Goal: Task Accomplishment & Management: Use online tool/utility

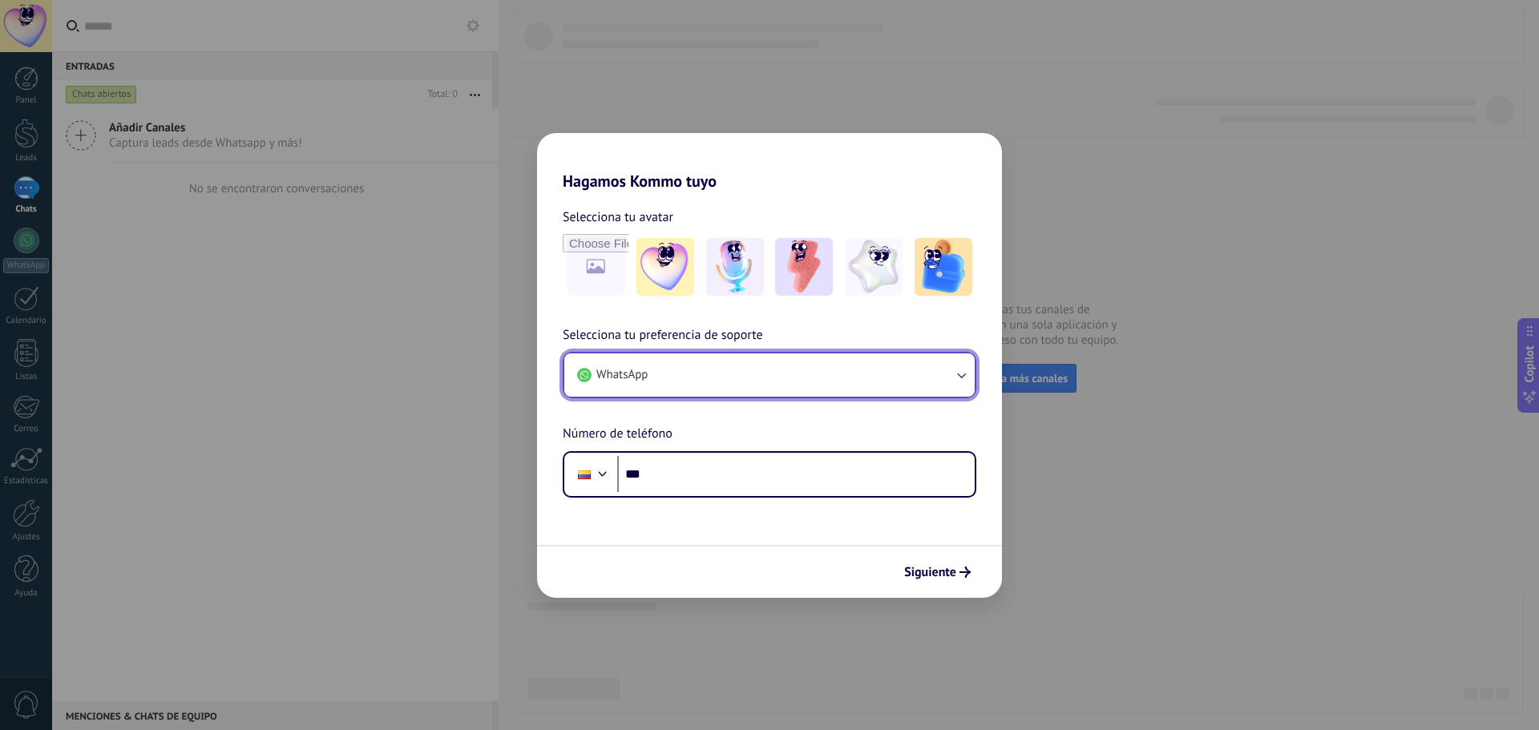
click at [844, 383] on button "WhatsApp" at bounding box center [769, 375] width 410 height 43
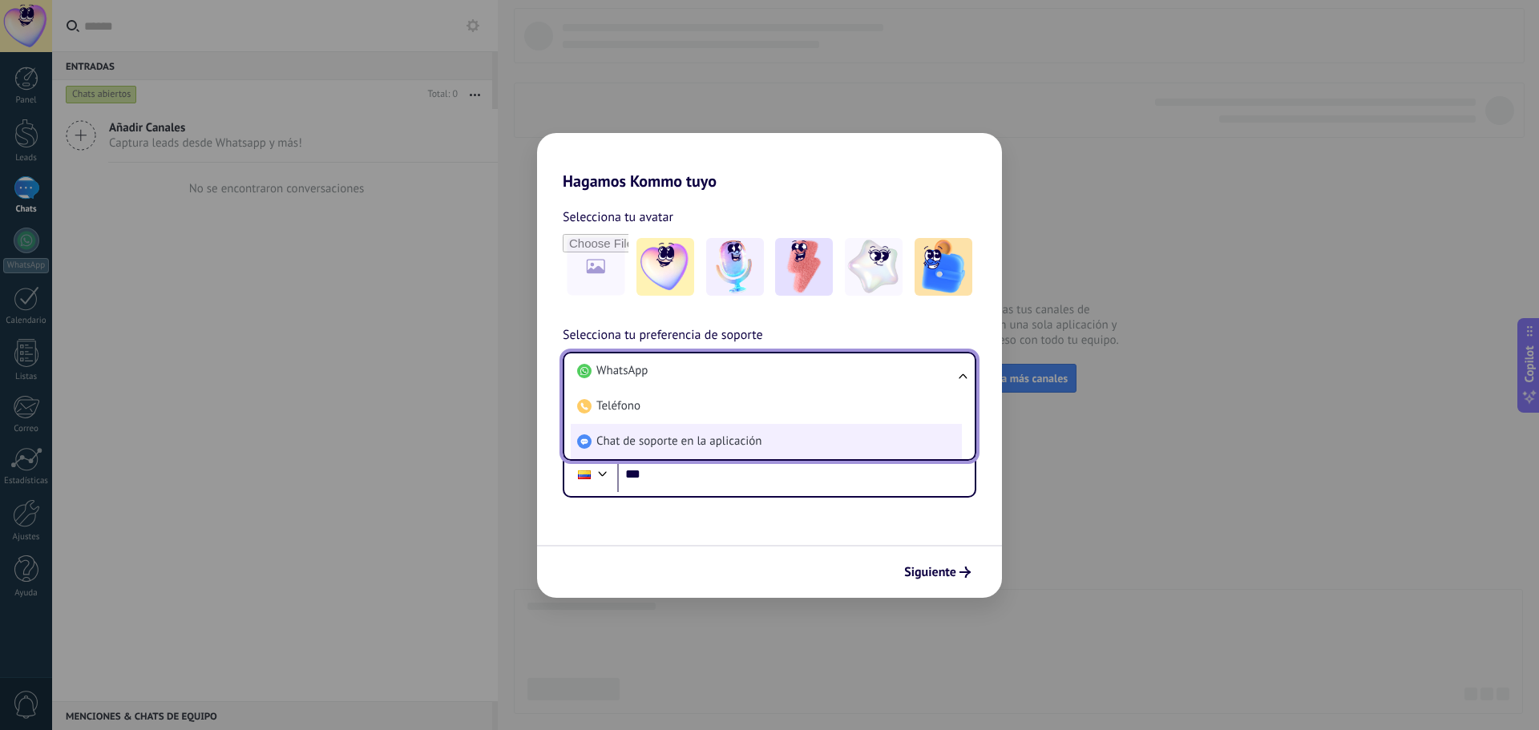
click at [728, 447] on span "Chat de soporte en la aplicación" at bounding box center [678, 442] width 165 height 16
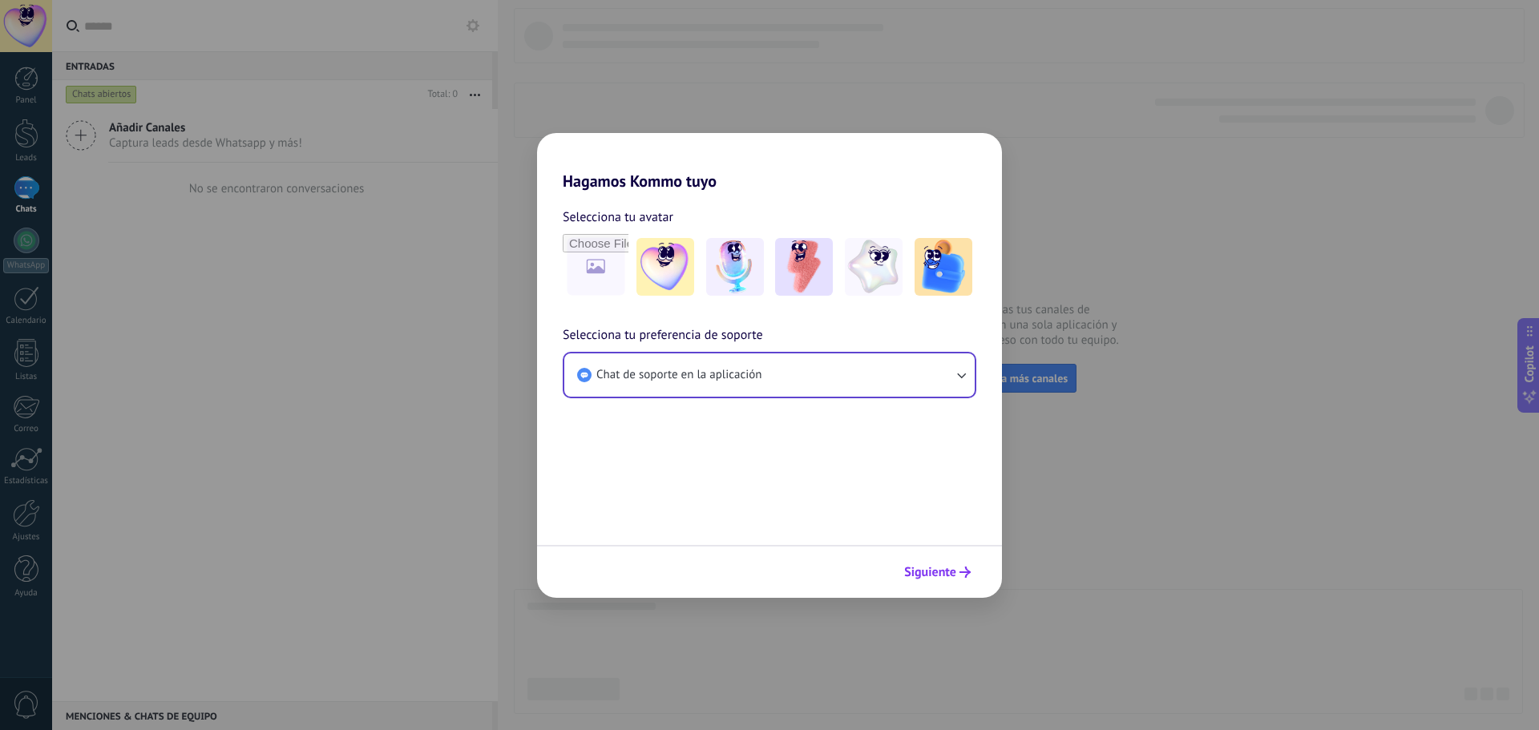
click at [948, 575] on span "Siguiente" at bounding box center [930, 572] width 52 height 11
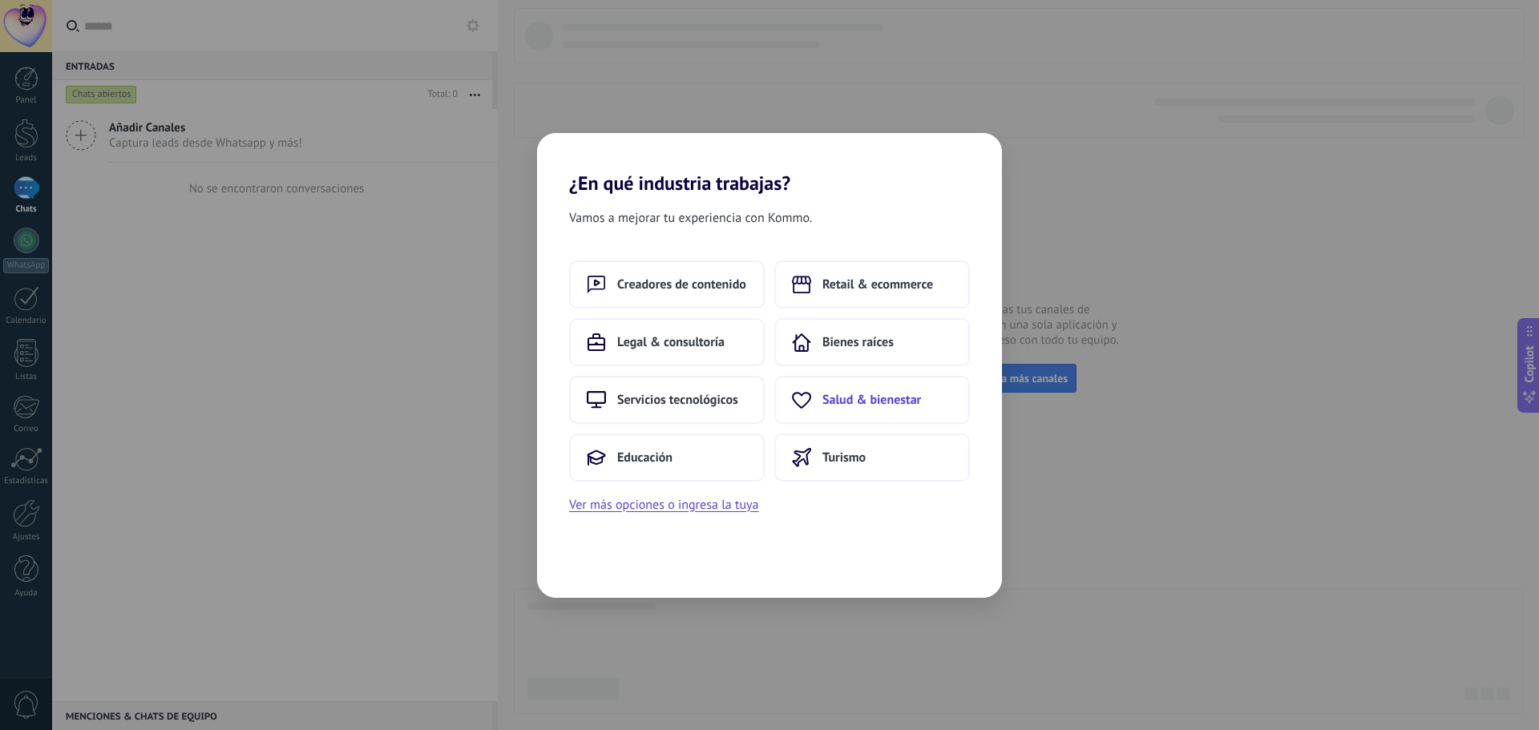
click at [868, 410] on button "Salud & bienestar" at bounding box center [872, 400] width 196 height 48
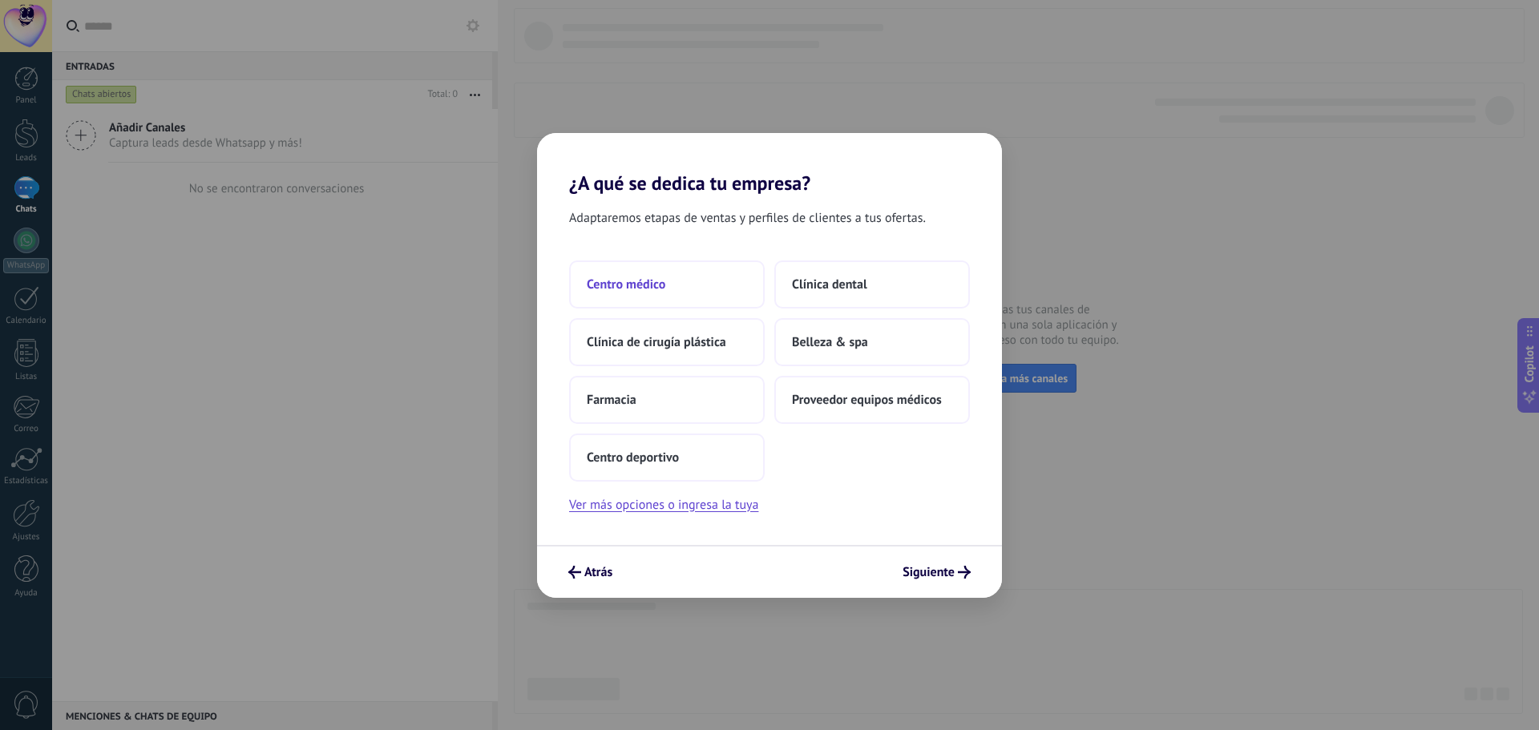
click at [662, 286] on span "Centro médico" at bounding box center [626, 285] width 79 height 16
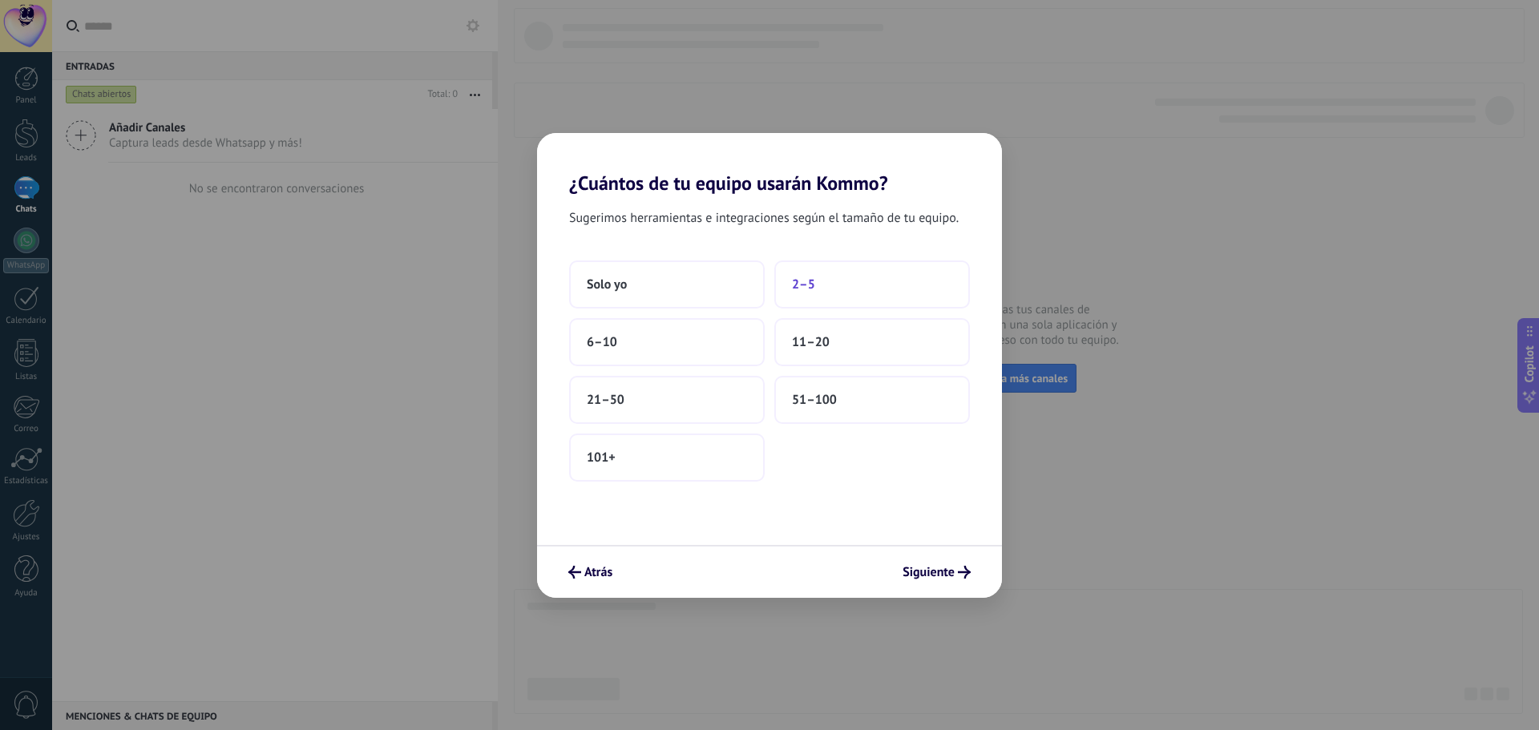
click at [841, 279] on button "2–5" at bounding box center [872, 285] width 196 height 48
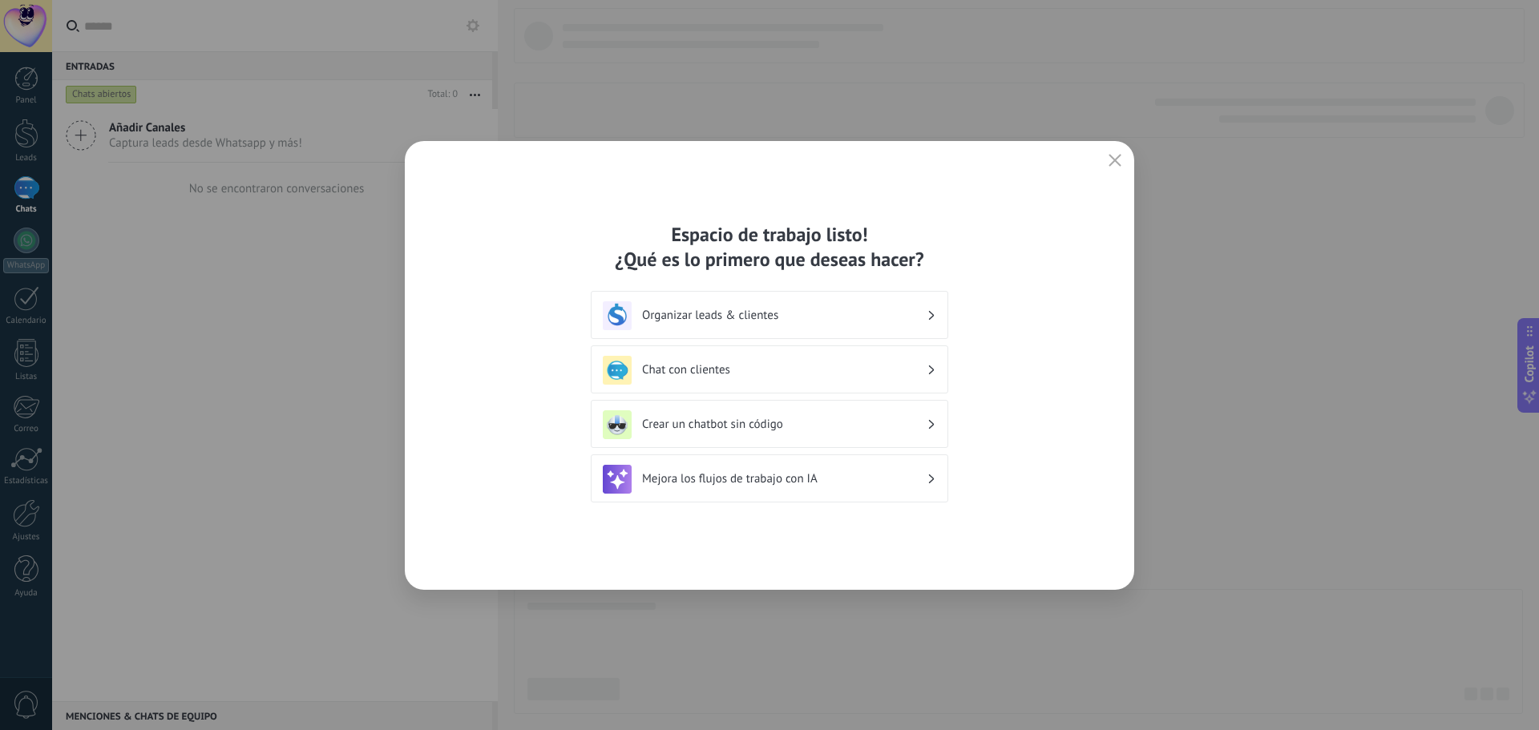
click at [816, 374] on h3 "Chat con clientes" at bounding box center [784, 369] width 285 height 15
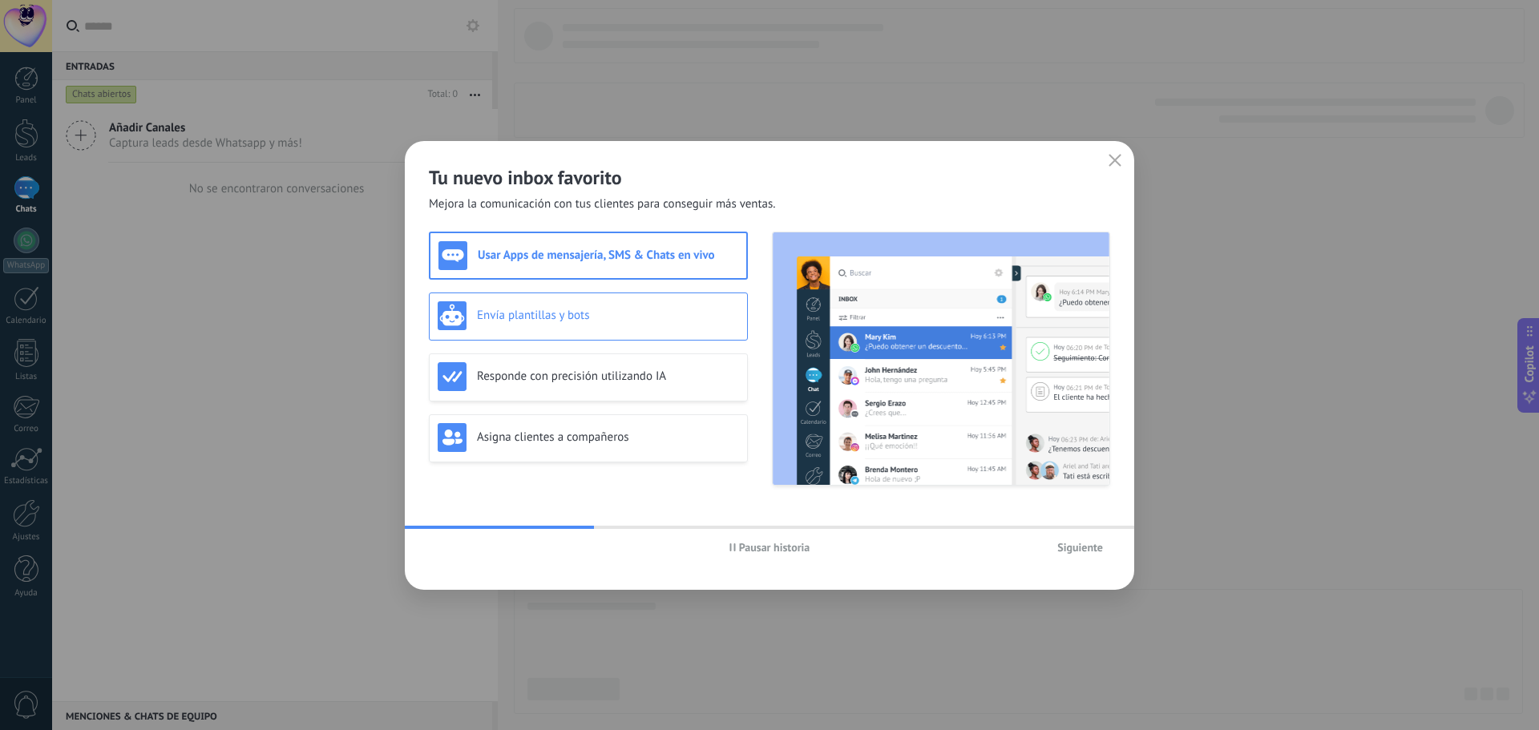
click at [625, 323] on div "Envía plantillas y bots" at bounding box center [588, 315] width 301 height 29
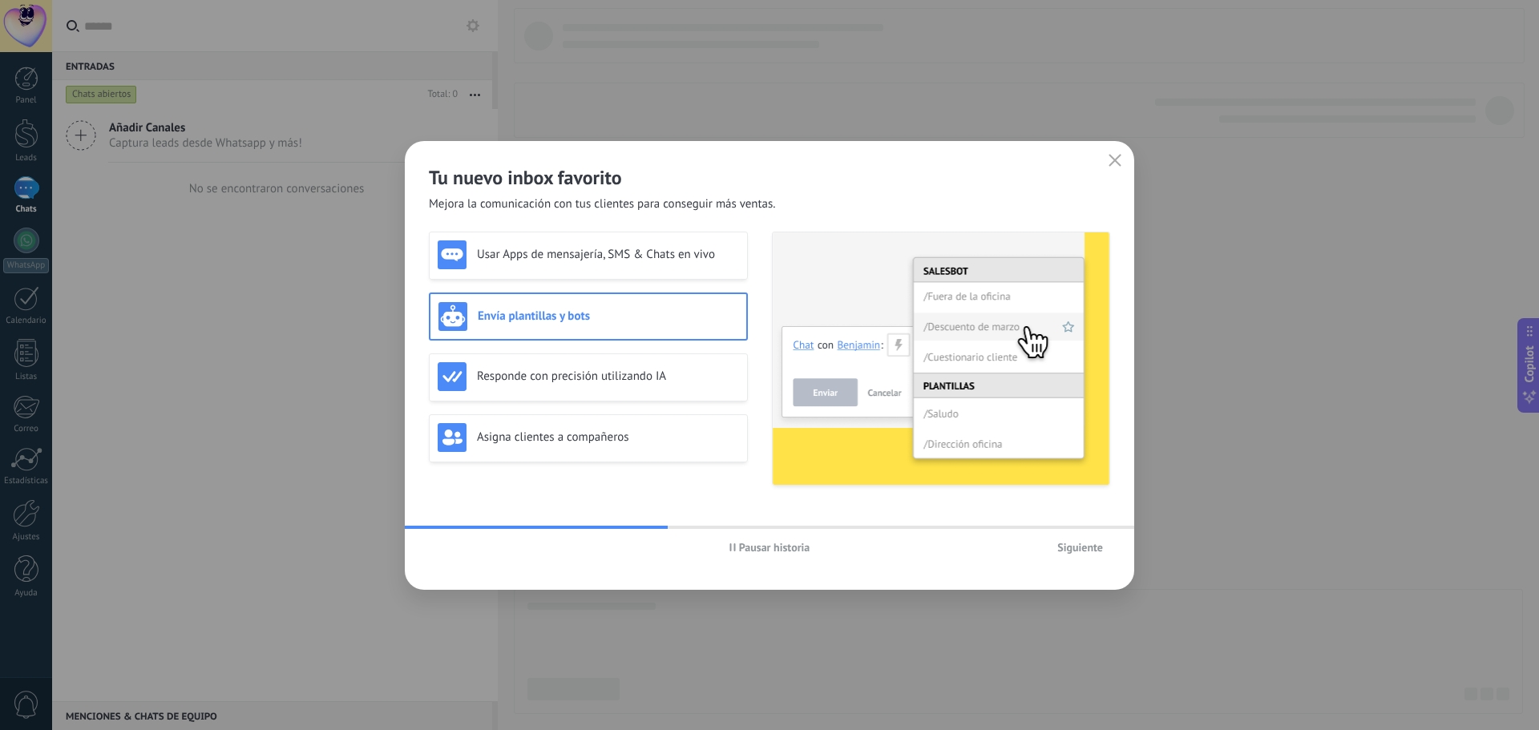
click at [1089, 552] on span "Siguiente" at bounding box center [1080, 547] width 46 height 11
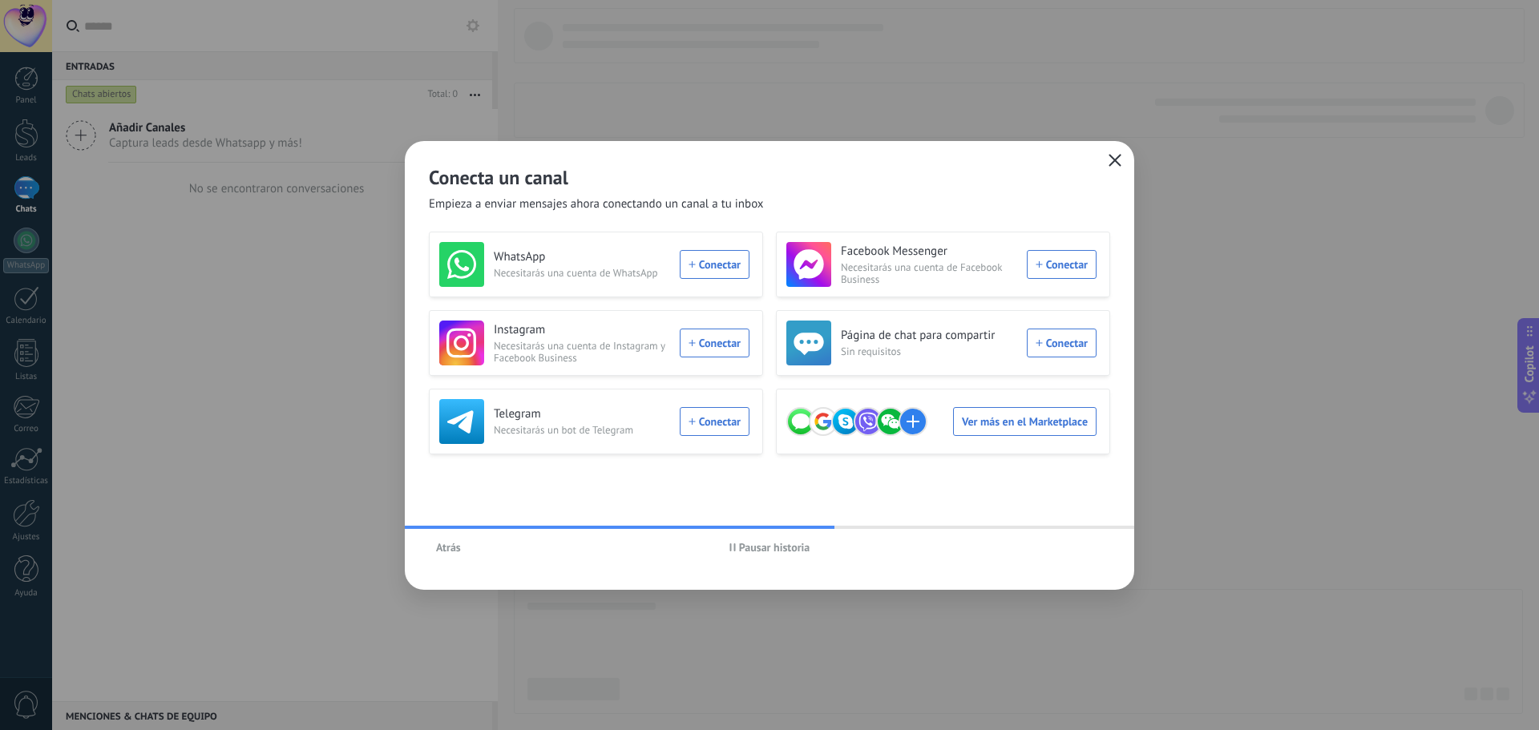
click at [1122, 166] on button "button" at bounding box center [1115, 161] width 21 height 22
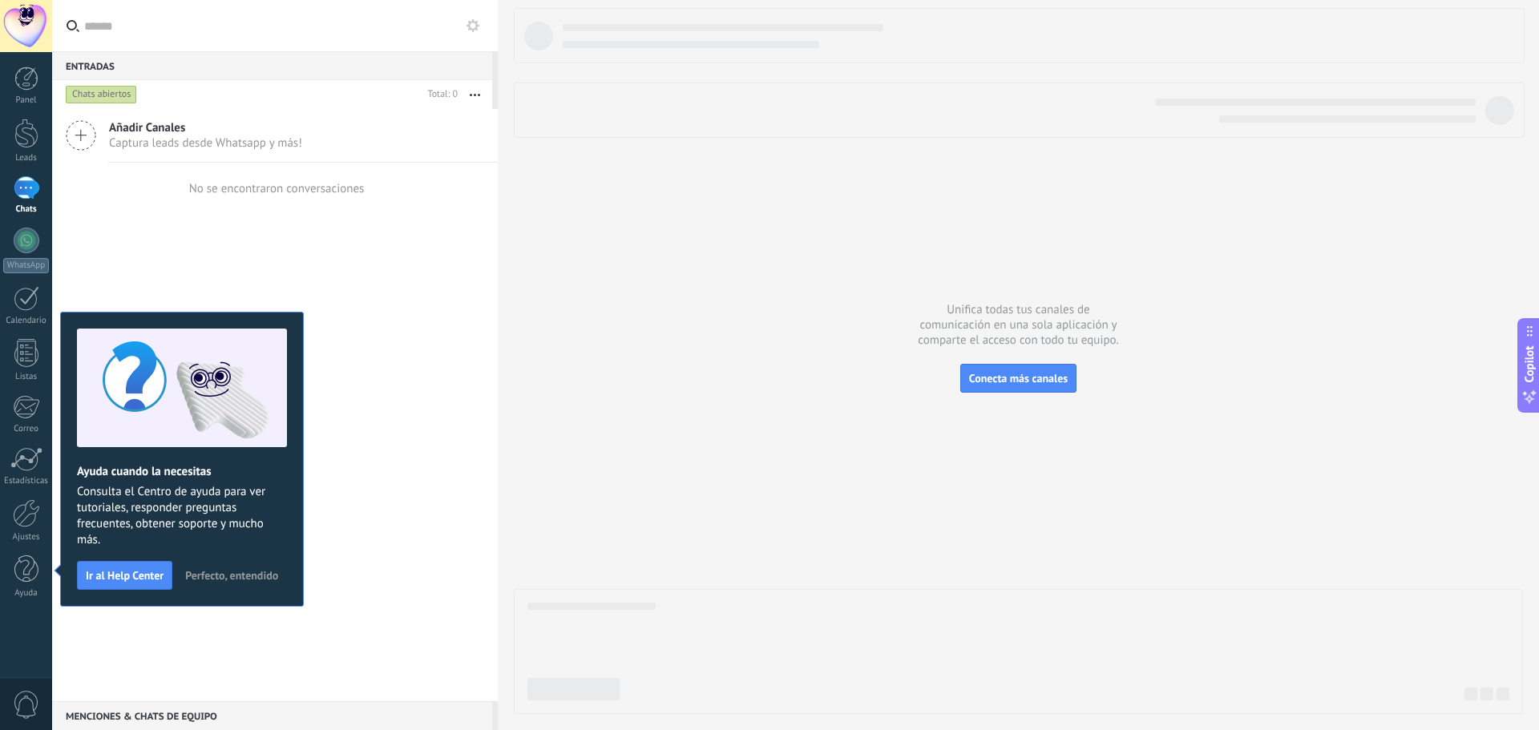
click at [235, 572] on span "Perfecto, entendido" at bounding box center [231, 575] width 93 height 11
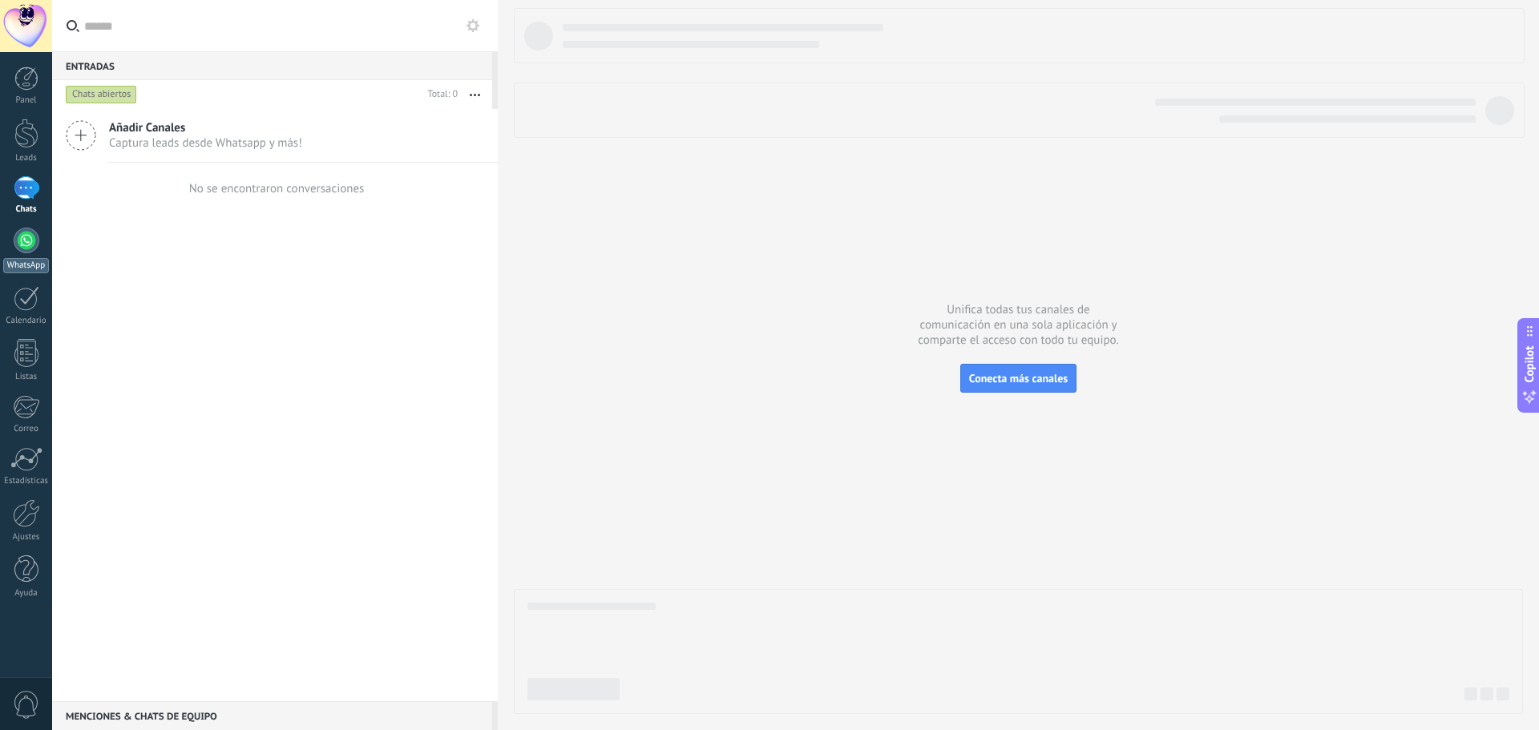
click at [34, 242] on div at bounding box center [27, 241] width 26 height 26
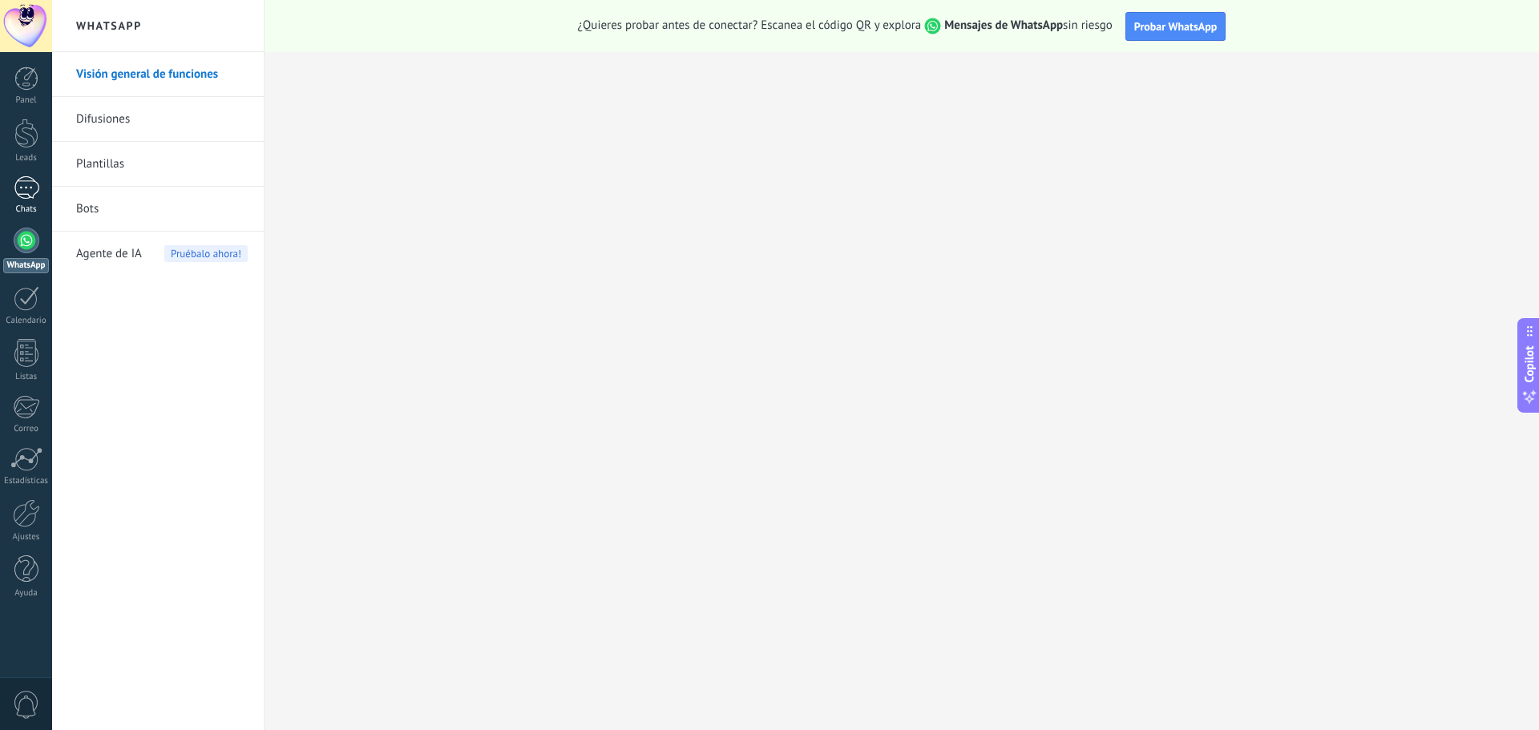
click at [21, 189] on div at bounding box center [27, 187] width 26 height 23
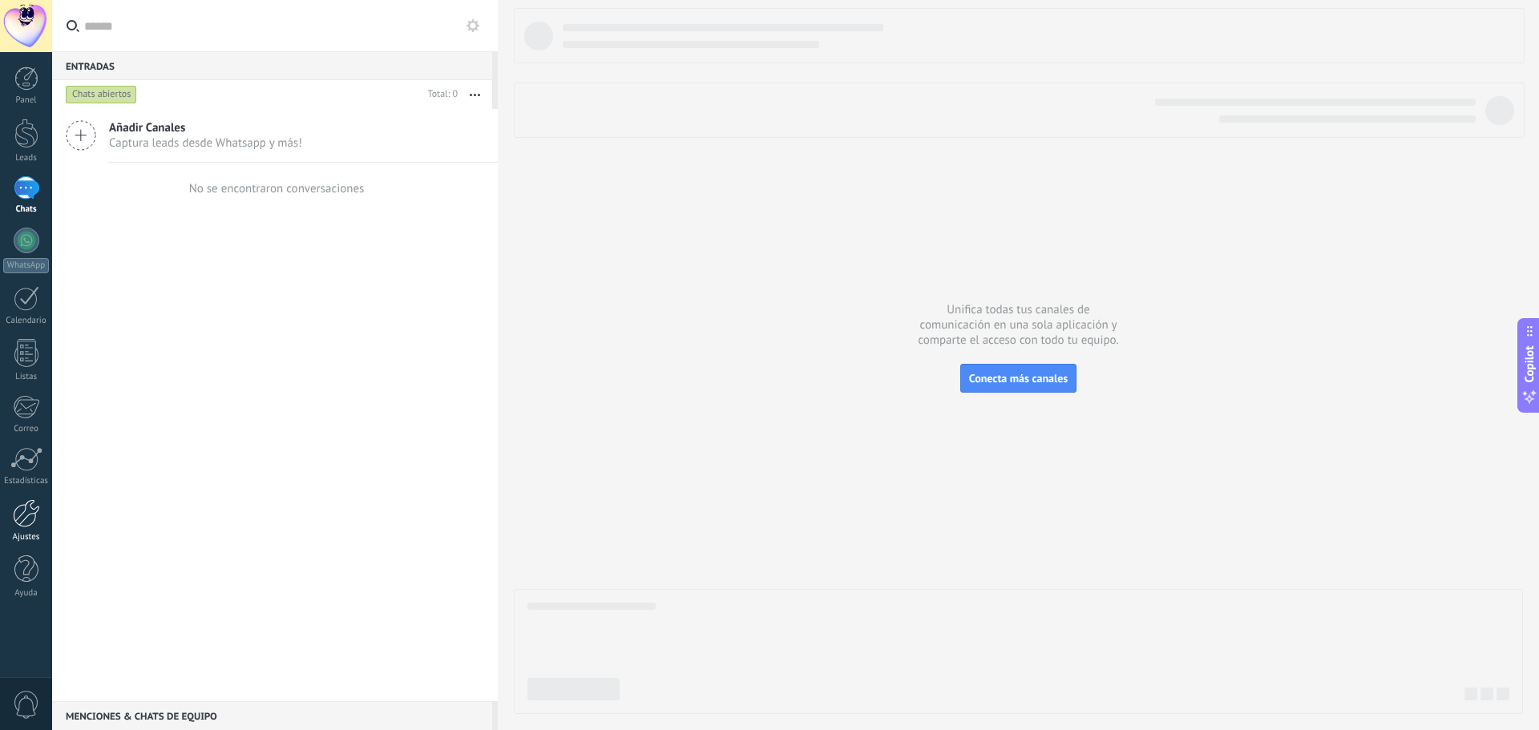
click at [26, 514] on div at bounding box center [26, 513] width 27 height 28
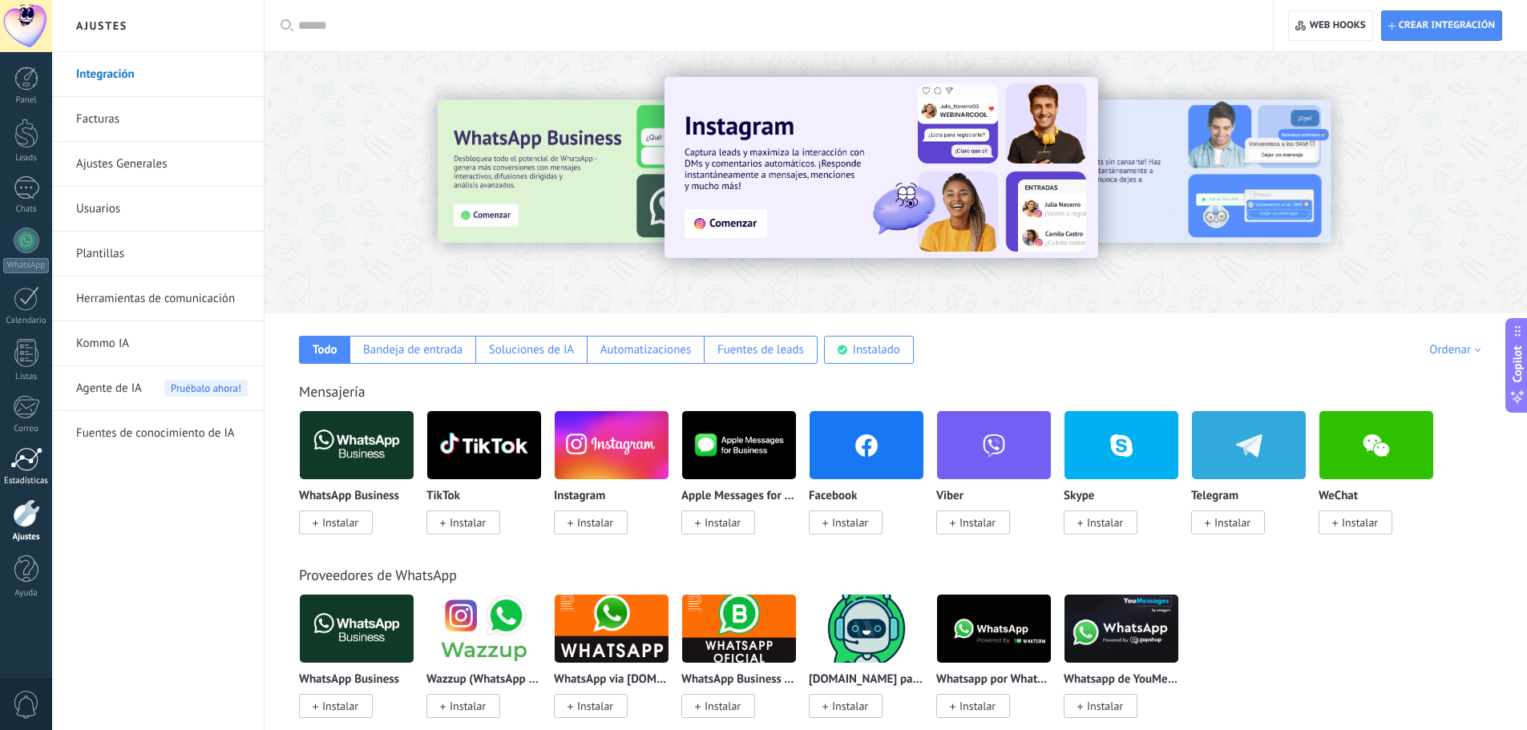
click at [44, 468] on link "Estadísticas" at bounding box center [26, 466] width 52 height 39
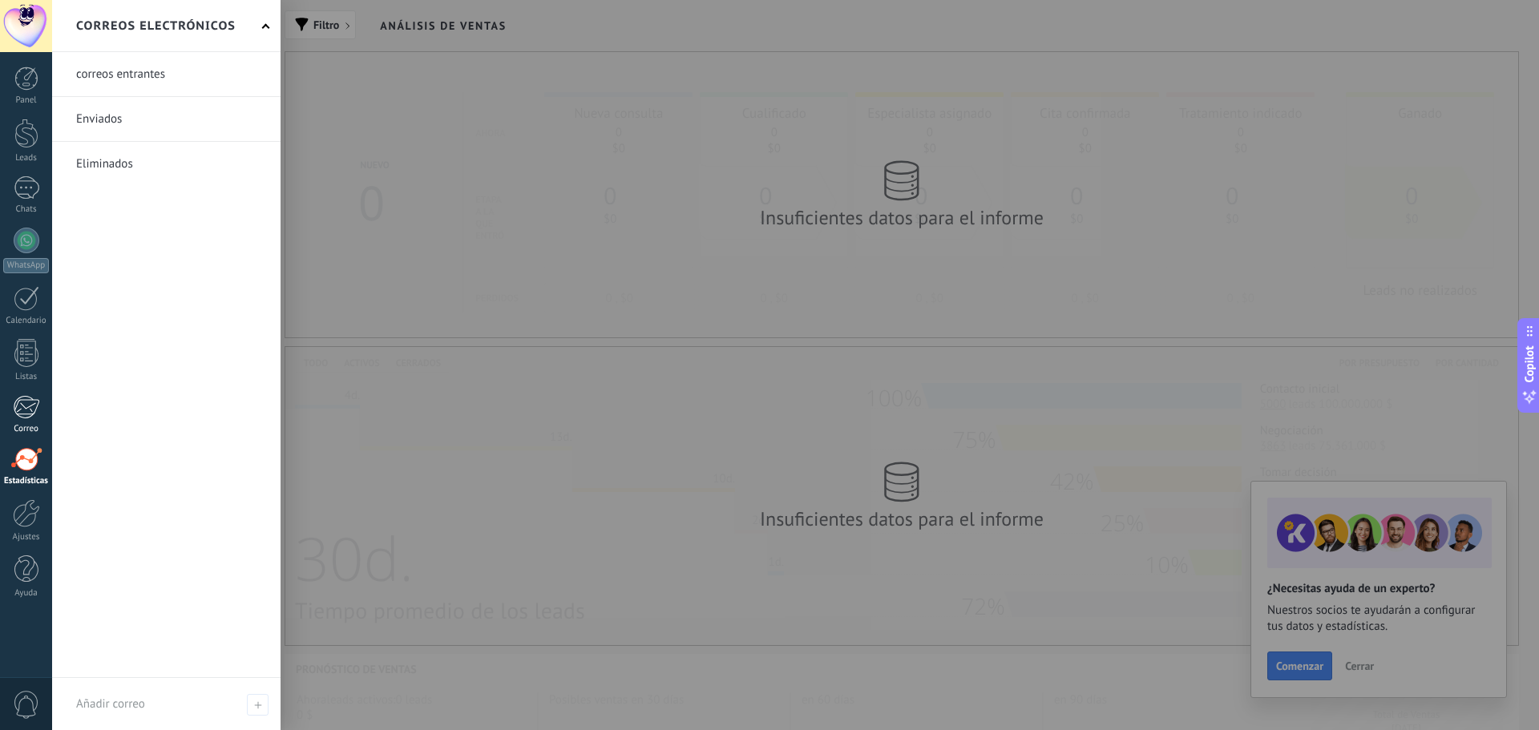
click at [28, 402] on div at bounding box center [26, 407] width 26 height 24
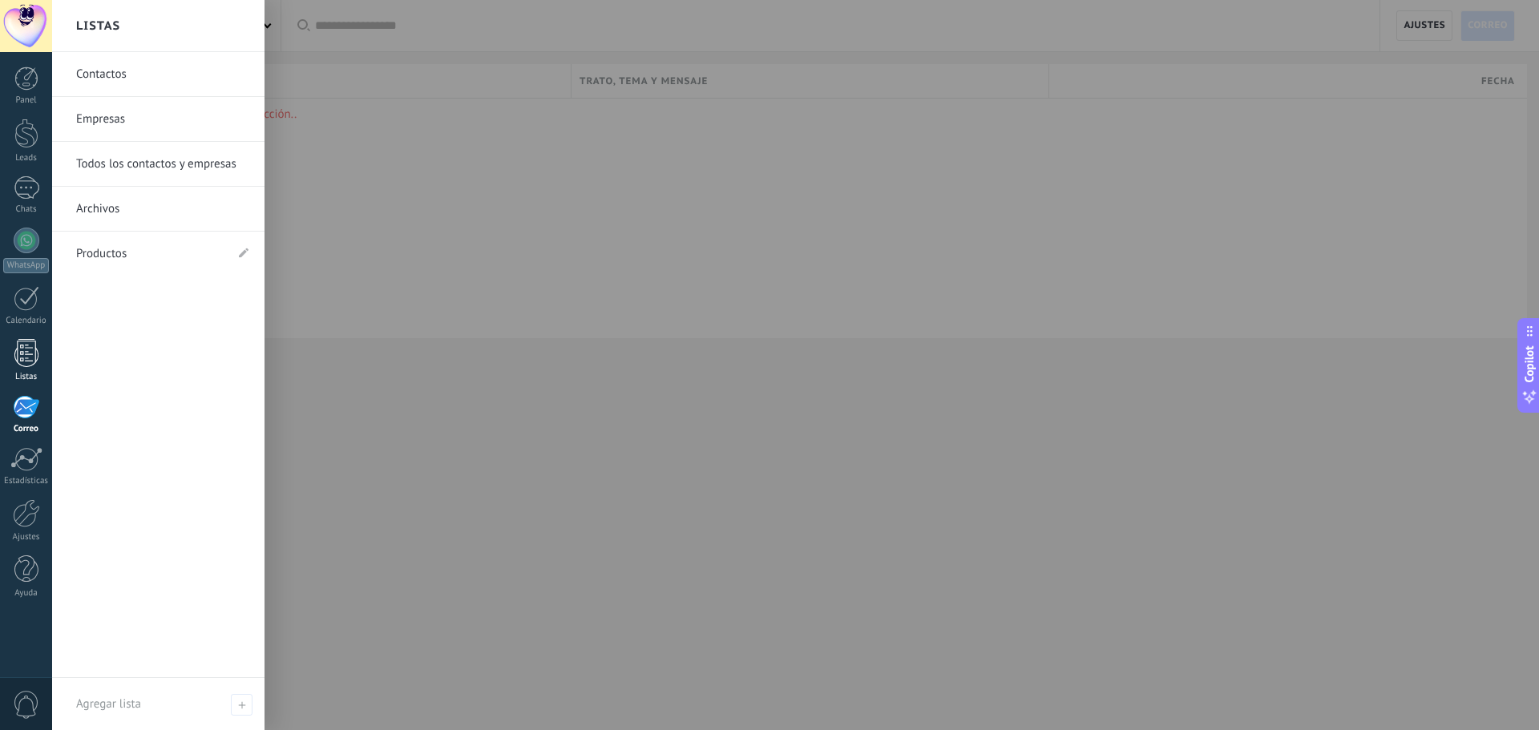
click at [22, 370] on link "Listas" at bounding box center [26, 360] width 52 height 43
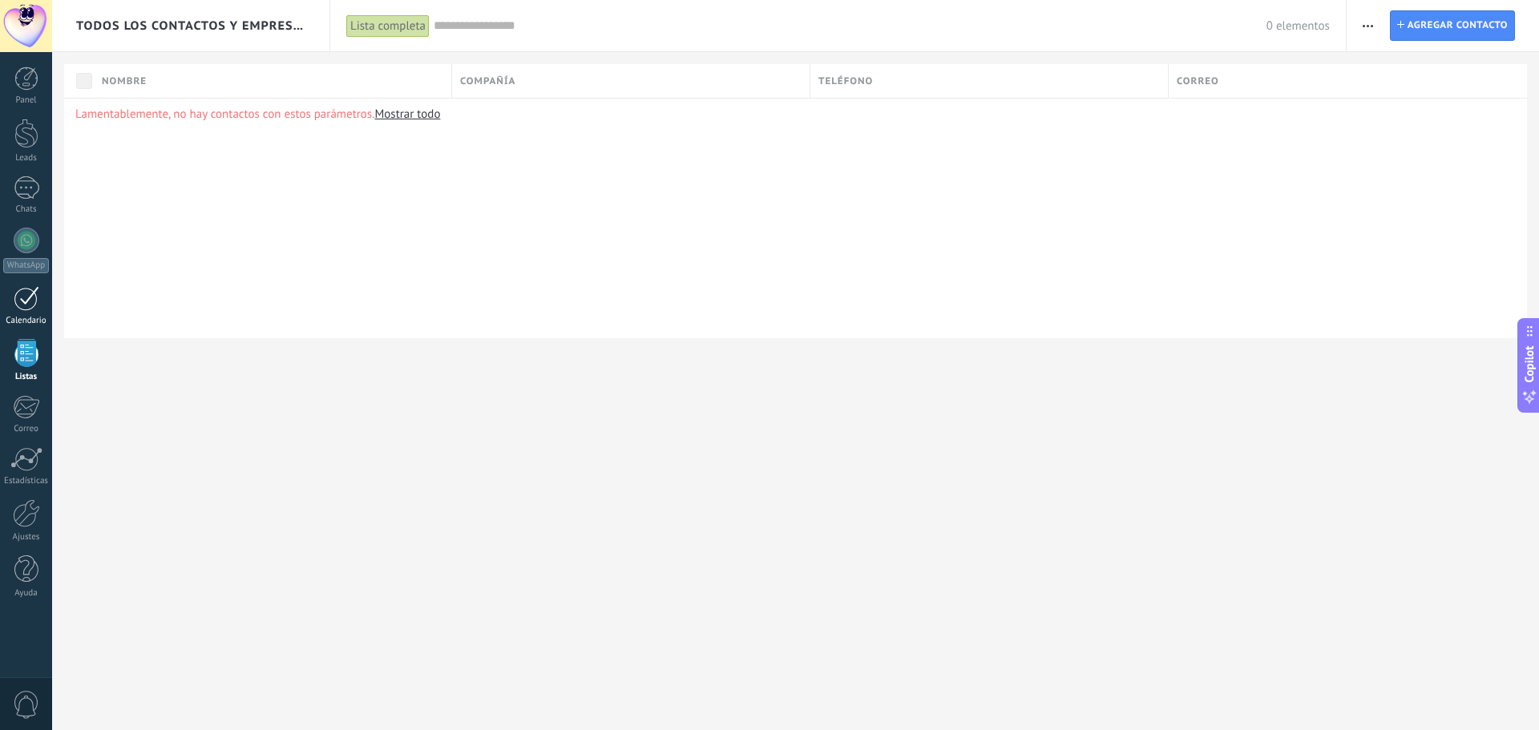
click at [32, 301] on div at bounding box center [27, 298] width 26 height 25
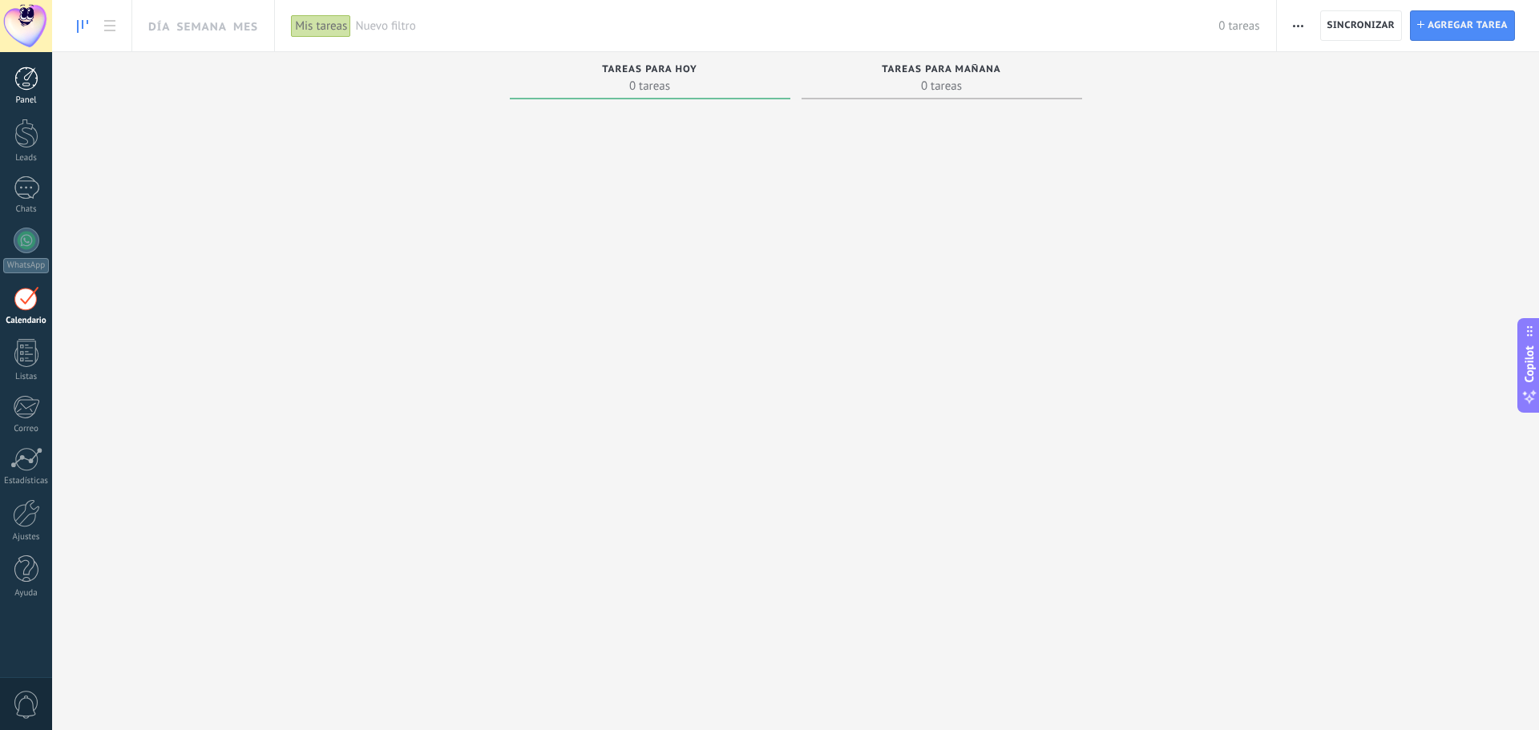
click at [22, 77] on div at bounding box center [26, 79] width 24 height 24
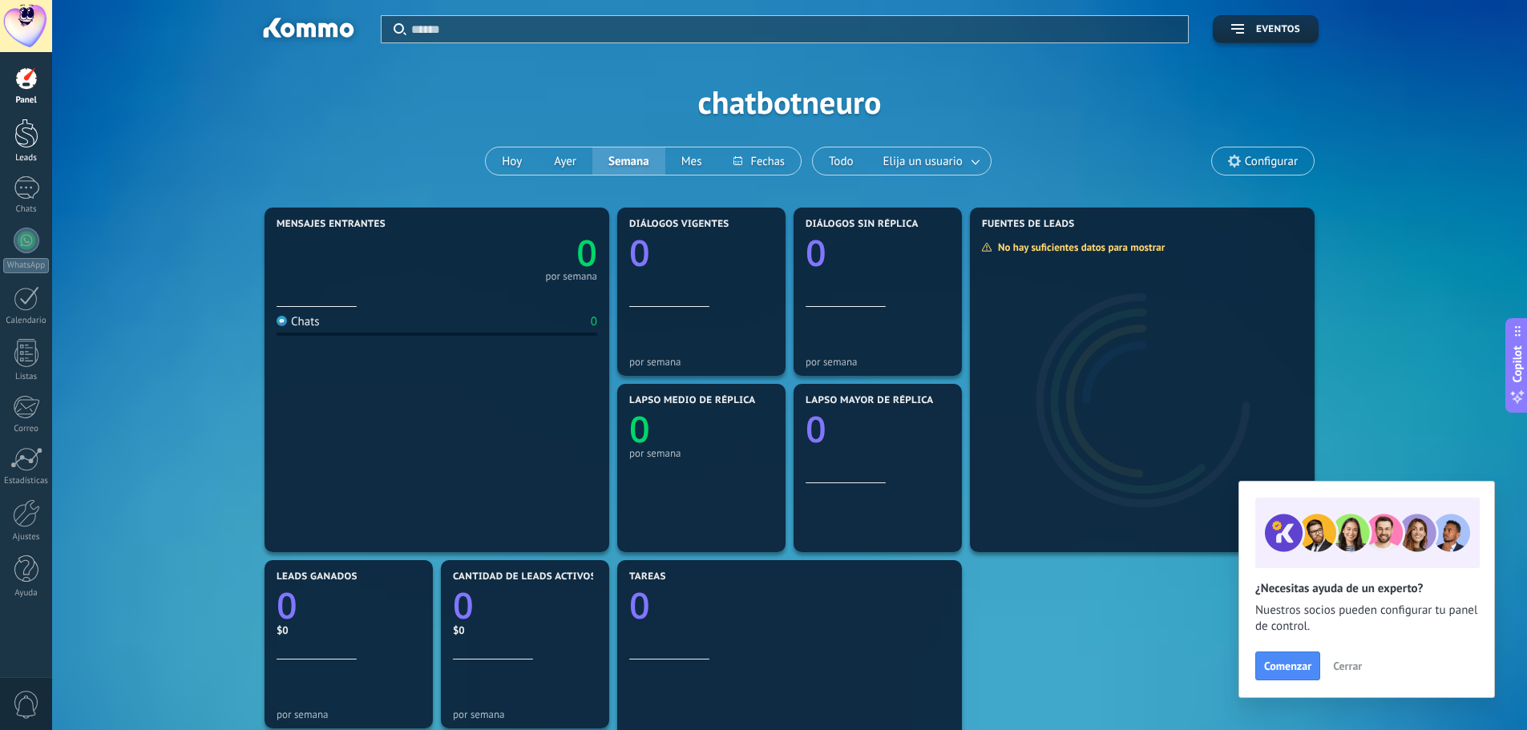
click at [31, 139] on div at bounding box center [26, 134] width 24 height 30
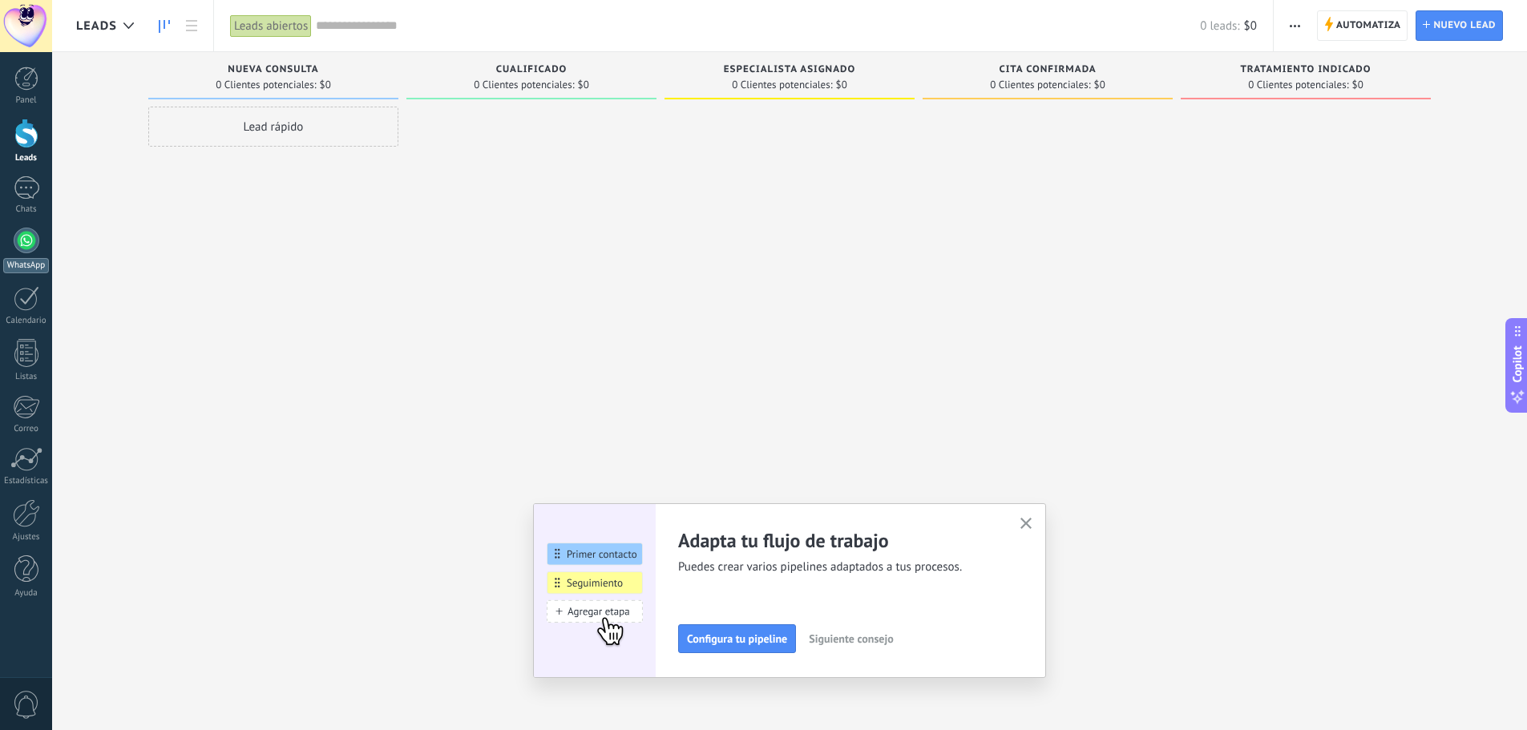
click at [30, 240] on div at bounding box center [27, 241] width 26 height 26
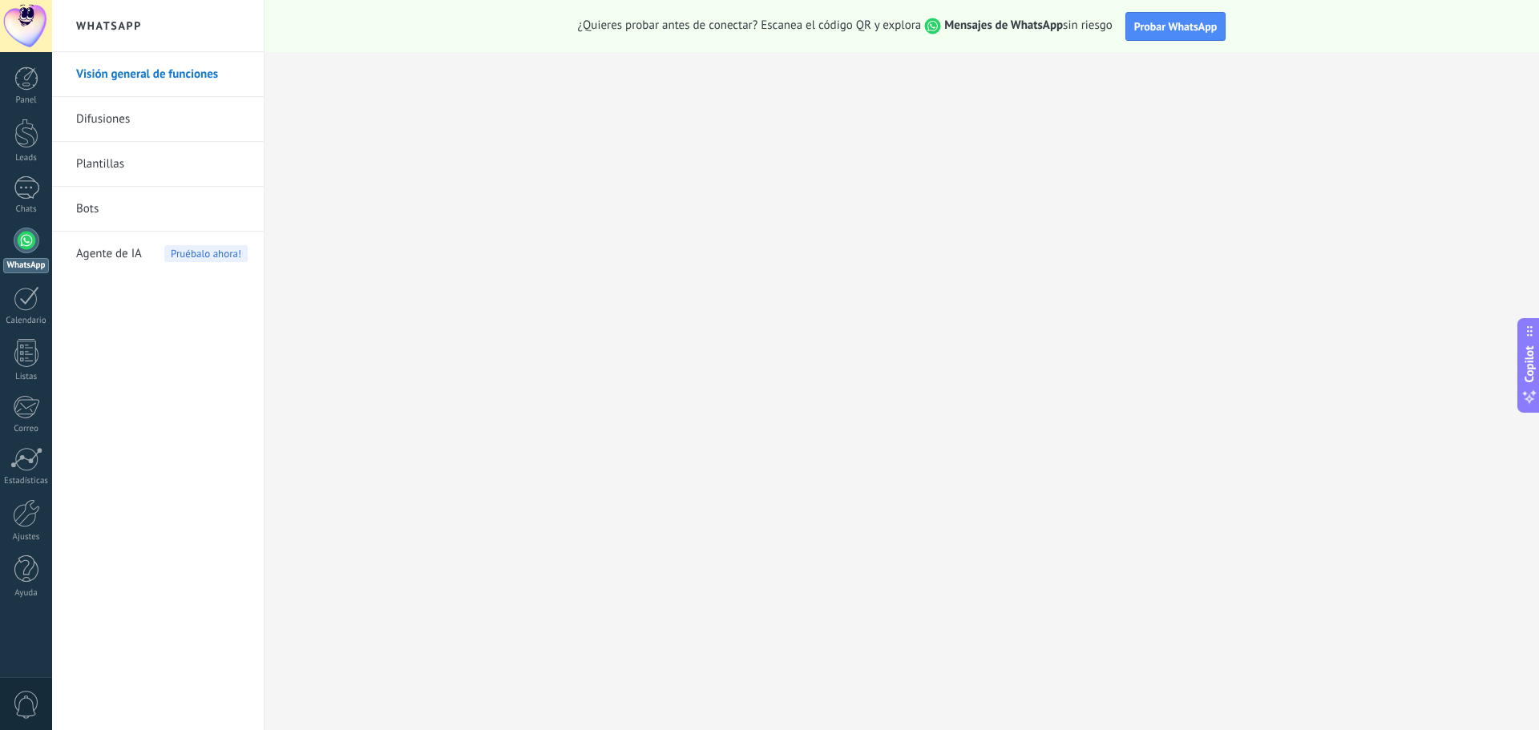
click at [125, 206] on link "Bots" at bounding box center [162, 209] width 172 height 45
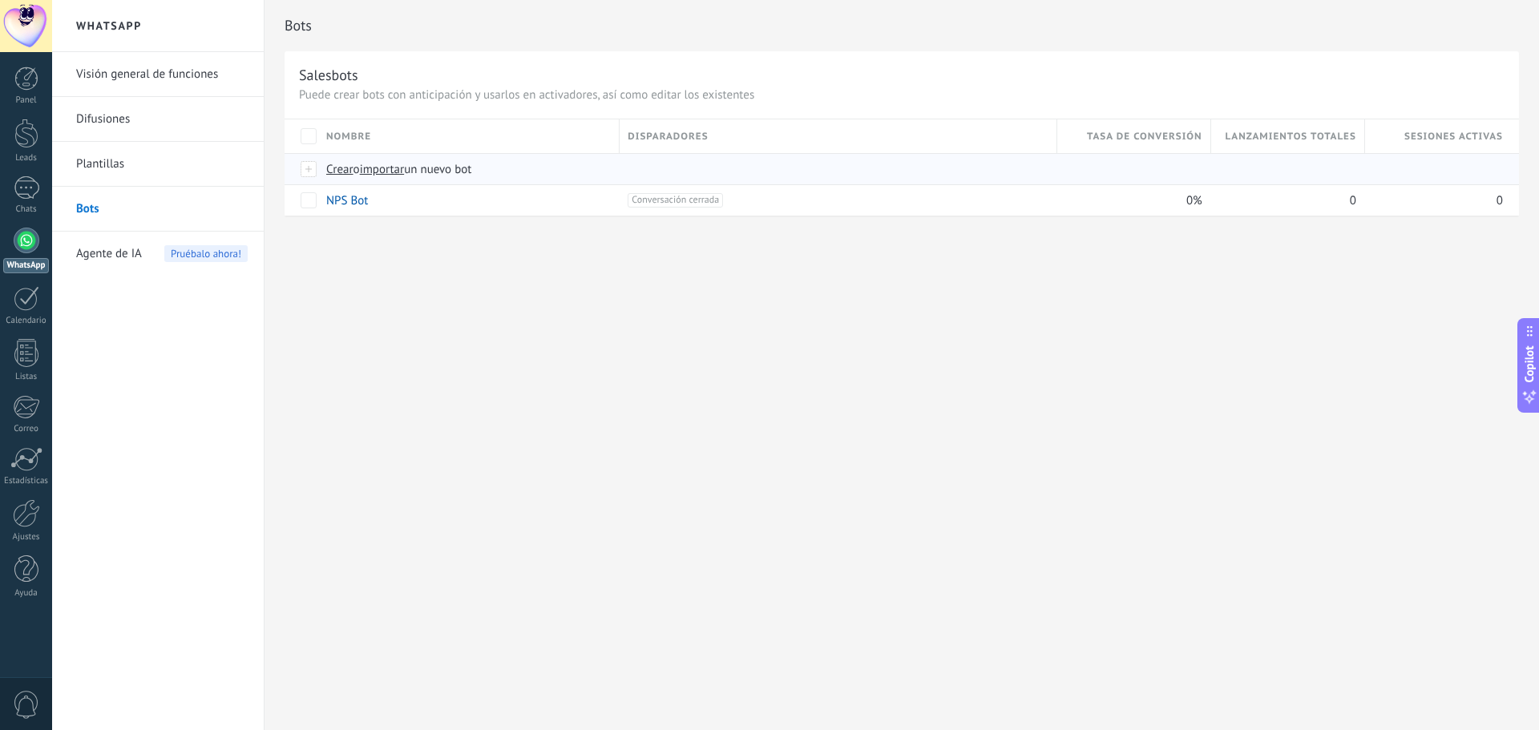
click at [342, 172] on span "Crear" at bounding box center [339, 169] width 27 height 15
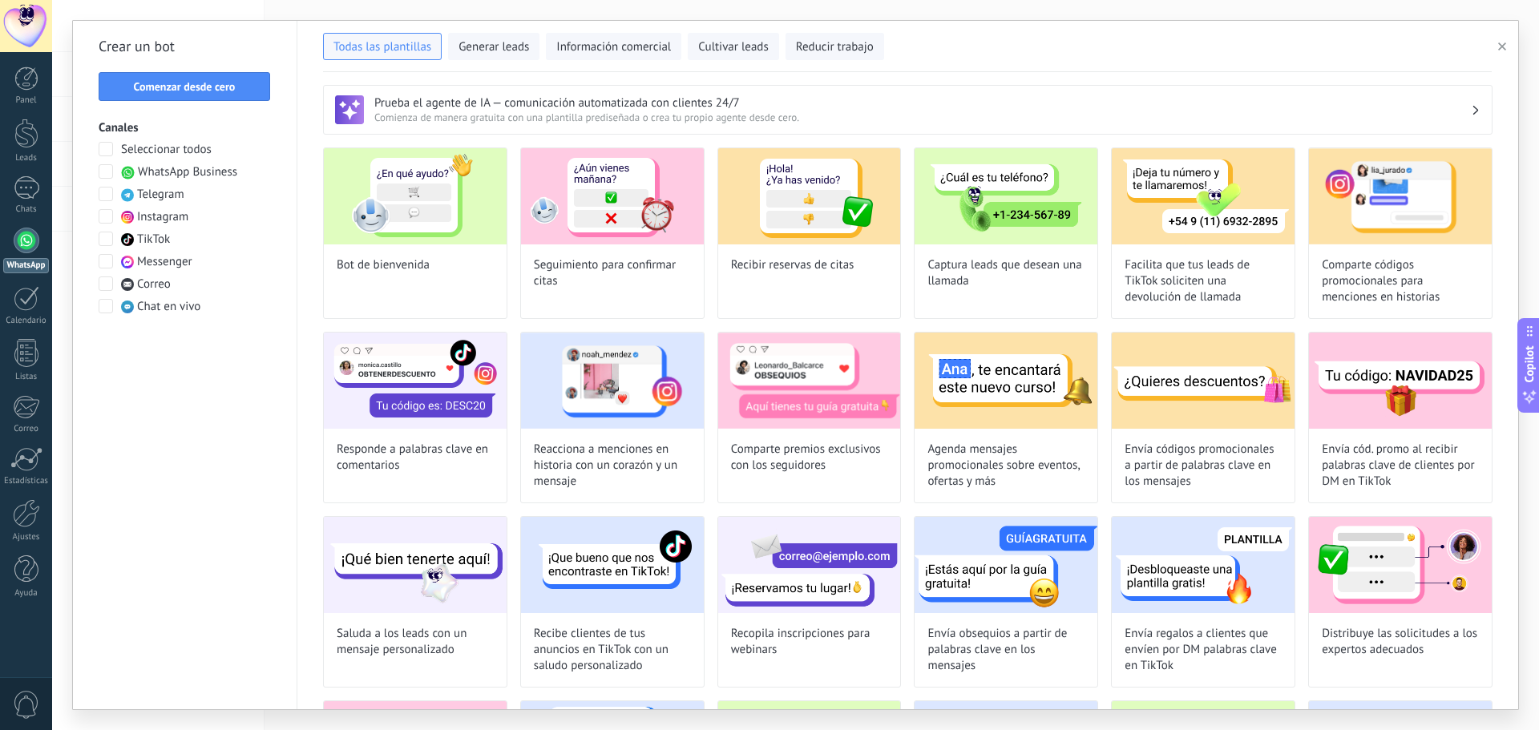
click at [104, 172] on span at bounding box center [106, 171] width 14 height 14
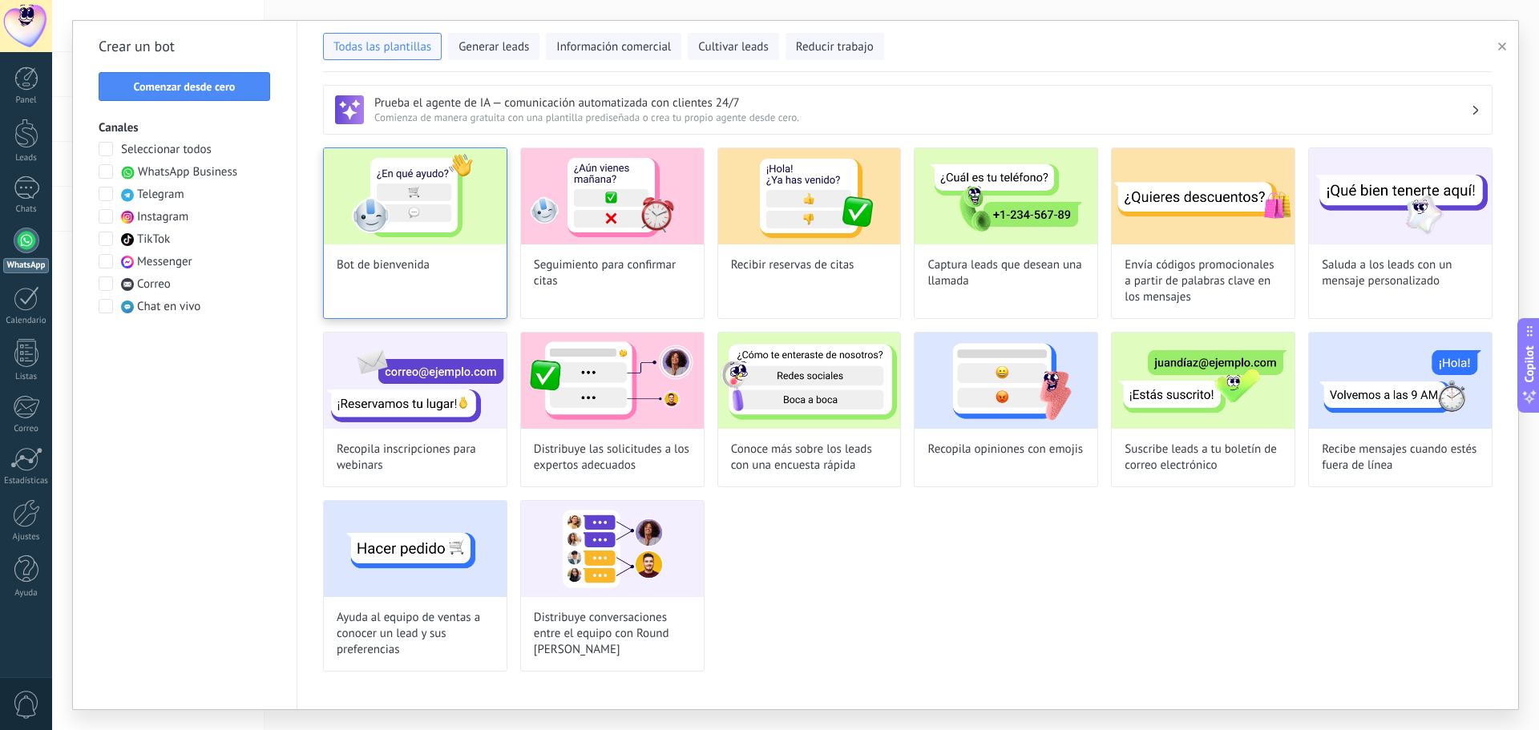
click at [451, 238] on img at bounding box center [415, 196] width 183 height 96
type input "**********"
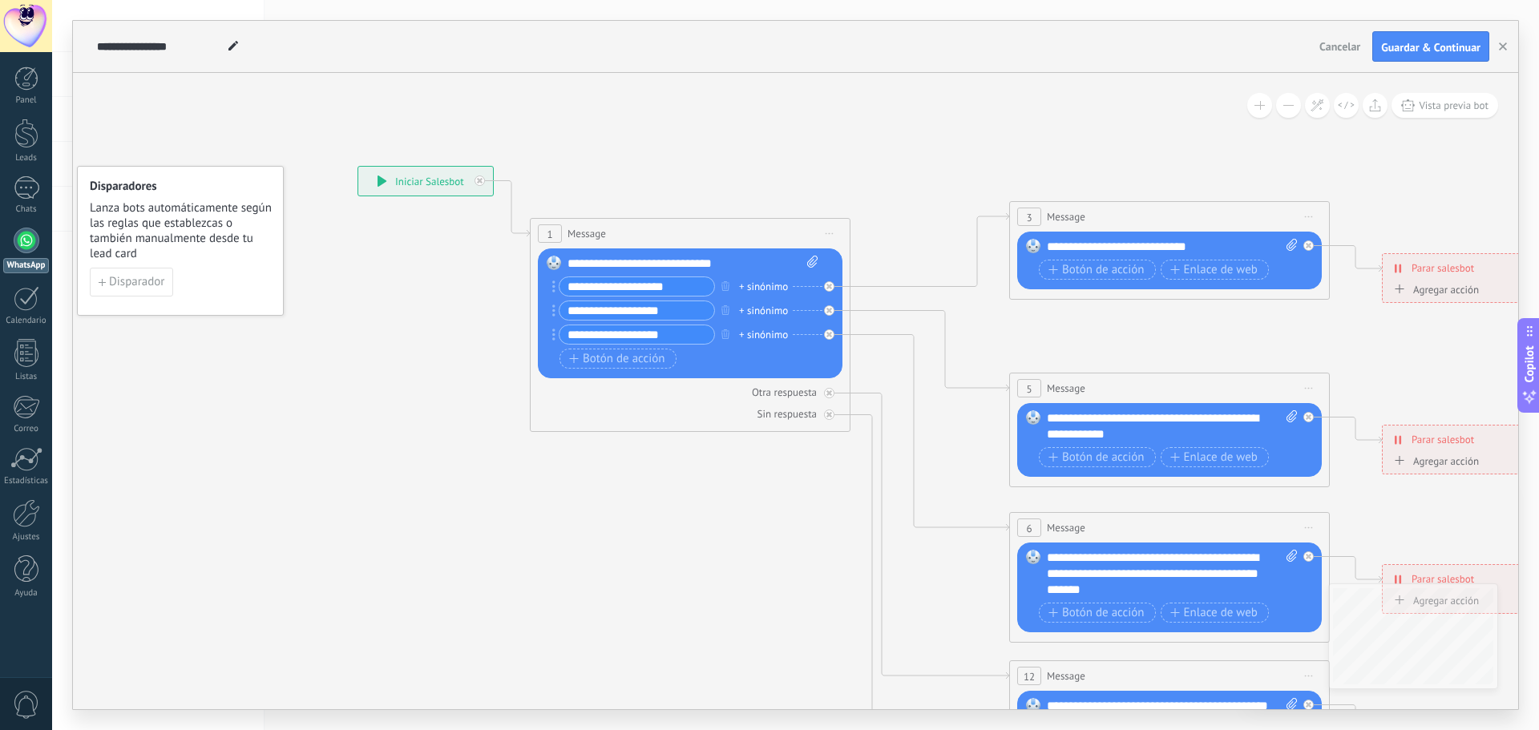
drag, startPoint x: 669, startPoint y: 578, endPoint x: 614, endPoint y: 553, distance: 60.6
click at [614, 553] on icon at bounding box center [1206, 566] width 2499 height 1602
click at [723, 257] on div "**********" at bounding box center [693, 264] width 251 height 16
click at [757, 263] on div "**********" at bounding box center [693, 264] width 251 height 16
drag, startPoint x: 754, startPoint y: 262, endPoint x: 557, endPoint y: 257, distance: 197.3
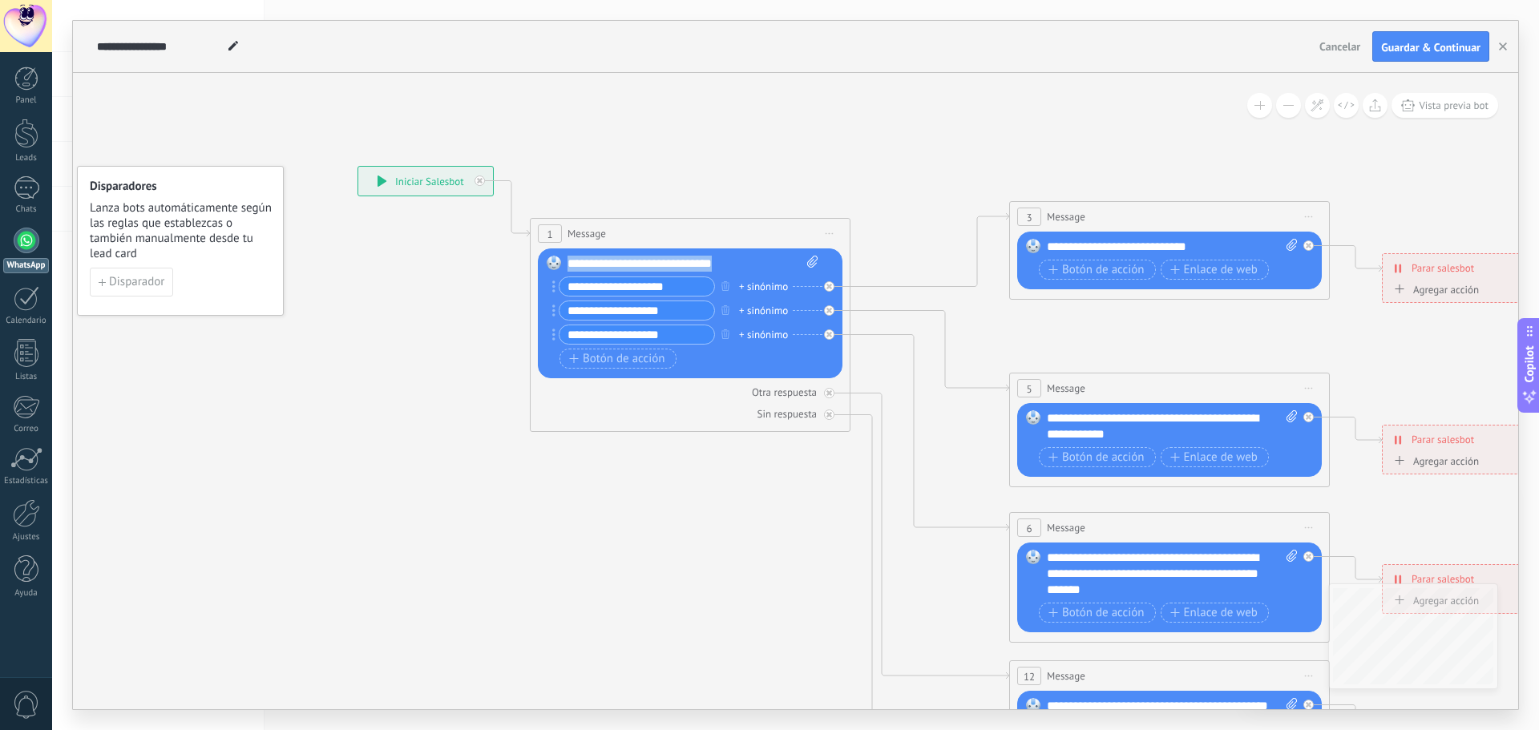
click at [557, 257] on div "Reemplazar Quitar Convertir a mensaje de voz Arrastre la imagen aquí para adjun…" at bounding box center [690, 314] width 305 height 130
paste div
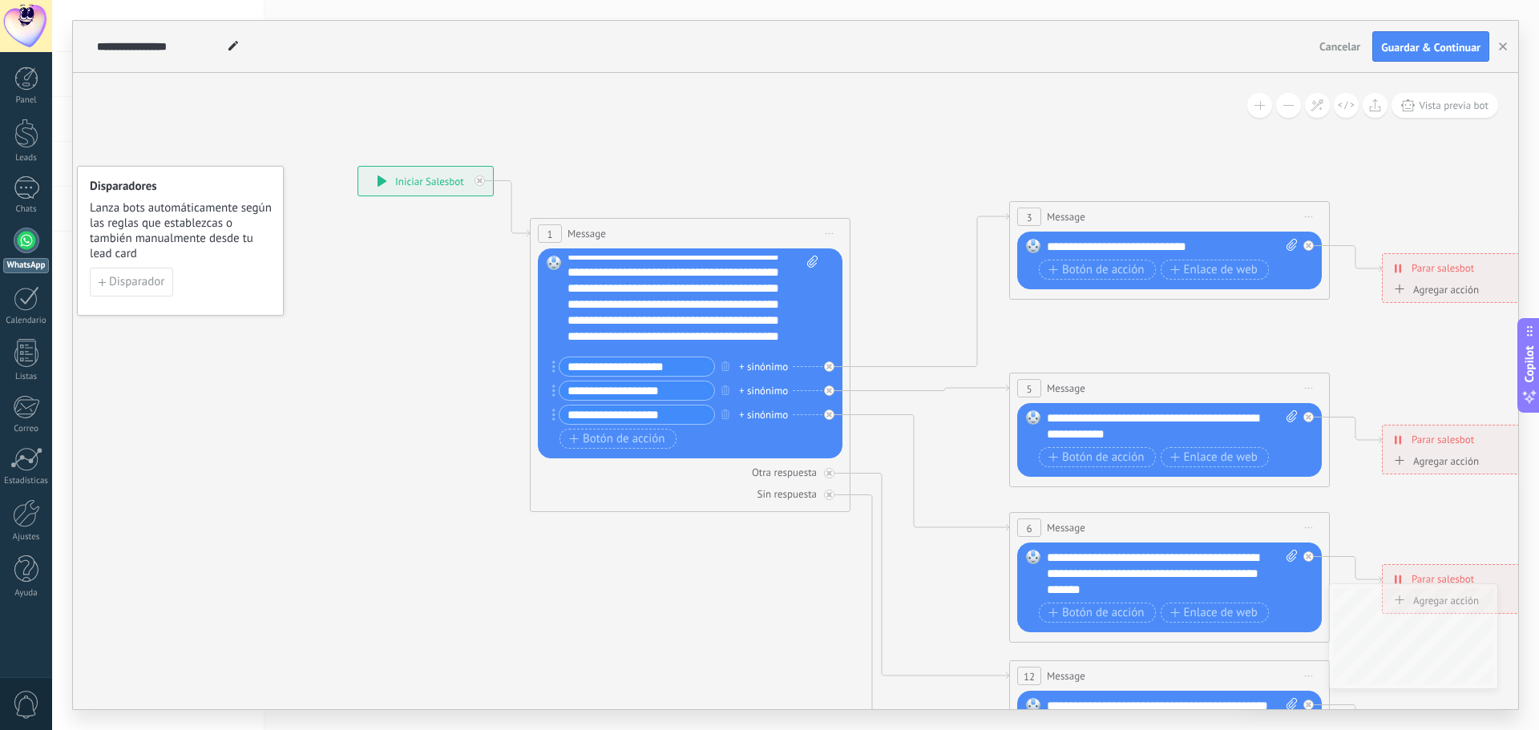
scroll to position [208, 0]
click at [683, 365] on input "**********" at bounding box center [637, 367] width 155 height 18
drag, startPoint x: 687, startPoint y: 363, endPoint x: 540, endPoint y: 365, distance: 147.5
click at [540, 365] on div "Reemplazar Quitar Convertir a mensaje de voz Arrastre la imagen aquí para adjun…" at bounding box center [690, 354] width 305 height 210
type input "**********"
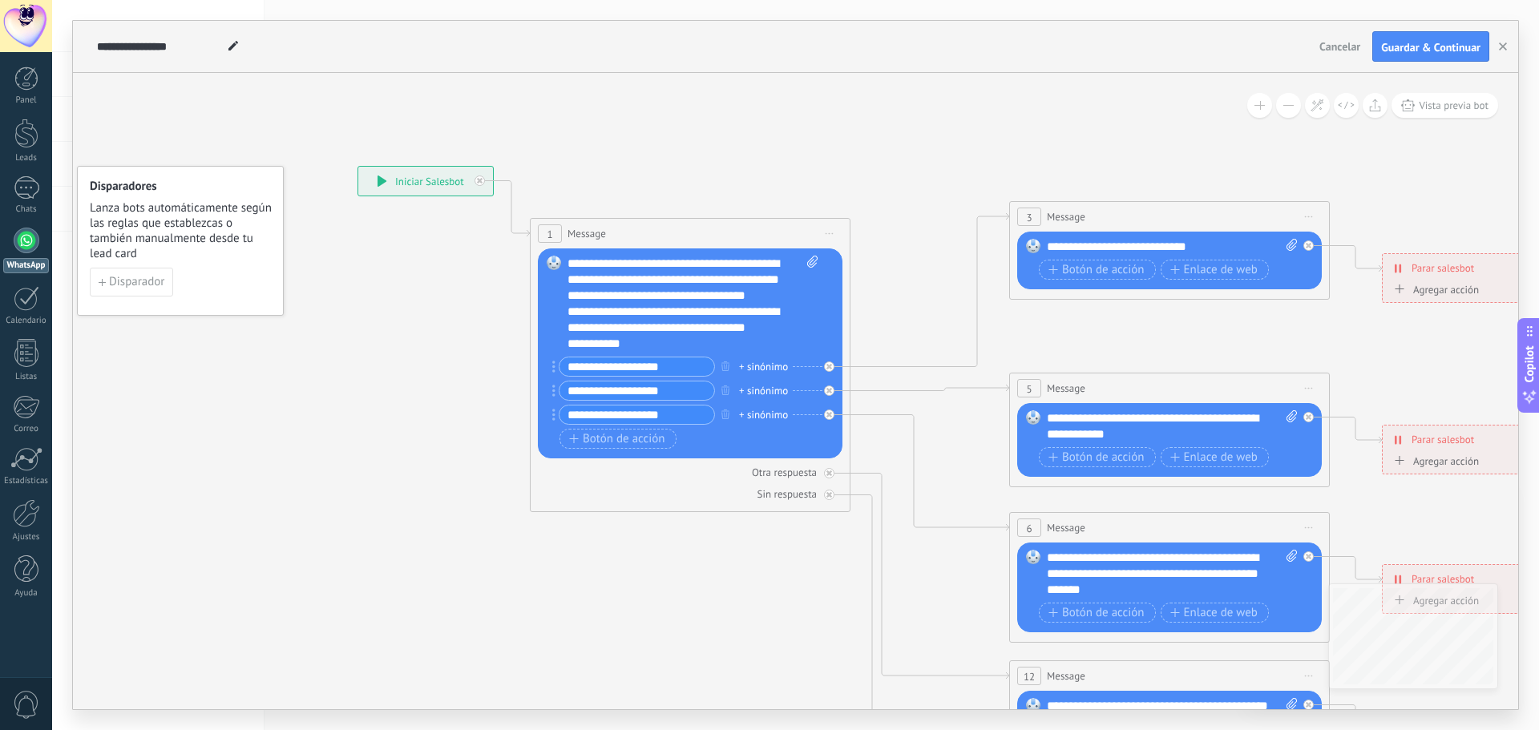
drag, startPoint x: 680, startPoint y: 386, endPoint x: 542, endPoint y: 384, distance: 137.9
click at [542, 384] on div "Reemplazar Quitar Convertir a mensaje de voz Arrastre la imagen aquí para adjun…" at bounding box center [690, 354] width 305 height 210
type input "**********"
drag, startPoint x: 678, startPoint y: 417, endPoint x: 543, endPoint y: 423, distance: 135.6
click at [543, 423] on div "Reemplazar Quitar Convertir a mensaje de voz Arrastre la imagen aquí para adjun…" at bounding box center [690, 354] width 305 height 210
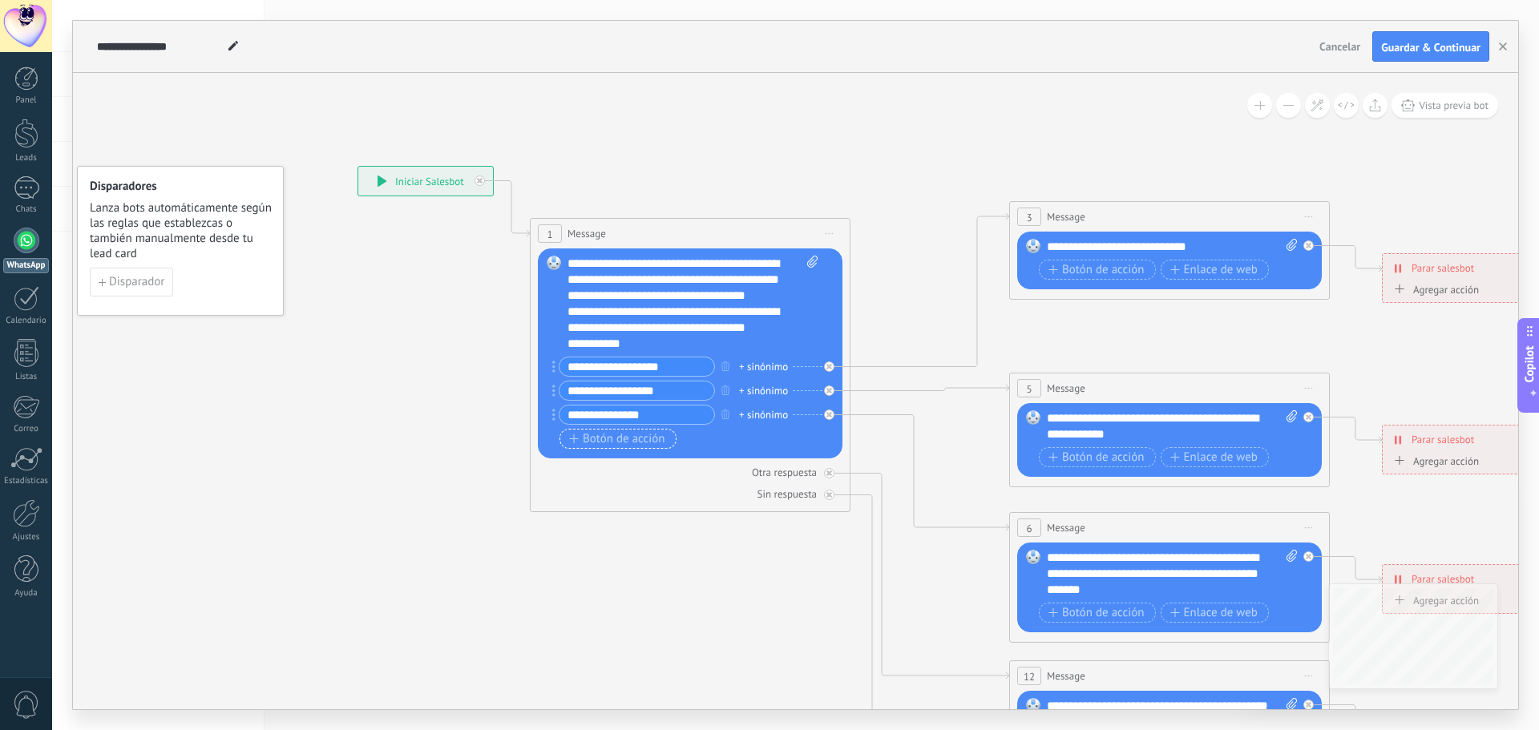
type input "**********"
click at [600, 436] on span "Botón de acción" at bounding box center [617, 439] width 96 height 13
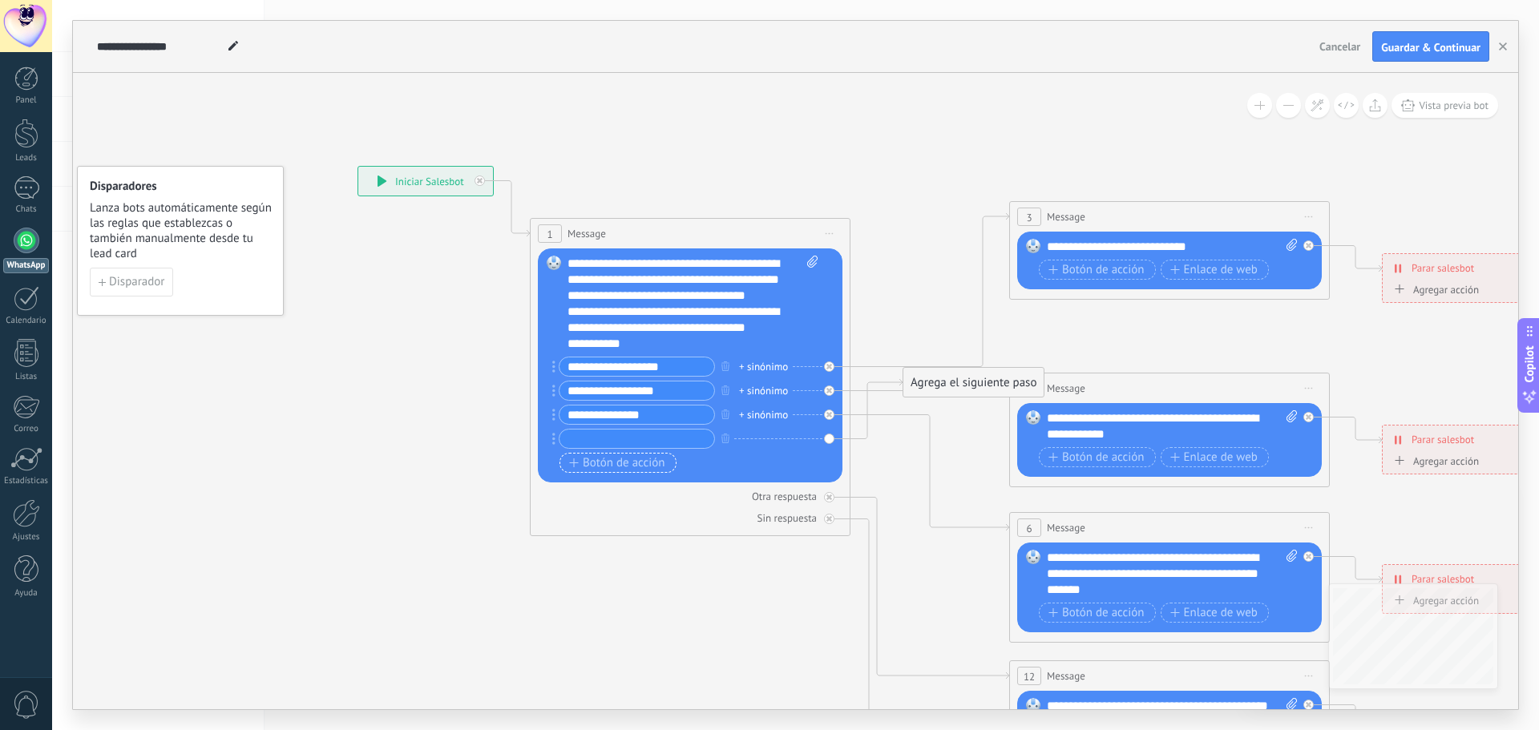
click at [600, 436] on input "text" at bounding box center [637, 439] width 155 height 18
type input "**********"
click at [600, 459] on span "Botón de acción" at bounding box center [617, 463] width 96 height 13
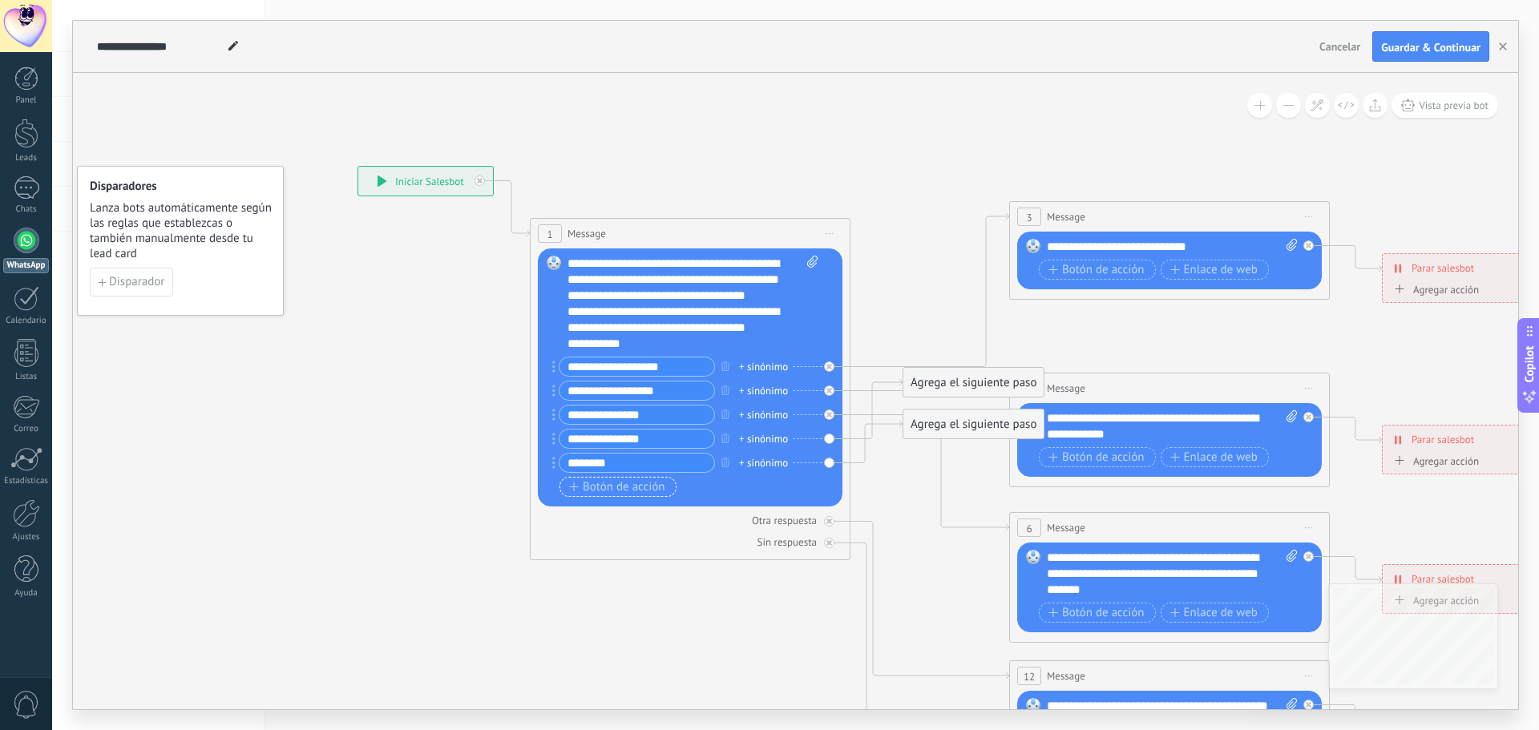
type input "********"
click at [591, 481] on span "Botón de acción" at bounding box center [617, 487] width 96 height 13
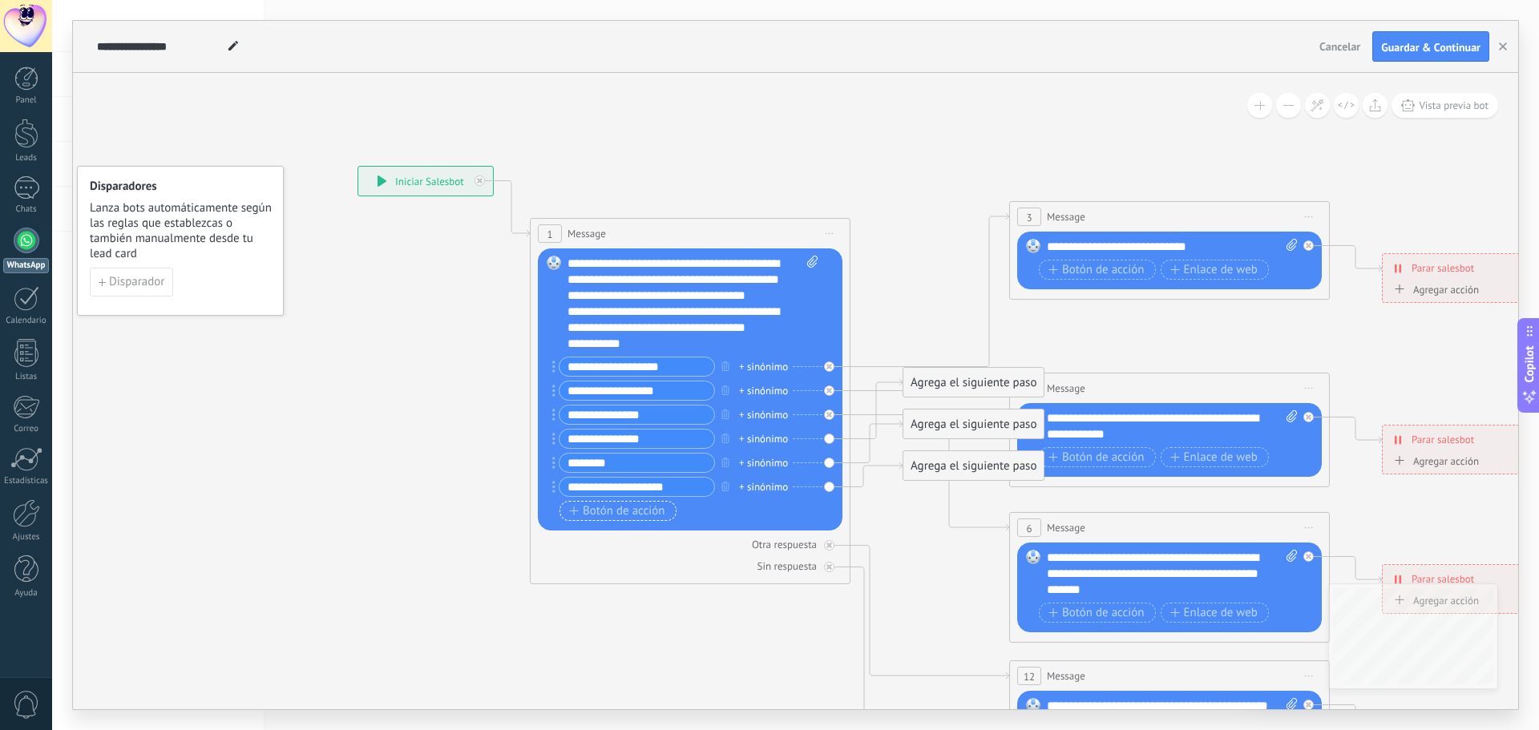
drag, startPoint x: 623, startPoint y: 486, endPoint x: 656, endPoint y: 508, distance: 39.8
click at [656, 508] on span "Botón de acción" at bounding box center [617, 511] width 96 height 13
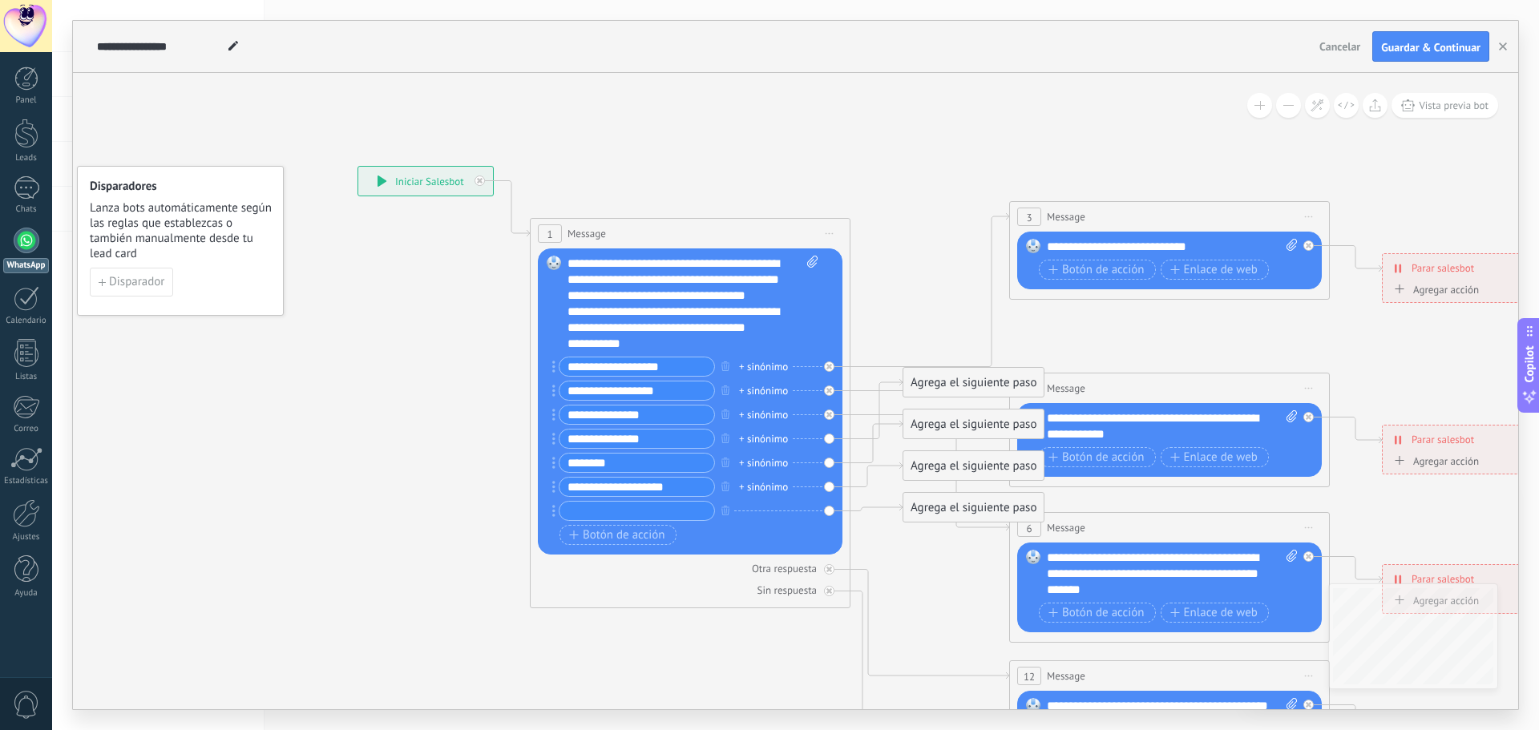
click at [677, 485] on input "**********" at bounding box center [637, 487] width 155 height 18
click at [589, 482] on input "**********" at bounding box center [637, 487] width 155 height 18
click at [656, 491] on input "**********" at bounding box center [637, 487] width 155 height 18
type input "**********"
click at [610, 510] on input "text" at bounding box center [637, 511] width 155 height 18
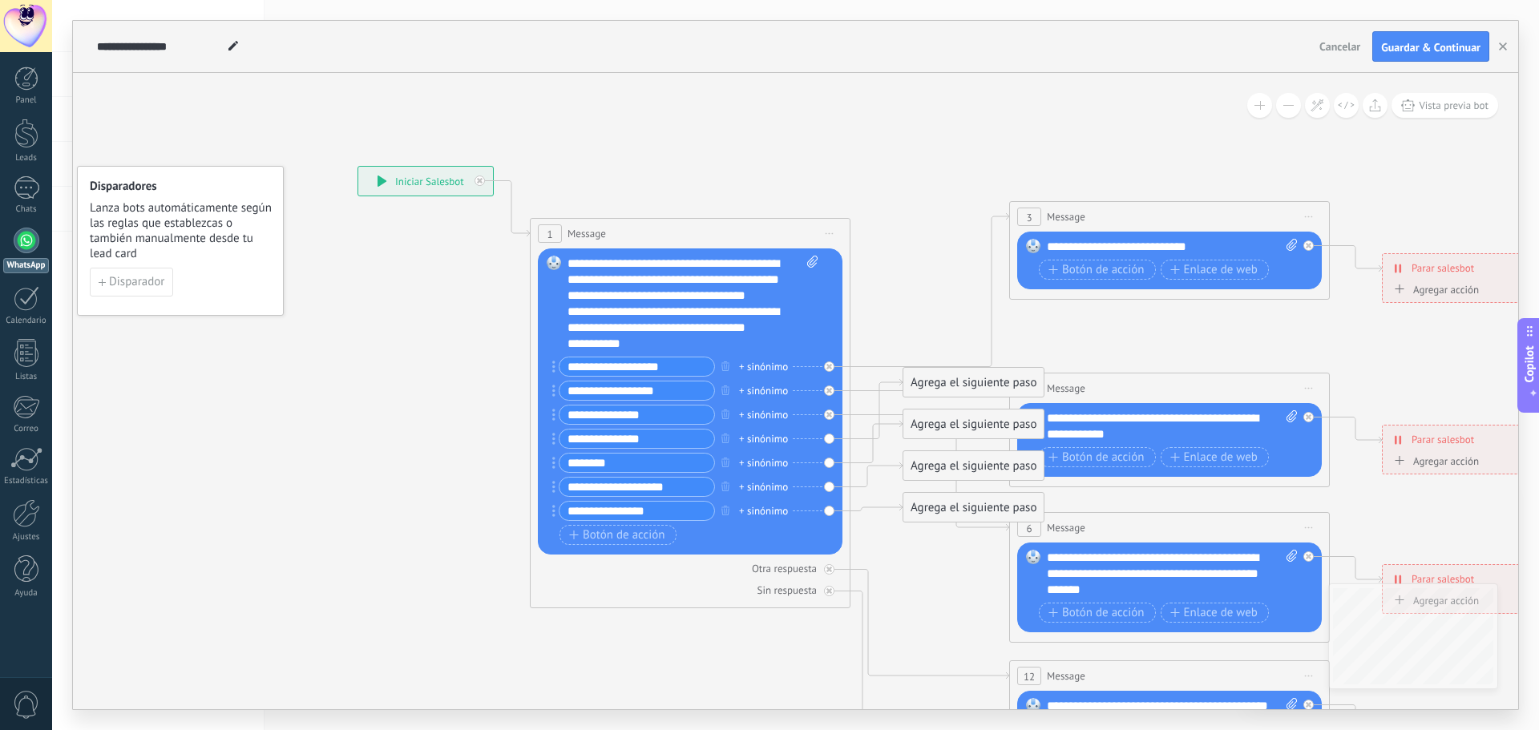
click at [599, 505] on input "**********" at bounding box center [637, 511] width 155 height 18
type input "**********"
click at [599, 532] on span "Botón de acción" at bounding box center [617, 535] width 96 height 13
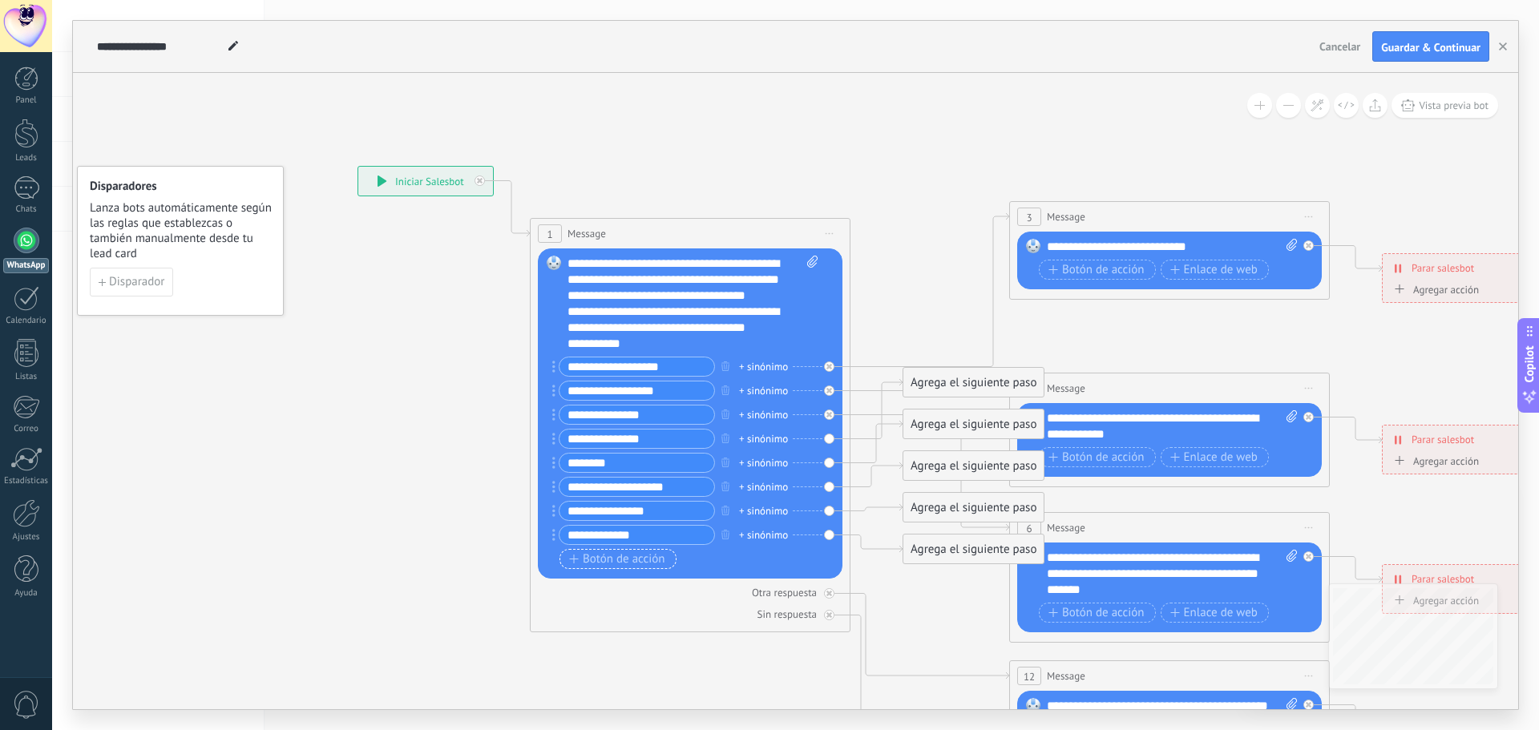
type input "**********"
click at [592, 553] on span "Botón de acción" at bounding box center [617, 559] width 96 height 13
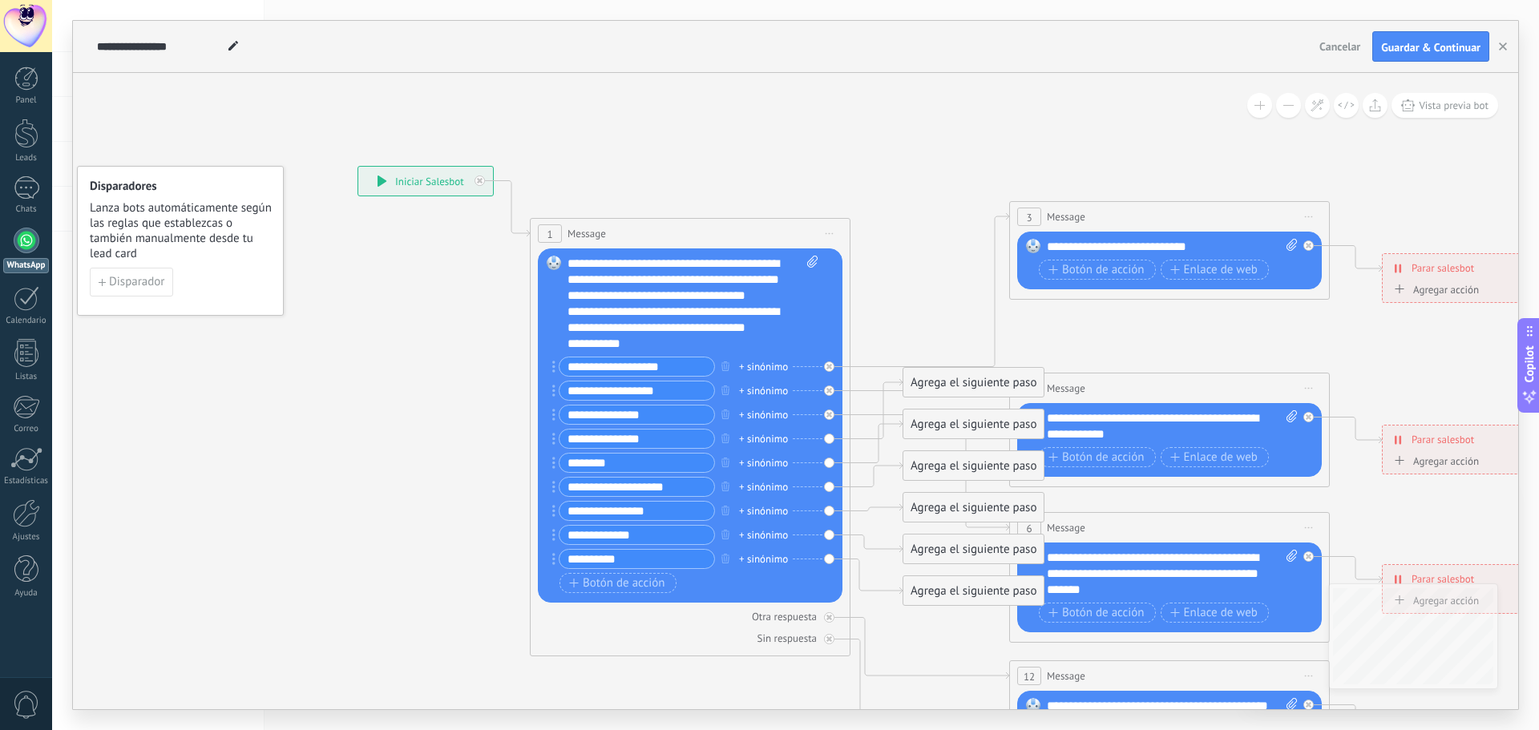
click at [573, 560] on input "*********" at bounding box center [637, 559] width 155 height 18
click at [629, 557] on input "*********" at bounding box center [637, 559] width 155 height 18
type input "**********"
click at [631, 583] on span "Botón de acción" at bounding box center [617, 583] width 96 height 13
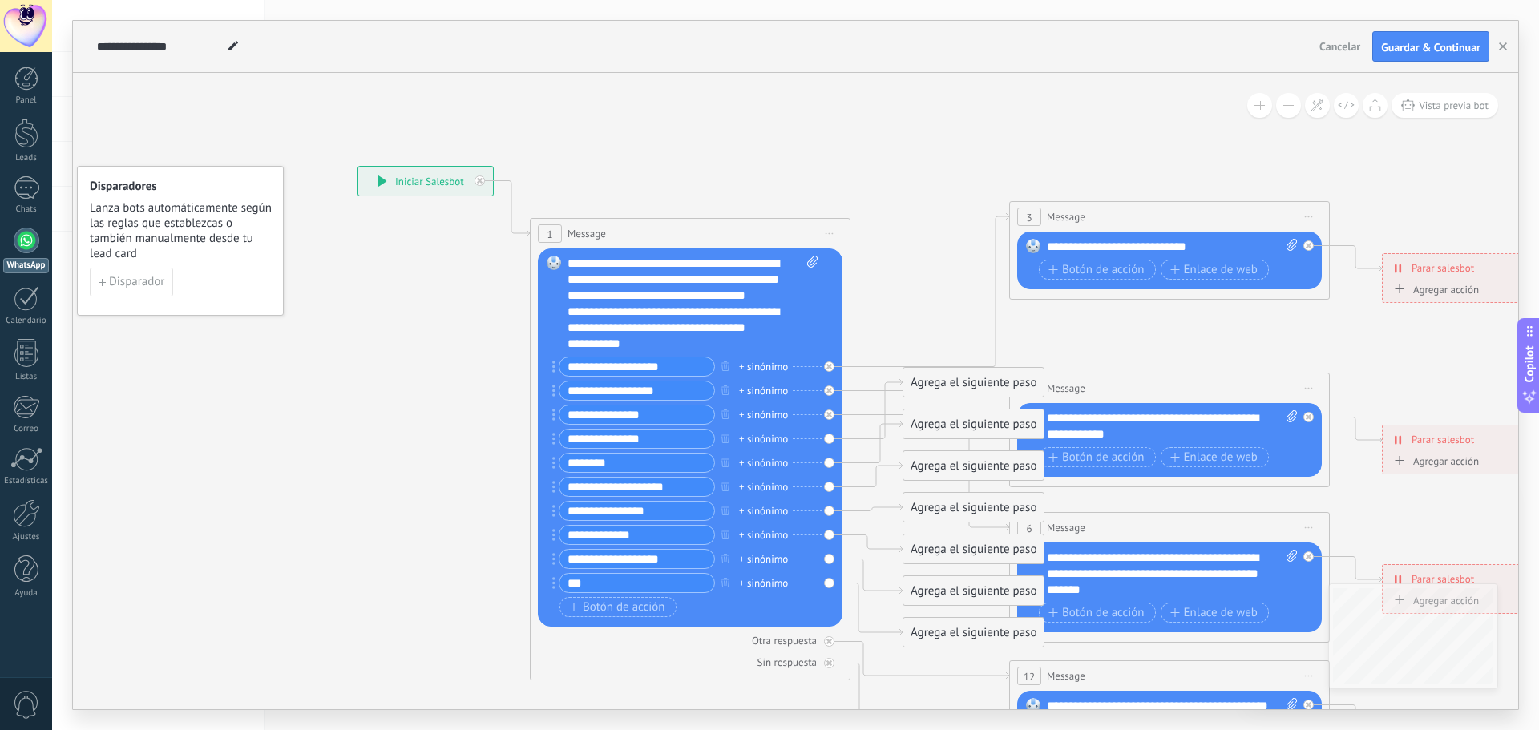
type input "***"
click at [904, 263] on icon at bounding box center [1206, 564] width 2499 height 1598
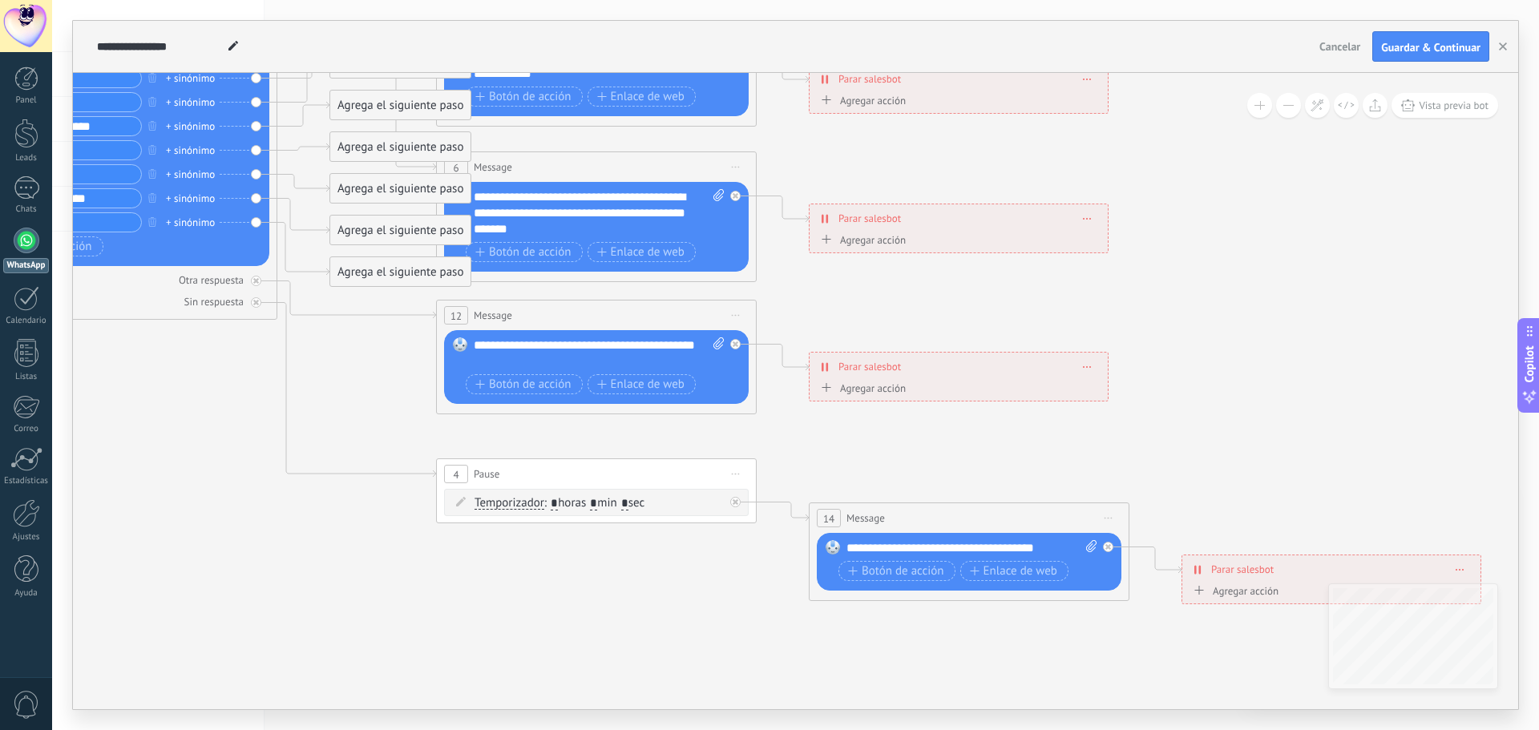
drag, startPoint x: 1106, startPoint y: 594, endPoint x: 538, endPoint y: 667, distance: 573.1
click at [538, 667] on icon at bounding box center [632, 203] width 2499 height 1598
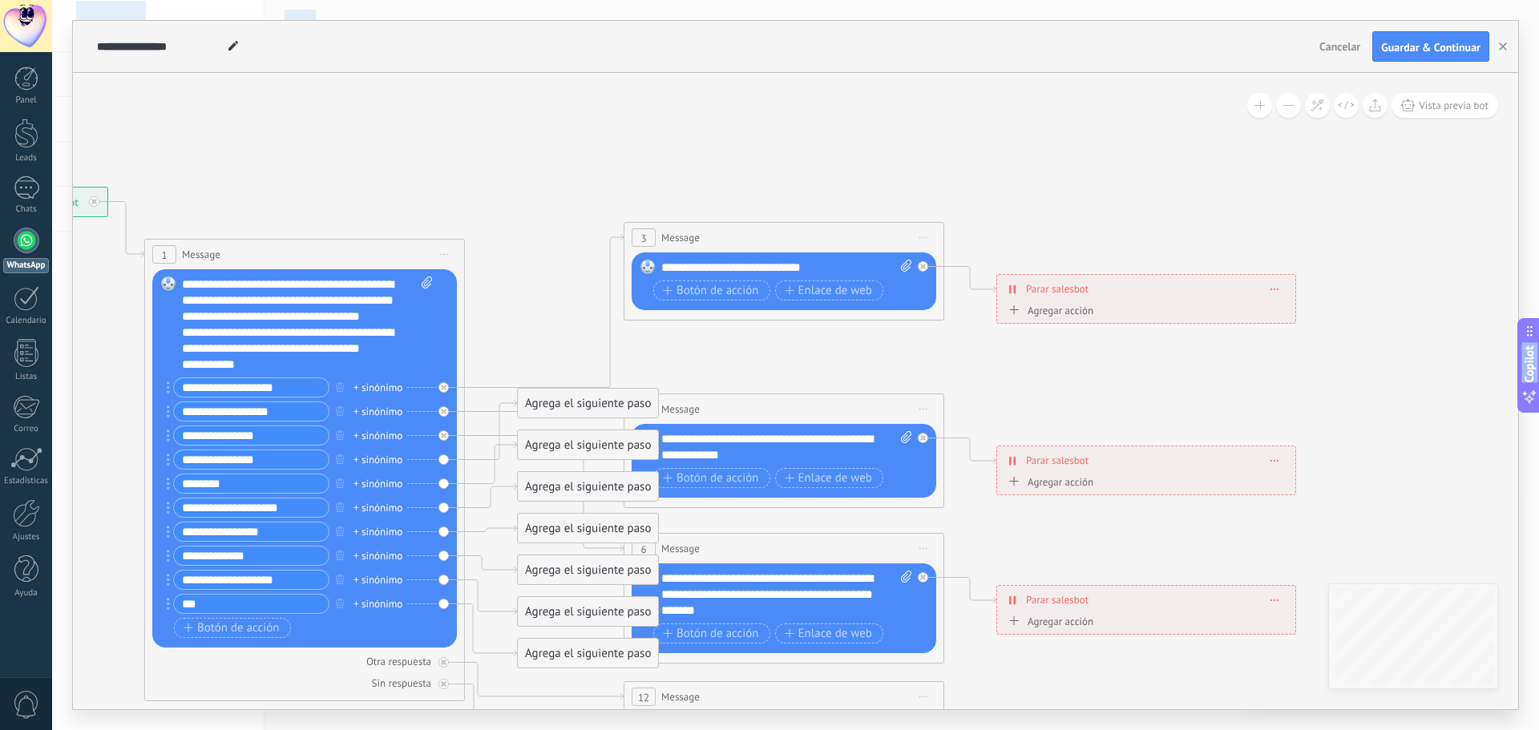
drag, startPoint x: 386, startPoint y: 390, endPoint x: 569, endPoint y: 761, distance: 413.7
click at [569, 730] on html ".abccls-1,.abccls-2{fill-rule:evenodd}.abccls-2{fill:#fff} .abfcls-1{fill:none}…" at bounding box center [769, 365] width 1539 height 730
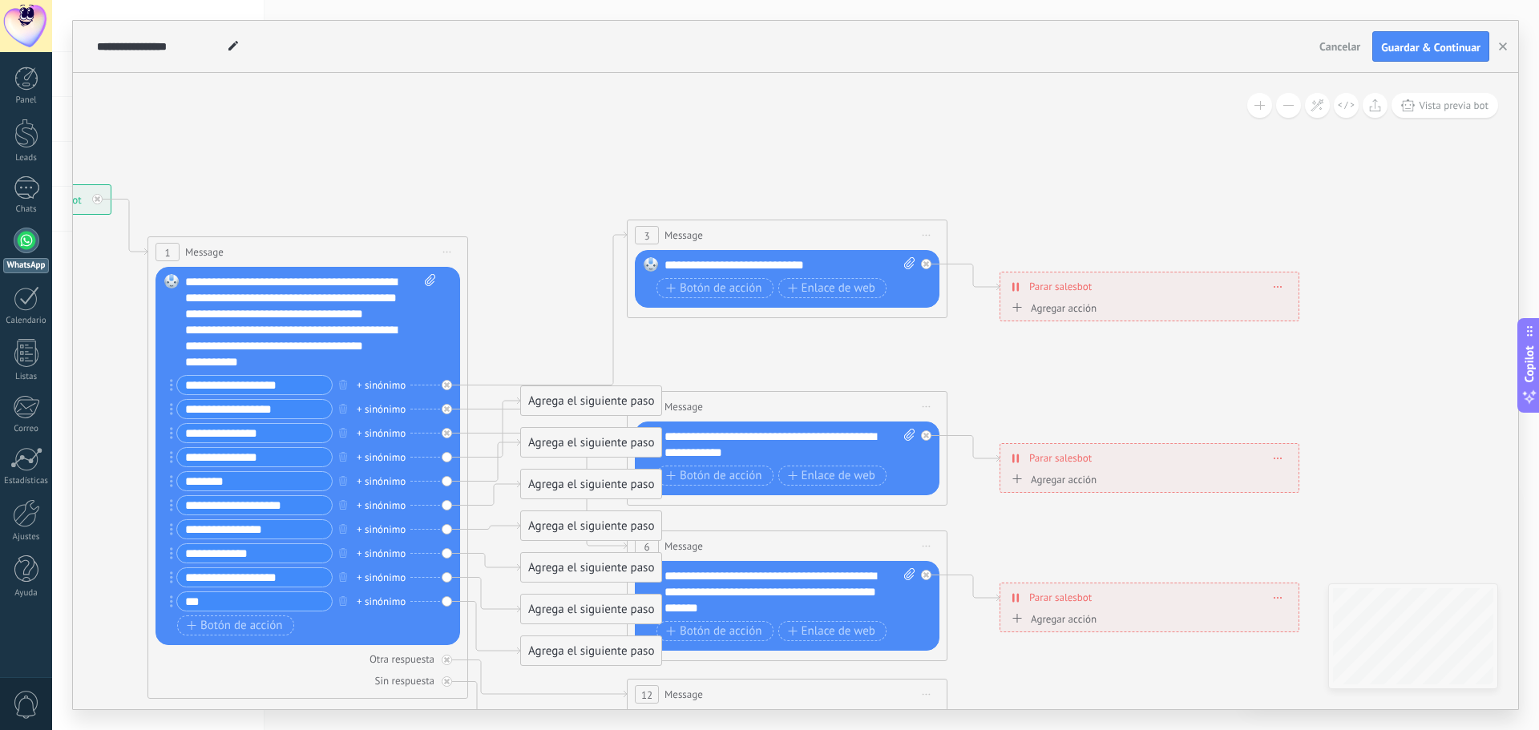
click at [792, 388] on icon at bounding box center [823, 583] width 2499 height 1598
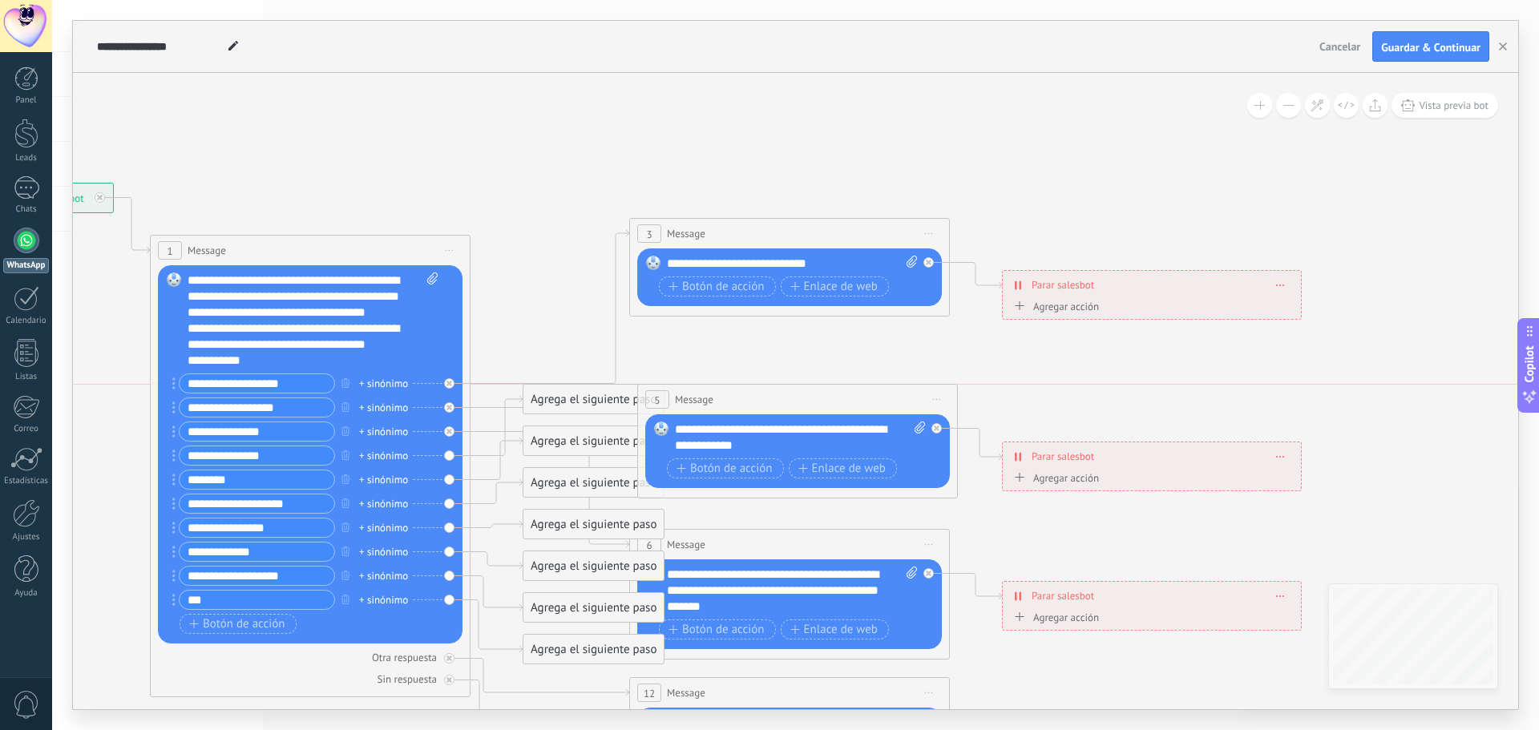
drag, startPoint x: 785, startPoint y: 398, endPoint x: 793, endPoint y: 396, distance: 8.2
click at [793, 396] on div "5 Message ******* (a): Todos los contactos - canales seleccionados Todos los co…" at bounding box center [797, 400] width 319 height 30
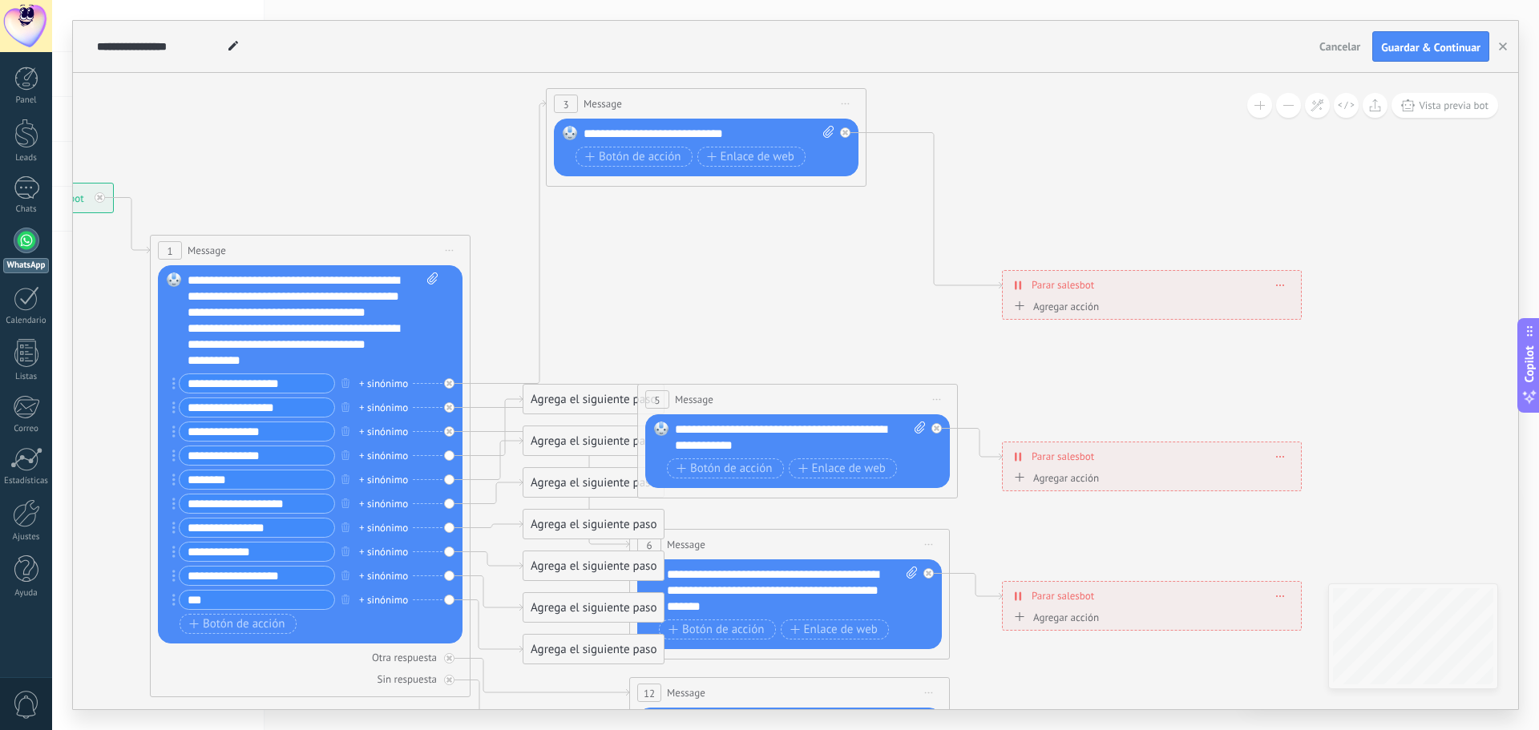
drag, startPoint x: 774, startPoint y: 230, endPoint x: 690, endPoint y: 100, distance: 154.3
click at [690, 100] on div "3 Message ******* (a): Todos los contactos - canales seleccionados Todos los co…" at bounding box center [706, 104] width 319 height 30
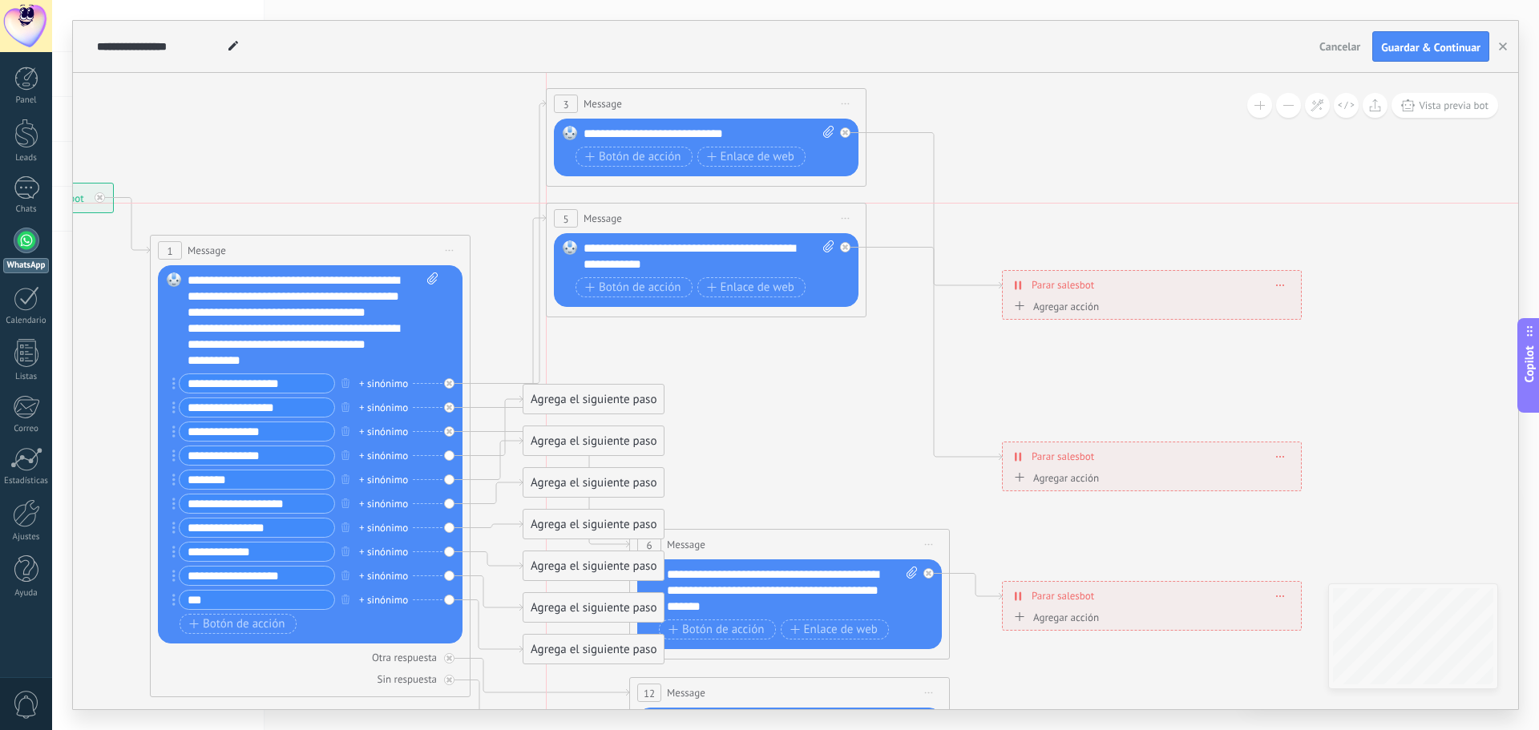
drag, startPoint x: 723, startPoint y: 398, endPoint x: 635, endPoint y: 210, distance: 208.0
click at [635, 210] on div "5 Message ******* (a): Todos los contactos - canales seleccionados Todos los co…" at bounding box center [706, 219] width 319 height 30
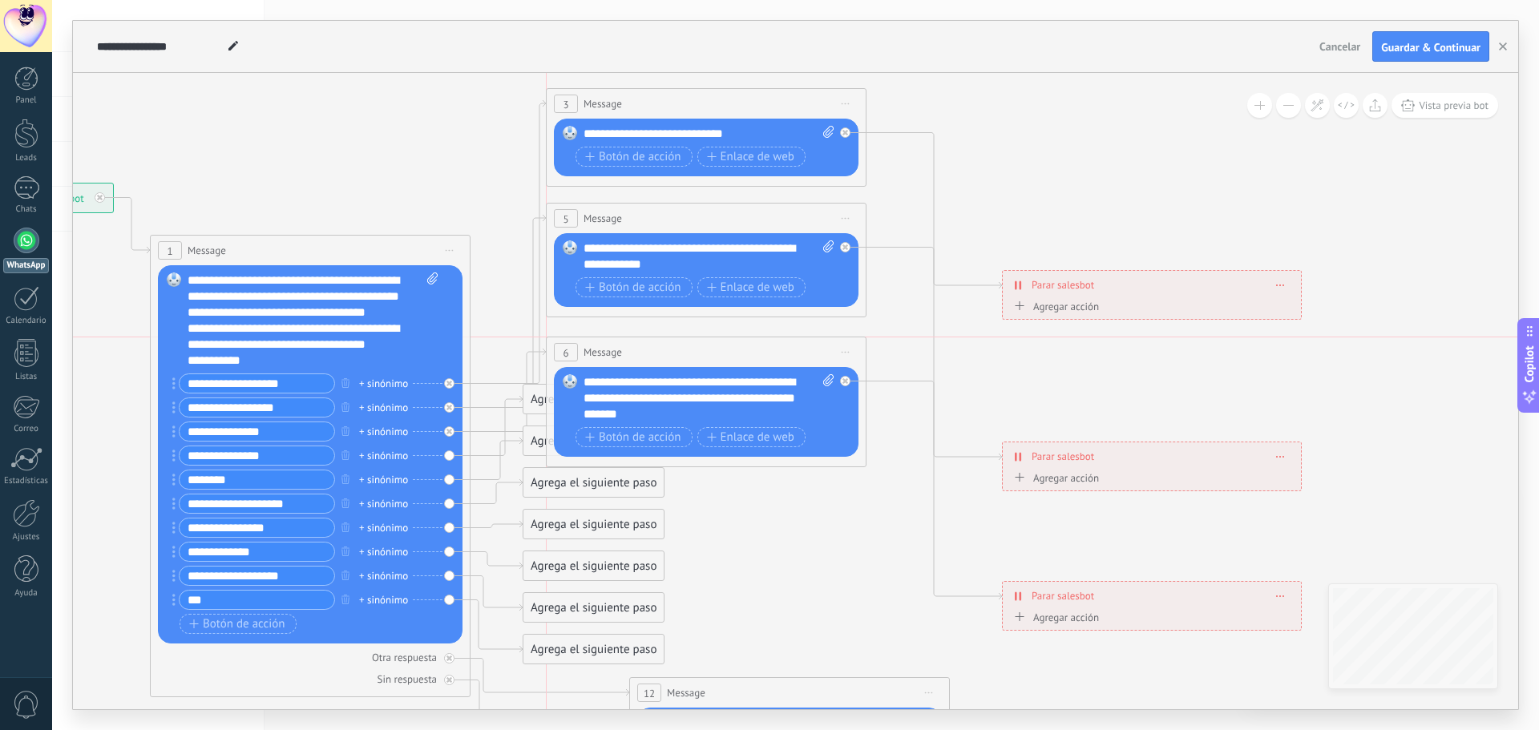
drag, startPoint x: 727, startPoint y: 549, endPoint x: 649, endPoint y: 354, distance: 209.8
click at [649, 354] on div "6 Message ******* (a): Todos los contactos - canales seleccionados Todos los co…" at bounding box center [706, 353] width 319 height 30
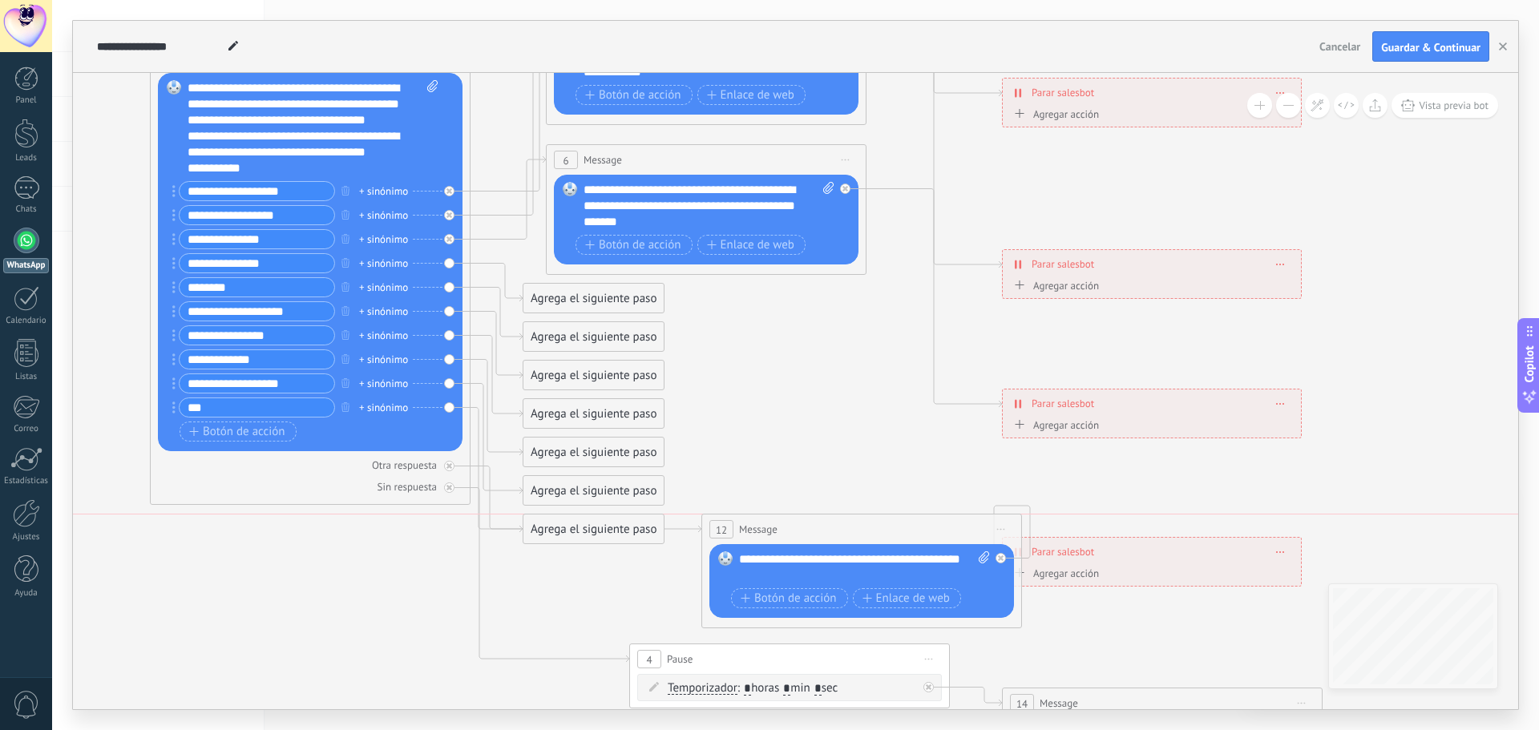
drag, startPoint x: 746, startPoint y: 491, endPoint x: 818, endPoint y: 519, distance: 77.4
click at [818, 519] on div "12 Message ******* (a): Todos los contactos - canales seleccionados Todos los c…" at bounding box center [861, 530] width 319 height 30
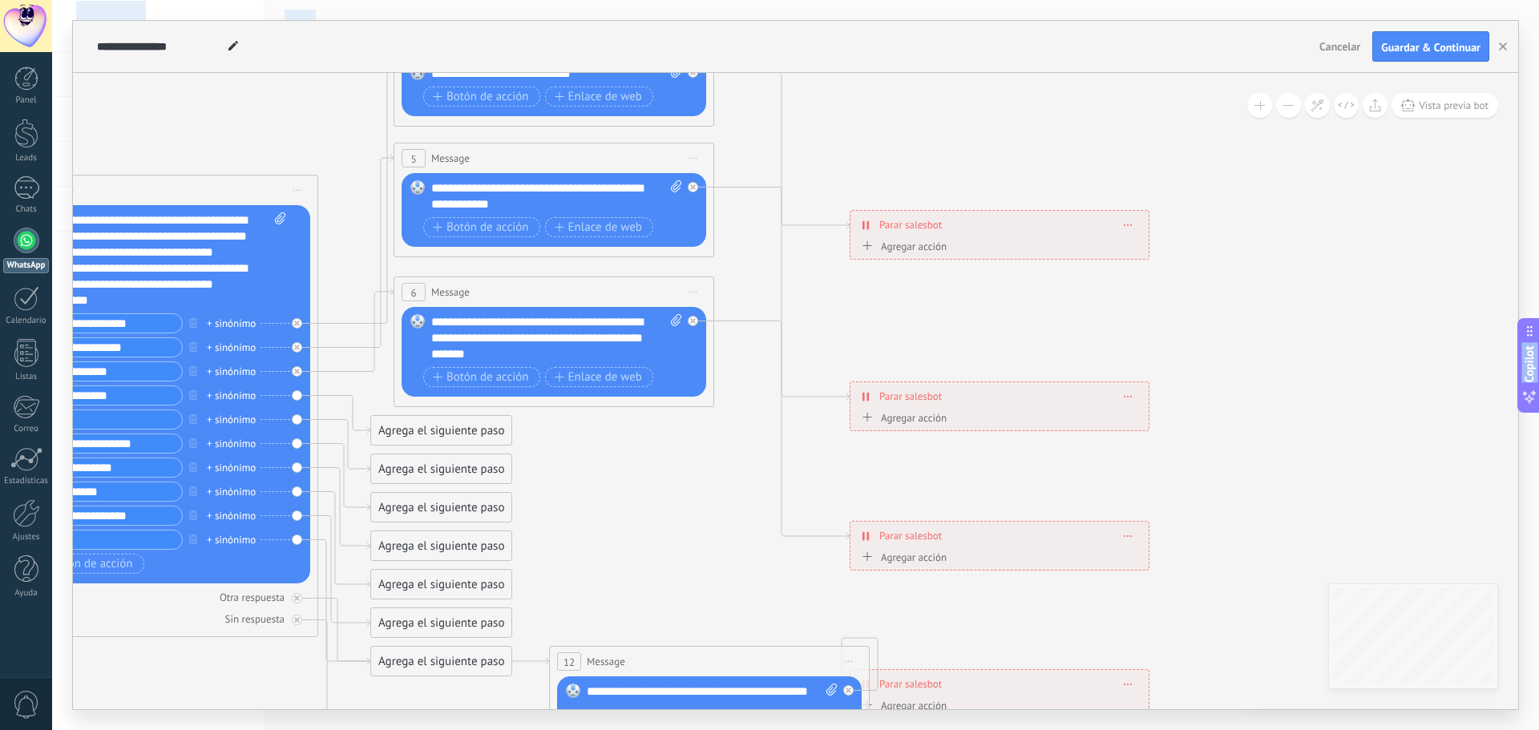
drag, startPoint x: 323, startPoint y: 636, endPoint x: 446, endPoint y: 616, distance: 124.3
click at [183, 730] on html ".abccls-1,.abccls-2{fill-rule:evenodd}.abccls-2{fill:#fff} .abfcls-1{fill:none}…" at bounding box center [769, 365] width 1539 height 730
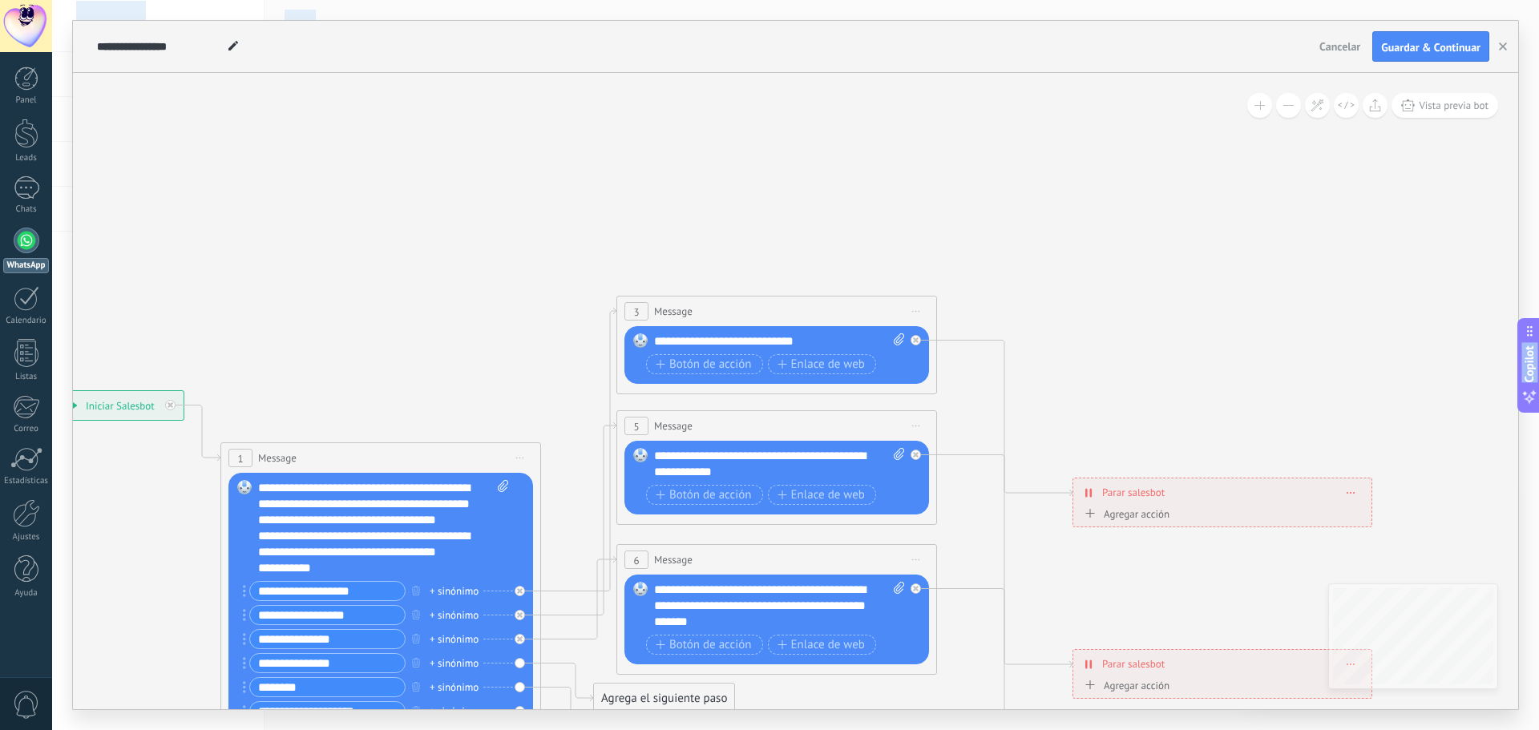
drag, startPoint x: 681, startPoint y: 481, endPoint x: 681, endPoint y: 444, distance: 36.9
click at [859, 730] on html ".abccls-1,.abccls-2{fill-rule:evenodd}.abccls-2{fill:#fff} .abfcls-1{fill:none}…" at bounding box center [769, 365] width 1539 height 730
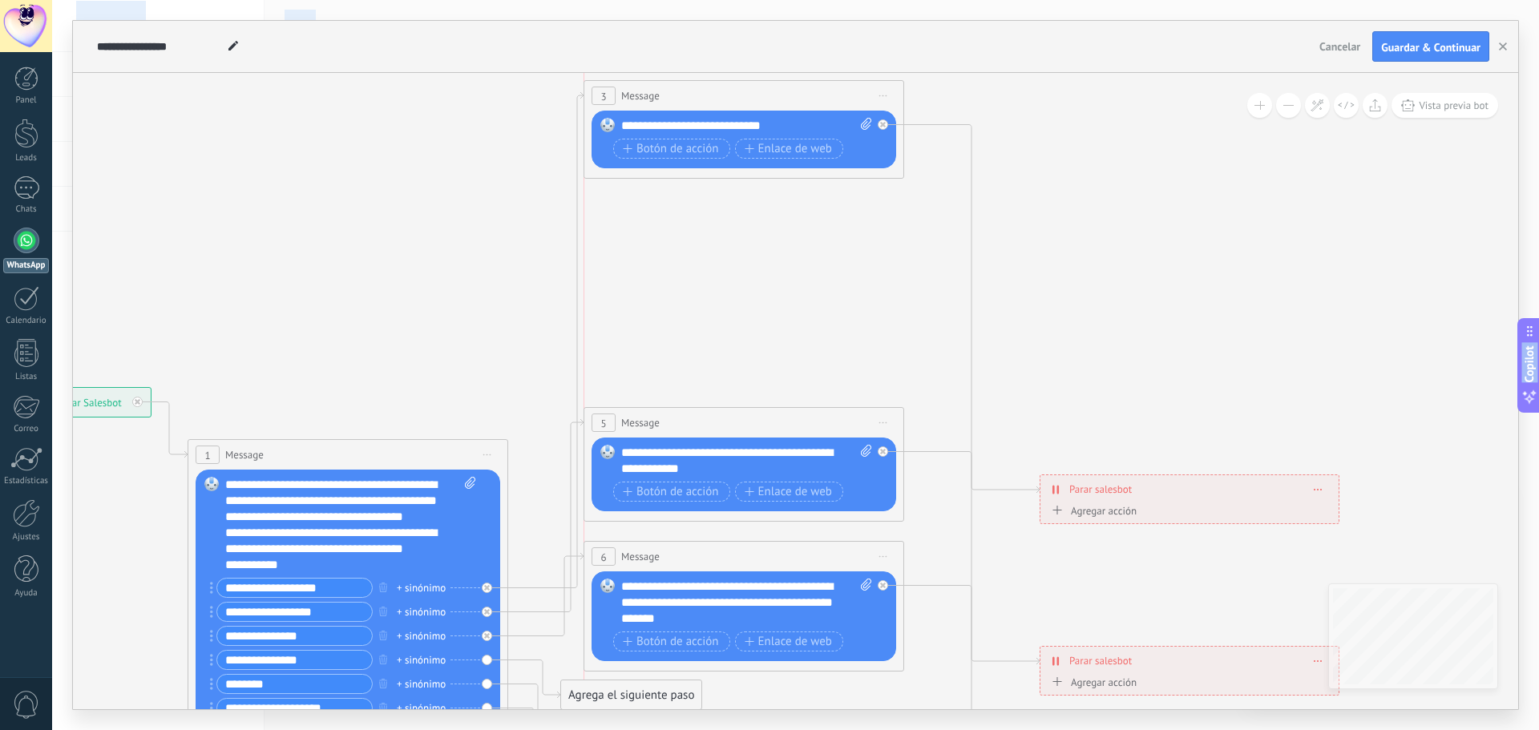
drag, startPoint x: 697, startPoint y: 293, endPoint x: 692, endPoint y: 81, distance: 212.5
click at [692, 81] on div "3 Message ******* (a): Todos los contactos - canales seleccionados Todos los co…" at bounding box center [743, 96] width 319 height 30
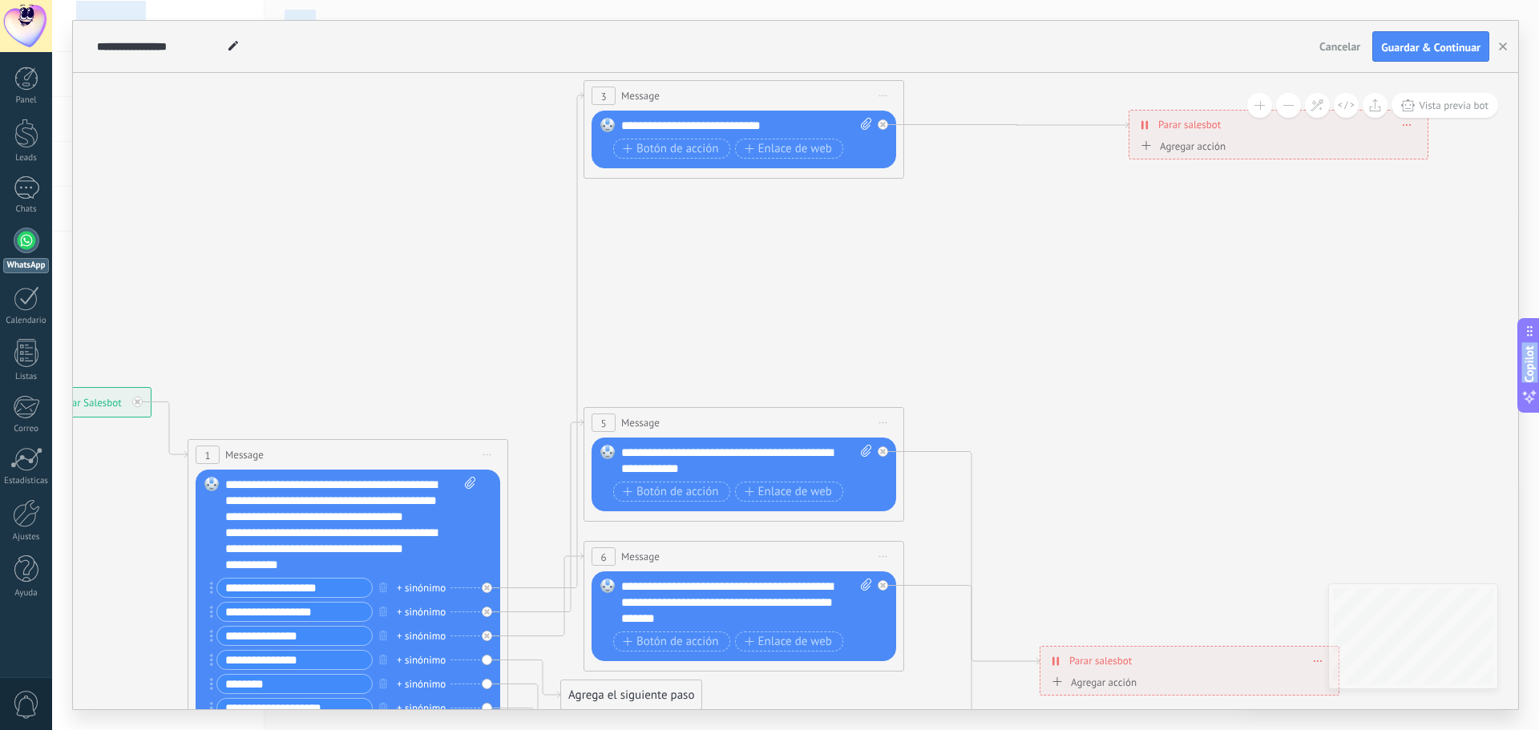
drag, startPoint x: 1111, startPoint y: 486, endPoint x: 1200, endPoint y: 121, distance: 375.5
click at [1200, 121] on span "Parar salesbot" at bounding box center [1189, 124] width 63 height 15
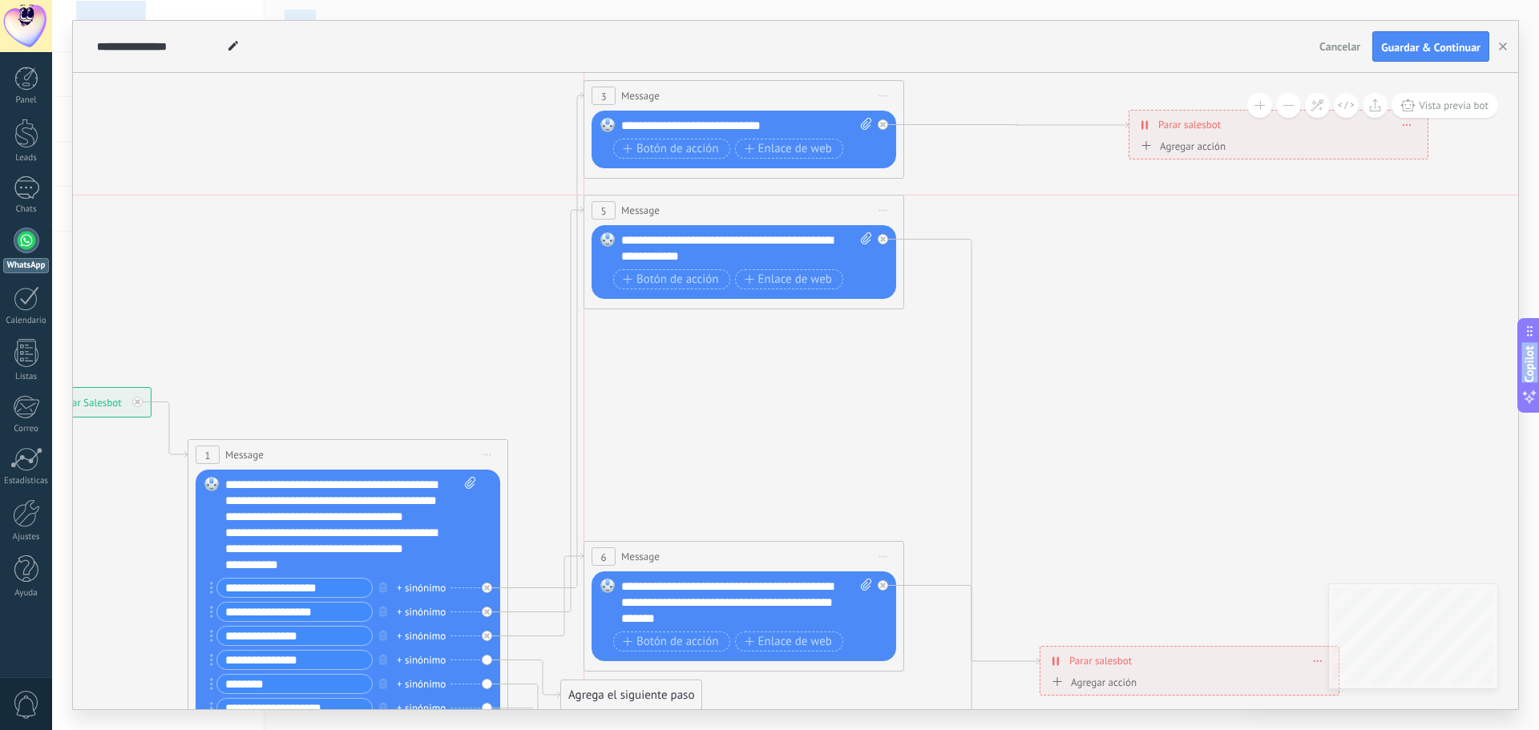
drag, startPoint x: 732, startPoint y: 410, endPoint x: 733, endPoint y: 191, distance: 219.7
click at [15, 387] on div "**********" at bounding box center [15, 387] width 0 height 0
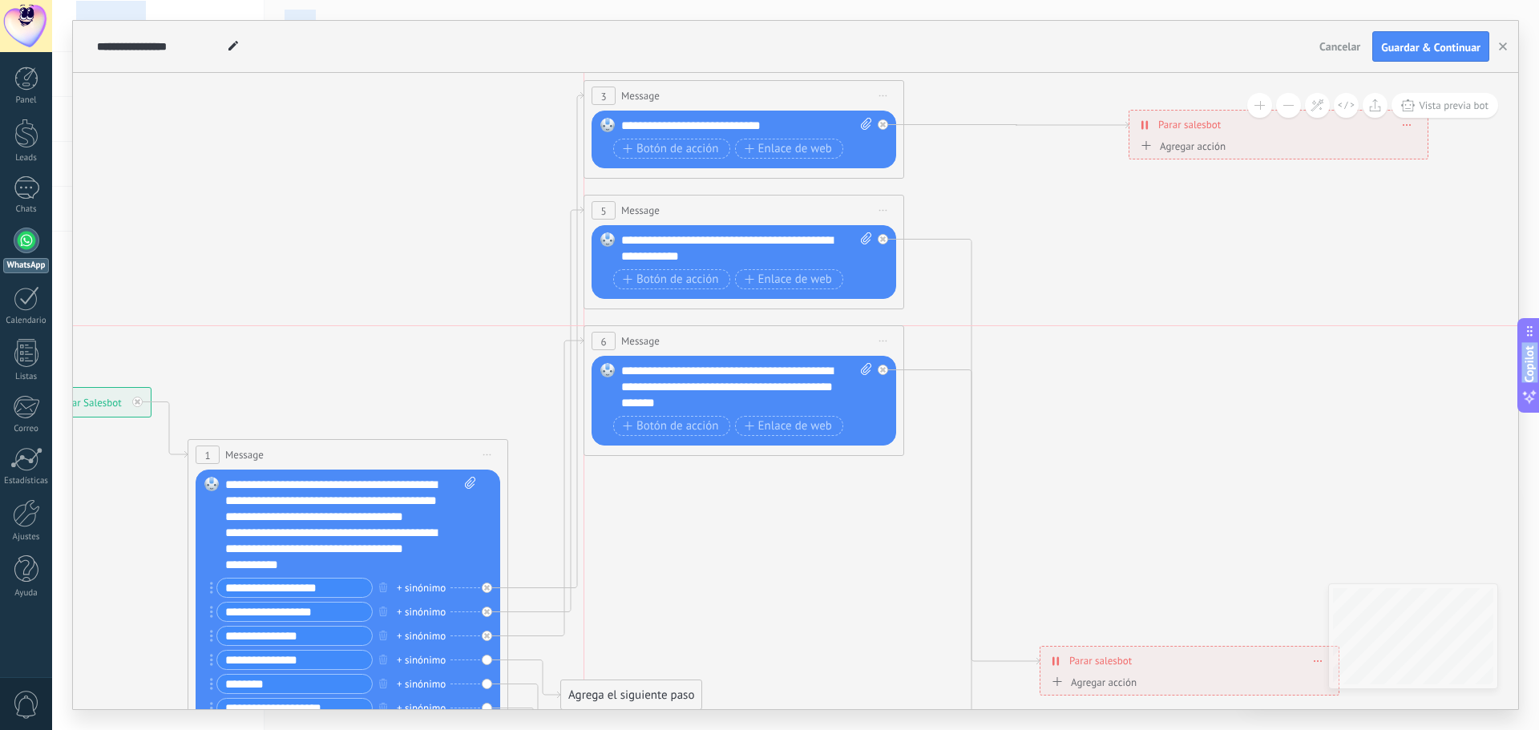
drag, startPoint x: 742, startPoint y: 550, endPoint x: 740, endPoint y: 331, distance: 218.9
click at [740, 331] on div "6 Message ******* (a): Todos los contactos - canales seleccionados Todos los co…" at bounding box center [743, 341] width 319 height 30
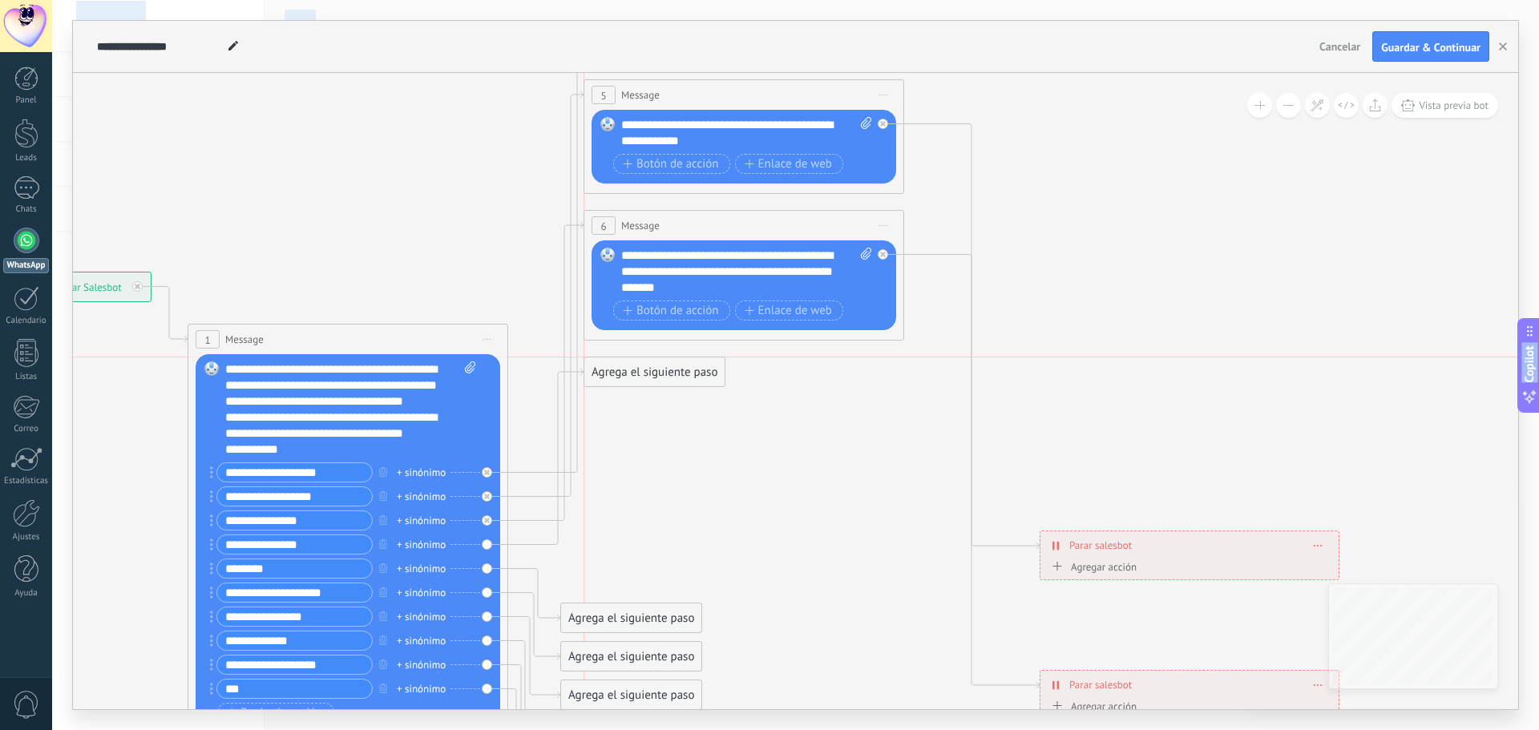
drag, startPoint x: 645, startPoint y: 580, endPoint x: 664, endPoint y: 374, distance: 206.9
click at [664, 374] on div "Agrega el siguiente paso" at bounding box center [654, 372] width 140 height 26
drag, startPoint x: 625, startPoint y: 621, endPoint x: 646, endPoint y: 421, distance: 201.6
click at [646, 421] on div "Agrega el siguiente paso" at bounding box center [654, 419] width 140 height 26
drag, startPoint x: 631, startPoint y: 654, endPoint x: 647, endPoint y: 466, distance: 189.1
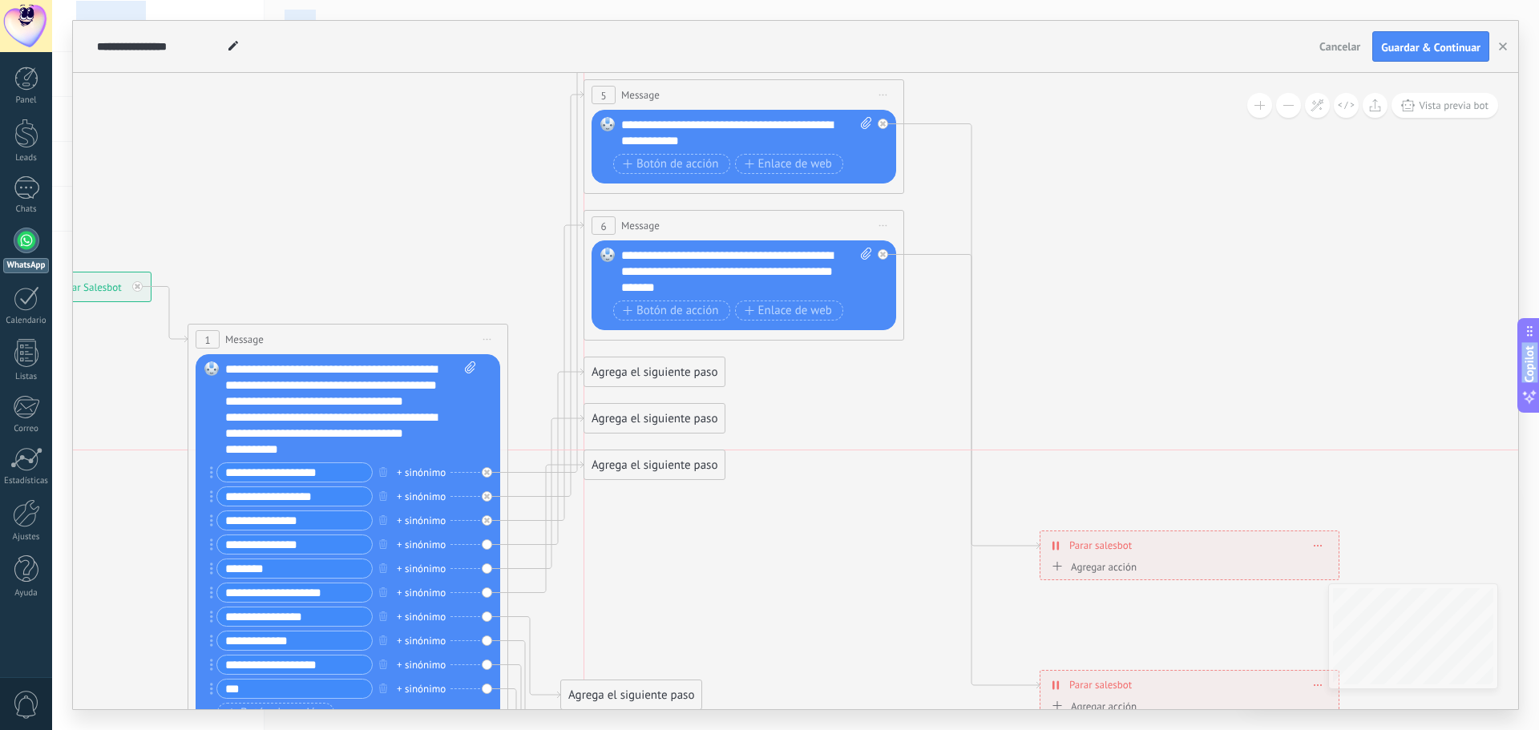
click at [647, 466] on div "Agrega el siguiente paso" at bounding box center [654, 465] width 140 height 26
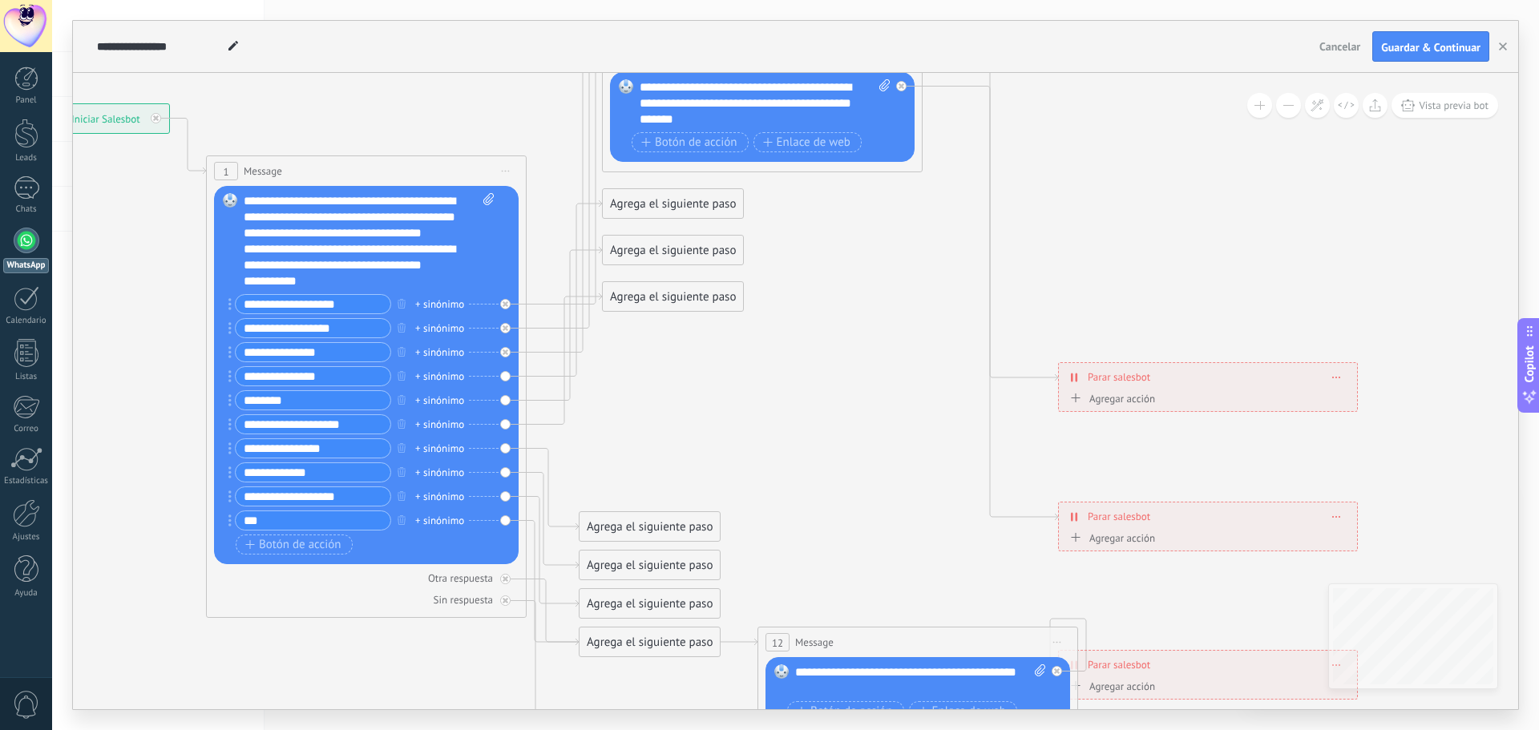
drag, startPoint x: 740, startPoint y: 576, endPoint x: 745, endPoint y: 435, distance: 140.4
click at [745, 435] on icon at bounding box center [882, 350] width 2499 height 1909
drag, startPoint x: 676, startPoint y: 527, endPoint x: 695, endPoint y: 342, distance: 186.2
click at [695, 342] on div "Agrega el siguiente paso" at bounding box center [673, 343] width 140 height 26
drag, startPoint x: 690, startPoint y: 540, endPoint x: 680, endPoint y: 382, distance: 157.5
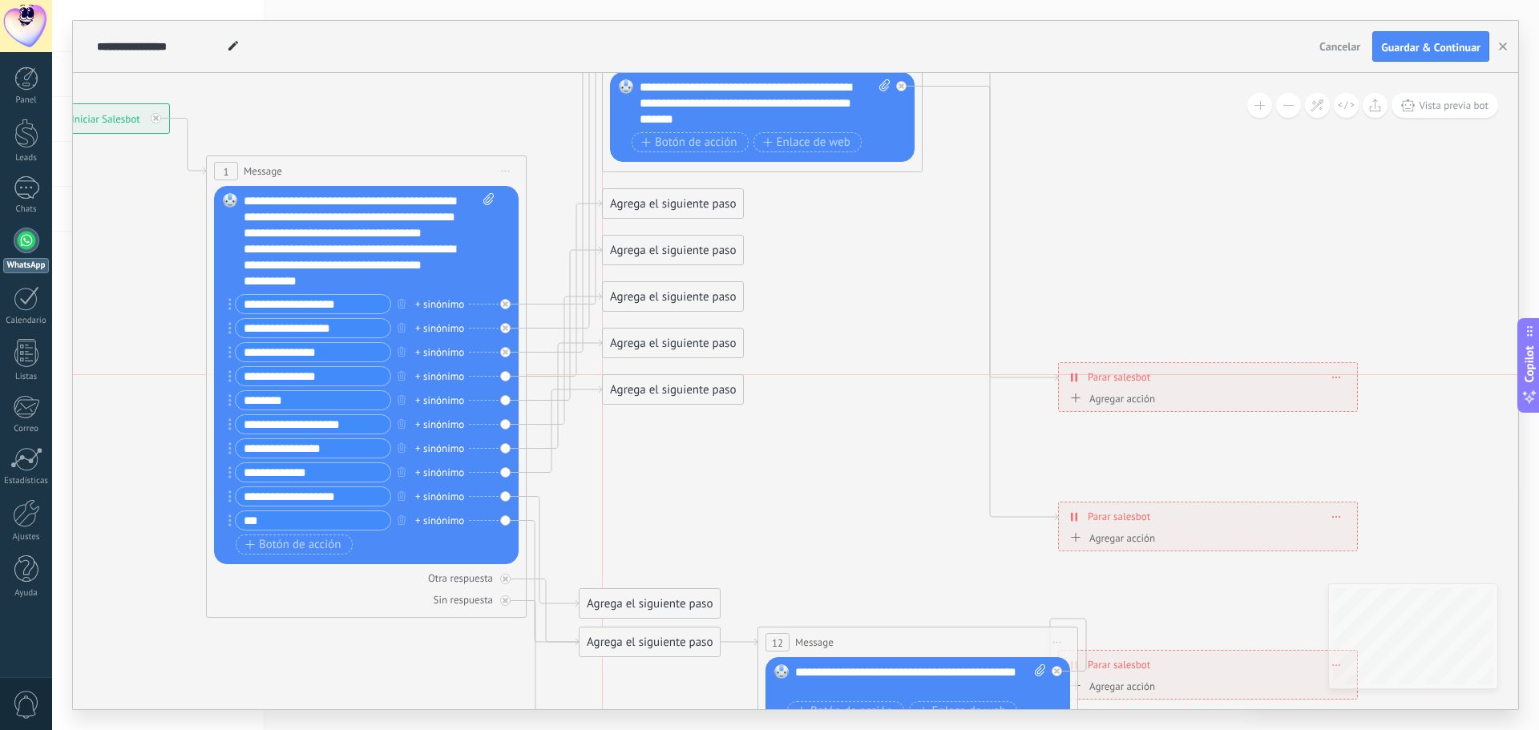
click at [680, 382] on div "Agrega el siguiente paso" at bounding box center [673, 390] width 140 height 26
drag, startPoint x: 657, startPoint y: 599, endPoint x: 677, endPoint y: 427, distance: 173.5
click at [677, 427] on div "Agrega el siguiente paso" at bounding box center [673, 436] width 140 height 26
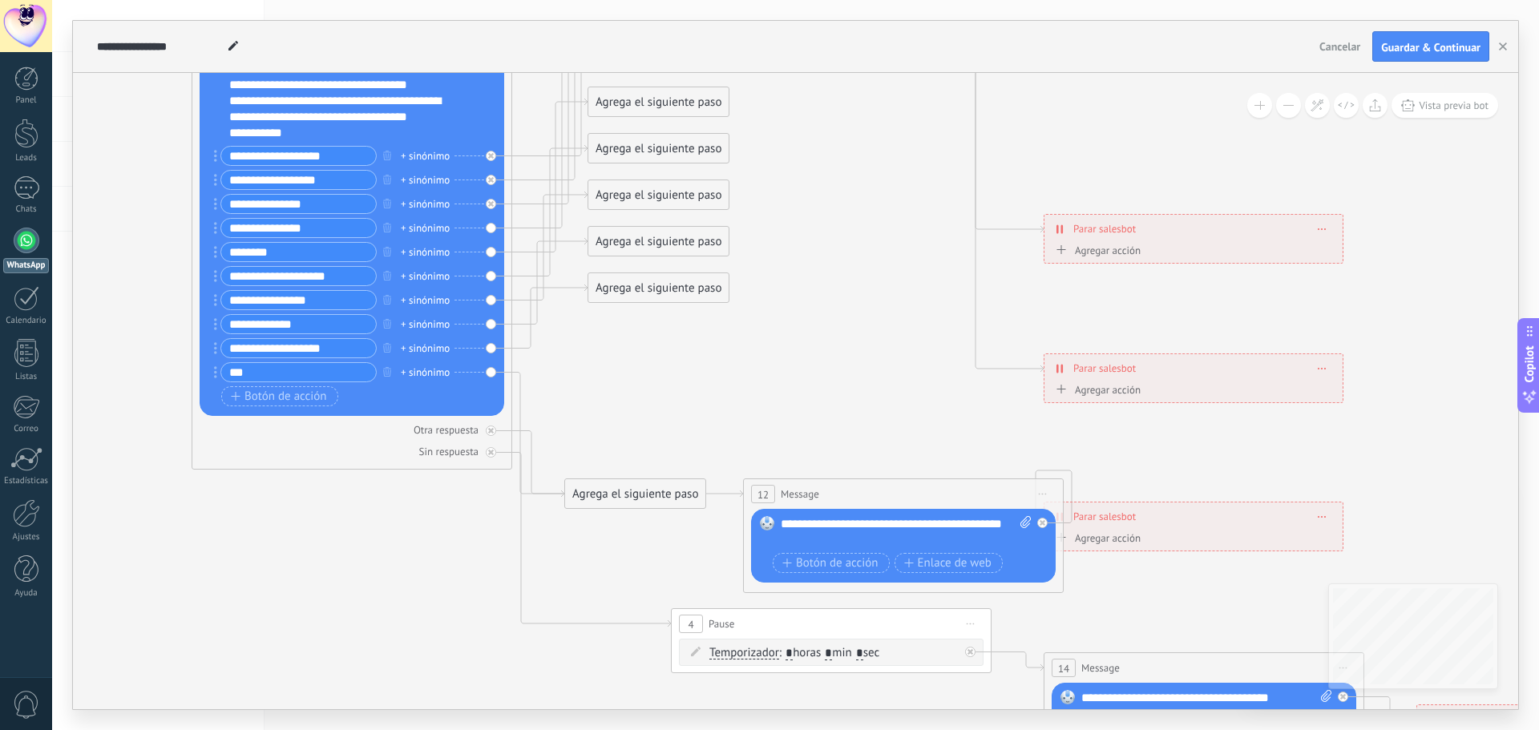
drag, startPoint x: 746, startPoint y: 542, endPoint x: 727, endPoint y: 392, distance: 151.1
click at [727, 392] on icon at bounding box center [867, 201] width 2499 height 1909
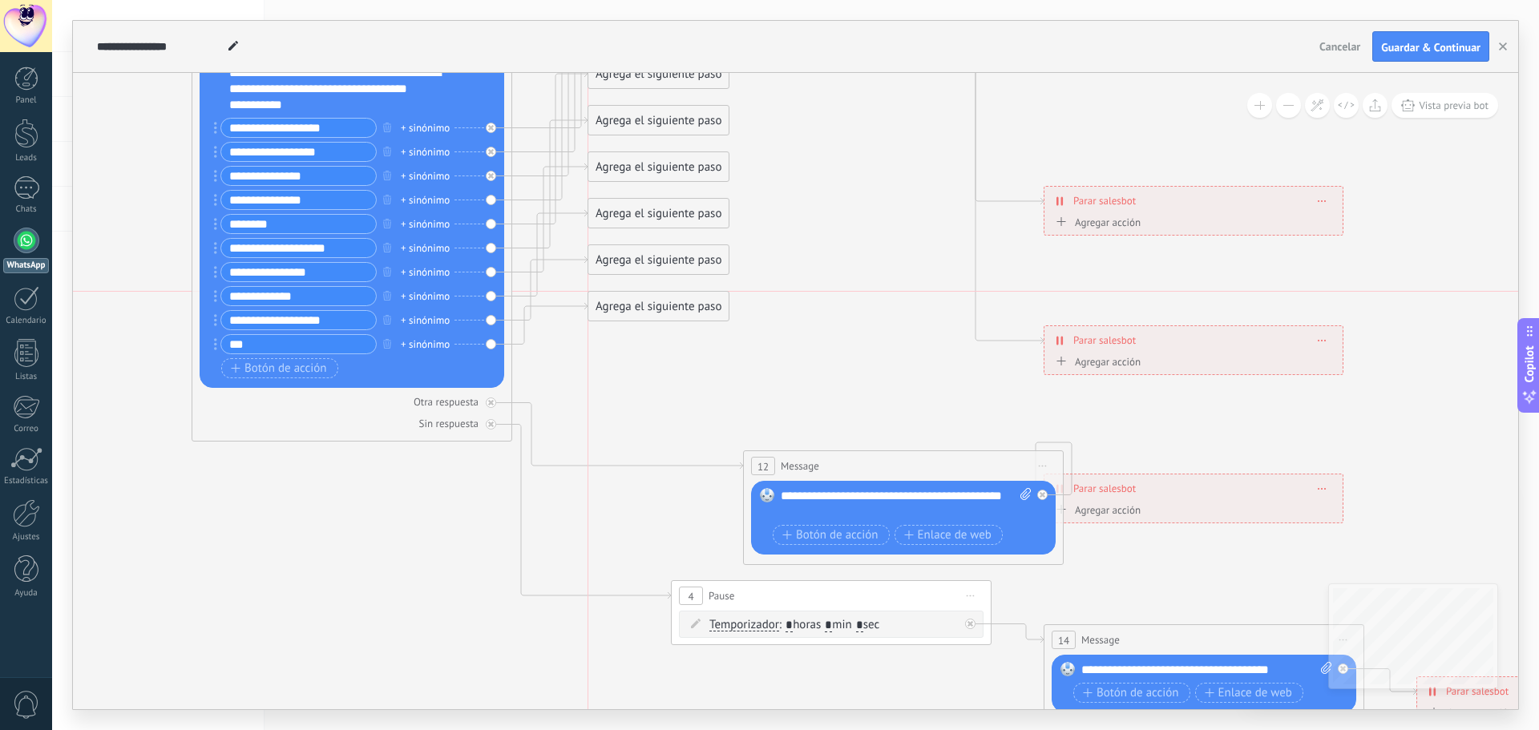
drag, startPoint x: 624, startPoint y: 465, endPoint x: 645, endPoint y: 299, distance: 167.3
click at [645, 299] on div "Agrega el siguiente paso" at bounding box center [658, 306] width 140 height 26
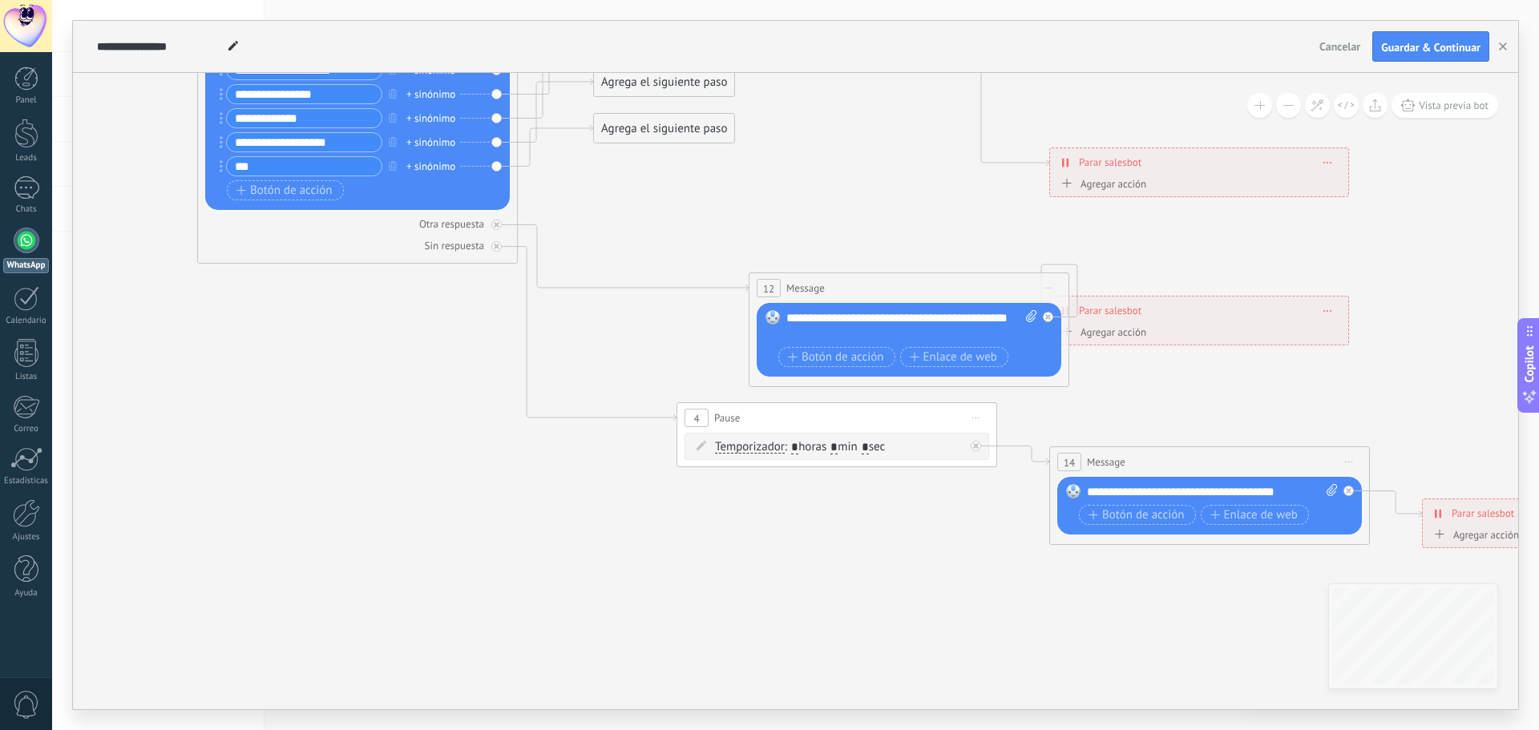
drag, startPoint x: 863, startPoint y: 278, endPoint x: 868, endPoint y: 100, distance: 178.1
drag, startPoint x: 819, startPoint y: 421, endPoint x: 319, endPoint y: 498, distance: 505.3
click at [321, 499] on div "4 Pause ***** Iniciar vista previa aquí Cambiar nombre Duplicar [GEOGRAPHIC_DAT…" at bounding box center [340, 514] width 319 height 30
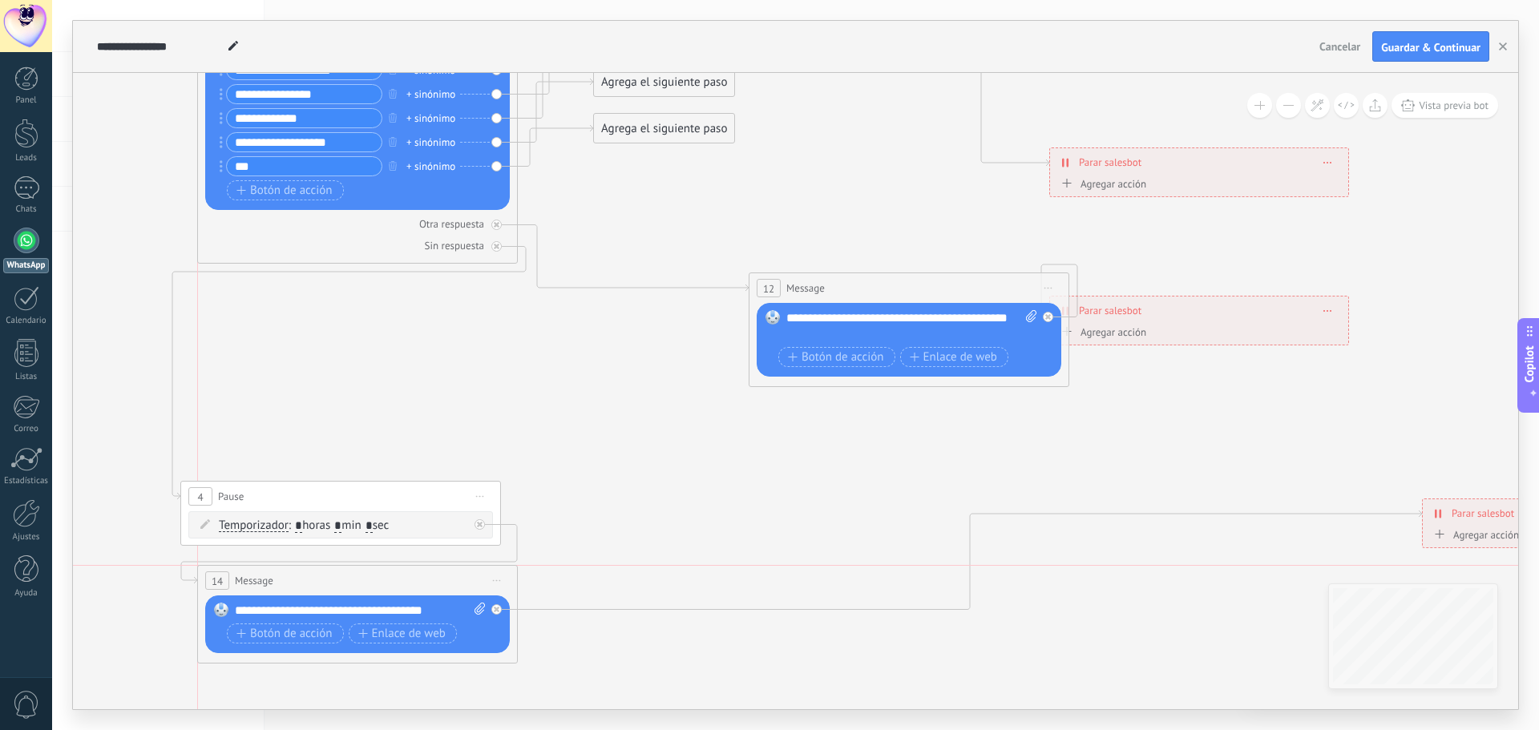
drag, startPoint x: 1179, startPoint y: 459, endPoint x: 329, endPoint y: 582, distance: 858.6
click at [329, 582] on div "14 Message ******* (a): Todos los contactos - canales seleccionados Todos los c…" at bounding box center [357, 581] width 319 height 30
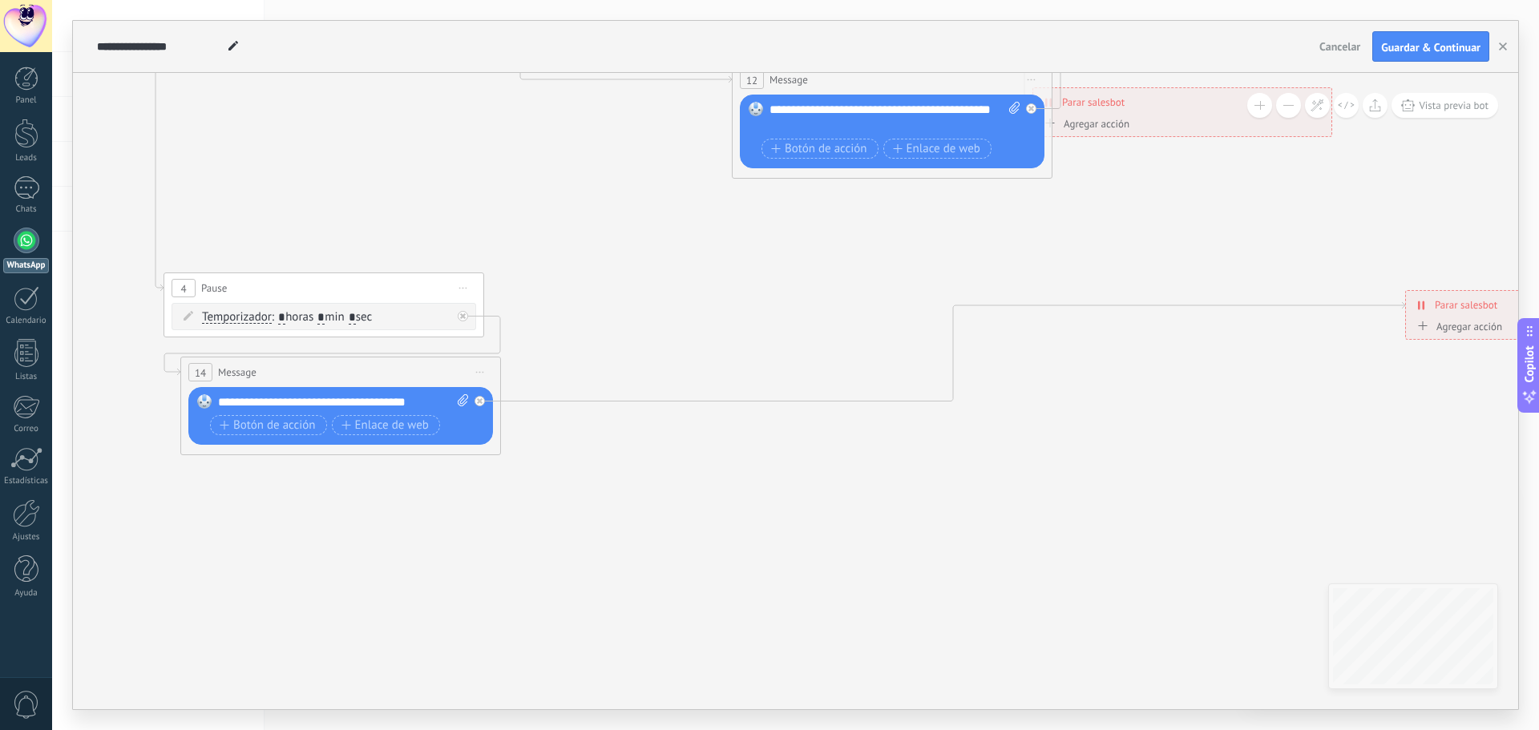
drag, startPoint x: 740, startPoint y: 463, endPoint x: 723, endPoint y: 324, distance: 139.7
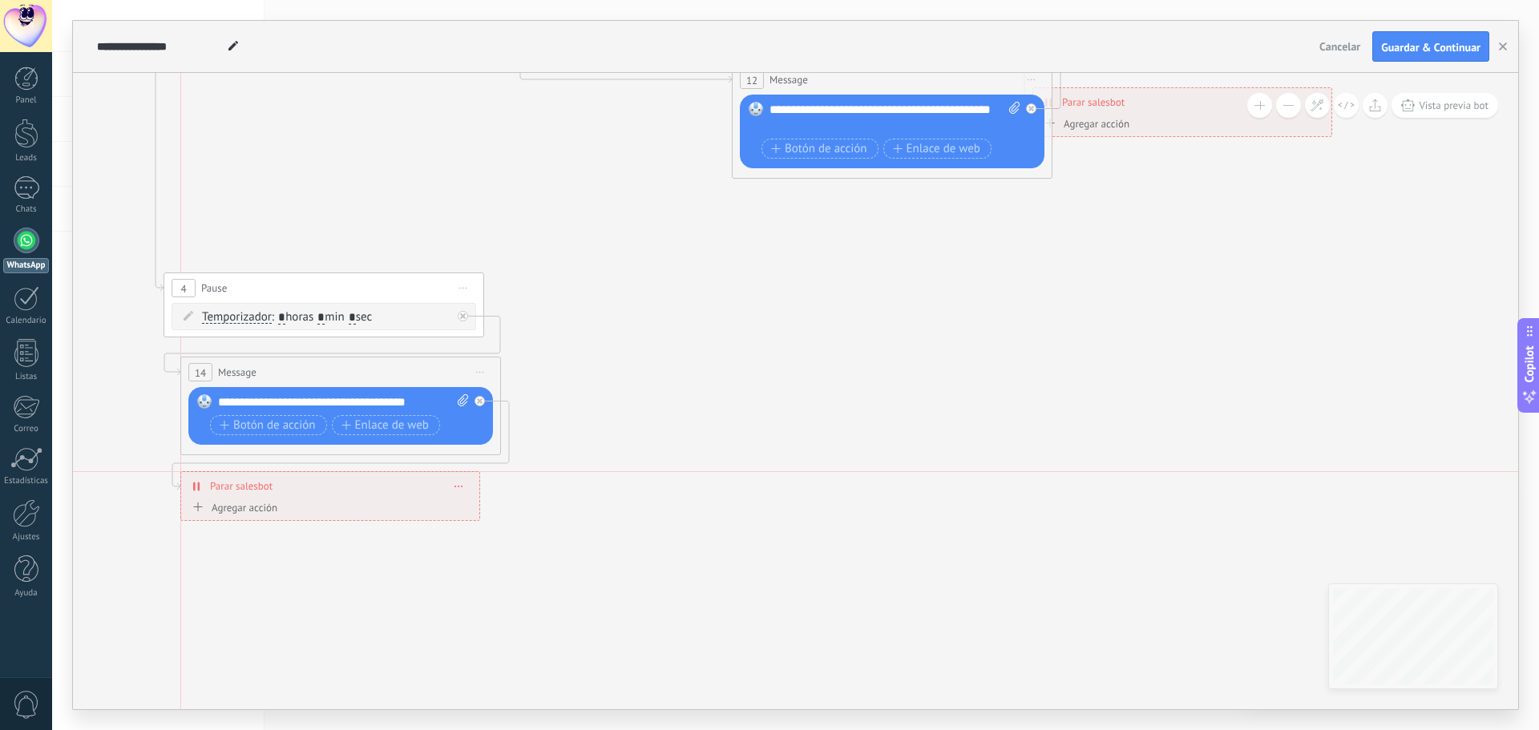
drag, startPoint x: 1462, startPoint y: 296, endPoint x: 232, endPoint y: 479, distance: 1243.4
click at [232, 479] on div "**********" at bounding box center [330, 486] width 298 height 28
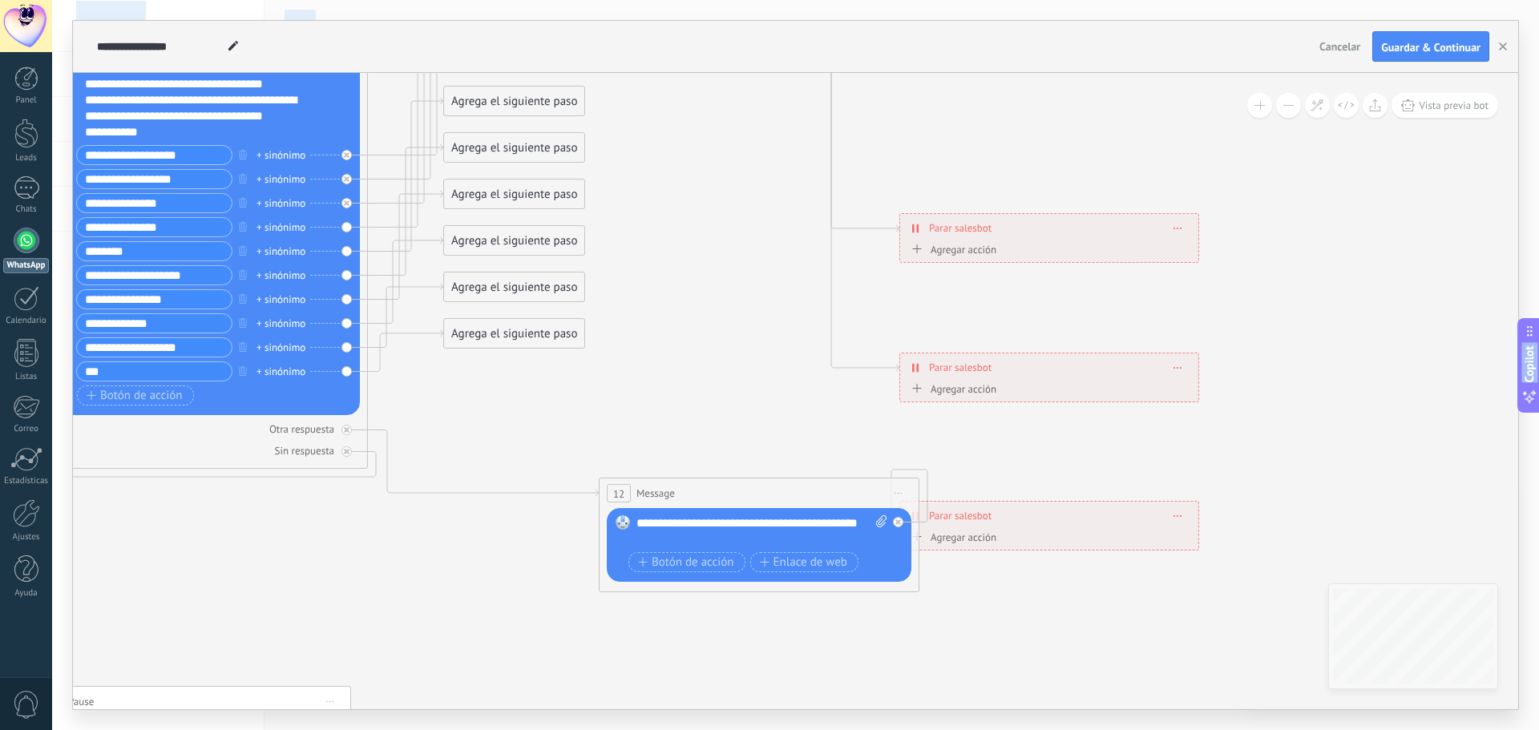
drag, startPoint x: 893, startPoint y: 341, endPoint x: 760, endPoint y: 754, distance: 434.6
click at [760, 730] on html ".abccls-1,.abccls-2{fill-rule:evenodd}.abccls-2{fill:#fff} .abfcls-1{fill:none}…" at bounding box center [769, 365] width 1539 height 730
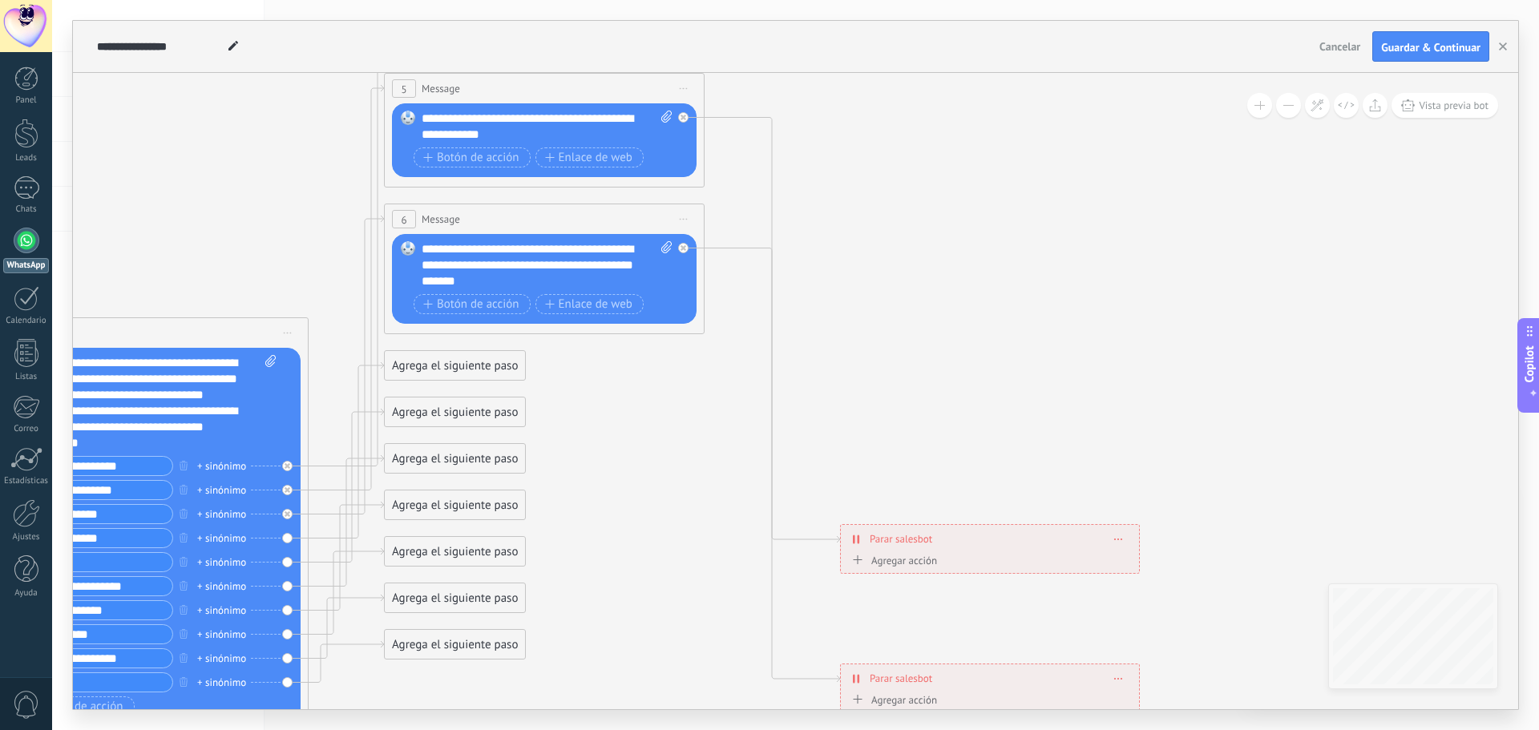
drag, startPoint x: 697, startPoint y: 249, endPoint x: 637, endPoint y: 560, distance: 316.7
click at [637, 560] on icon at bounding box center [522, 602] width 2215 height 2090
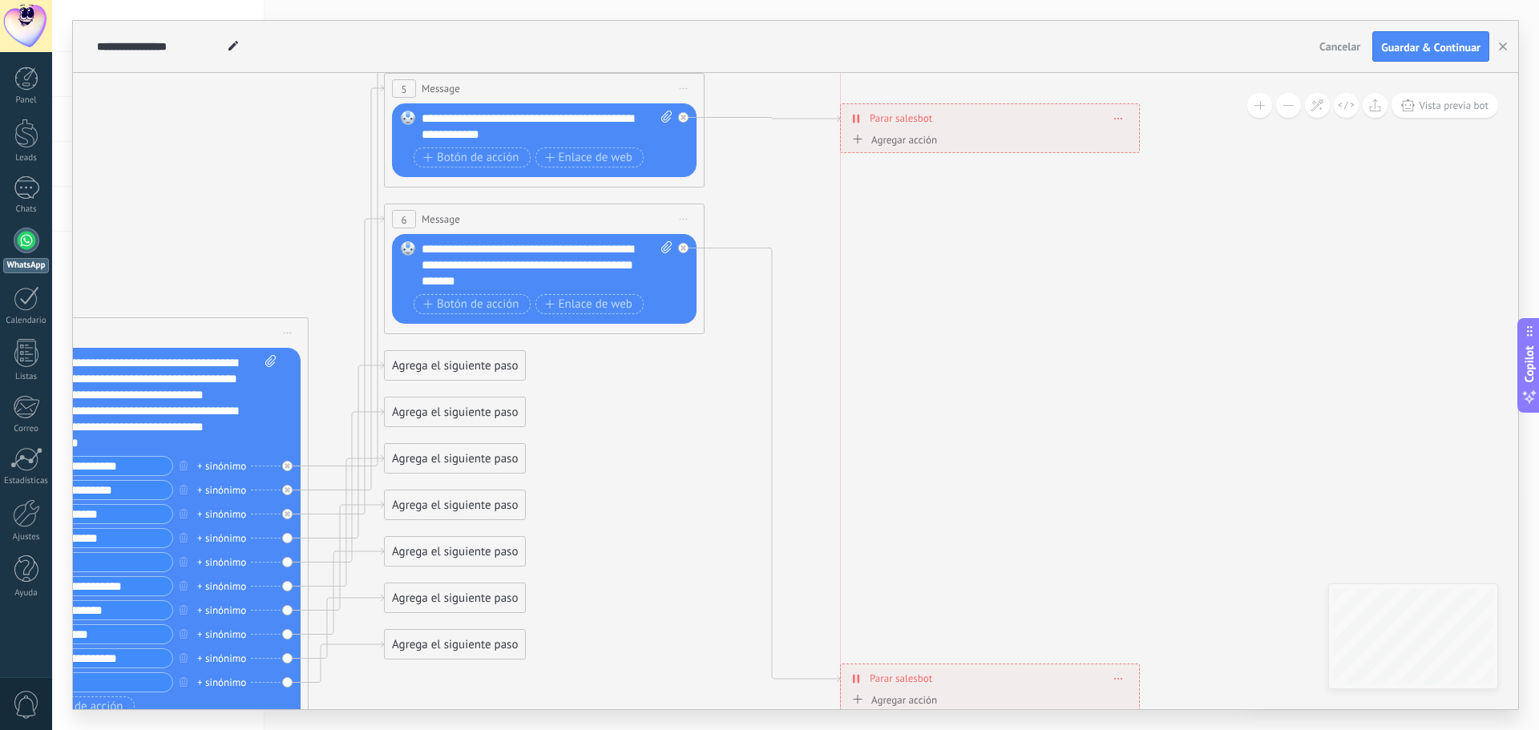
drag, startPoint x: 1027, startPoint y: 541, endPoint x: 1025, endPoint y: 119, distance: 421.7
click at [1025, 119] on div "**********" at bounding box center [990, 118] width 298 height 28
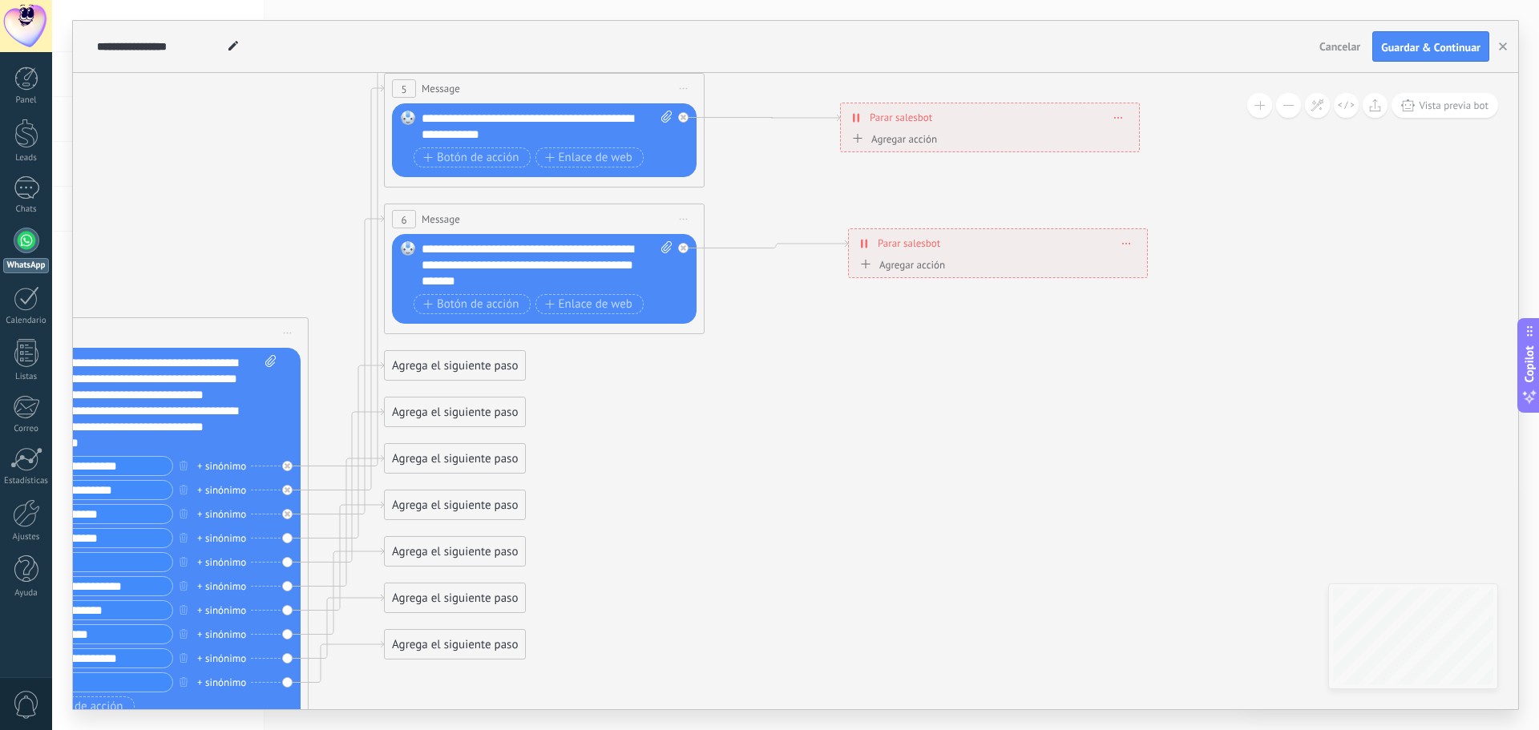
drag, startPoint x: 1007, startPoint y: 666, endPoint x: 1001, endPoint y: 243, distance: 423.3
click at [1001, 243] on div "**********" at bounding box center [998, 243] width 298 height 28
click at [827, 418] on icon at bounding box center [522, 602] width 2215 height 2090
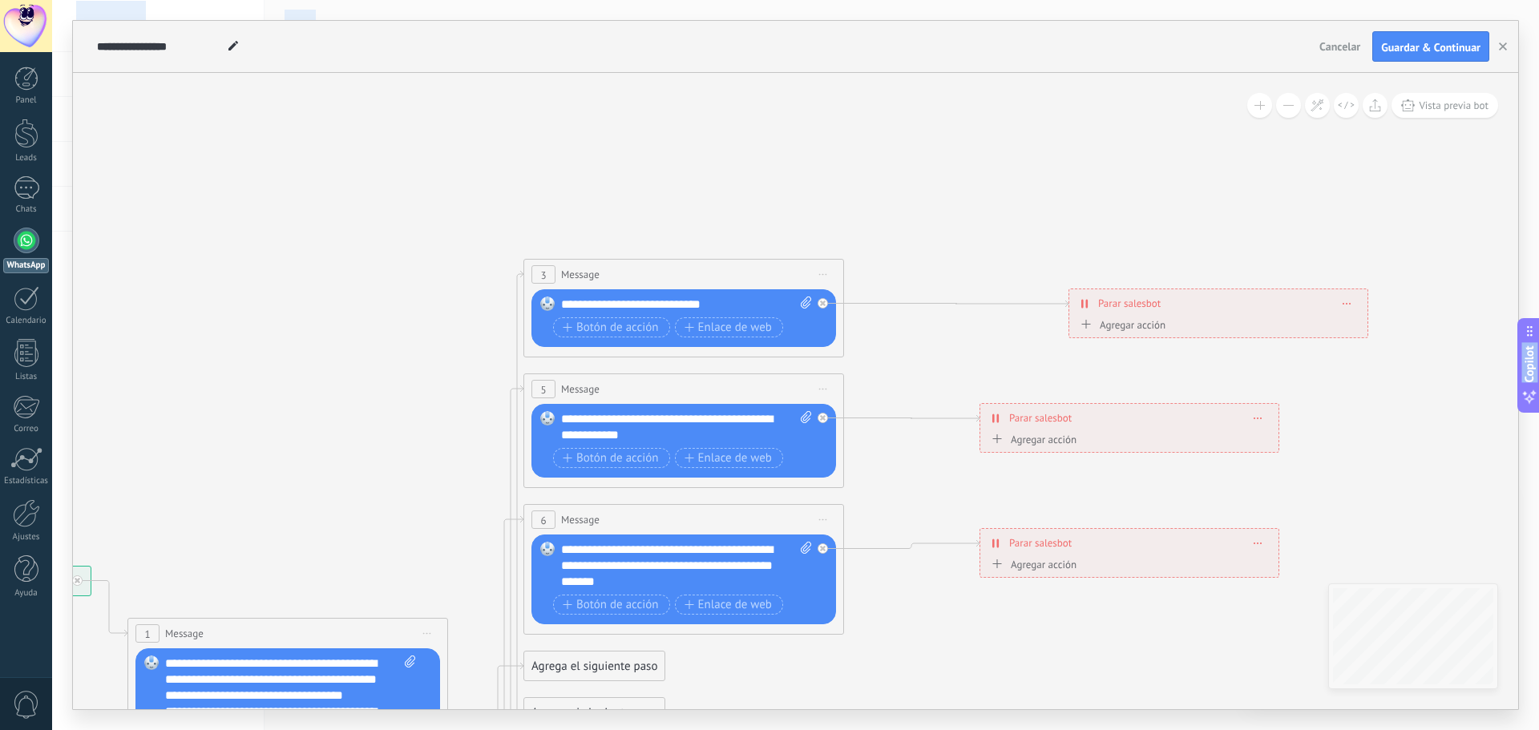
drag, startPoint x: 785, startPoint y: 459, endPoint x: 924, endPoint y: 759, distance: 331.4
click at [924, 730] on html ".abccls-1,.abccls-2{fill-rule:evenodd}.abccls-2{fill:#fff} .abfcls-1{fill:none}…" at bounding box center [769, 365] width 1539 height 730
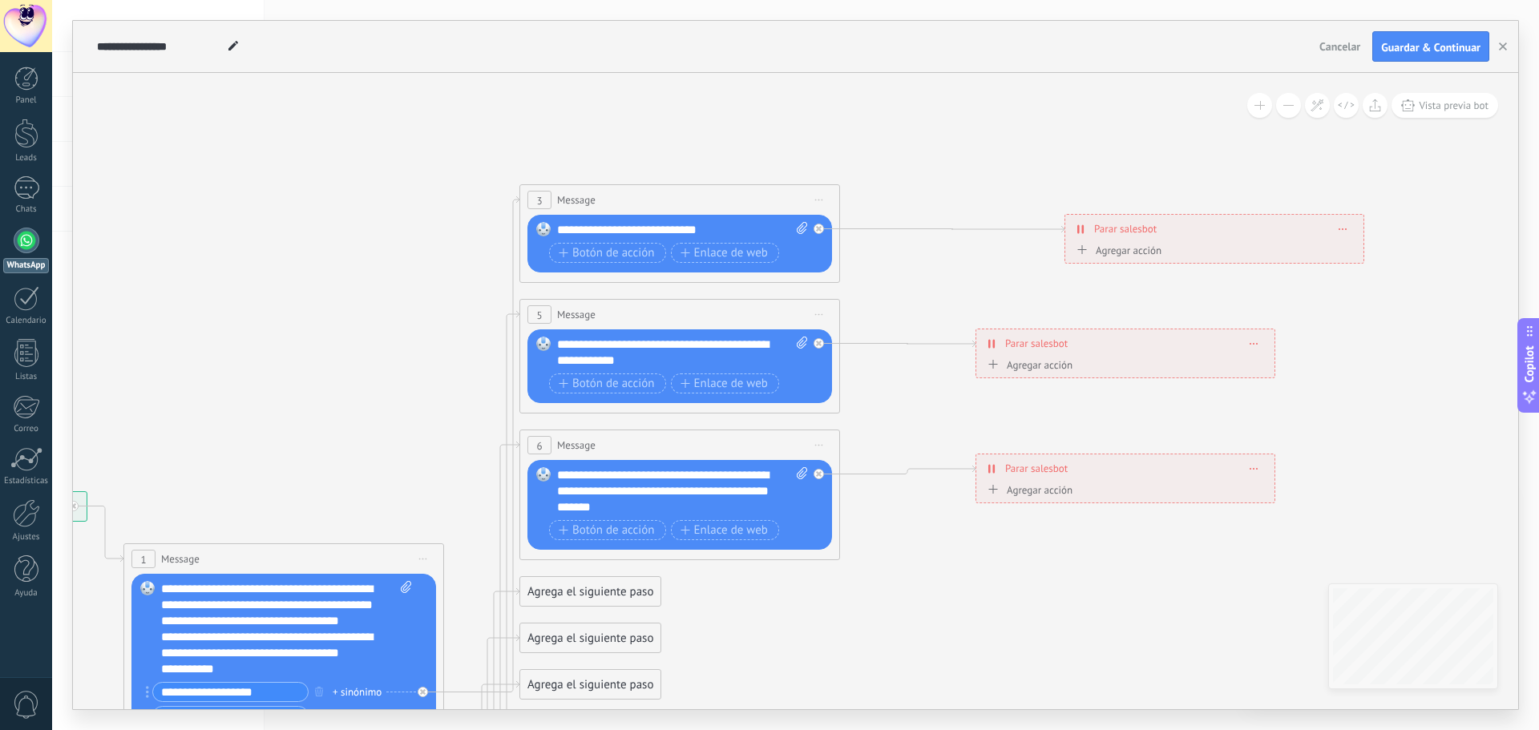
drag, startPoint x: 337, startPoint y: 460, endPoint x: 333, endPoint y: 386, distance: 74.7
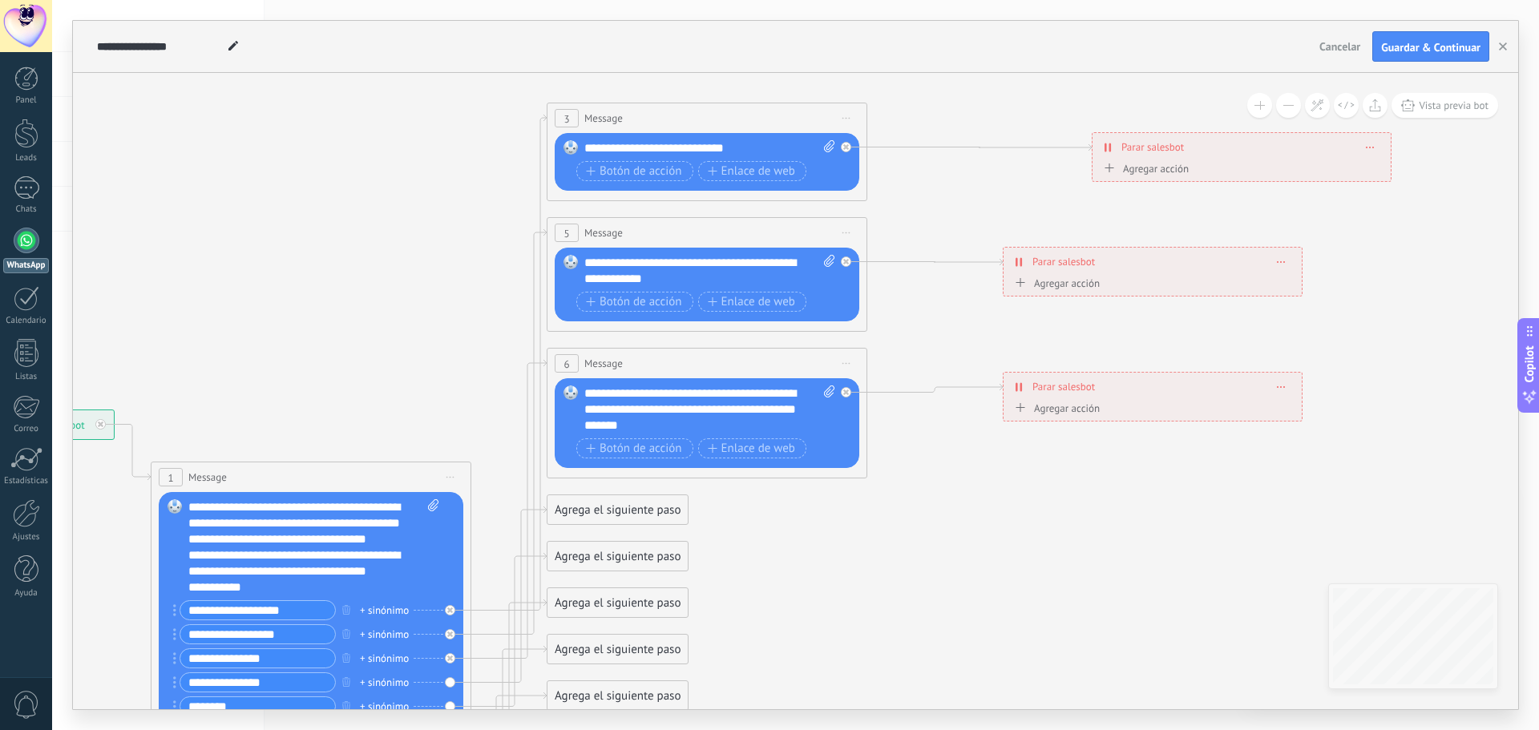
drag, startPoint x: 294, startPoint y: 421, endPoint x: 319, endPoint y: 344, distance: 80.9
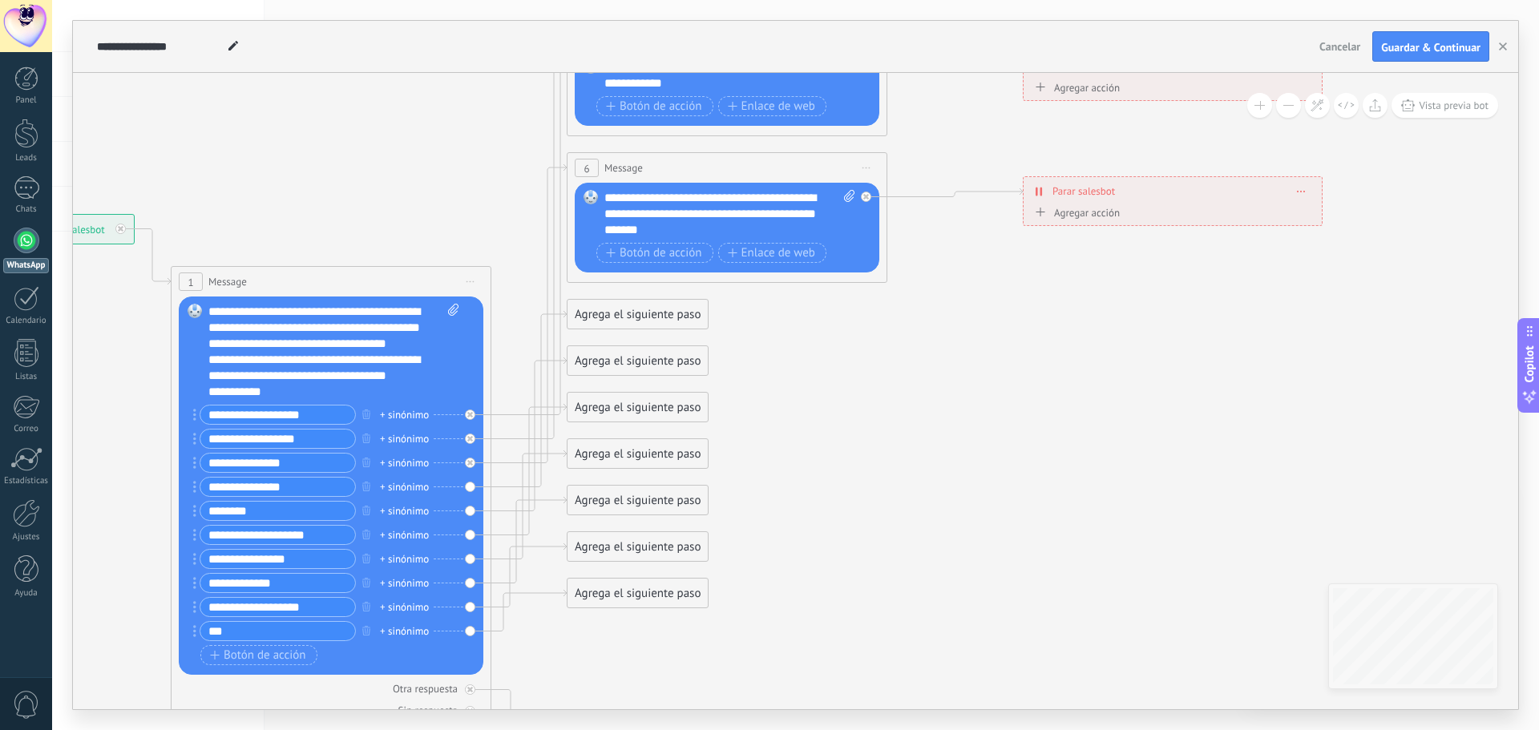
drag, startPoint x: 297, startPoint y: 365, endPoint x: 304, endPoint y: 208, distance: 157.3
click at [304, 208] on icon at bounding box center [705, 551] width 2215 height 2090
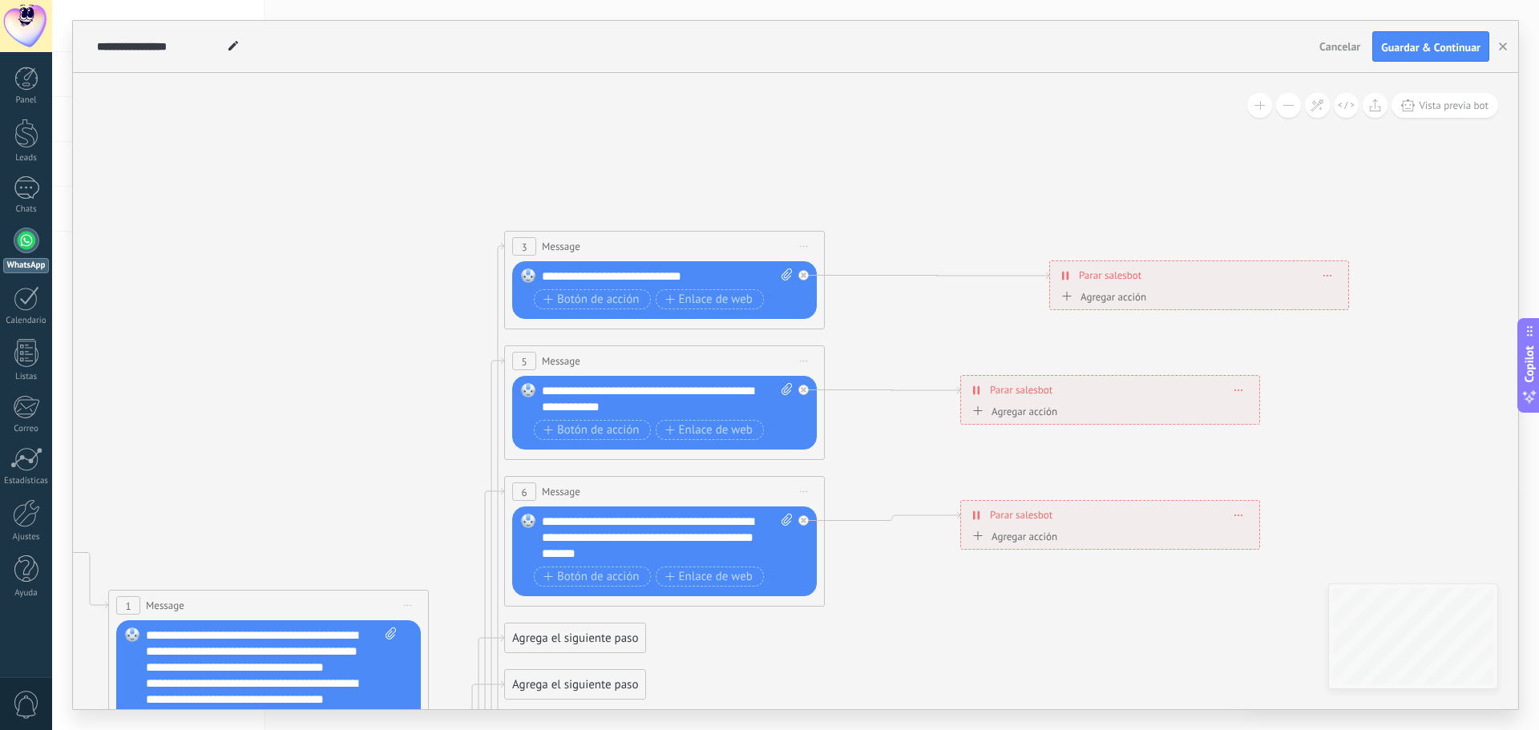
drag, startPoint x: 1033, startPoint y: 345, endPoint x: 975, endPoint y: 655, distance: 315.7
click at [702, 275] on div "**********" at bounding box center [667, 277] width 251 height 16
drag, startPoint x: 702, startPoint y: 275, endPoint x: 523, endPoint y: 267, distance: 179.8
click at [523, 267] on div "Reemplazar Quitar Convertir a mensaje de voz Arrastre la imagen aquí para adjun…" at bounding box center [664, 290] width 305 height 58
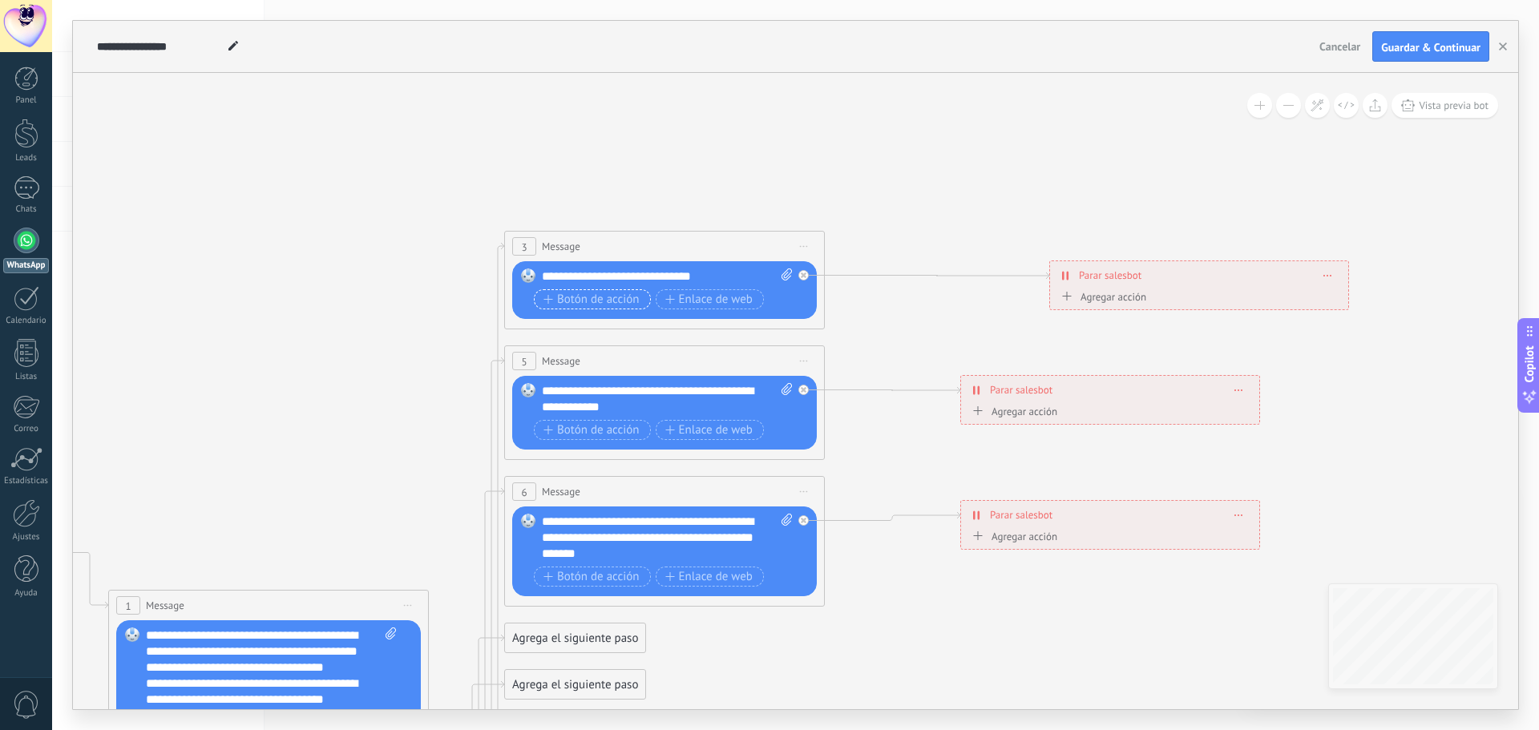
click at [585, 297] on span "Botón de acción" at bounding box center [592, 299] width 96 height 13
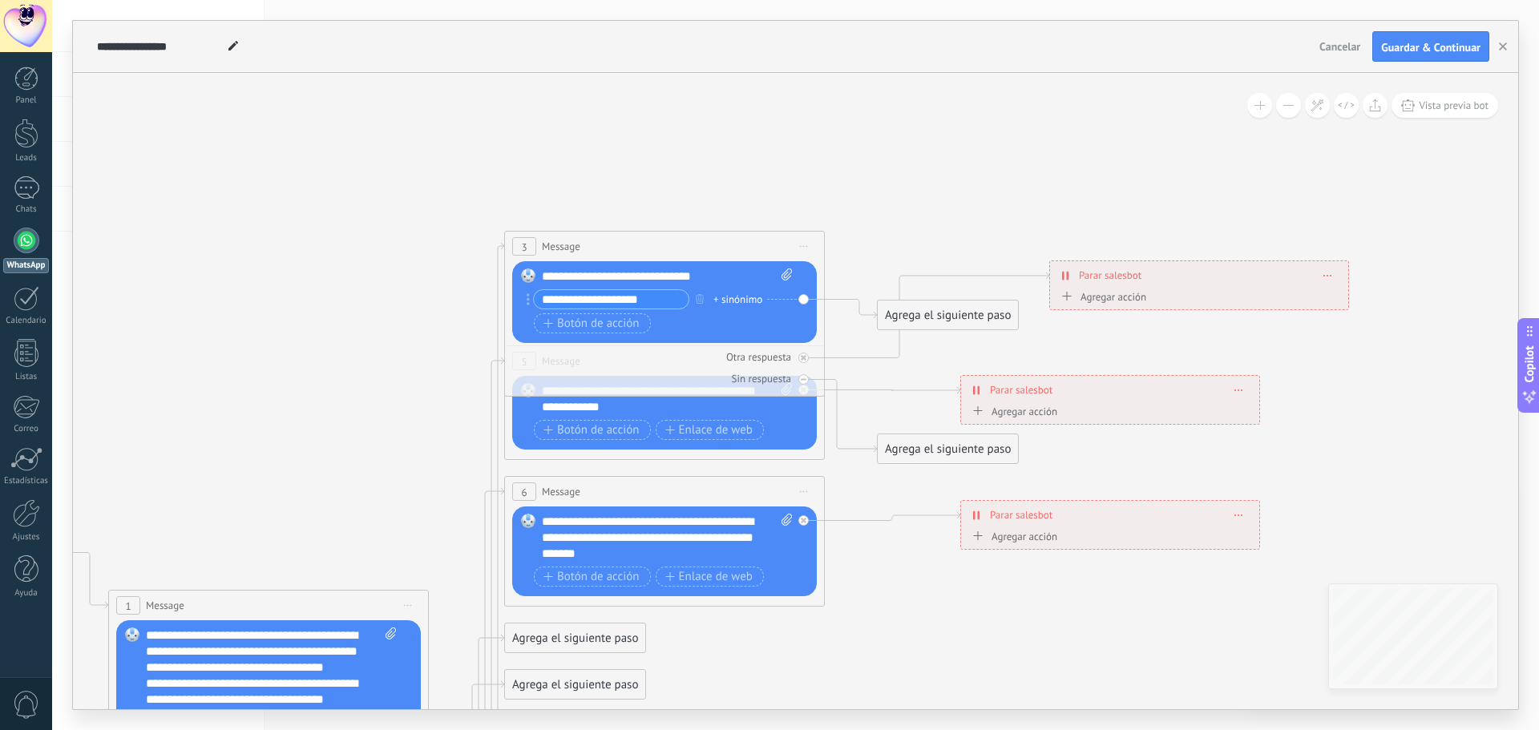
type input "**********"
drag, startPoint x: 937, startPoint y: 309, endPoint x: 901, endPoint y: 114, distance: 198.1
click at [937, 87] on div "Agrega el siguiente paso" at bounding box center [948, 94] width 140 height 26
click at [585, 318] on span "Botón de acción" at bounding box center [592, 323] width 96 height 13
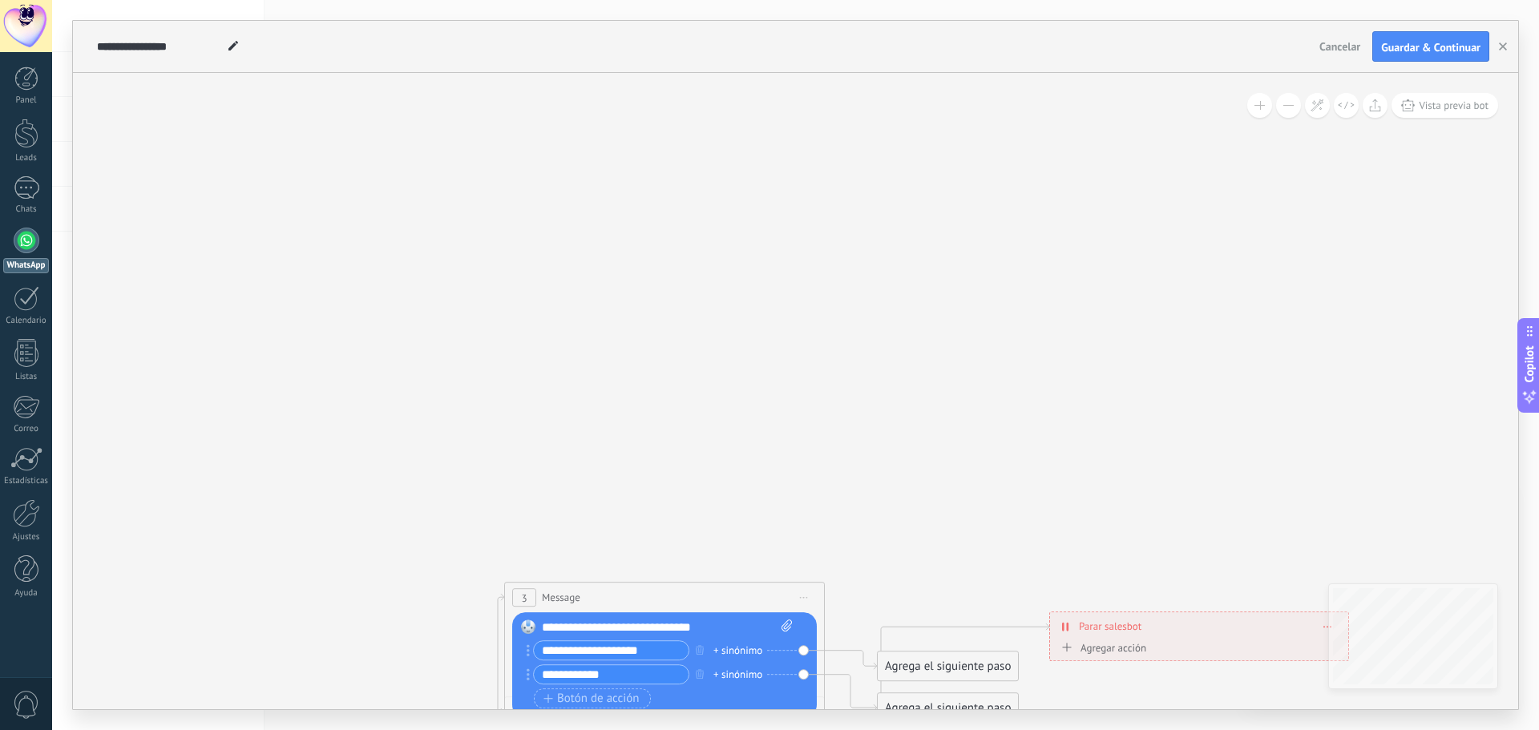
type input "**********"
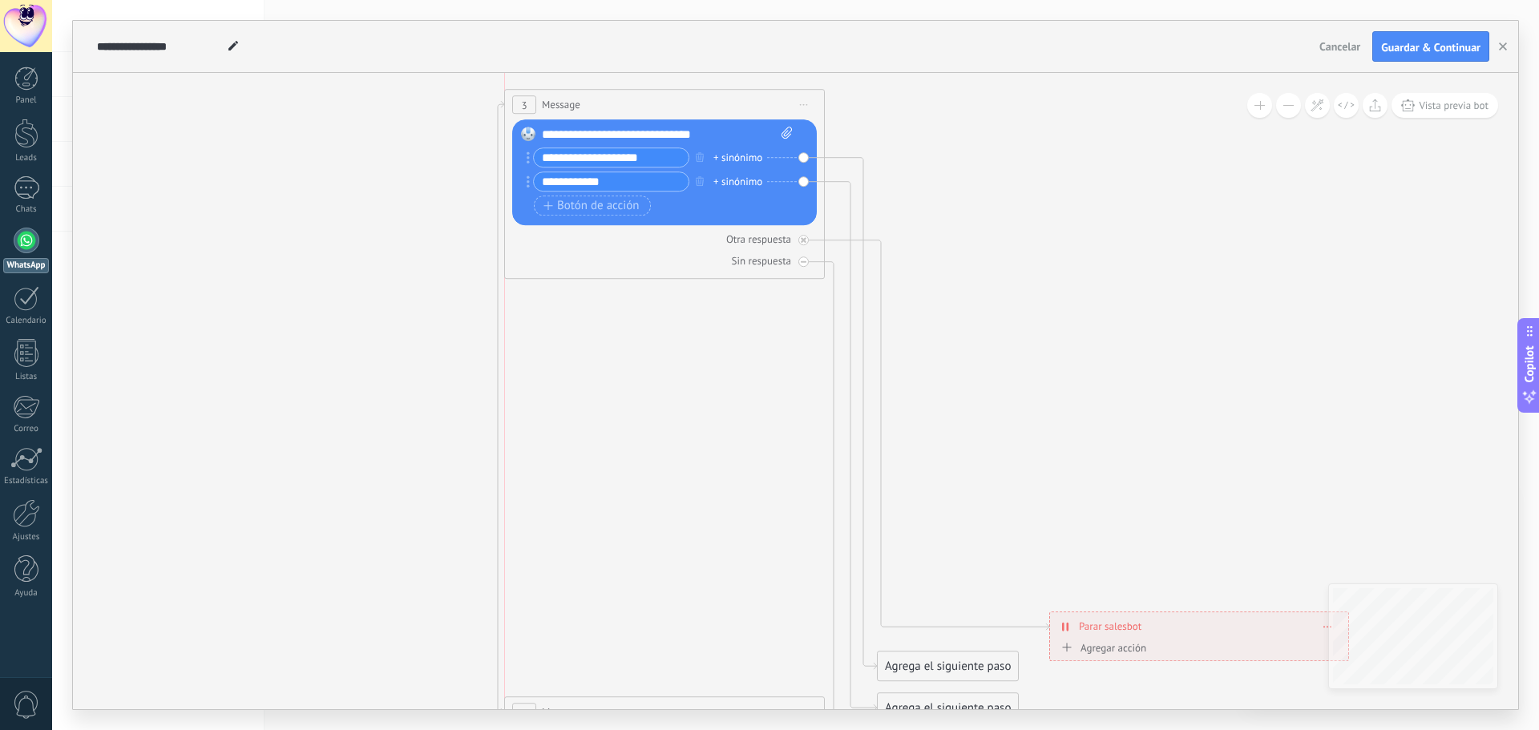
drag, startPoint x: 649, startPoint y: 586, endPoint x: 644, endPoint y: 93, distance: 493.1
click at [644, 93] on div "3 Message ******* (a): Todos los contactos - canales seleccionados Todos los co…" at bounding box center [664, 105] width 319 height 30
drag, startPoint x: 1152, startPoint y: 645, endPoint x: 1152, endPoint y: 519, distance: 126.7
drag, startPoint x: 936, startPoint y: 673, endPoint x: 968, endPoint y: 108, distance: 566.1
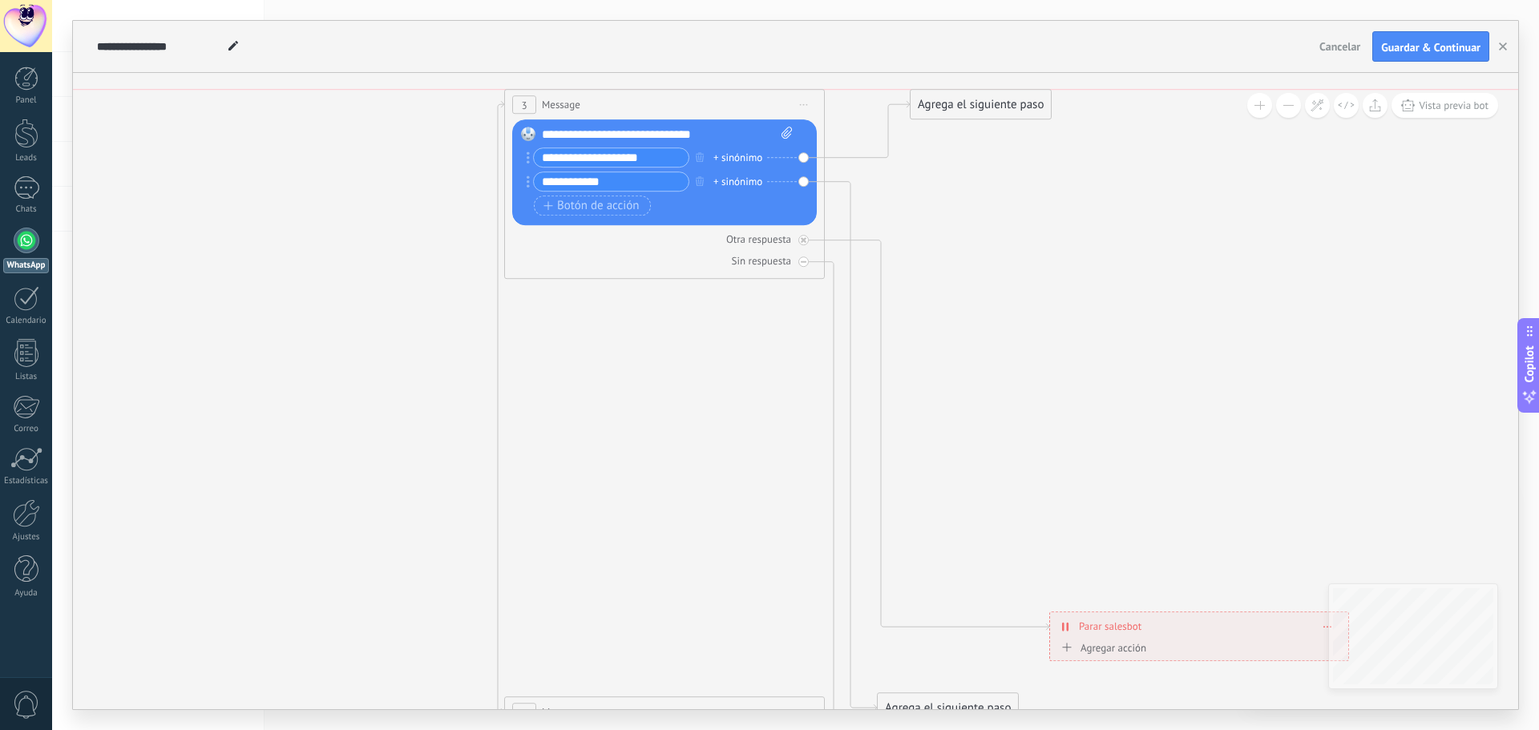
click at [968, 108] on div "Agrega el siguiente paso" at bounding box center [981, 104] width 140 height 26
drag, startPoint x: 972, startPoint y: 702, endPoint x: 1001, endPoint y: 216, distance: 487.5
click at [1001, 216] on div "Agrega el siguiente paso" at bounding box center [981, 221] width 140 height 26
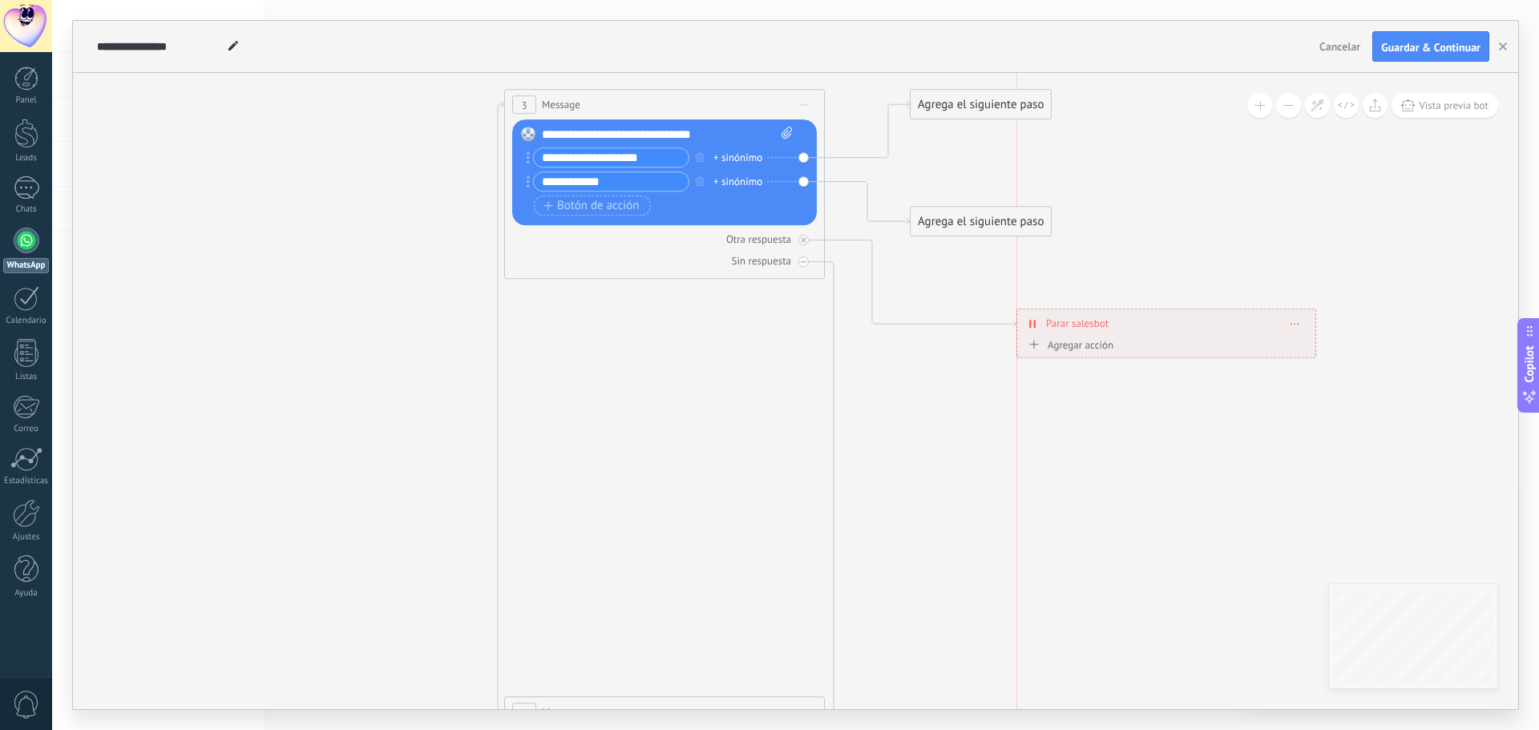
drag, startPoint x: 1150, startPoint y: 633, endPoint x: 1122, endPoint y: 330, distance: 304.3
click at [1122, 330] on div "**********" at bounding box center [1166, 323] width 298 height 28
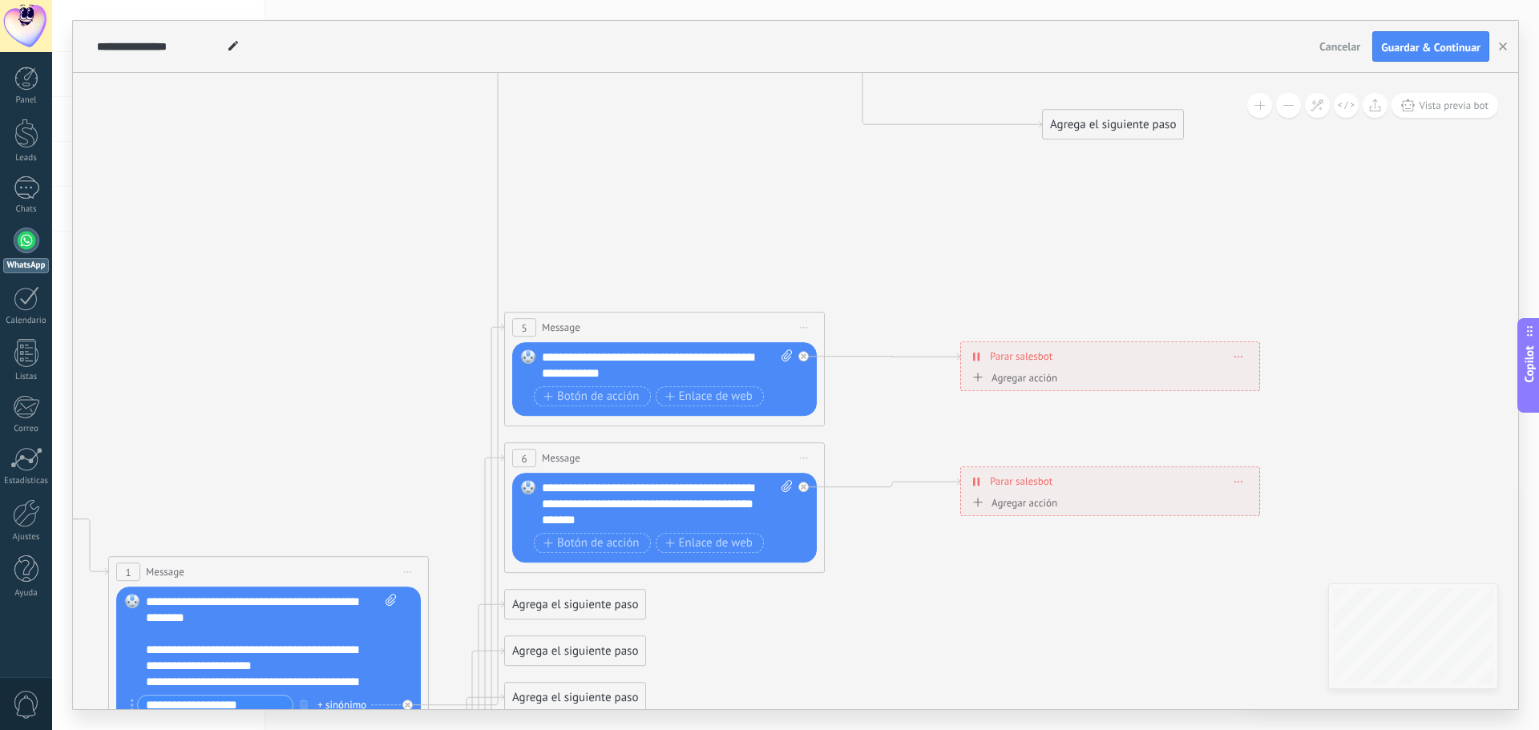
drag, startPoint x: 945, startPoint y: 418, endPoint x: 1110, endPoint y: 125, distance: 336.0
click at [1110, 125] on div "Agrega el siguiente paso" at bounding box center [1113, 124] width 140 height 26
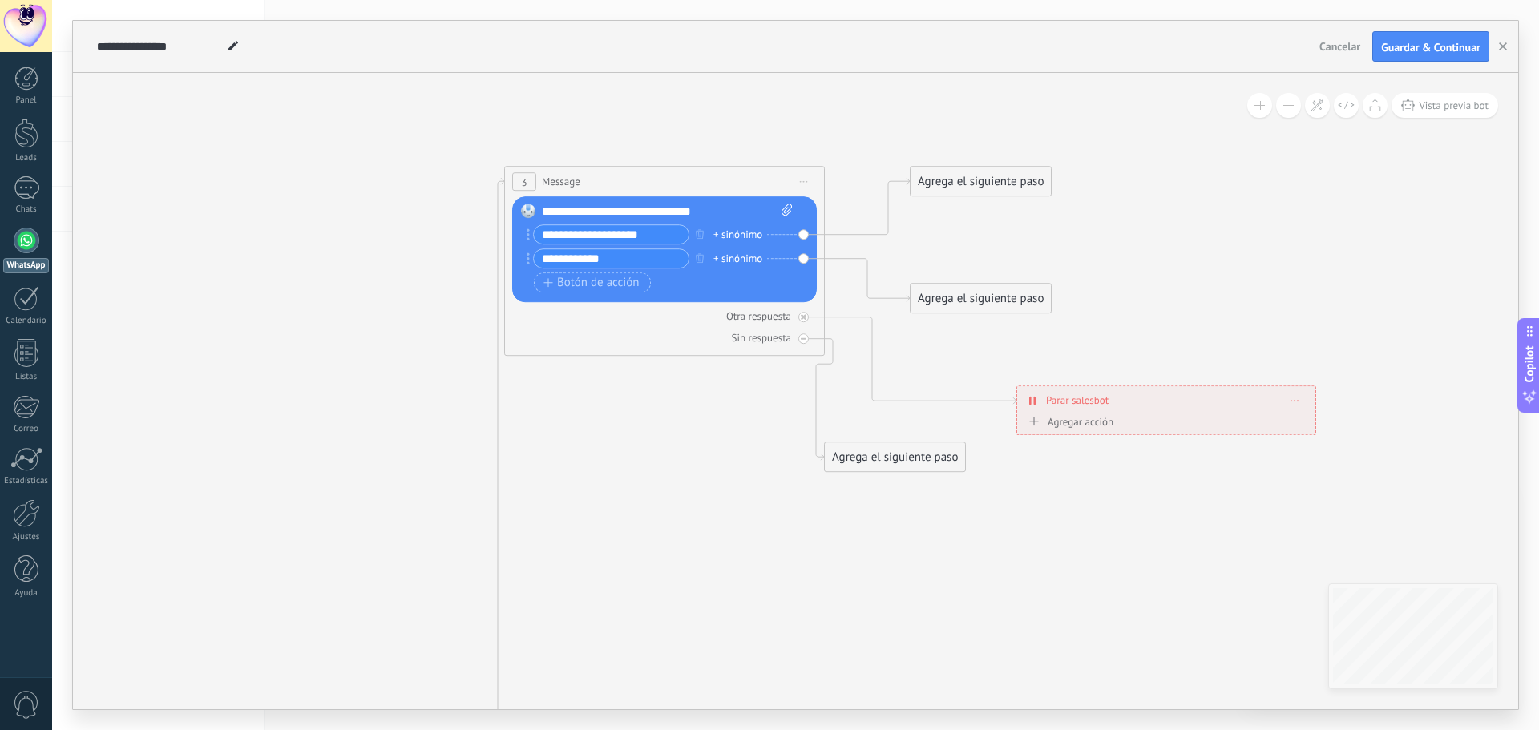
drag, startPoint x: 1110, startPoint y: 569, endPoint x: 904, endPoint y: 459, distance: 233.5
click at [904, 459] on div "Agrega el siguiente paso" at bounding box center [895, 457] width 140 height 26
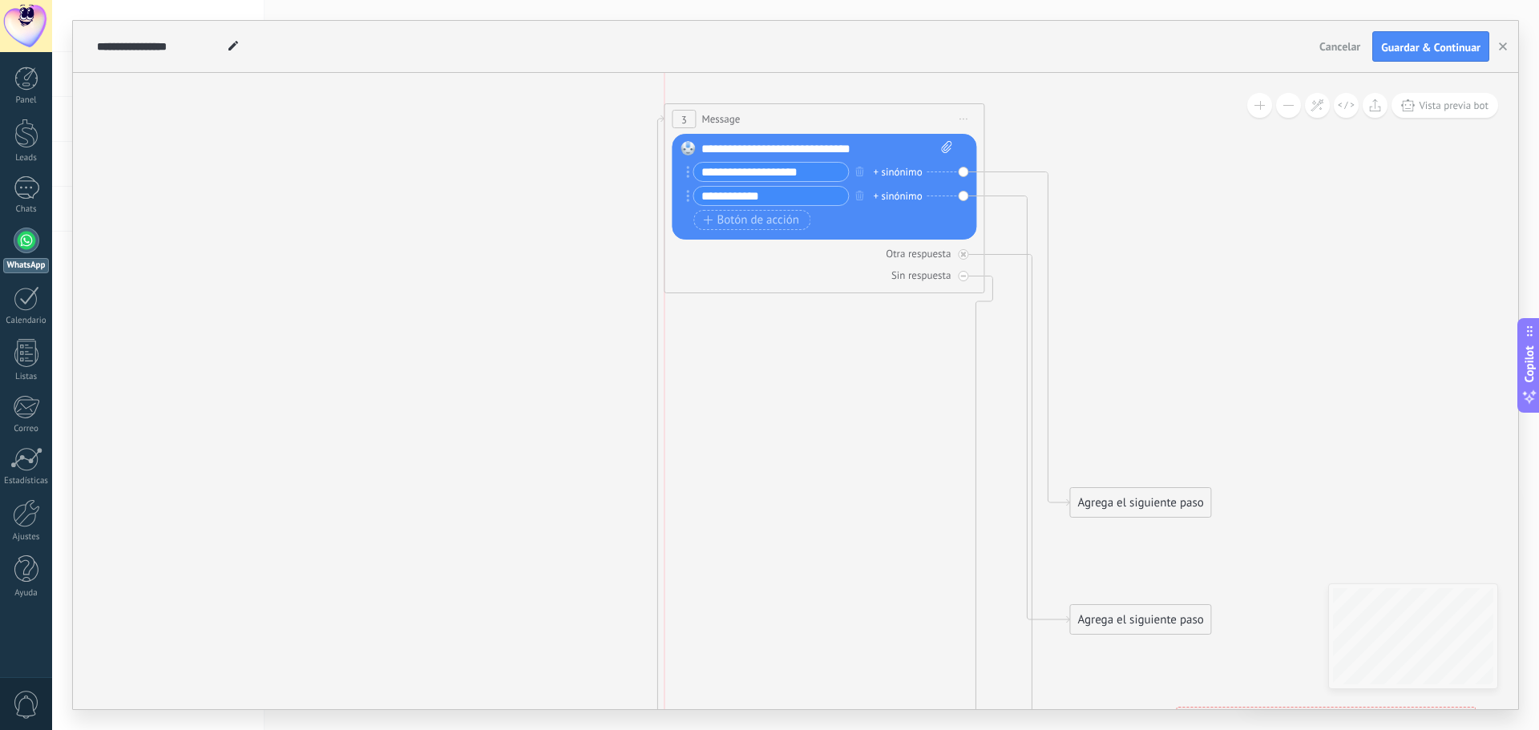
drag, startPoint x: 839, startPoint y: 493, endPoint x: 836, endPoint y: 109, distance: 384.0
click at [836, 109] on div "3 Message ******* (a): Todos los contactos - canales seleccionados Todos los co…" at bounding box center [824, 119] width 319 height 30
drag, startPoint x: 1174, startPoint y: 507, endPoint x: 1193, endPoint y: 115, distance: 392.5
click at [1193, 115] on div "Agrega el siguiente paso" at bounding box center [1161, 111] width 140 height 26
drag, startPoint x: 1165, startPoint y: 606, endPoint x: 1178, endPoint y: 234, distance: 372.2
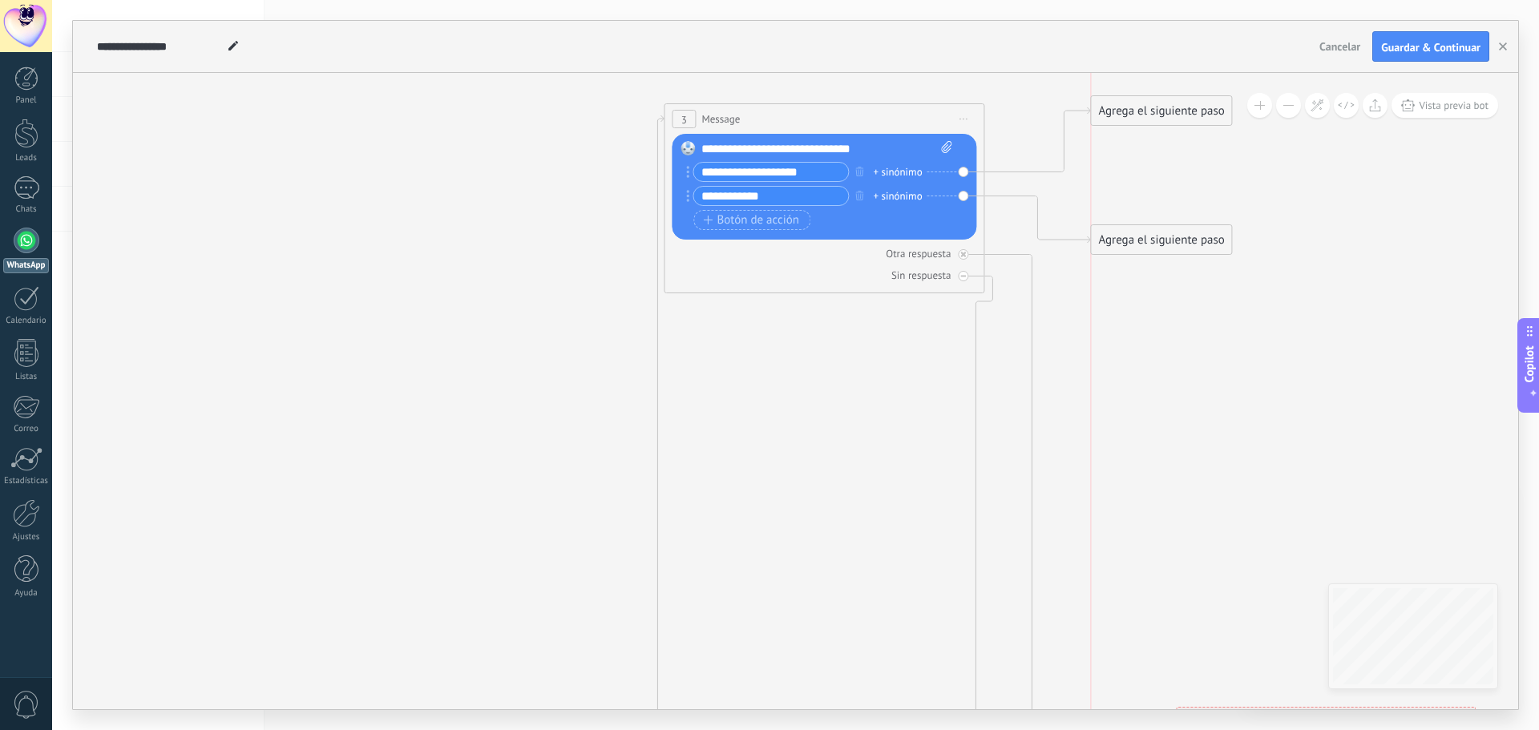
click at [1178, 234] on div "Agrega el siguiente paso" at bounding box center [1161, 240] width 140 height 26
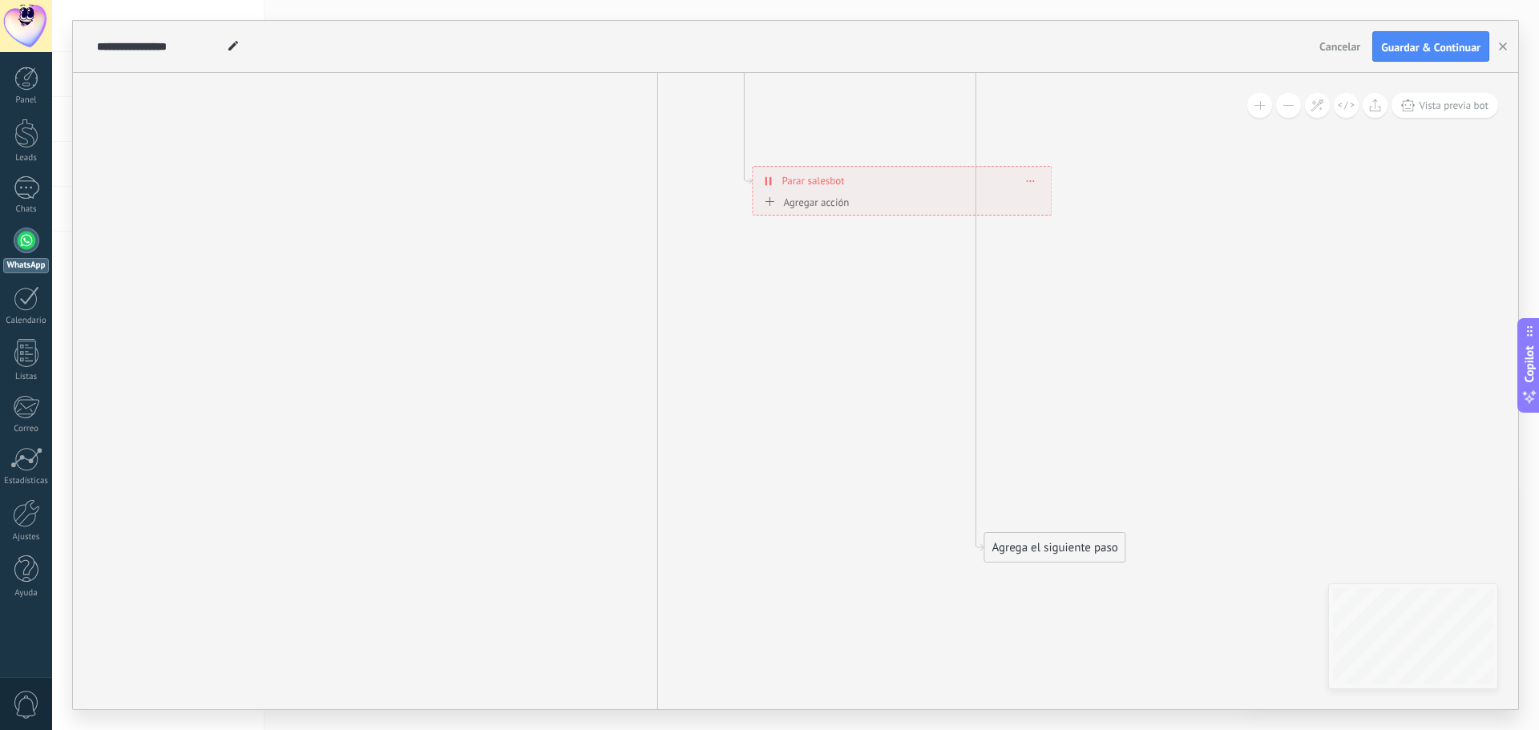
drag, startPoint x: 1259, startPoint y: 491, endPoint x: 836, endPoint y: 187, distance: 520.9
click at [836, 187] on span "Parar salesbot" at bounding box center [813, 180] width 63 height 15
drag, startPoint x: 1025, startPoint y: 497, endPoint x: 873, endPoint y: 399, distance: 181.0
click at [871, 382] on div "Agrega el siguiente paso" at bounding box center [866, 385] width 140 height 26
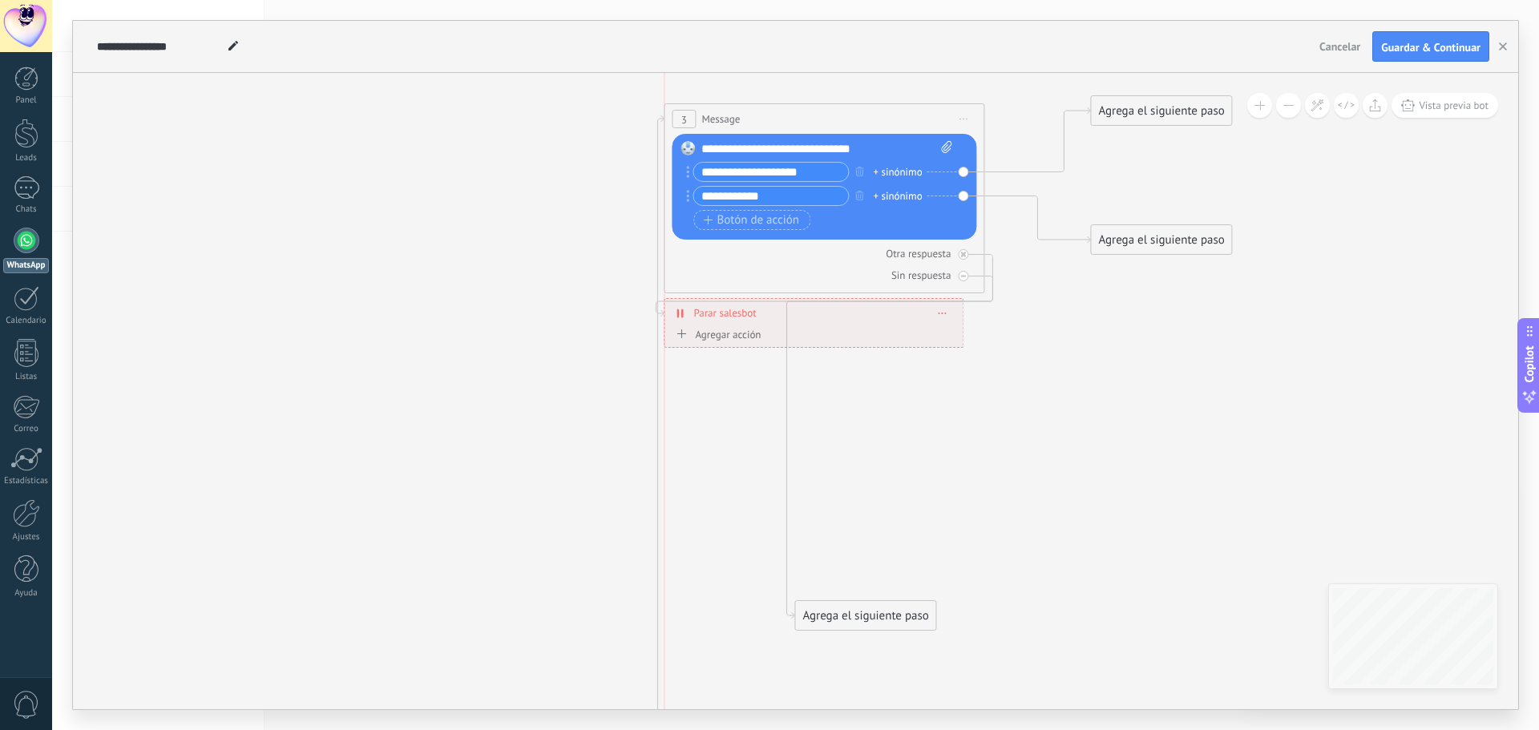
drag, startPoint x: 914, startPoint y: 402, endPoint x: 832, endPoint y: 304, distance: 128.1
click at [832, 304] on div "**********" at bounding box center [814, 313] width 298 height 28
drag, startPoint x: 883, startPoint y: 610, endPoint x: 756, endPoint y: 370, distance: 271.1
click at [756, 370] on div "Agrega el siguiente paso" at bounding box center [735, 380] width 140 height 26
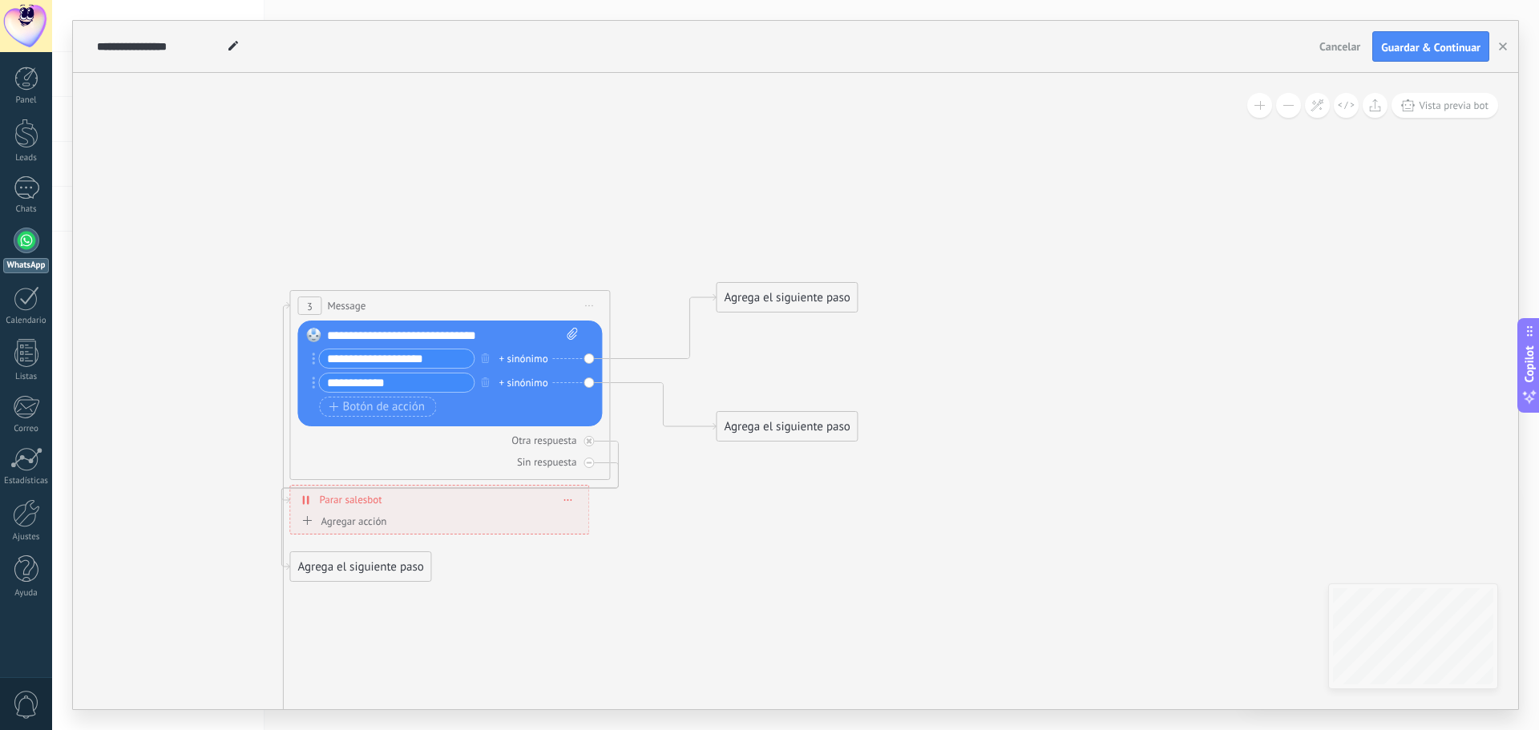
drag, startPoint x: 1321, startPoint y: 471, endPoint x: 973, endPoint y: 644, distance: 388.3
drag, startPoint x: 775, startPoint y: 286, endPoint x: 693, endPoint y: 108, distance: 196.2
click at [693, 108] on div "Agrega el siguiente paso" at bounding box center [700, 120] width 140 height 26
click at [697, 119] on div "Agrega el siguiente paso" at bounding box center [700, 120] width 140 height 26
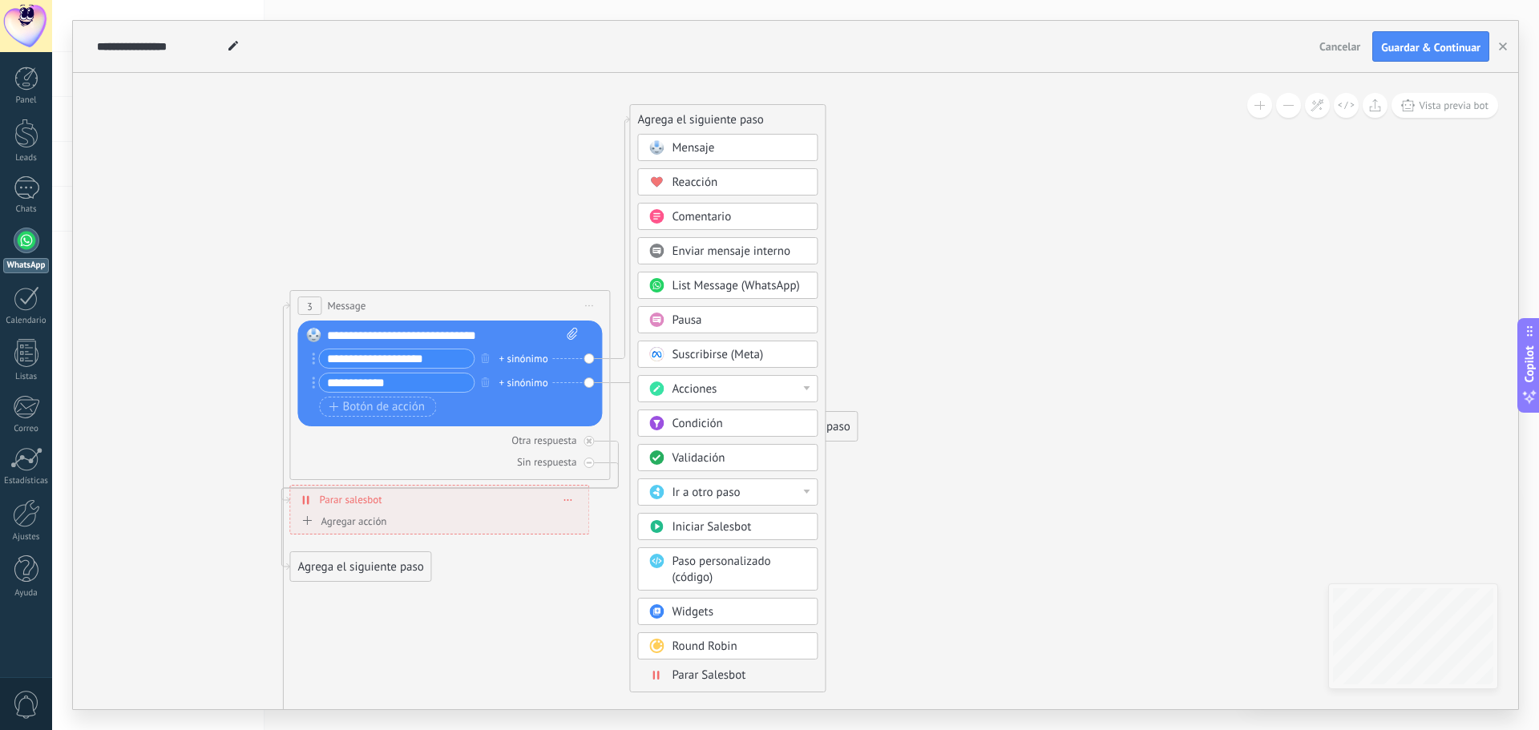
click at [699, 151] on span "Mensaje" at bounding box center [693, 147] width 42 height 15
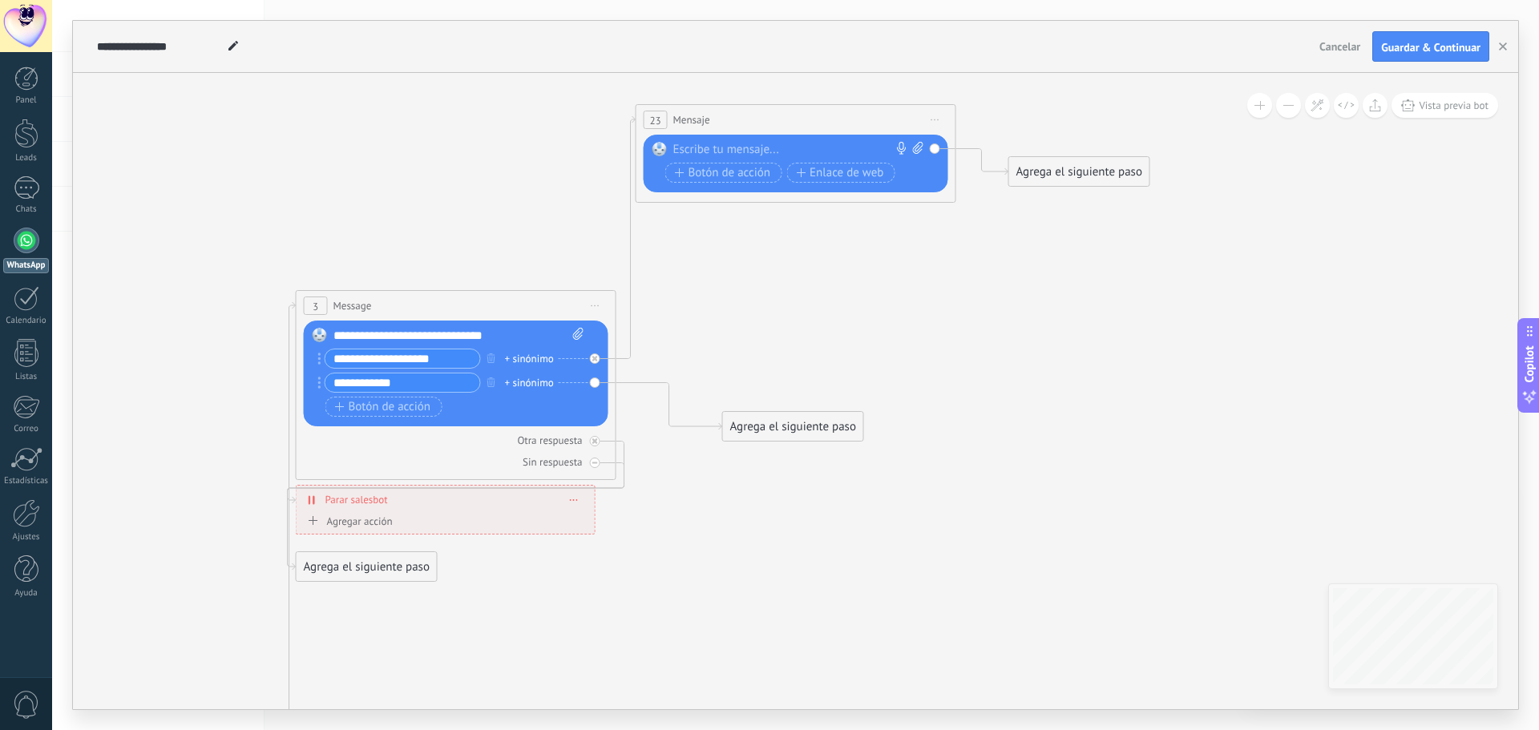
click at [705, 148] on div at bounding box center [792, 150] width 238 height 16
click at [710, 146] on div at bounding box center [792, 150] width 238 height 16
click at [726, 174] on span "Botón de acción" at bounding box center [723, 173] width 96 height 13
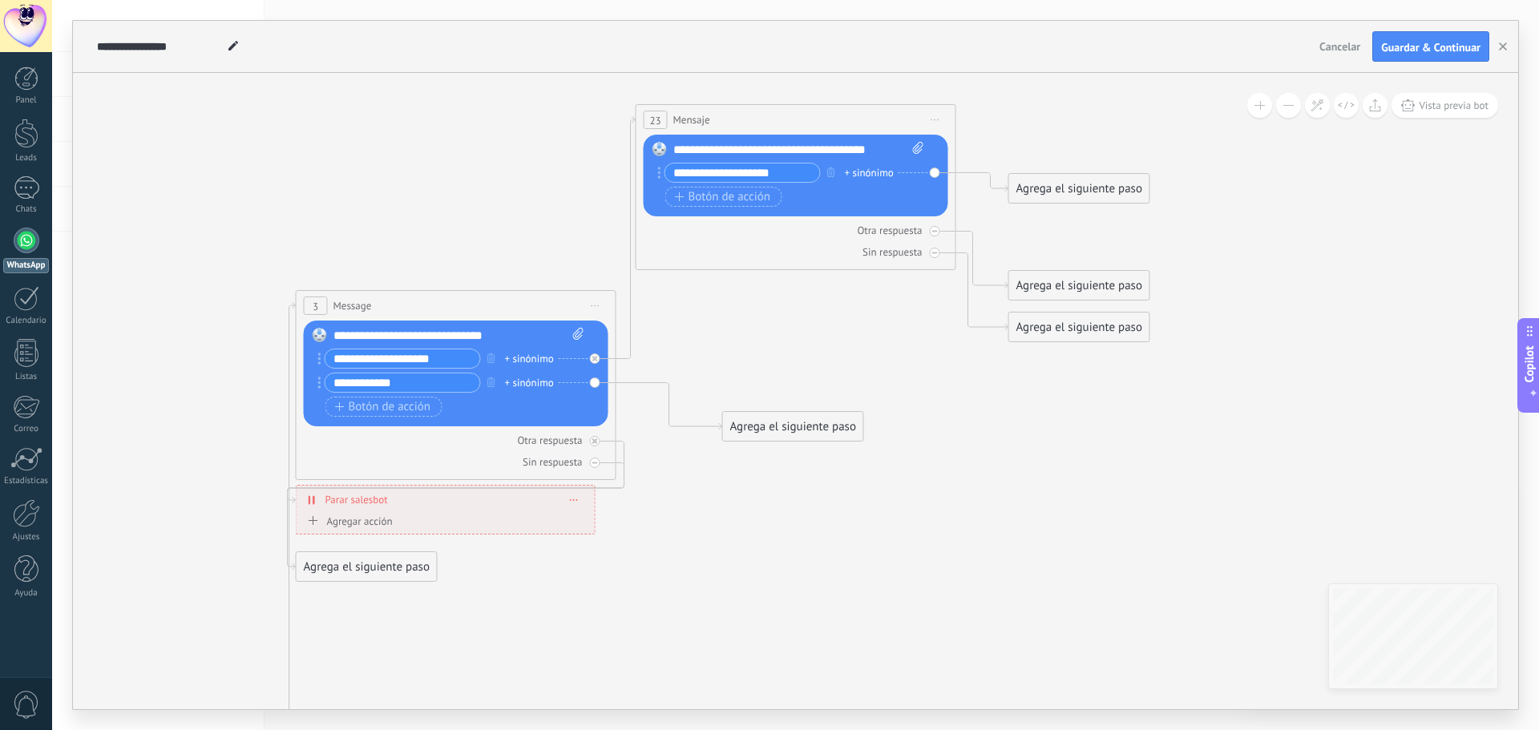
click at [770, 172] on input "**********" at bounding box center [742, 173] width 155 height 18
type input "**********"
click at [731, 195] on span "Botón de acción" at bounding box center [723, 197] width 96 height 13
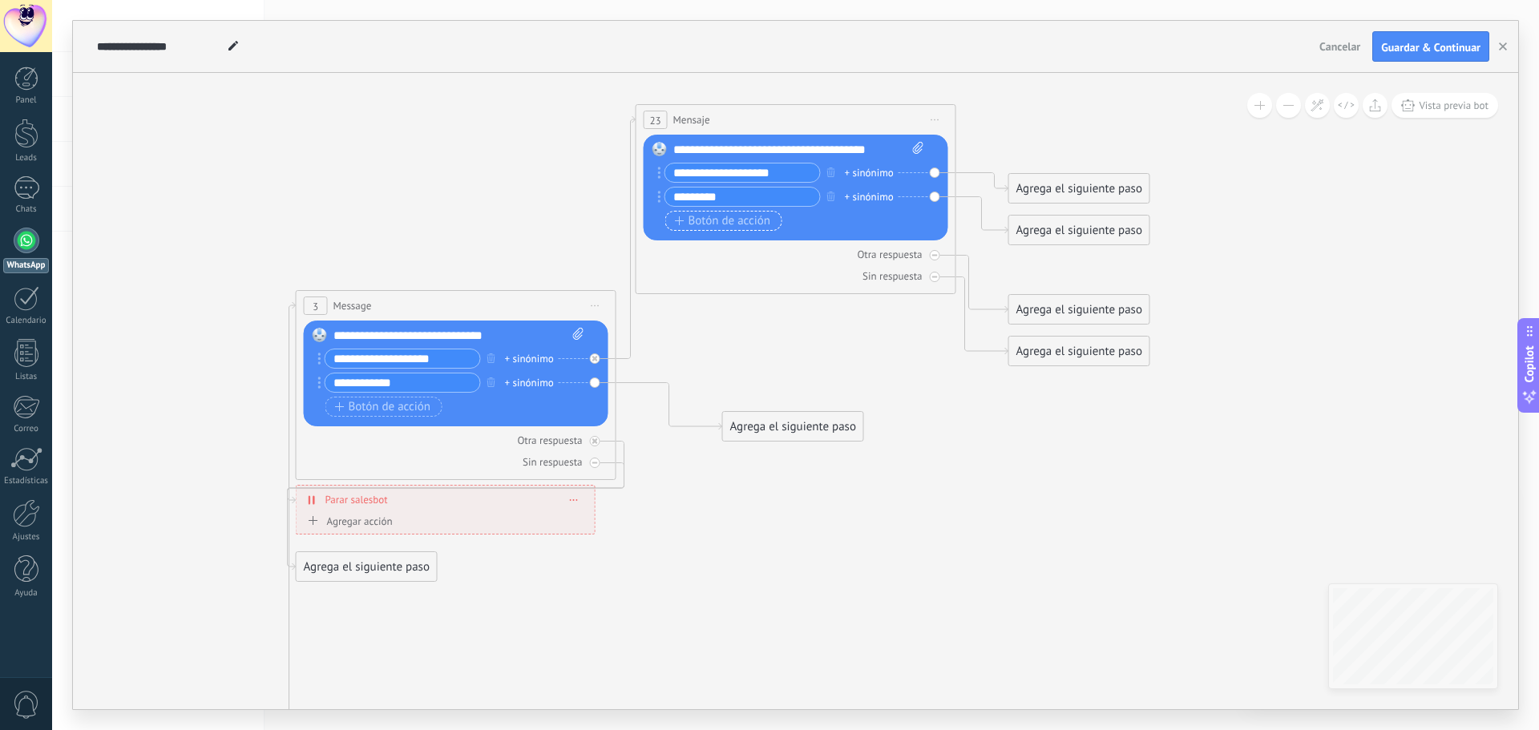
type input "*********"
click at [710, 216] on span "Botón de acción" at bounding box center [723, 221] width 96 height 13
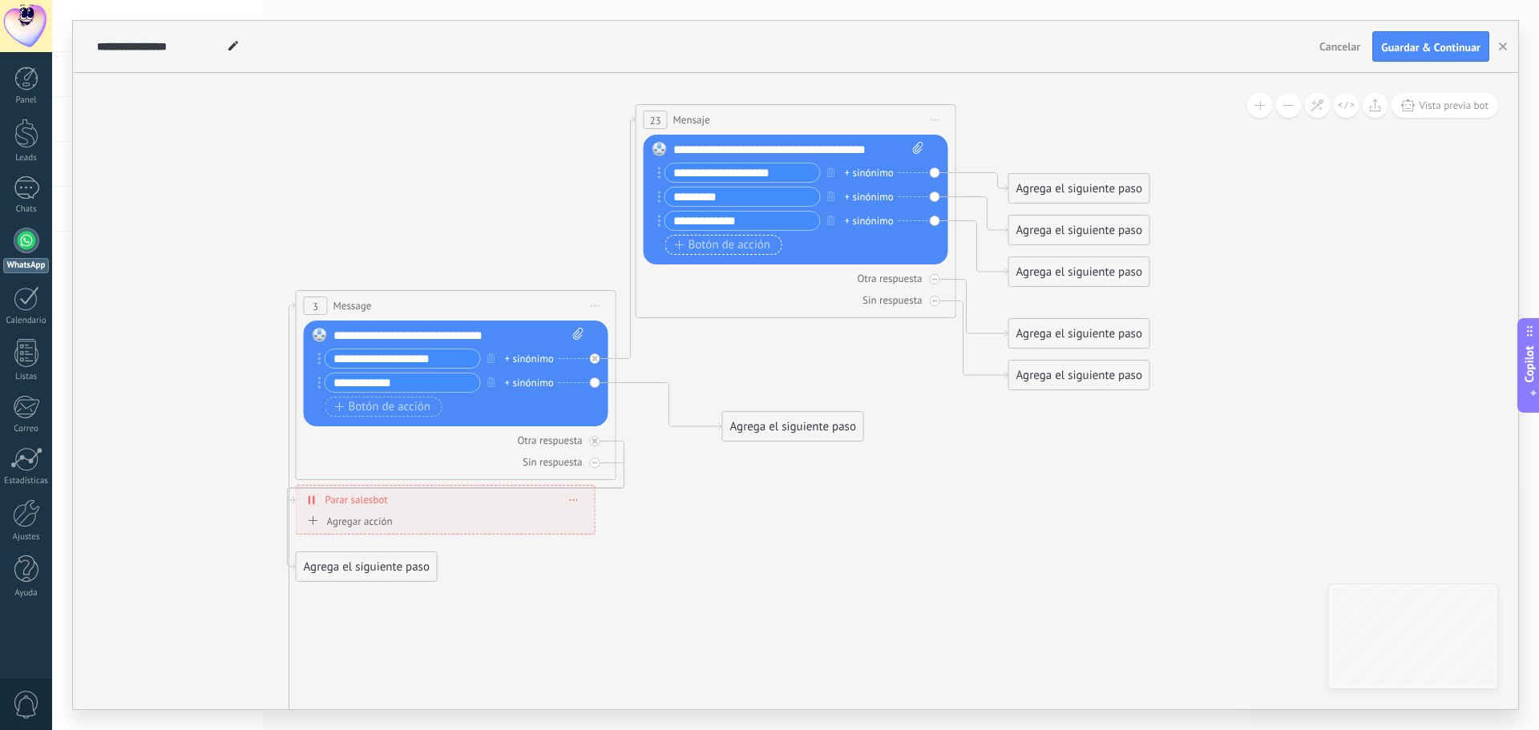
type input "**********"
click at [714, 249] on span "Botón de acción" at bounding box center [723, 245] width 96 height 13
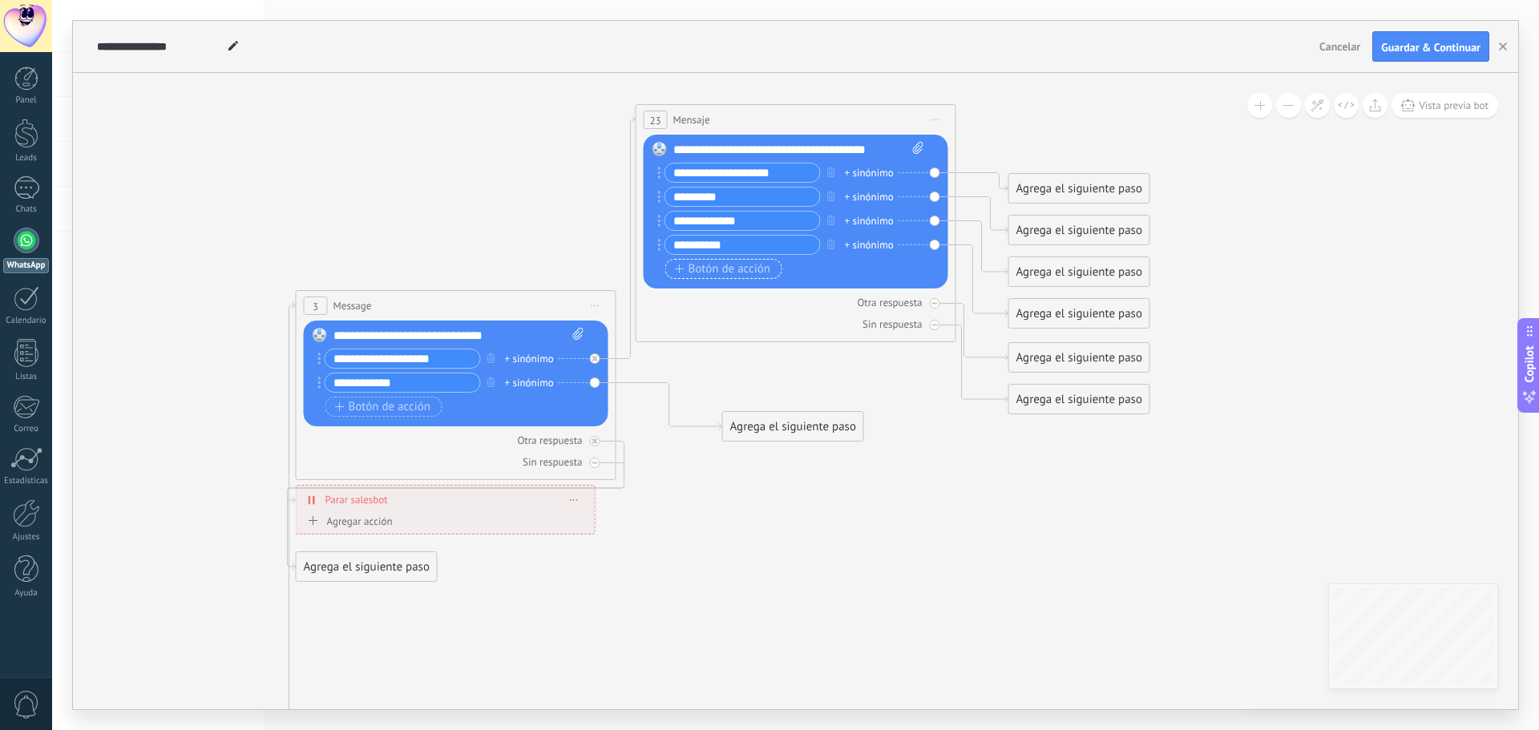
type input "**********"
click at [710, 267] on span "Botón de acción" at bounding box center [723, 269] width 96 height 13
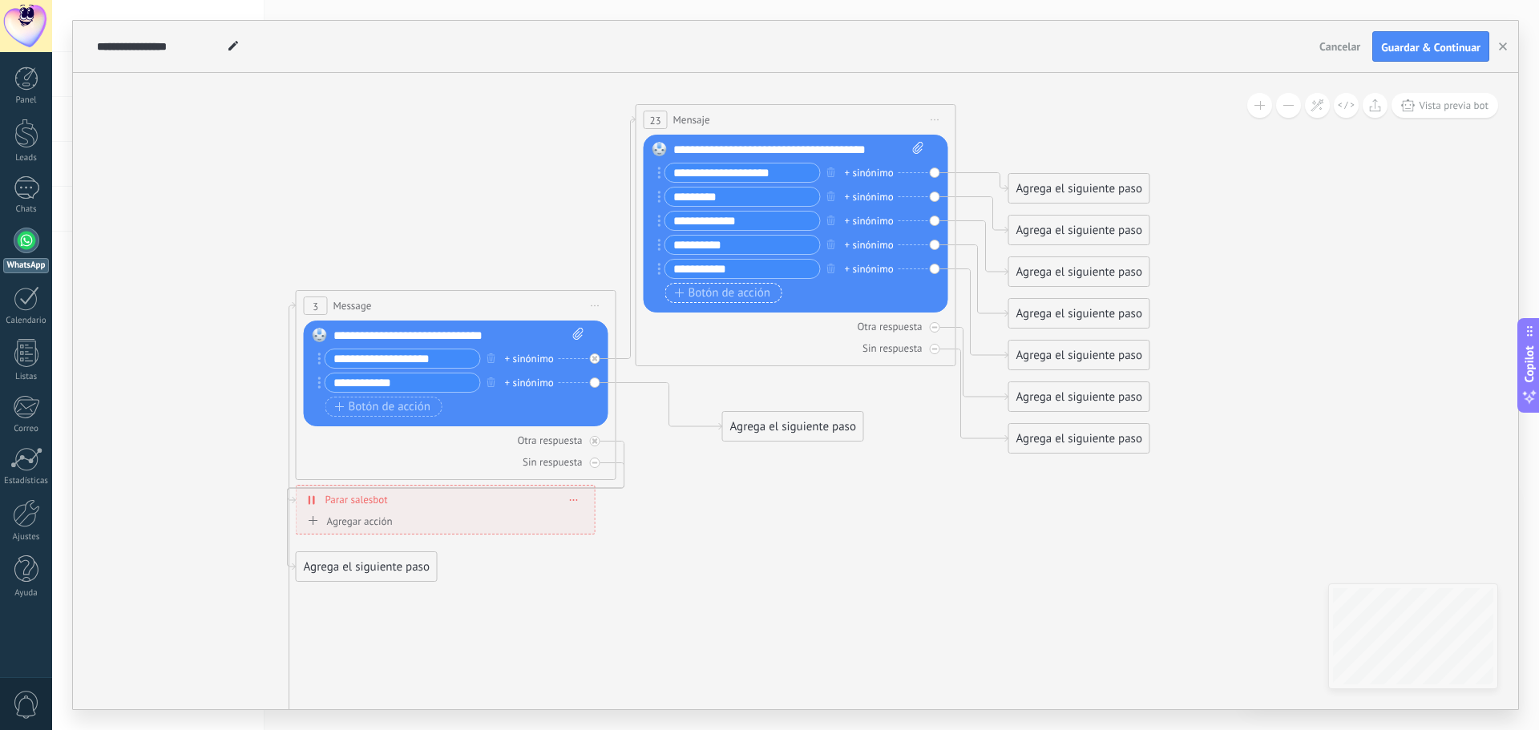
type input "**********"
click at [715, 293] on span "Botón de acción" at bounding box center [723, 293] width 96 height 13
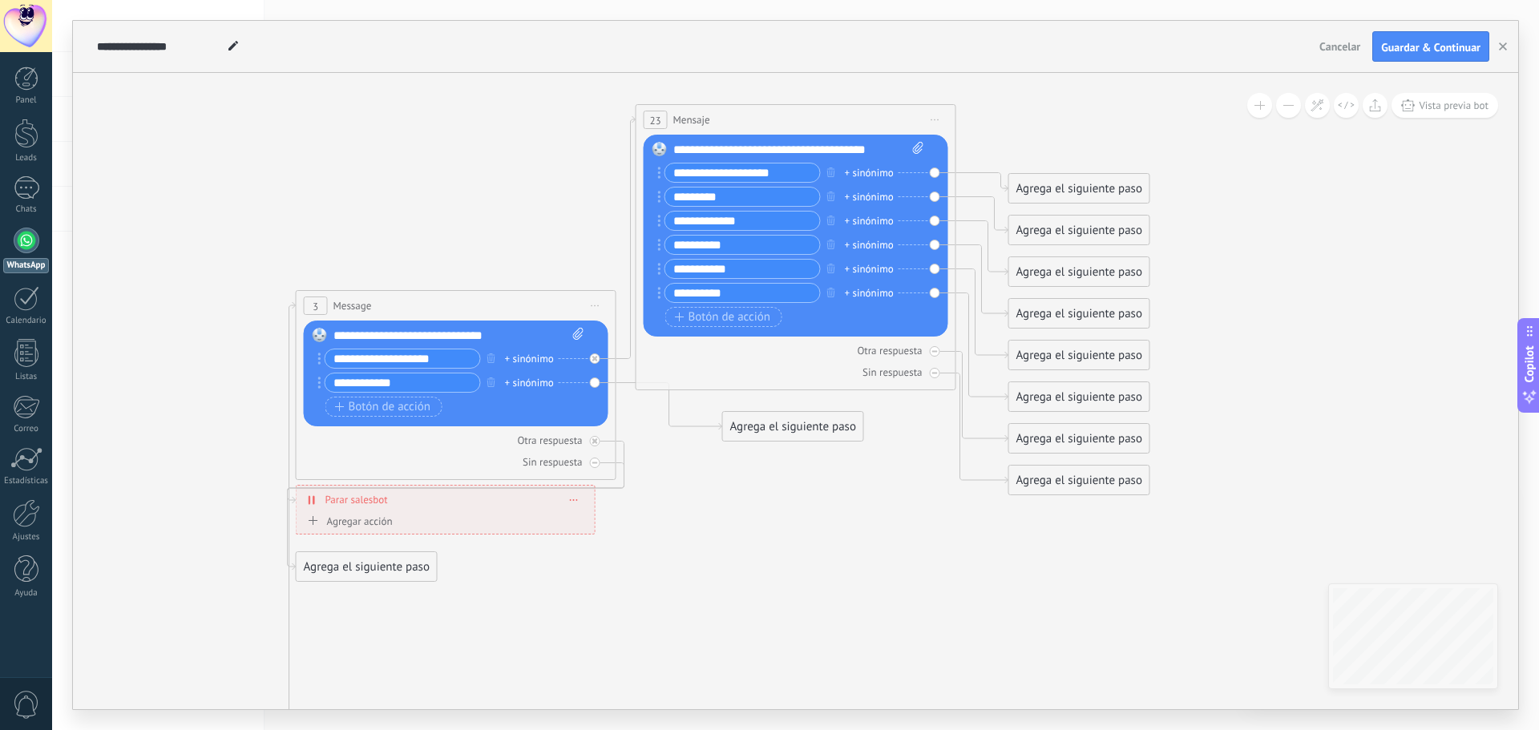
type input "**********"
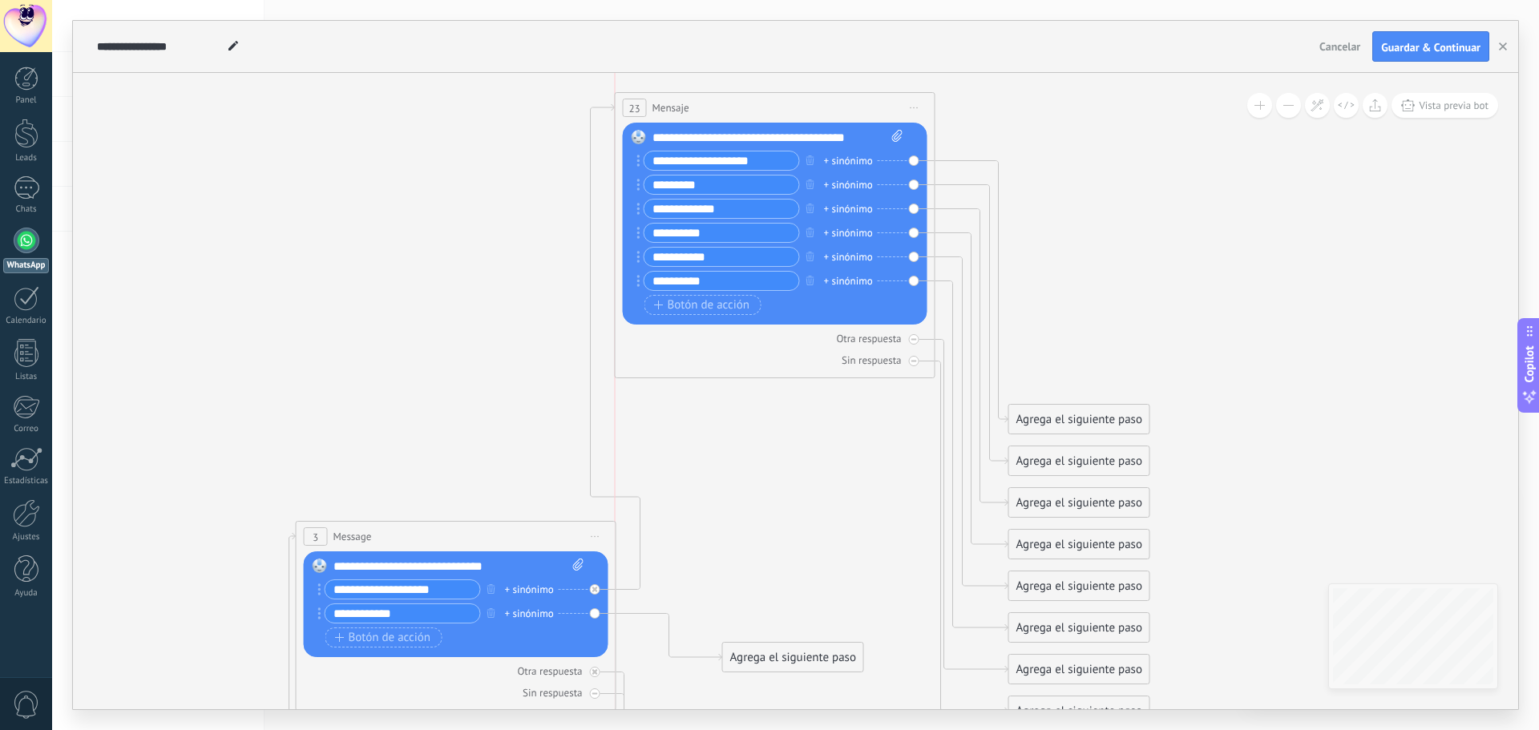
drag, startPoint x: 778, startPoint y: 340, endPoint x: 750, endPoint y: 97, distance: 244.5
click at [750, 97] on div "23 Mensaje ******* (a): Todos los contactos - canales seleccionados Todos los c…" at bounding box center [775, 108] width 319 height 30
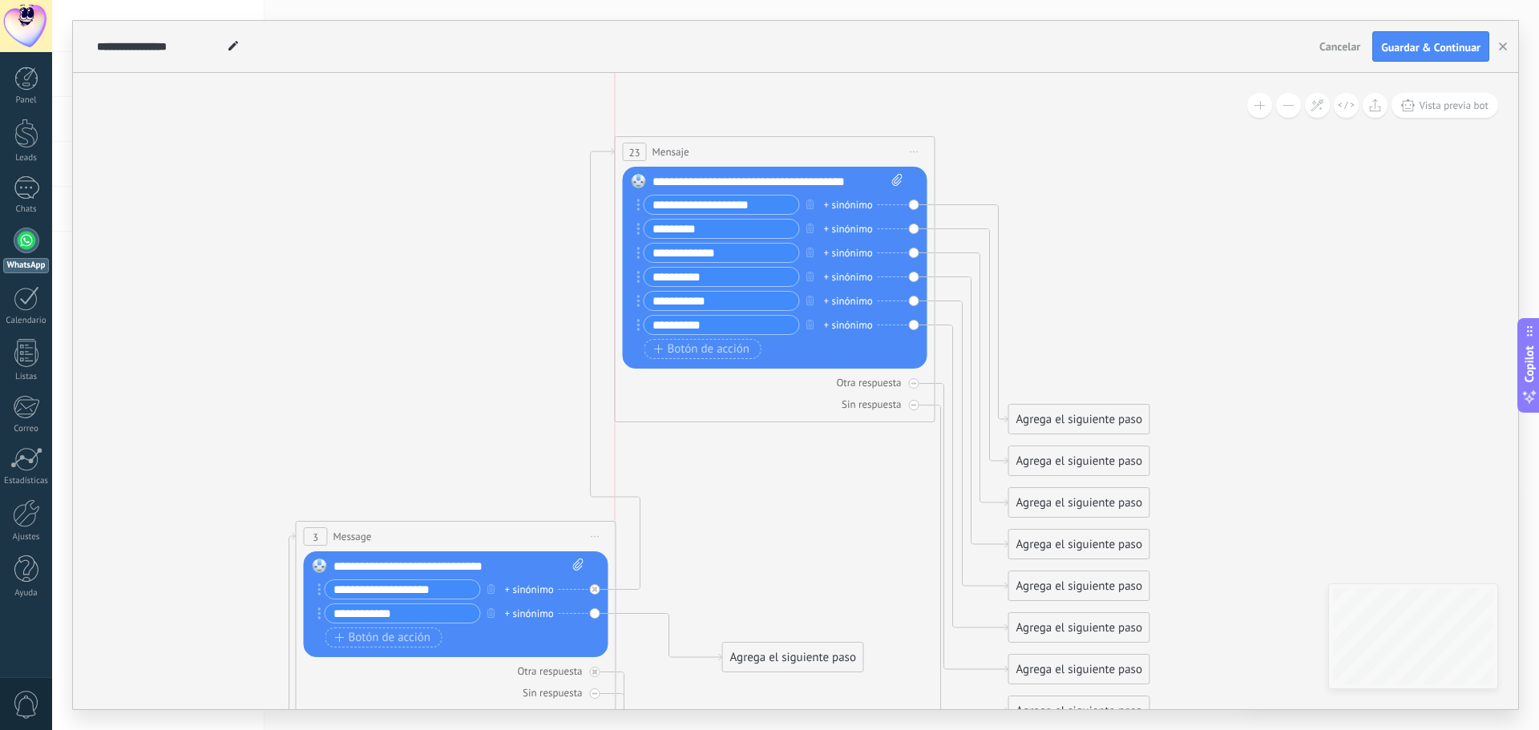
drag, startPoint x: 750, startPoint y: 97, endPoint x: 757, endPoint y: 141, distance: 44.7
click at [757, 141] on div "23 Mensaje ******* (a): Todos los contactos - canales seleccionados Todos los c…" at bounding box center [775, 152] width 319 height 30
drag, startPoint x: 1097, startPoint y: 420, endPoint x: 1104, endPoint y: 149, distance: 271.1
click at [1104, 149] on div "Agrega el siguiente paso" at bounding box center [1079, 152] width 140 height 26
click at [1078, 151] on div "Agrega el siguiente paso" at bounding box center [1079, 152] width 140 height 26
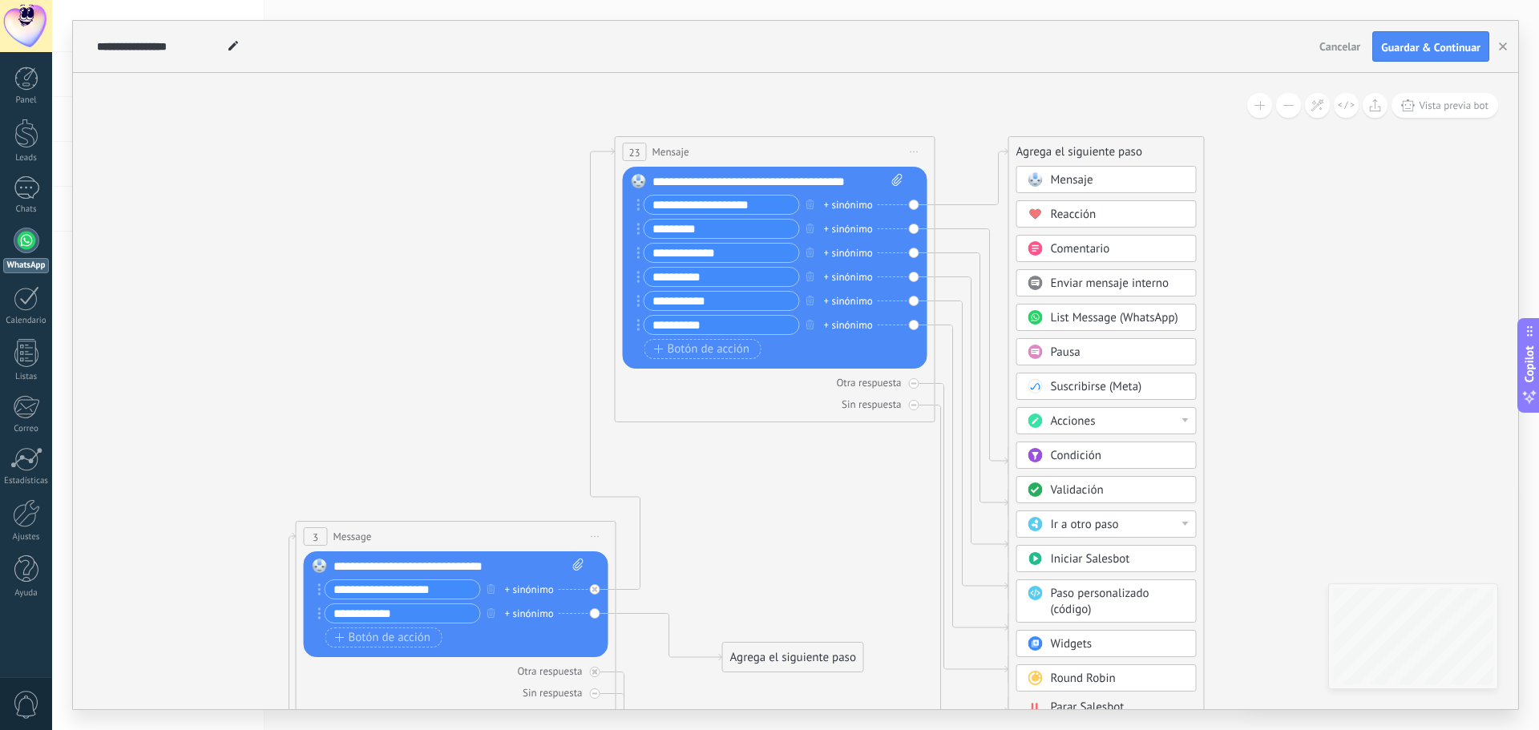
click at [1111, 178] on div "Mensaje" at bounding box center [1118, 180] width 135 height 16
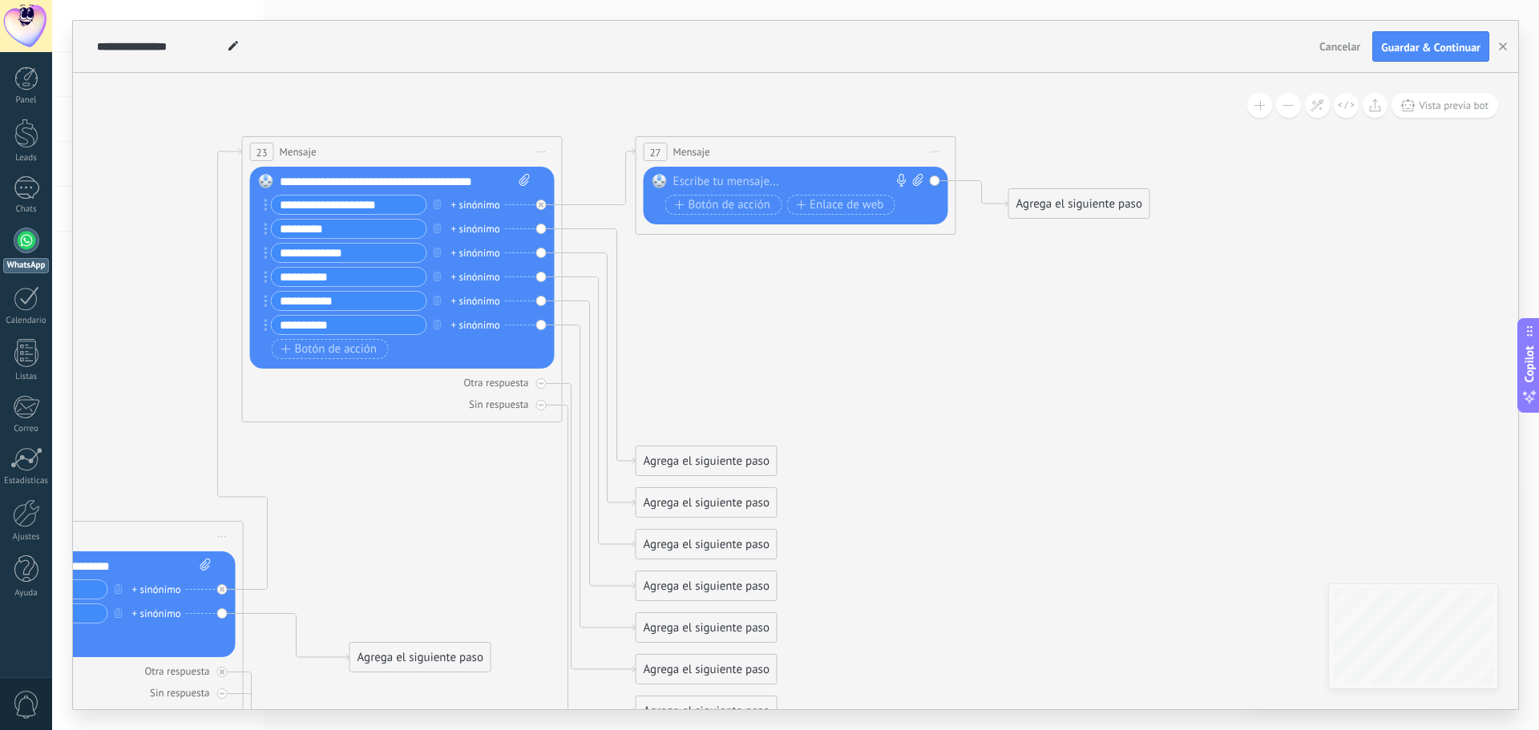
click at [936, 152] on icon at bounding box center [936, 153] width 8 height 2
click at [995, 256] on div "Borrar" at bounding box center [1008, 256] width 159 height 27
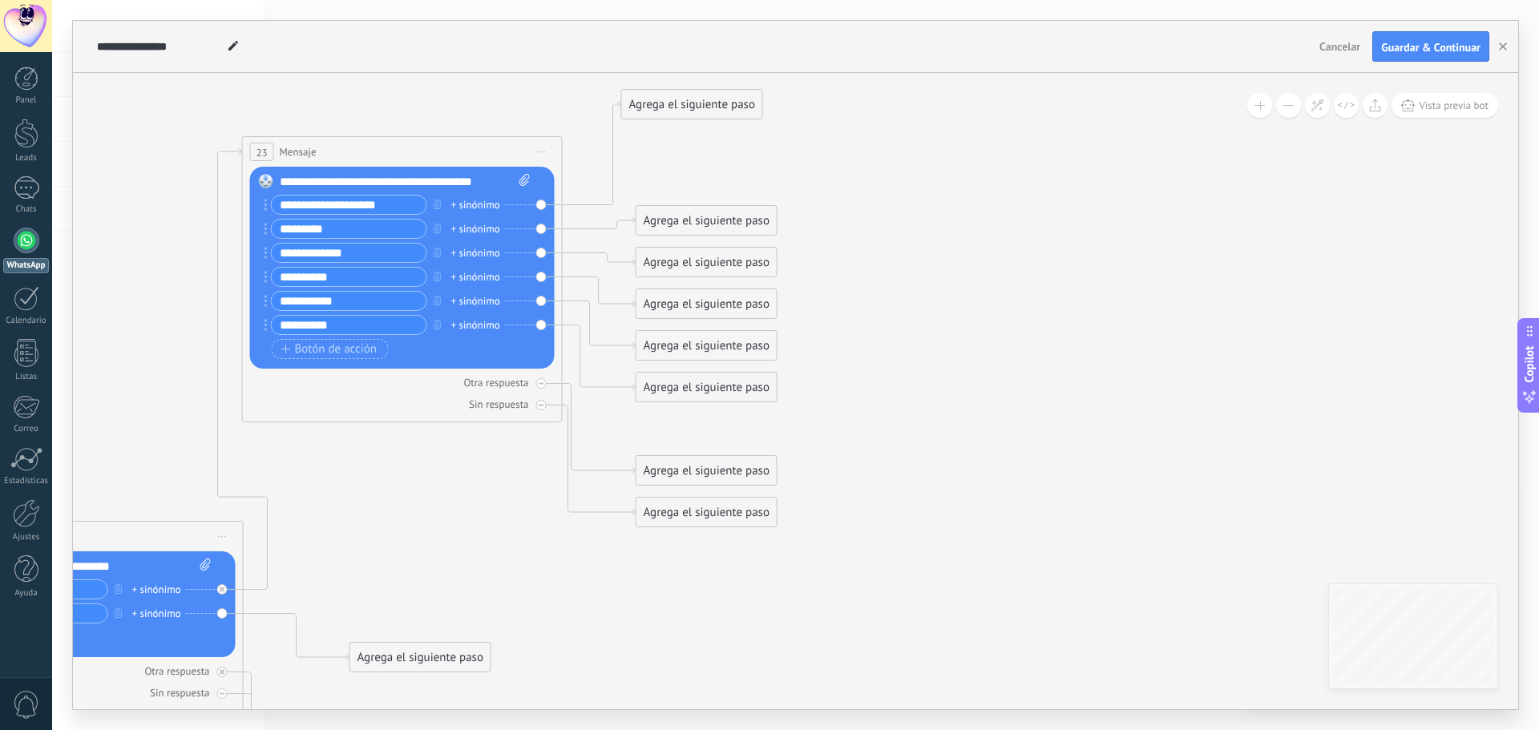
drag, startPoint x: 647, startPoint y: 439, endPoint x: 653, endPoint y: 115, distance: 324.7
click at [653, 115] on div "Agrega el siguiente paso" at bounding box center [692, 104] width 140 height 26
click at [693, 100] on div "Agrega el siguiente paso" at bounding box center [692, 104] width 140 height 26
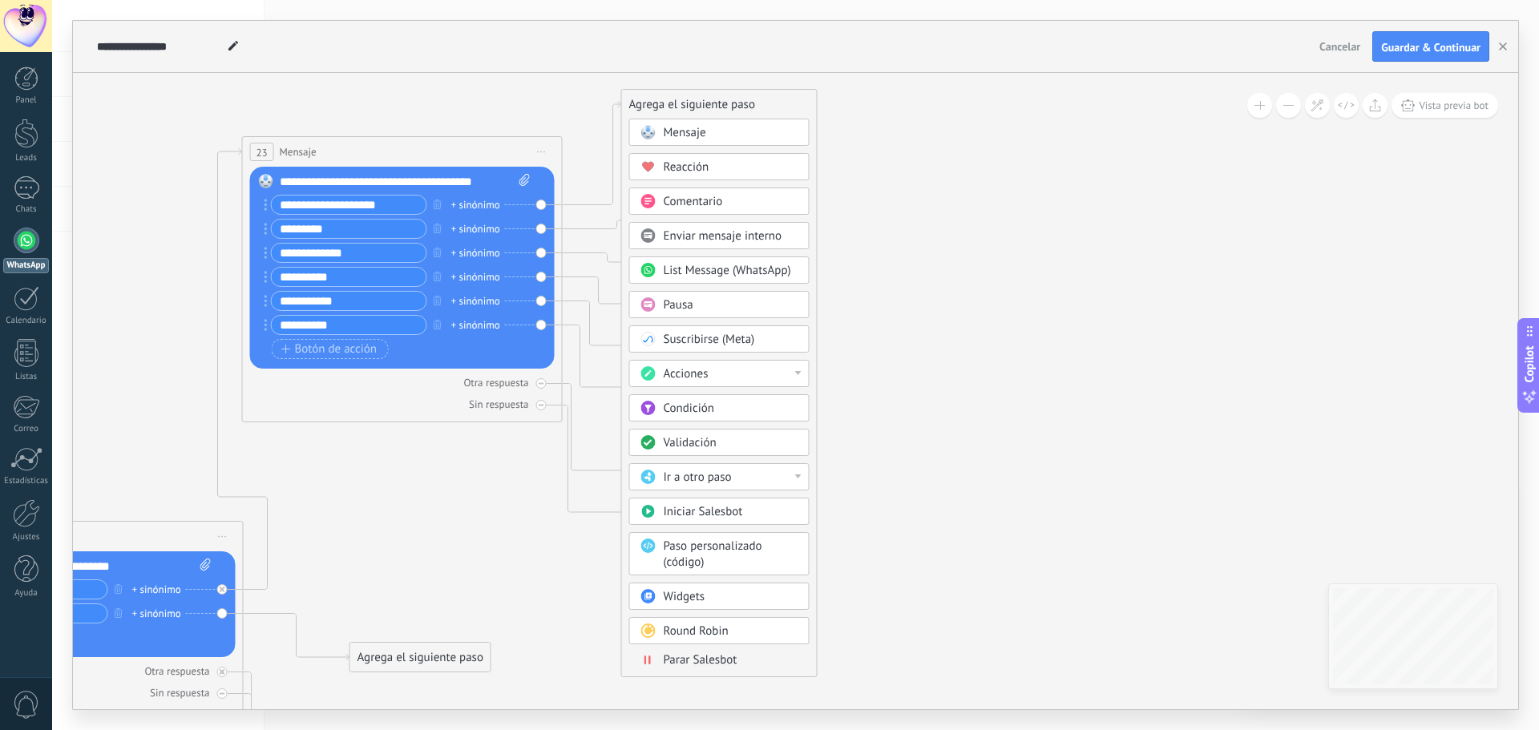
click at [738, 277] on span "List Message (WhatsApp)" at bounding box center [727, 270] width 127 height 15
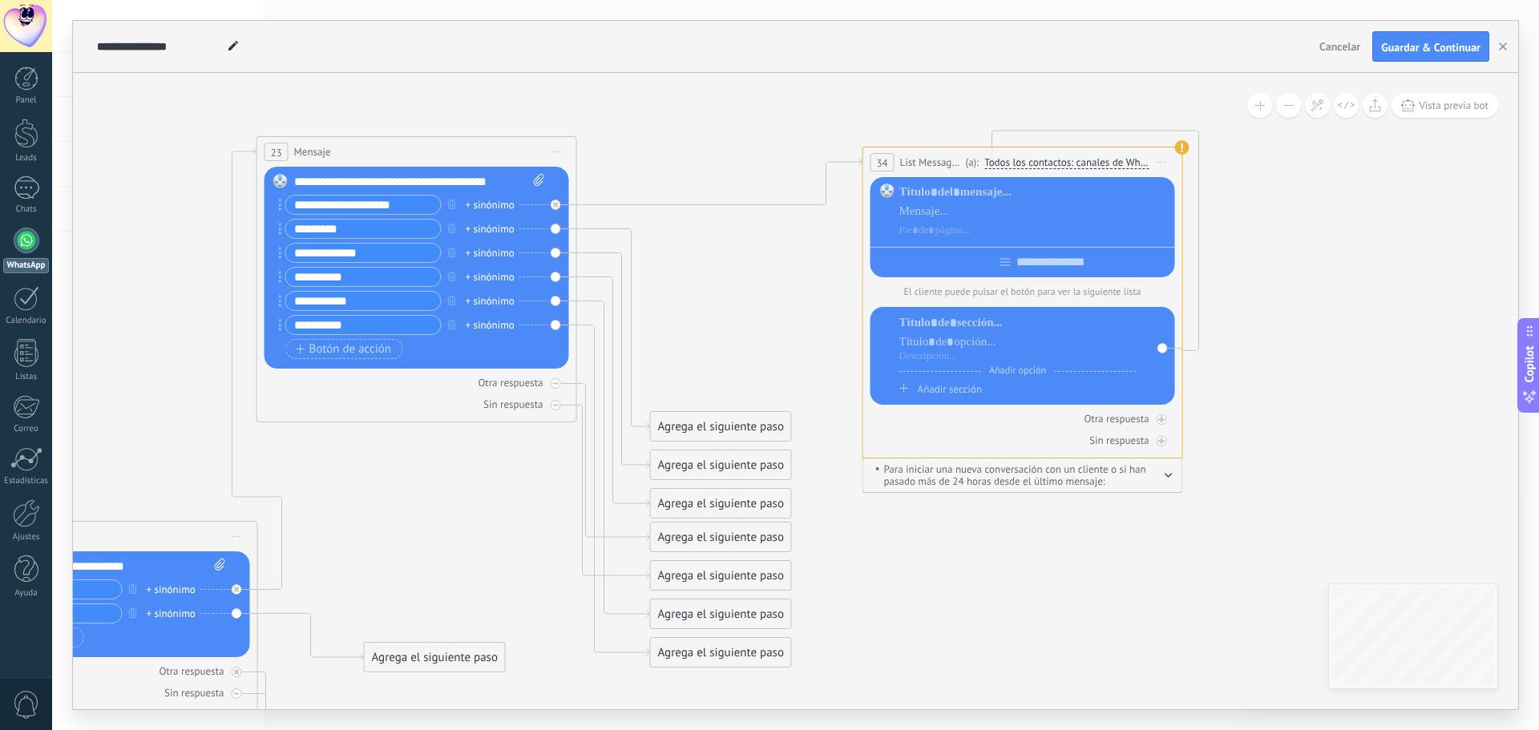
drag, startPoint x: 755, startPoint y: 98, endPoint x: 984, endPoint y: 156, distance: 235.7
click at [984, 156] on div "(a): Todos los contactos: canales de WhatsApp seleccionados Todos los contactos…" at bounding box center [1068, 162] width 213 height 15
click at [1174, 477] on icon "button" at bounding box center [1172, 475] width 6 height 3
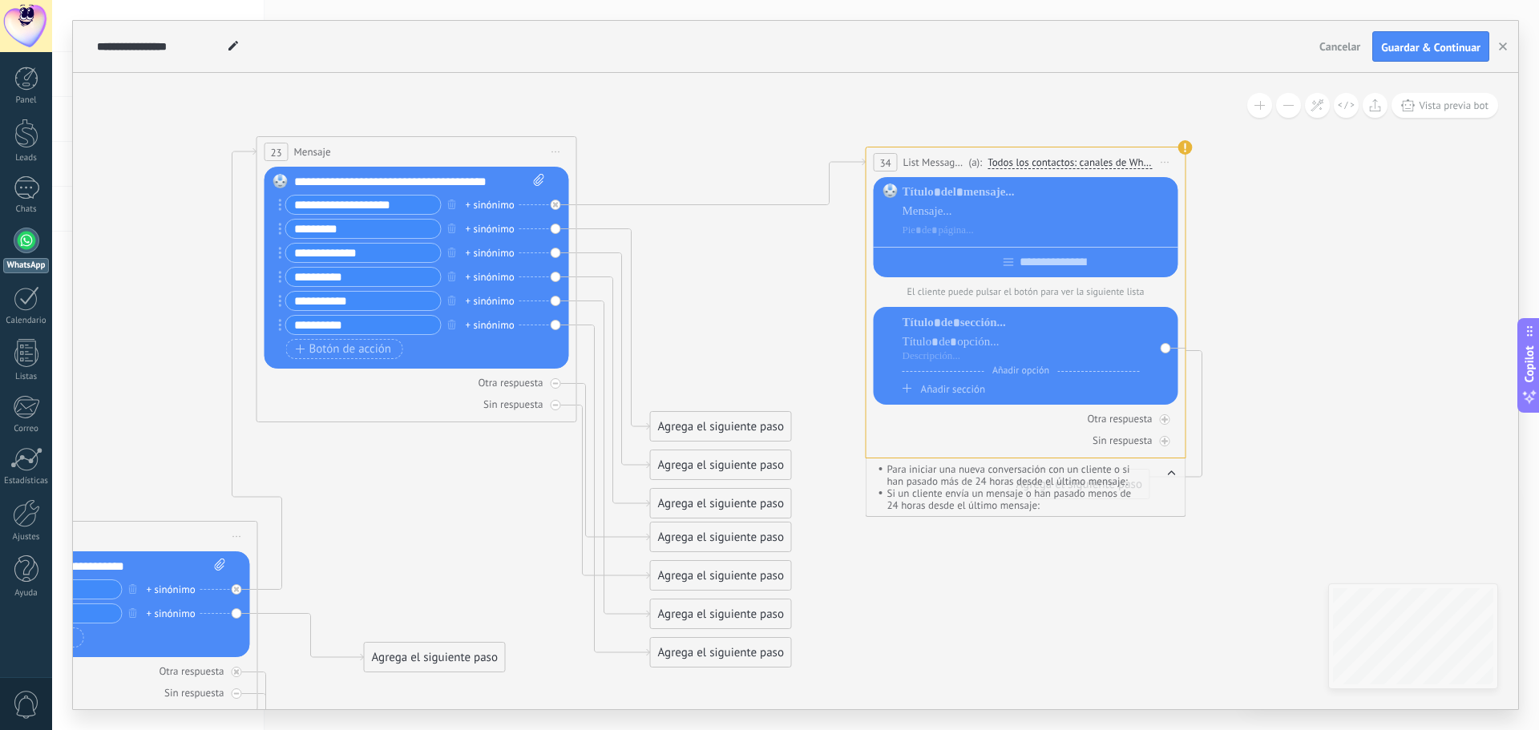
click at [1174, 475] on icon "button" at bounding box center [1172, 472] width 6 height 3
drag, startPoint x: 1068, startPoint y: 437, endPoint x: 1027, endPoint y: 435, distance: 41.0
click at [1027, 435] on div "Otra respuesta Sin respuesta Error al enviar el mensaje" at bounding box center [1026, 426] width 305 height 43
click at [1166, 160] on span "Iniciar vista previa aquí Cambiar nombre Duplicar [GEOGRAPHIC_DATA]" at bounding box center [1166, 162] width 26 height 23
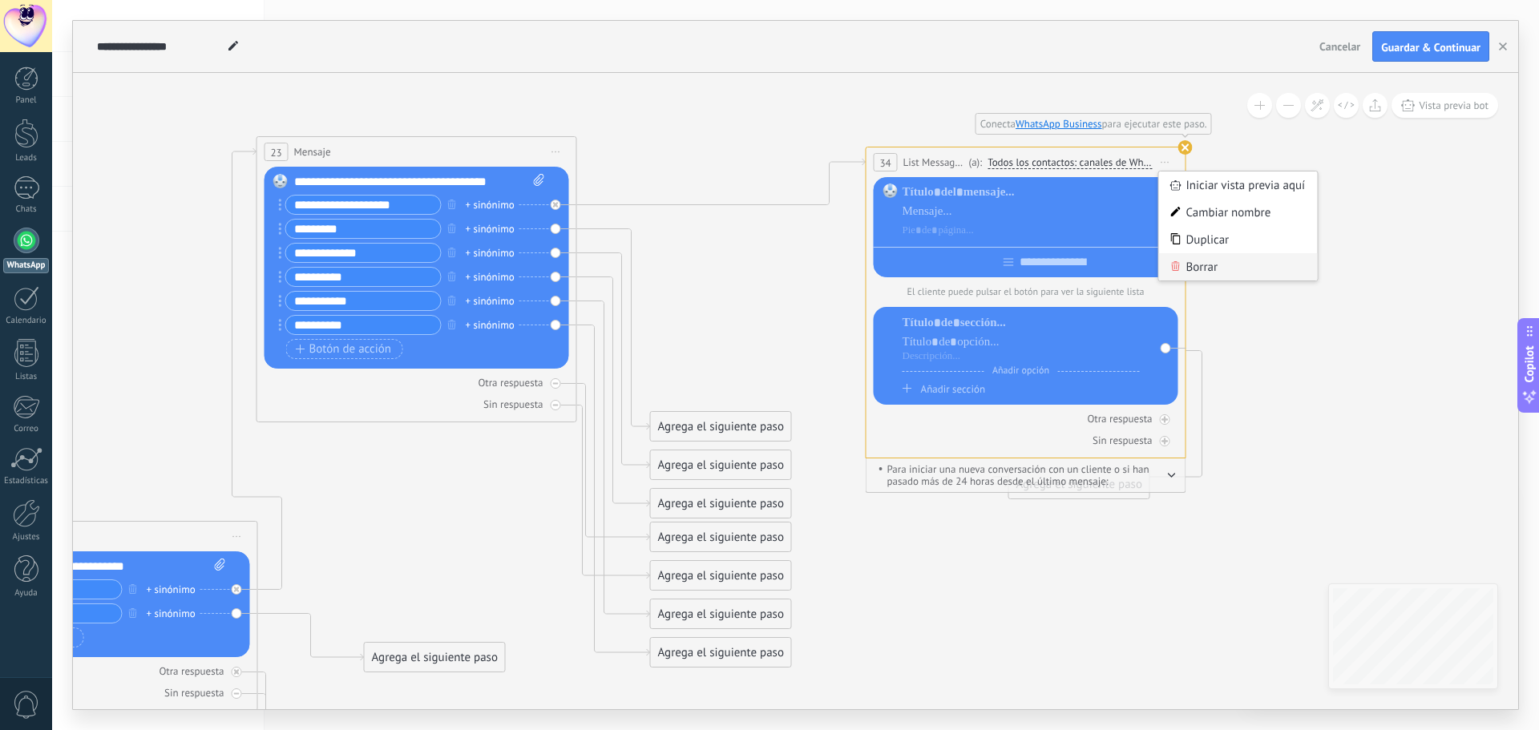
click at [1216, 269] on div "Borrar" at bounding box center [1238, 266] width 159 height 27
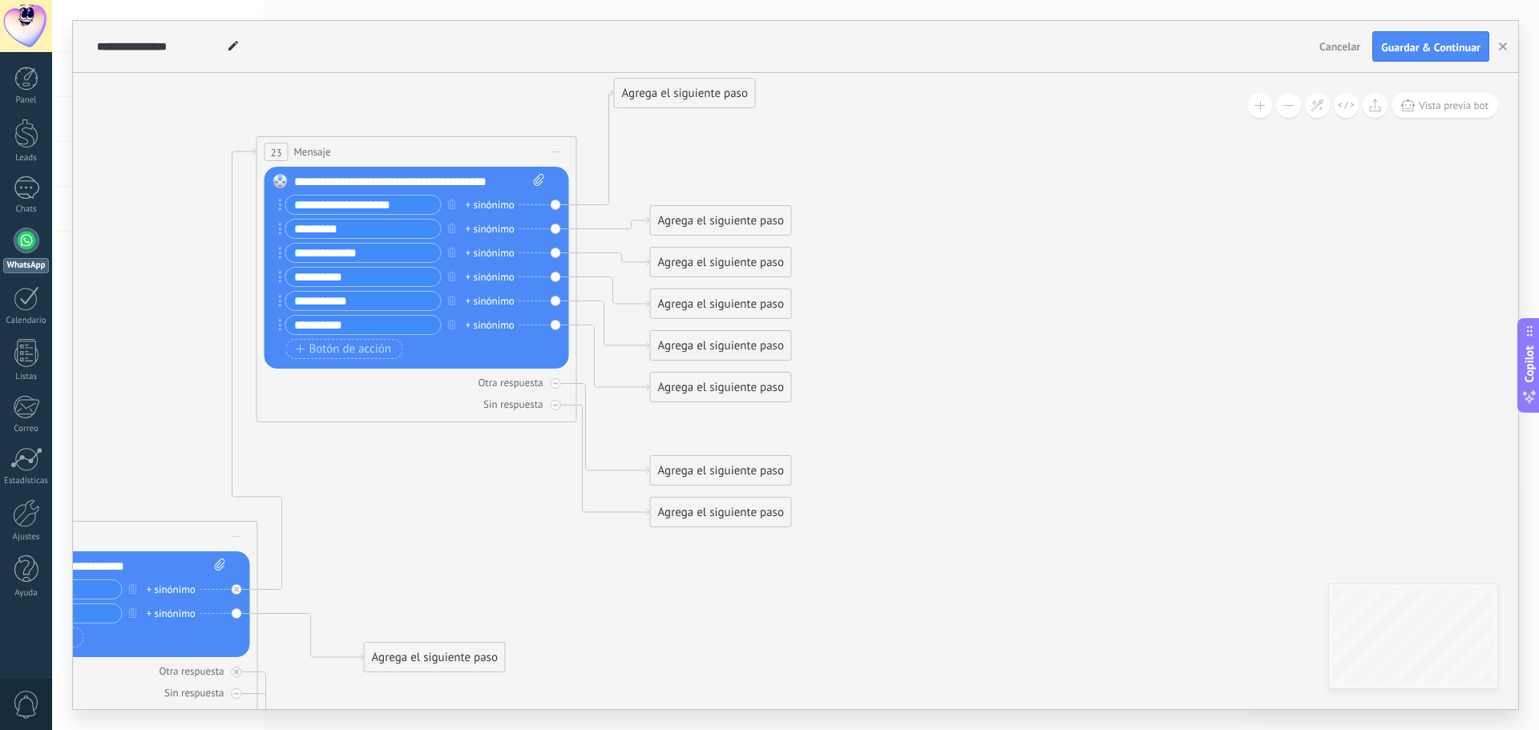
drag, startPoint x: 680, startPoint y: 433, endPoint x: 665, endPoint y: 97, distance: 336.3
click at [665, 97] on div "Agrega el siguiente paso" at bounding box center [685, 93] width 140 height 26
click at [677, 98] on div "Agrega el siguiente paso" at bounding box center [685, 93] width 140 height 26
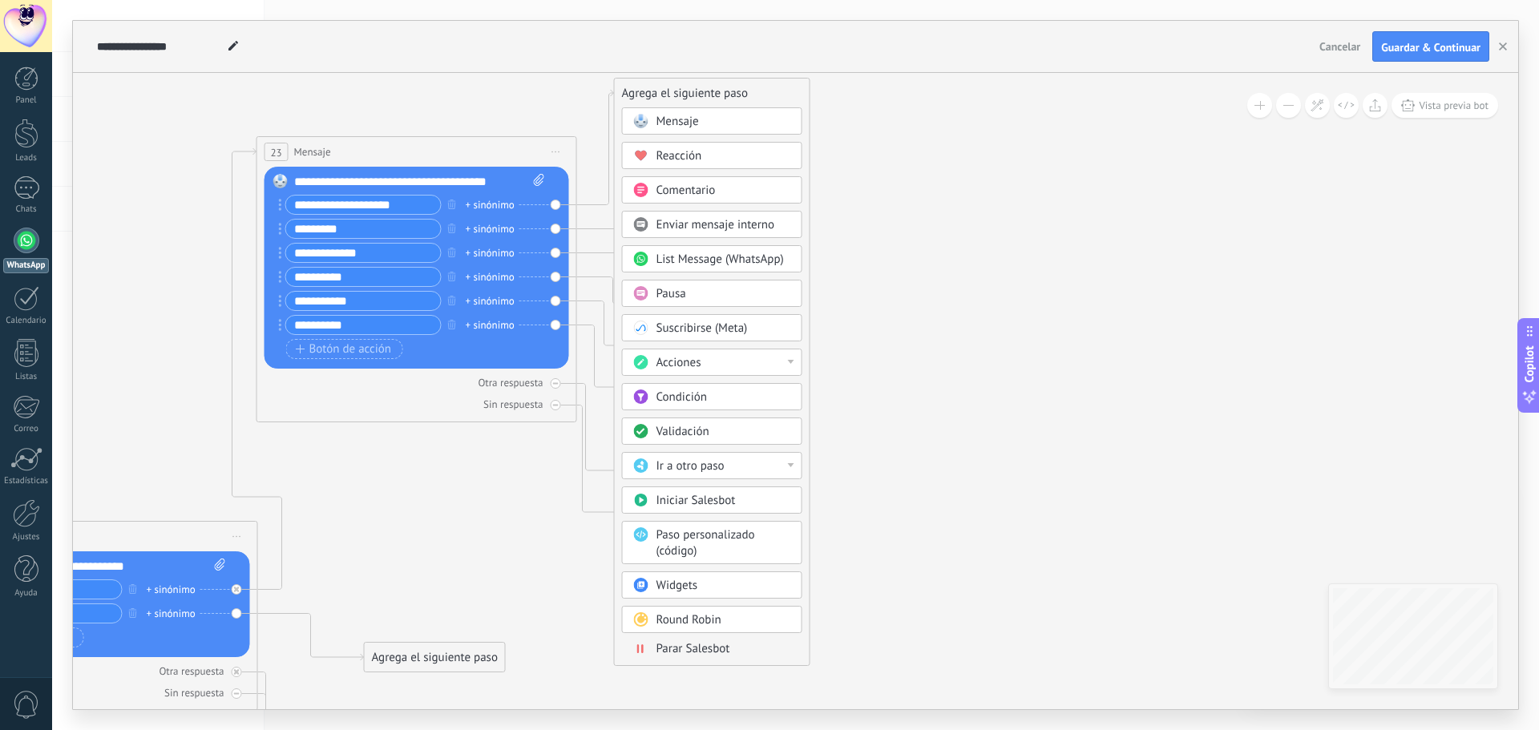
click at [716, 197] on div "Comentario" at bounding box center [724, 191] width 135 height 16
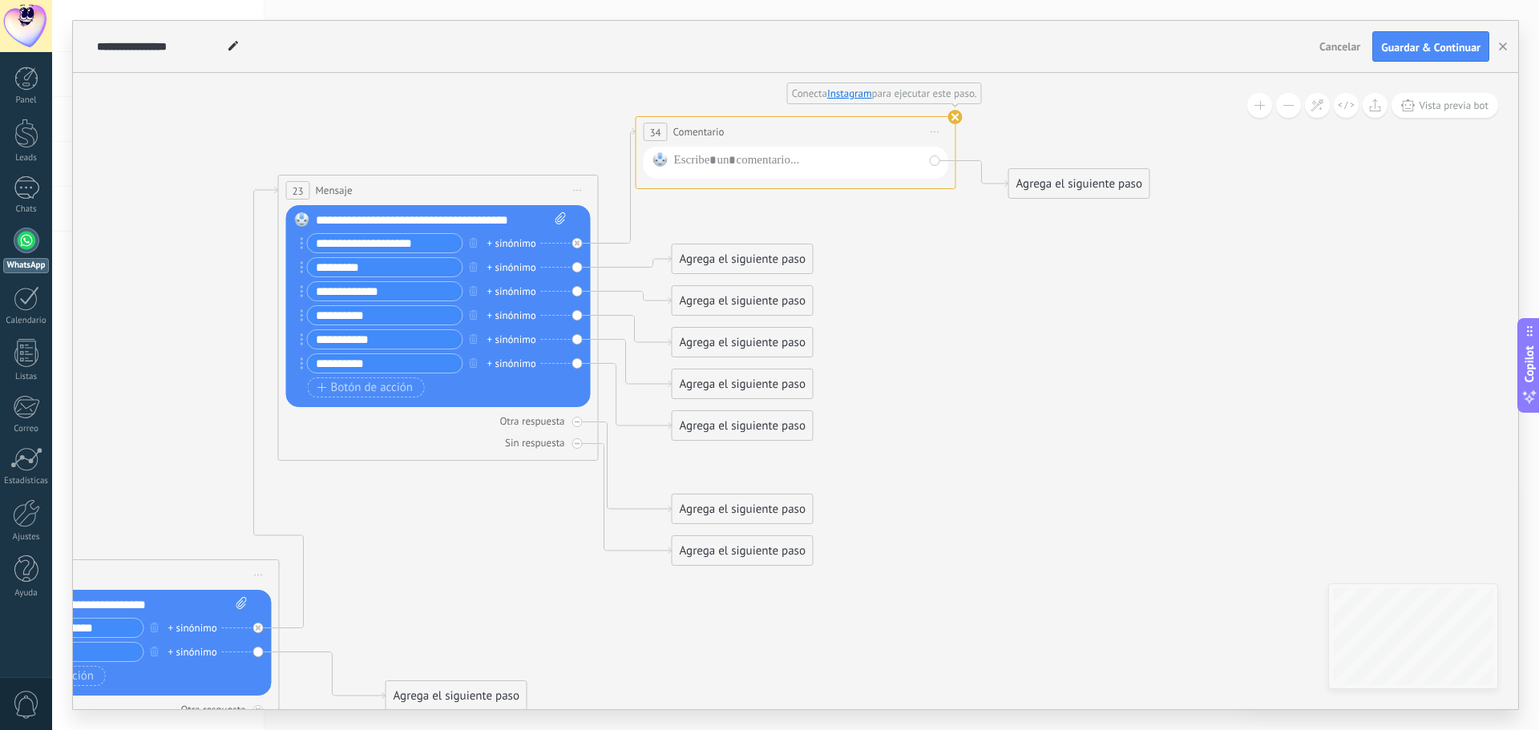
click at [956, 119] on use at bounding box center [955, 117] width 14 height 14
click at [940, 132] on span "Iniciar vista previa aquí Cambiar nombre Duplicar [GEOGRAPHIC_DATA]" at bounding box center [936, 131] width 26 height 23
click at [996, 233] on div "Borrar" at bounding box center [1008, 236] width 159 height 27
drag, startPoint x: 718, startPoint y: 468, endPoint x: 692, endPoint y: 139, distance: 330.6
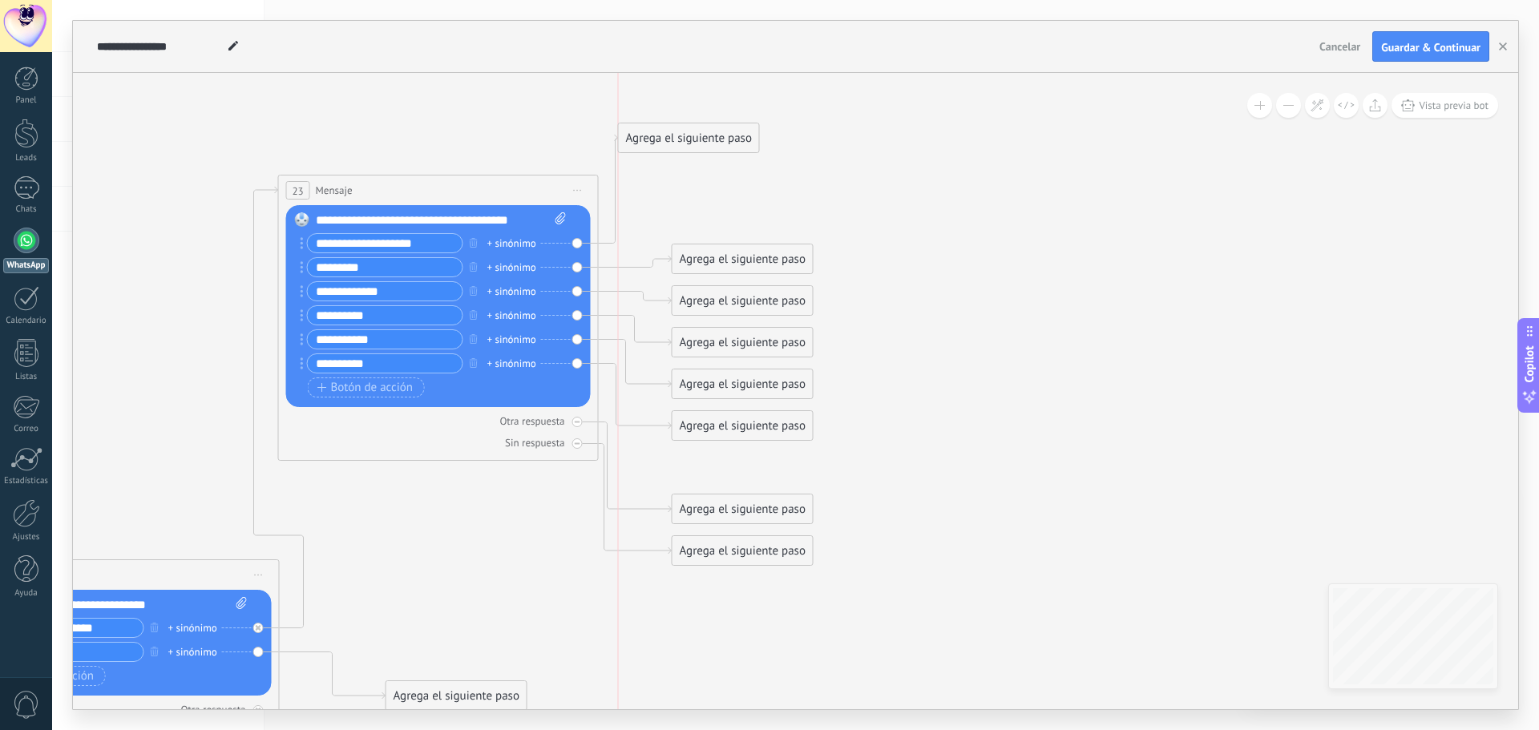
click at [692, 139] on div "Agrega el siguiente paso" at bounding box center [689, 138] width 140 height 26
drag, startPoint x: 720, startPoint y: 144, endPoint x: 731, endPoint y: 146, distance: 11.3
click at [731, 146] on div "Agrega el siguiente paso" at bounding box center [689, 138] width 140 height 26
click at [713, 144] on div "Agrega el siguiente paso" at bounding box center [702, 140] width 140 height 26
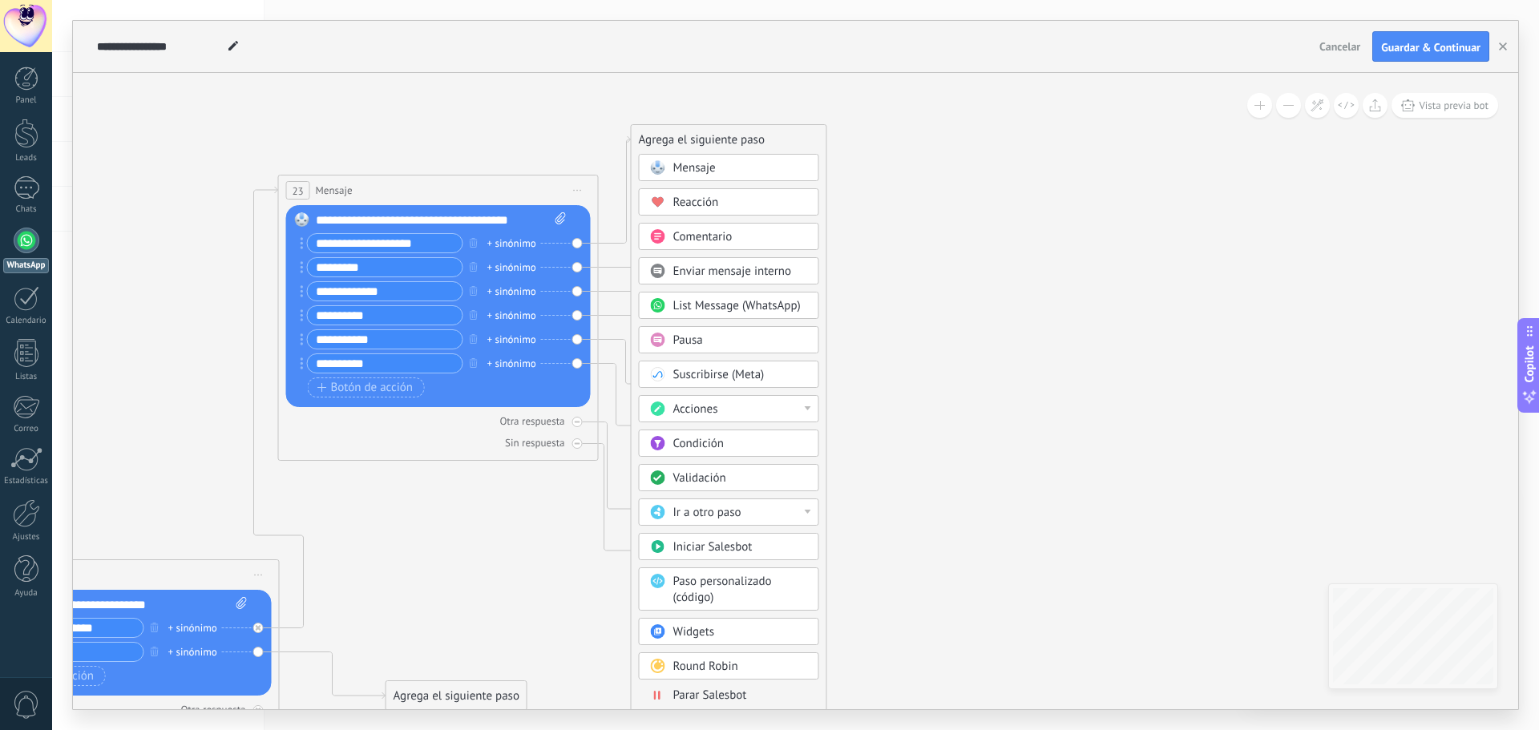
click at [806, 408] on div at bounding box center [808, 408] width 6 height 4
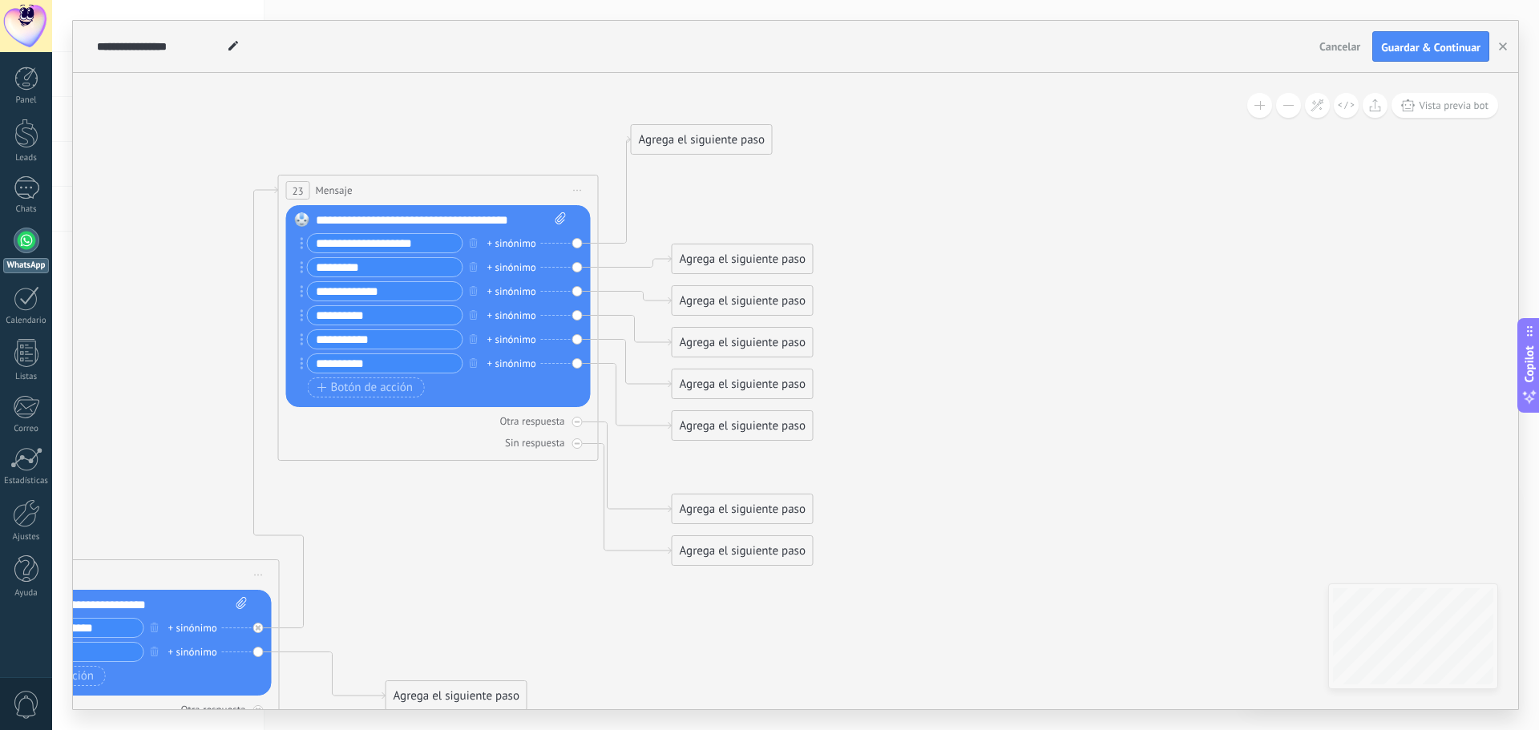
click at [715, 137] on div "Agrega el siguiente paso" at bounding box center [702, 140] width 140 height 26
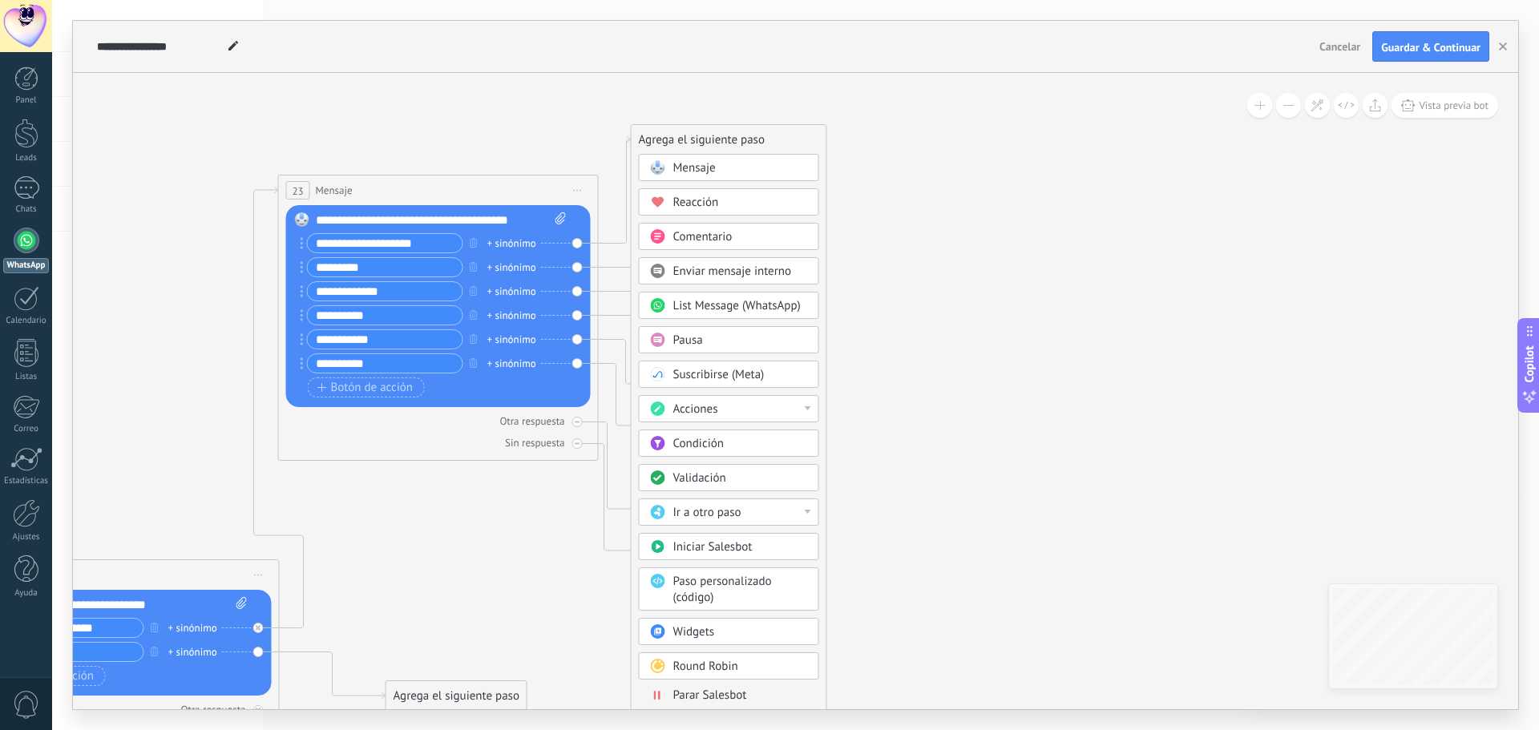
click at [710, 169] on span "Mensaje" at bounding box center [694, 167] width 42 height 15
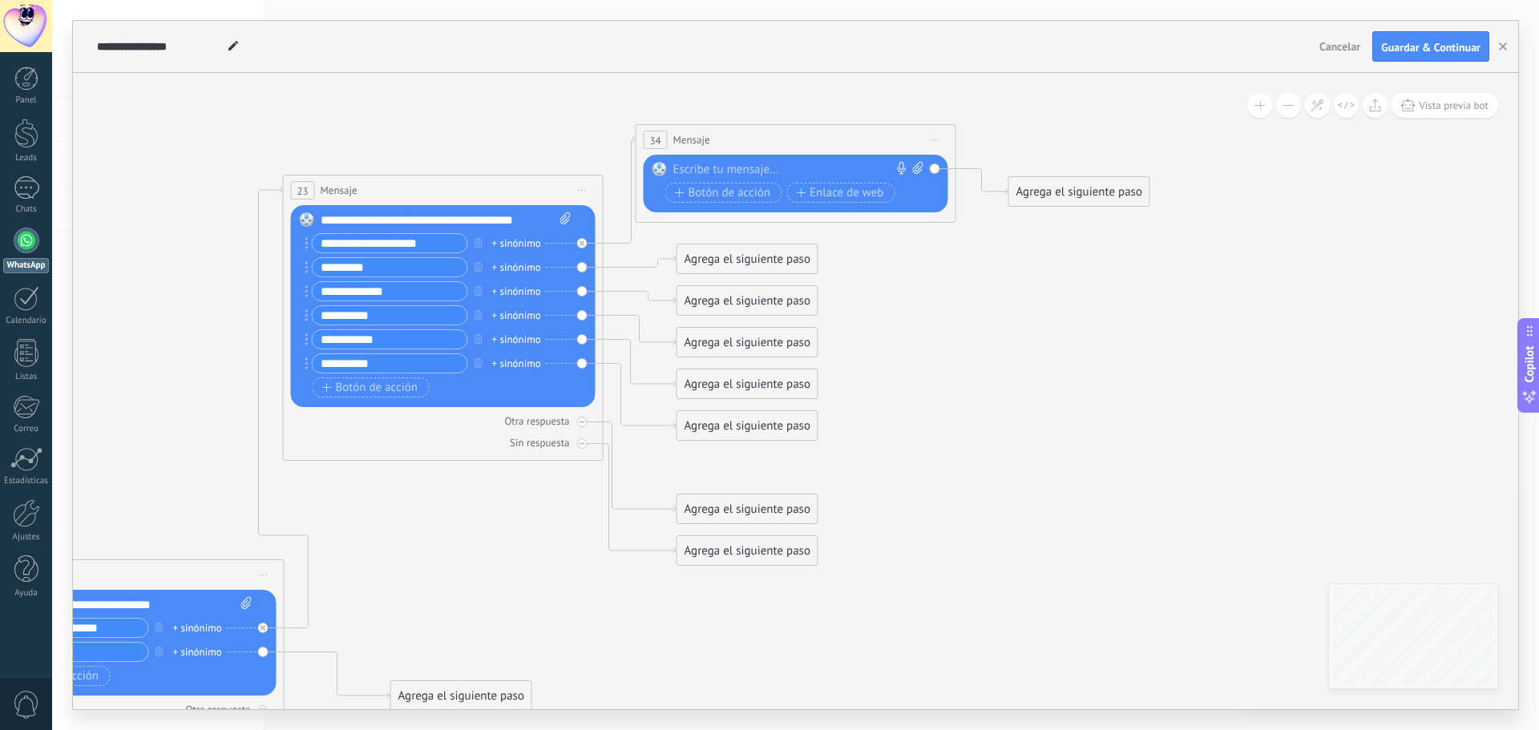
click at [794, 164] on div at bounding box center [792, 170] width 238 height 16
paste div
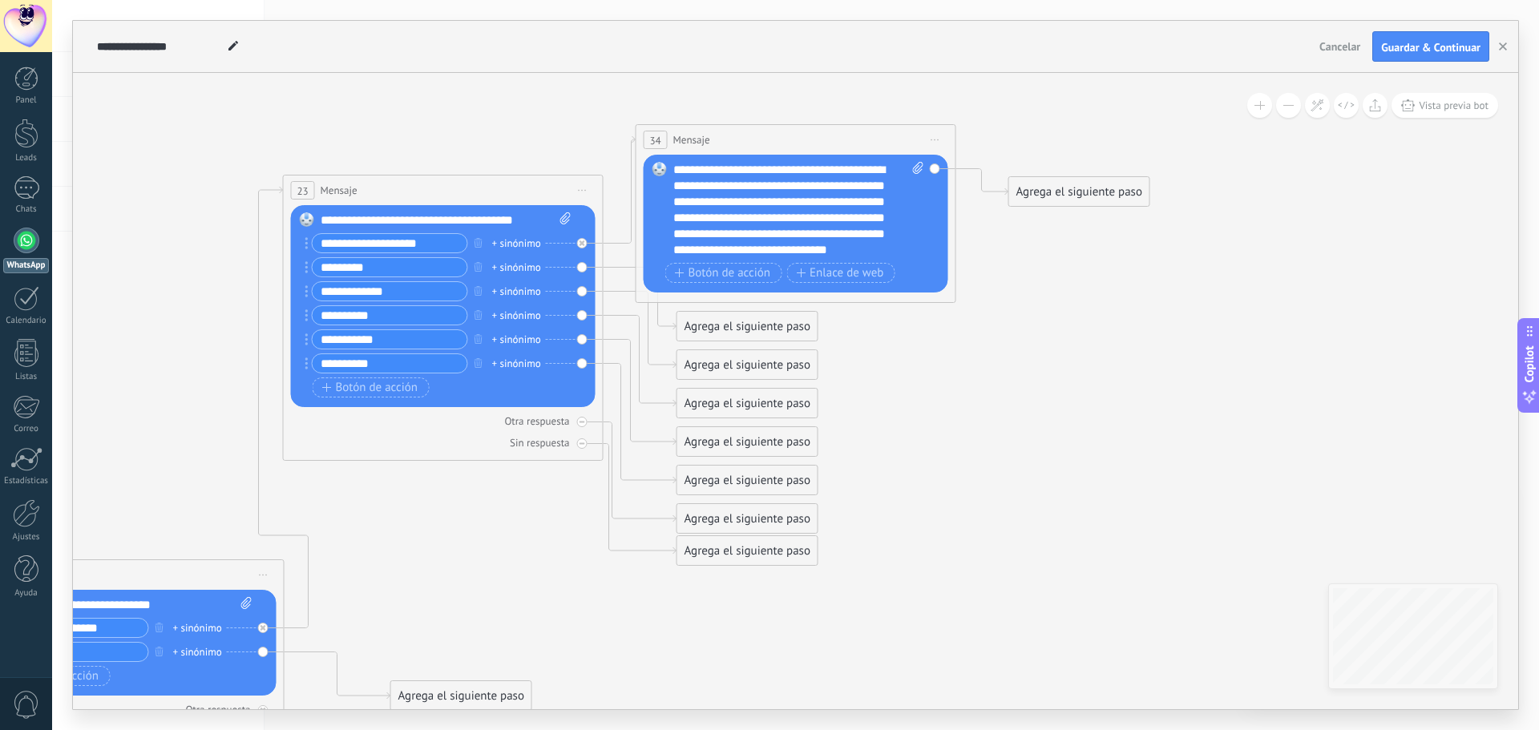
scroll to position [0, 0]
click at [1057, 190] on div "Agrega el siguiente paso" at bounding box center [1079, 192] width 140 height 26
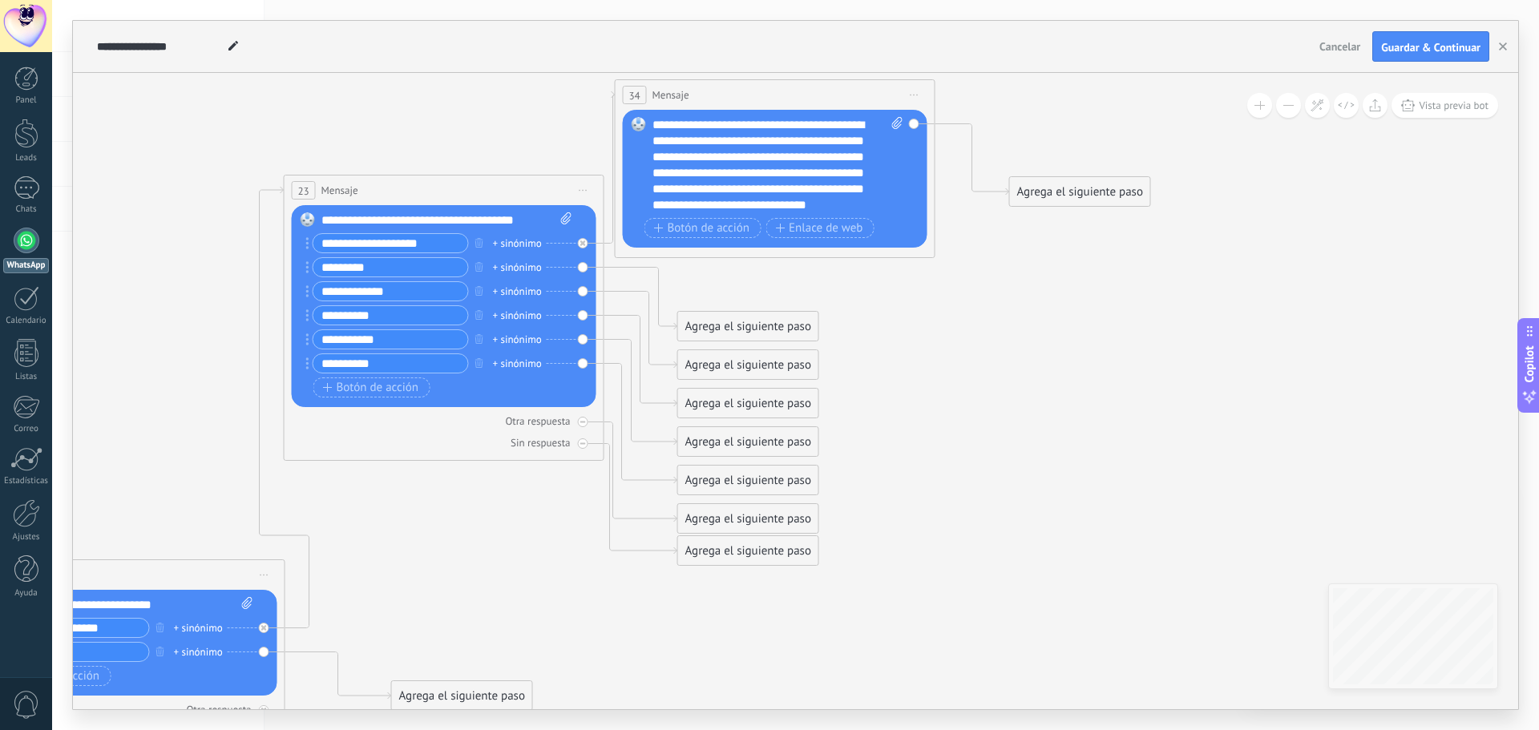
drag, startPoint x: 733, startPoint y: 138, endPoint x: 1057, endPoint y: 173, distance: 325.8
click at [714, 95] on div "34 Mensaje ******* (a): Todos los contactos - canales seleccionados Todos los c…" at bounding box center [775, 95] width 319 height 30
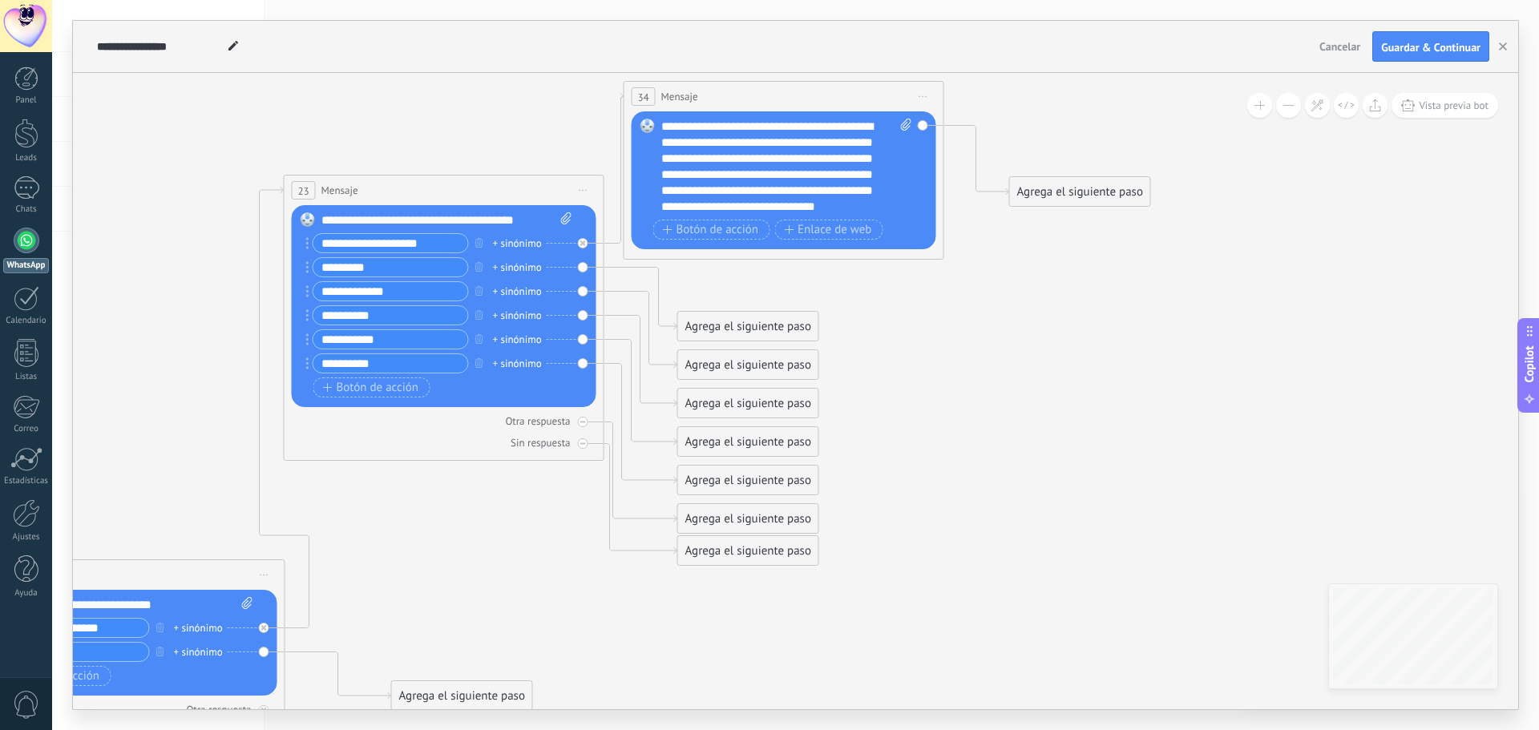
click at [1114, 190] on div "Agrega el siguiente paso" at bounding box center [1080, 192] width 140 height 26
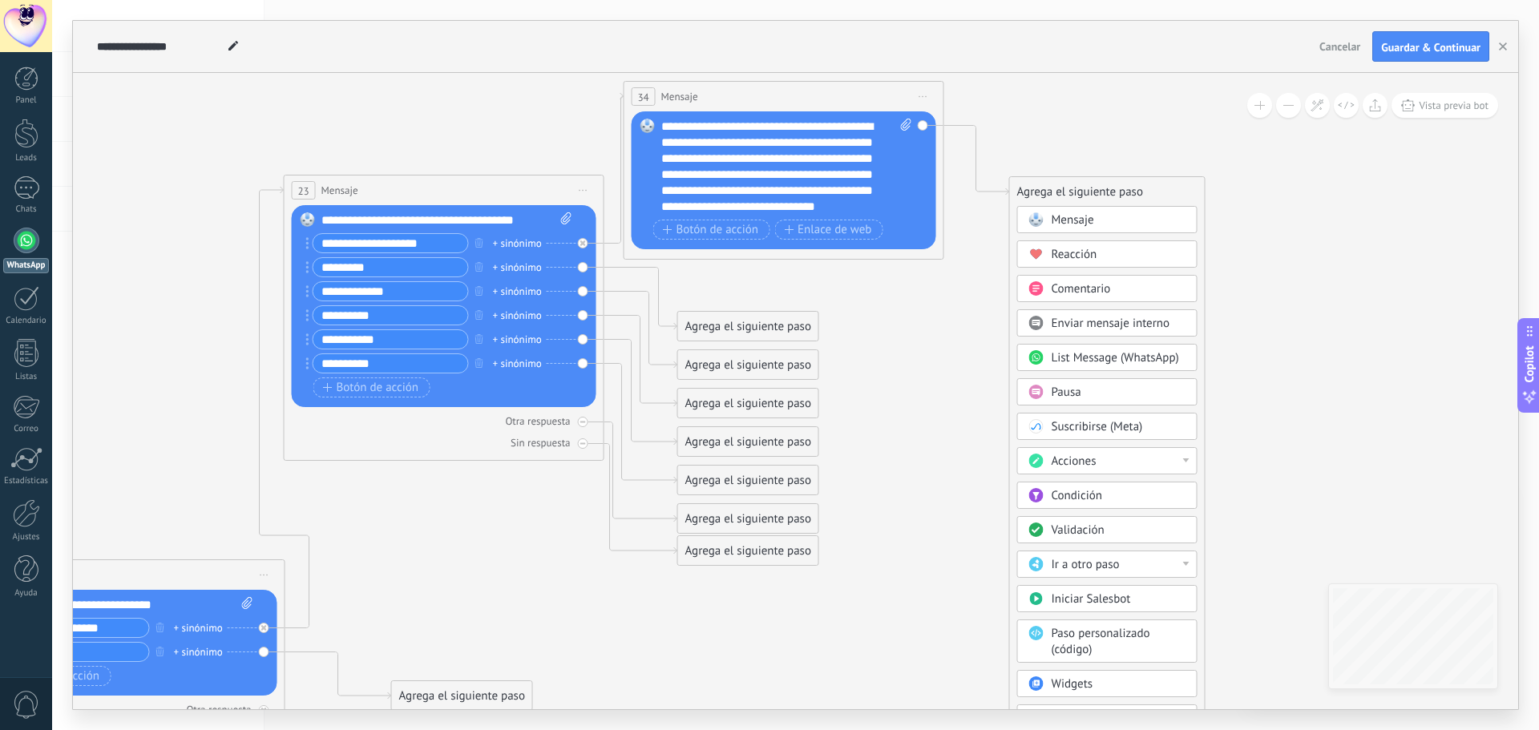
click at [1079, 189] on div "Agrega el siguiente paso" at bounding box center [1107, 192] width 195 height 26
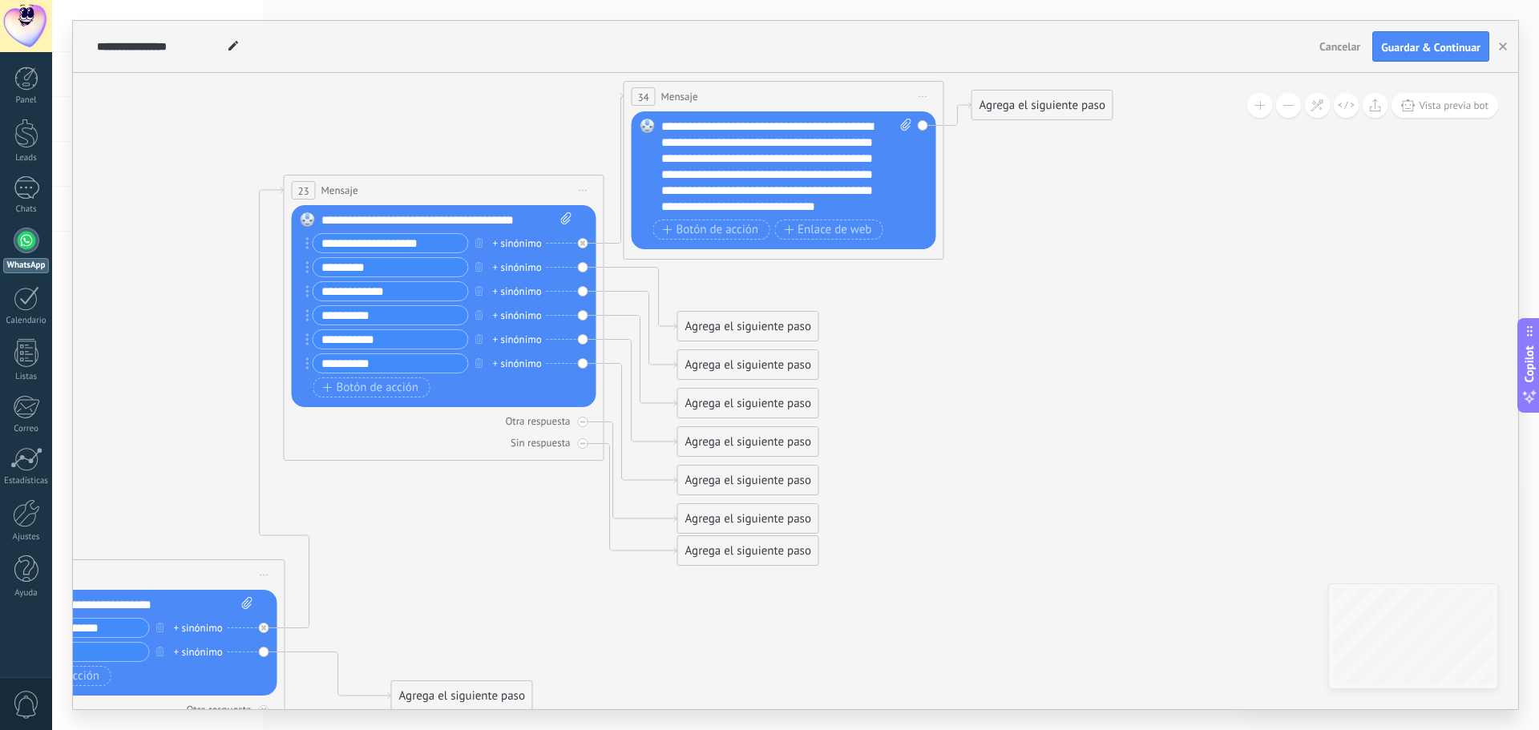
drag, startPoint x: 1051, startPoint y: 188, endPoint x: 1012, endPoint y: 104, distance: 92.9
click at [1013, 100] on div "Agrega el siguiente paso" at bounding box center [1042, 105] width 140 height 26
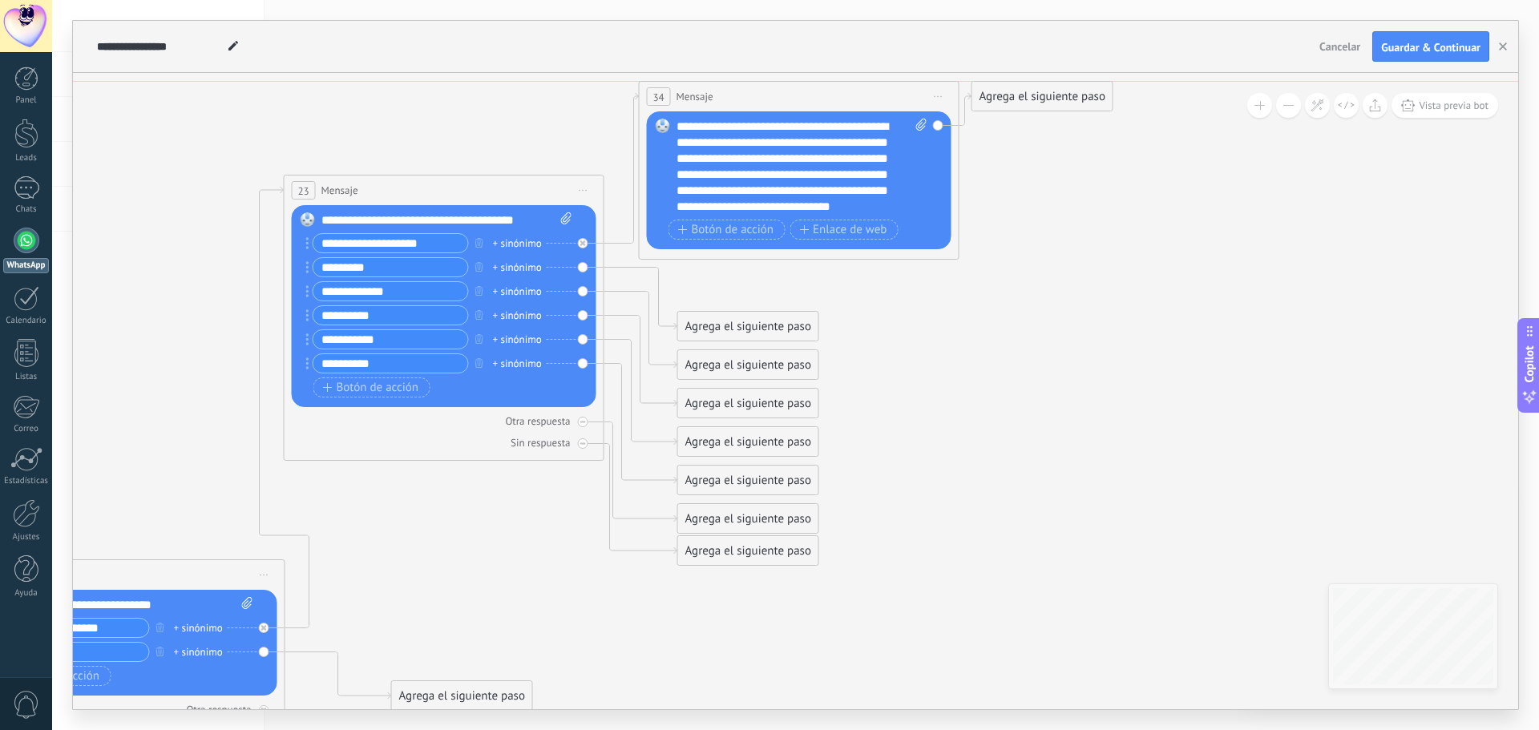
drag, startPoint x: 774, startPoint y: 87, endPoint x: 789, endPoint y: 87, distance: 15.2
click at [789, 87] on div "34 Mensaje ******* (a): Todos los contactos - canales seleccionados Todos los c…" at bounding box center [799, 97] width 319 height 30
click at [1407, 49] on span "Guardar & Continuar" at bounding box center [1430, 47] width 99 height 11
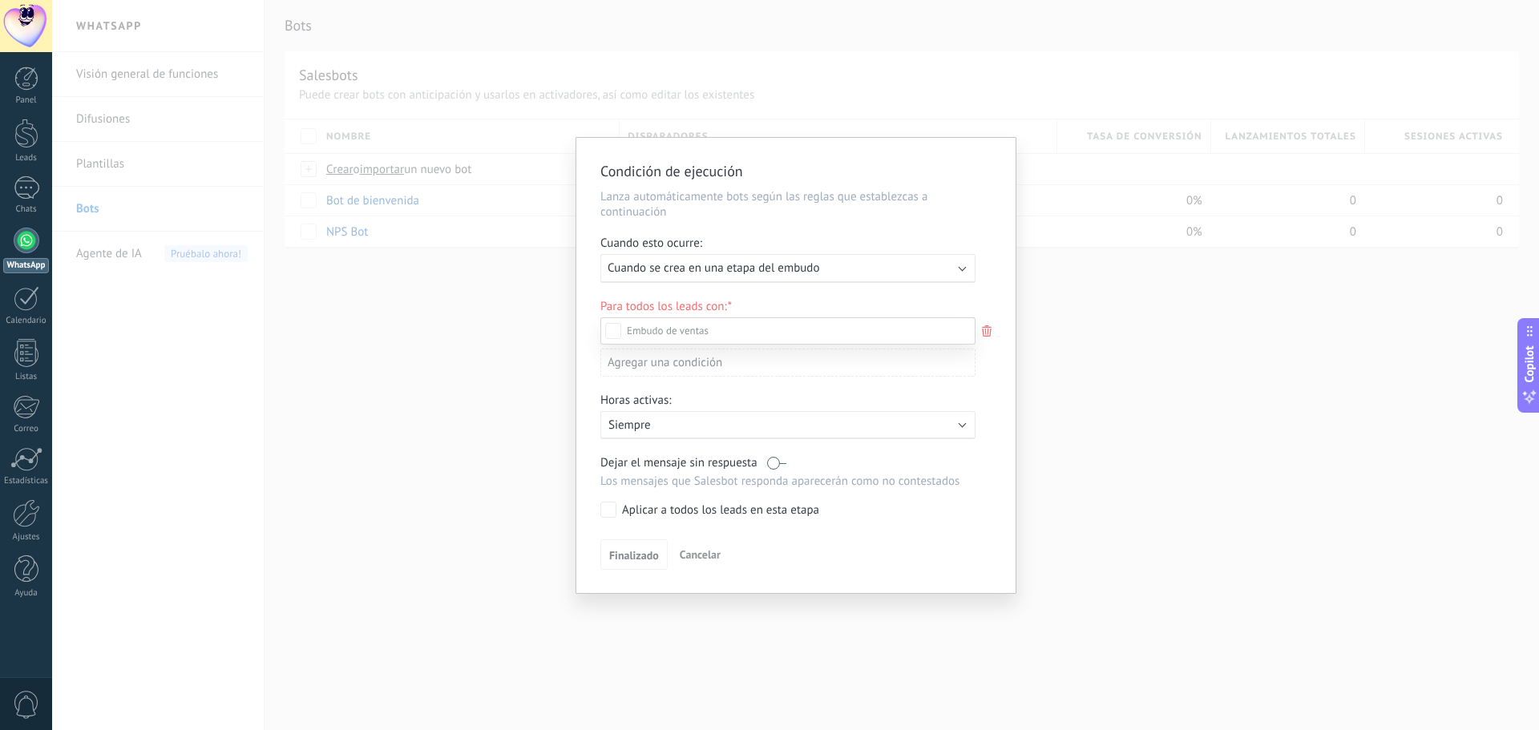
click at [736, 272] on div at bounding box center [795, 365] width 1487 height 730
click at [741, 270] on span "Cuando se crea en una etapa del embudo" at bounding box center [714, 268] width 212 height 15
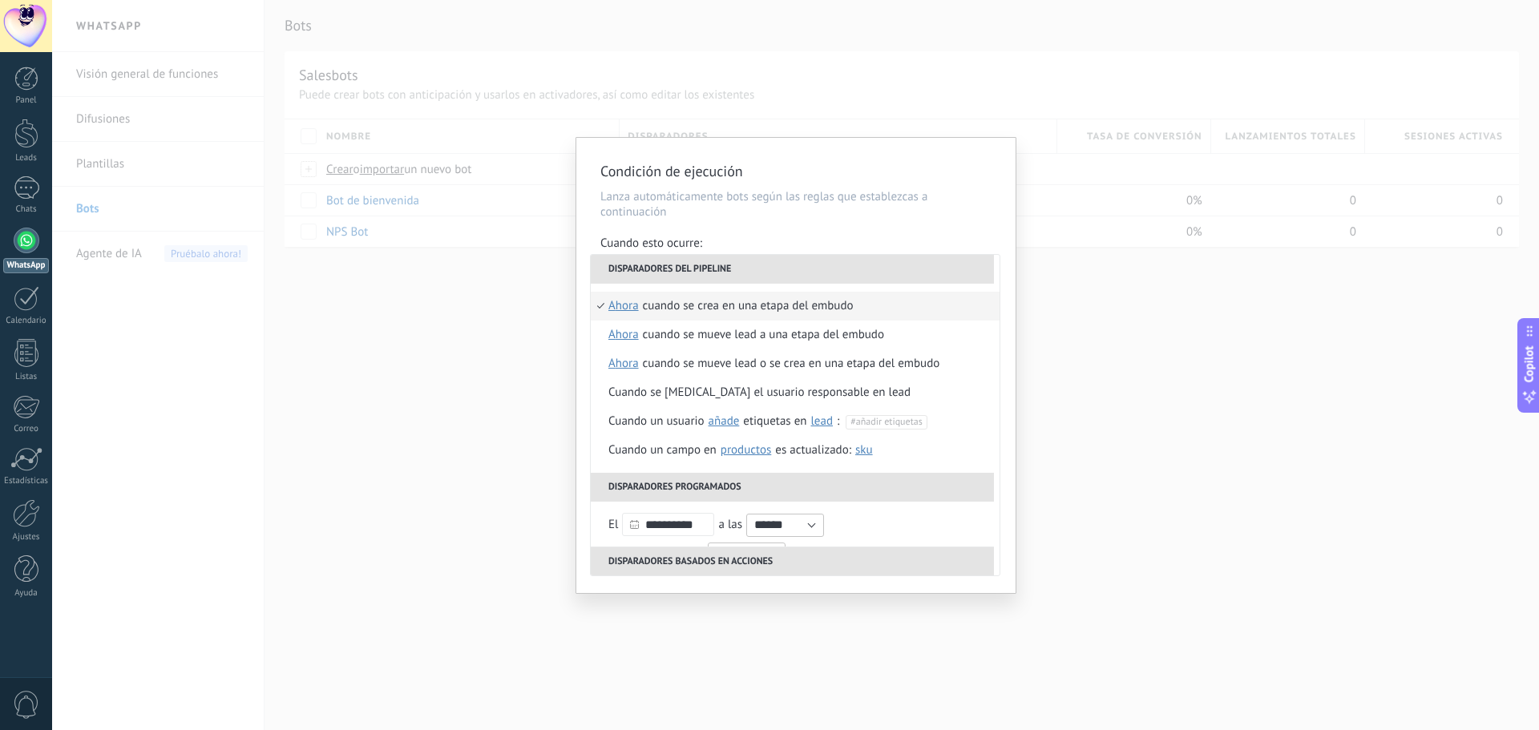
click at [741, 270] on li "Disparadores del pipeline" at bounding box center [792, 269] width 403 height 29
click at [797, 235] on div "**********" at bounding box center [795, 365] width 439 height 455
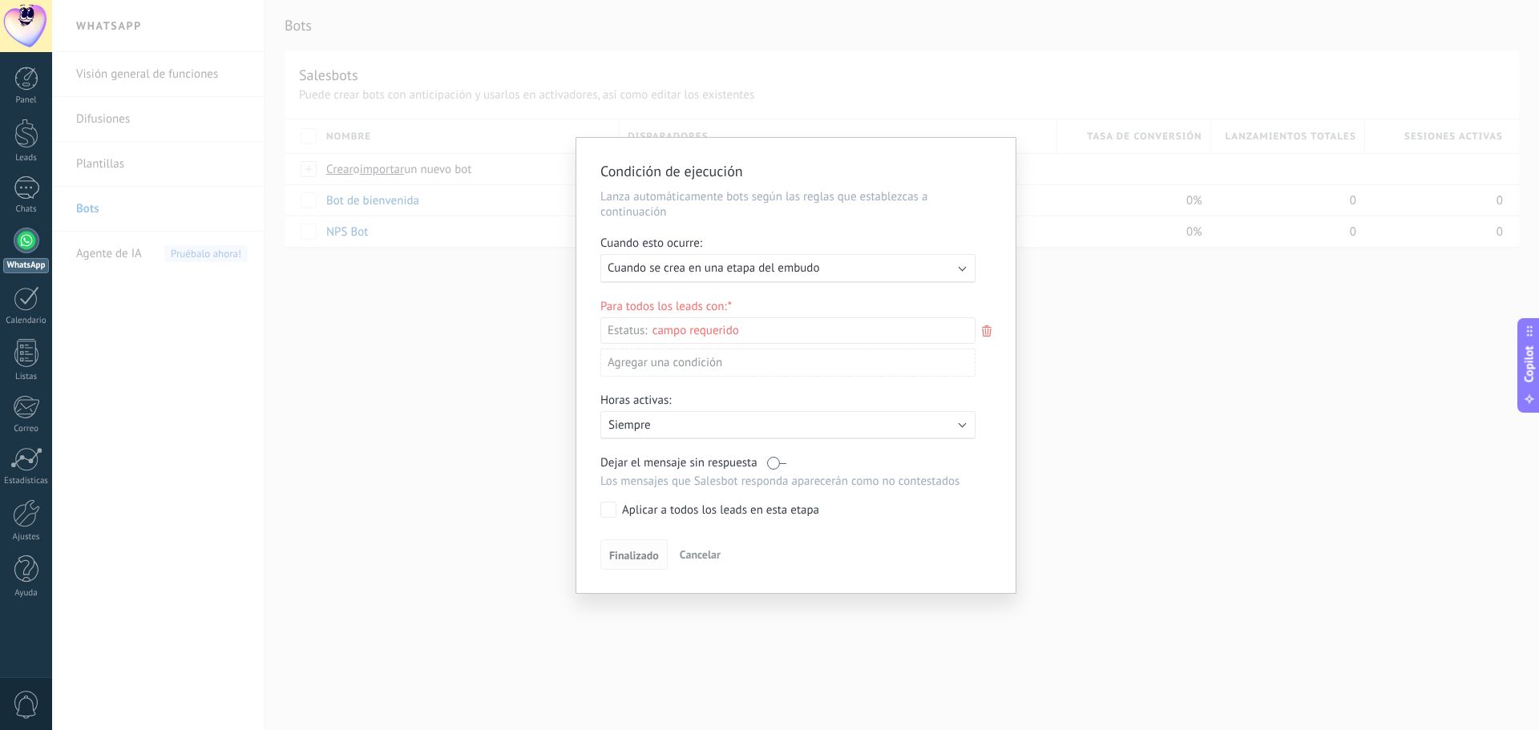
click at [637, 556] on span "Finalizado" at bounding box center [634, 555] width 50 height 11
click at [620, 557] on span "Finalizado" at bounding box center [634, 555] width 50 height 11
click at [0, 0] on div "Nueva consulta Cualificado Especialista asignado Cita confirmada Tratamiento in…" at bounding box center [0, 0] width 0 height 0
click at [847, 588] on div "Nueva consulta Cualificado Especialista asignado Cita confirmada Tratamiento in…" at bounding box center [787, 522] width 375 height 410
click at [637, 557] on span "Finalizado" at bounding box center [634, 558] width 50 height 11
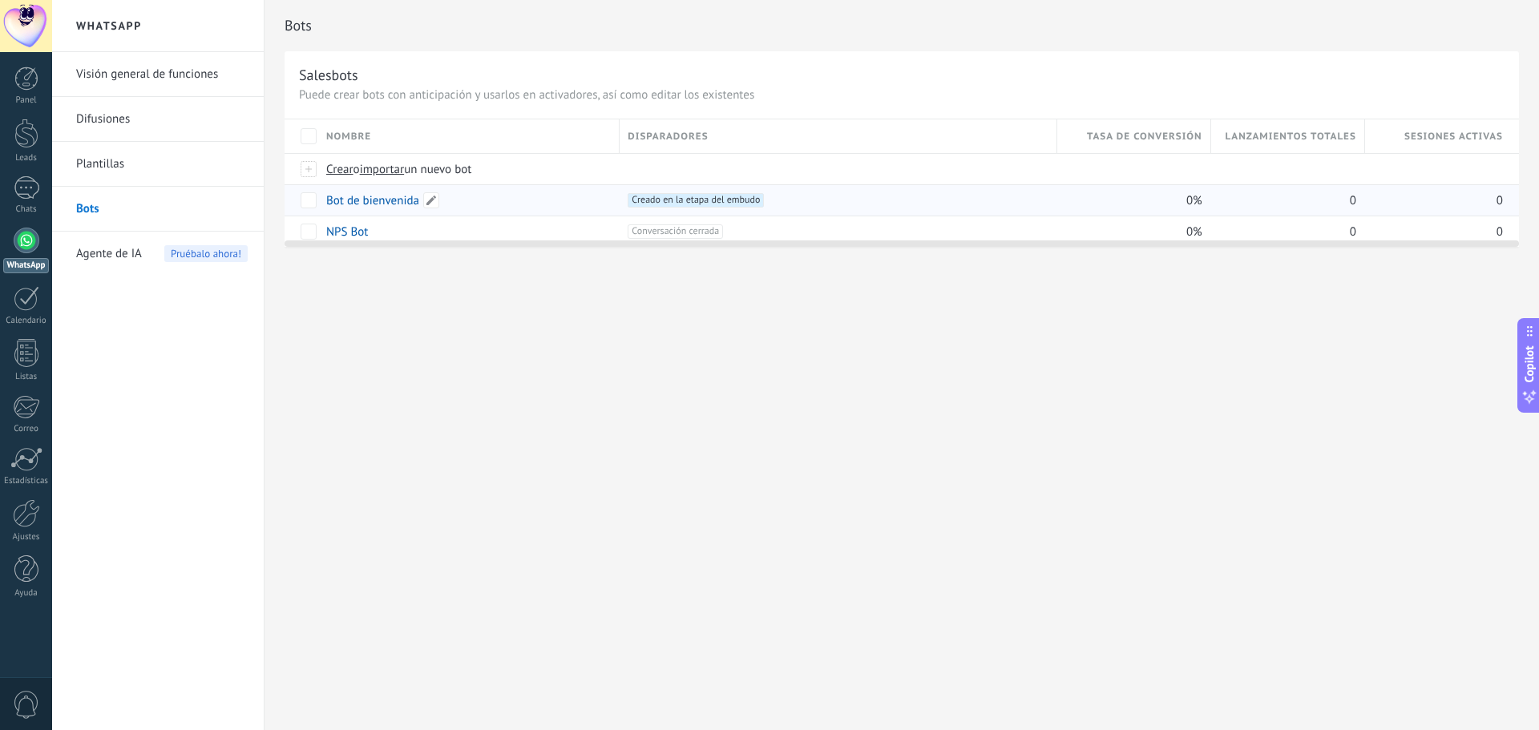
click at [387, 202] on link "Bot de bienvenida" at bounding box center [372, 200] width 93 height 15
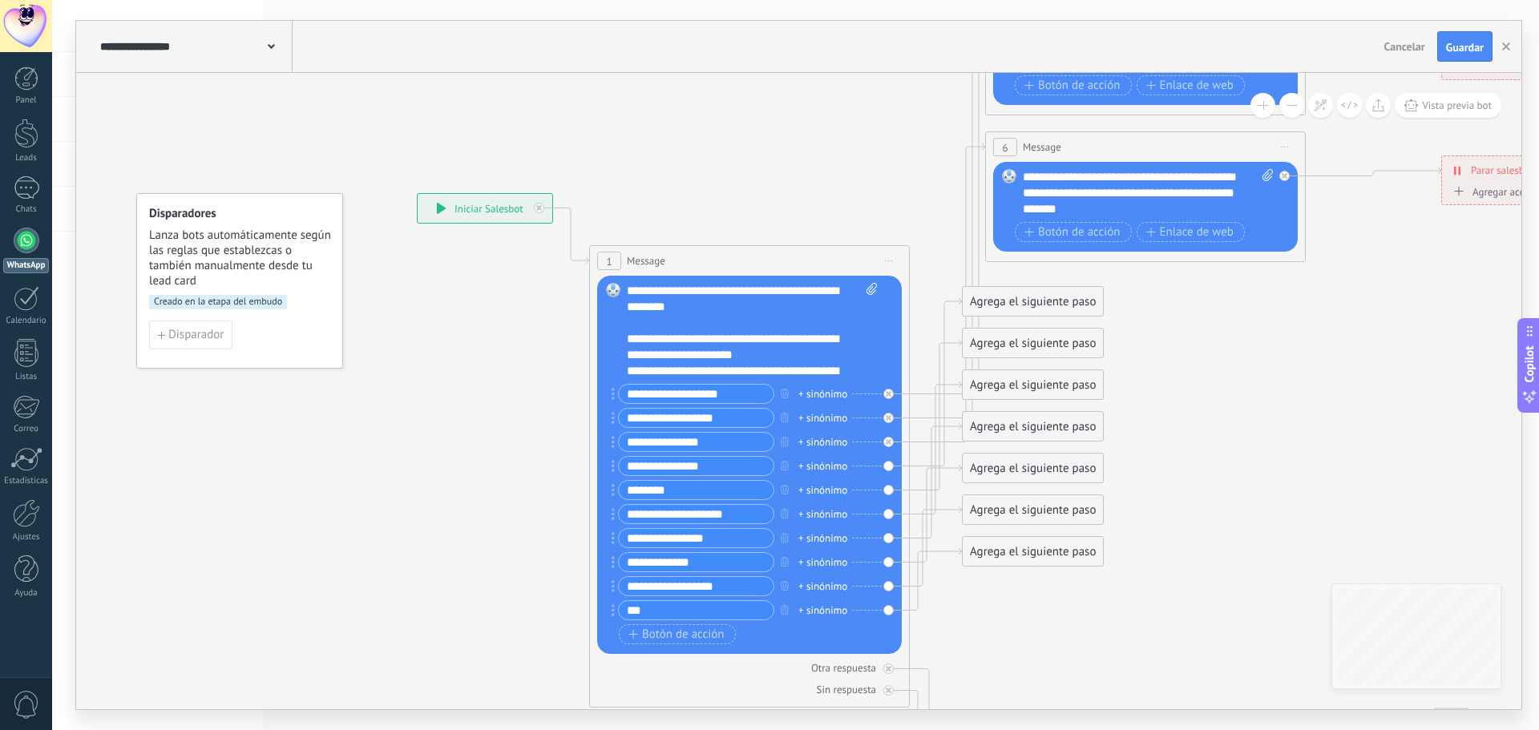
click at [460, 208] on div "**********" at bounding box center [485, 208] width 135 height 29
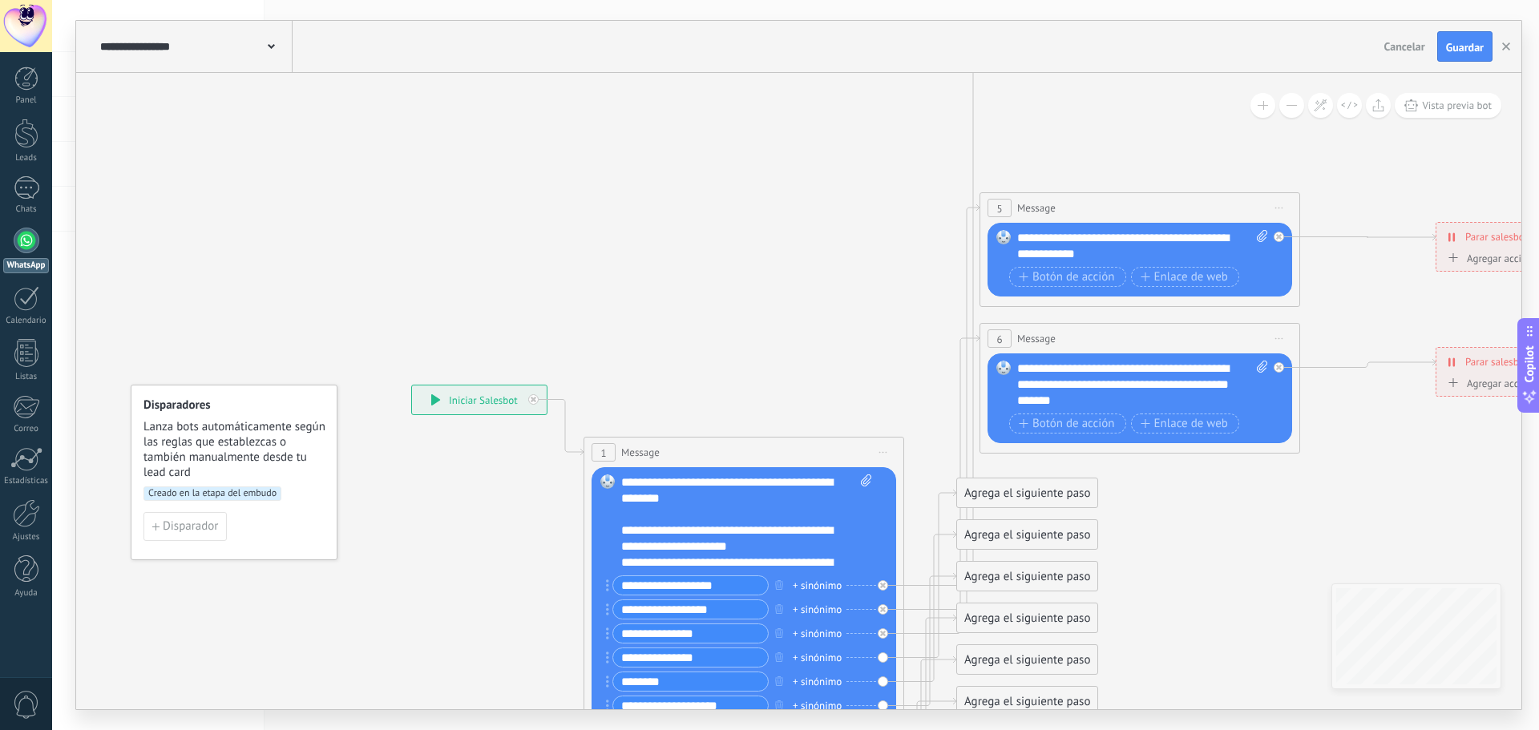
drag, startPoint x: 1425, startPoint y: 349, endPoint x: 1420, endPoint y: 540, distance: 191.7
click at [1420, 540] on icon at bounding box center [1192, 18] width 2365 height 3395
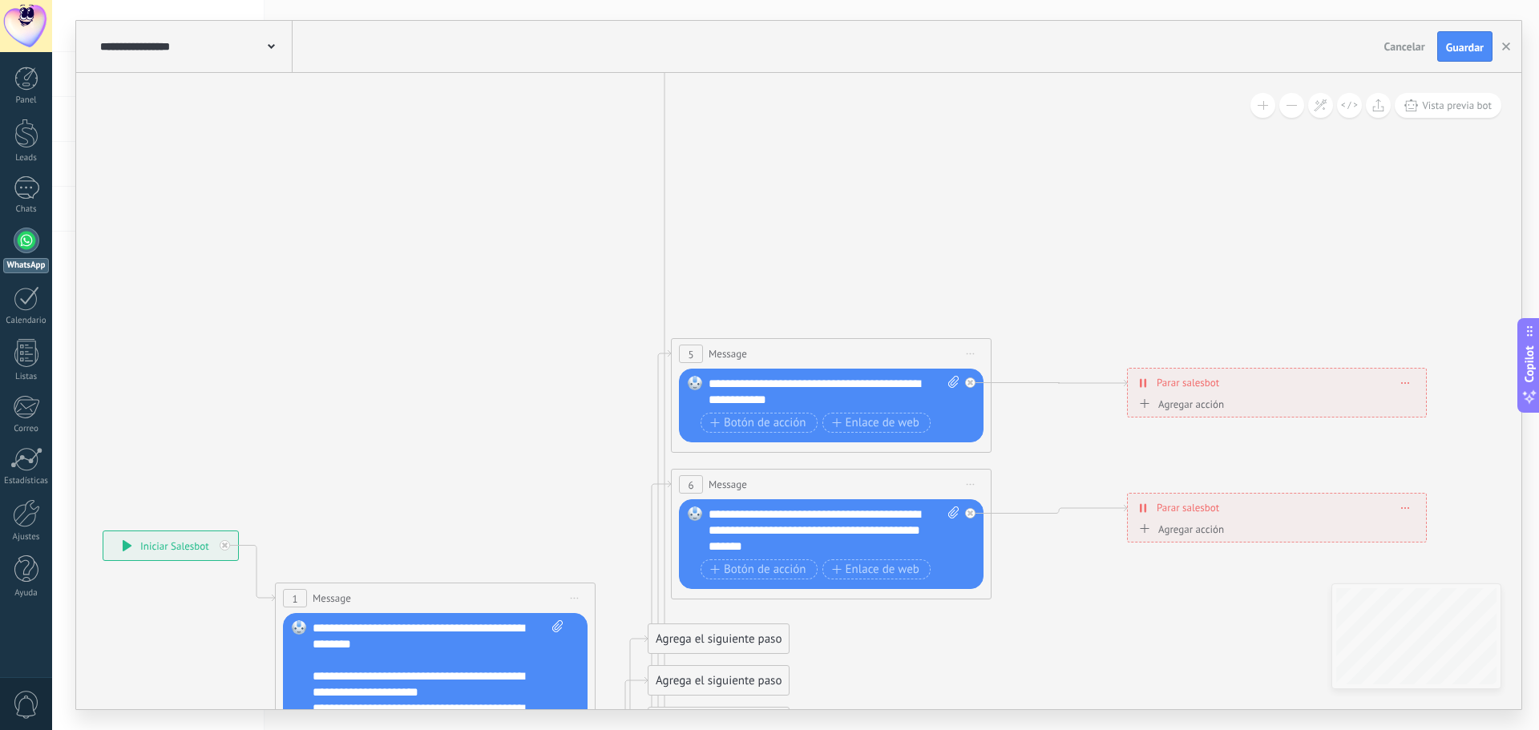
drag, startPoint x: 608, startPoint y: 218, endPoint x: 198, endPoint y: 412, distance: 453.3
click at [198, 412] on icon at bounding box center [884, 164] width 2365 height 3395
click at [1437, 107] on span "Vista previa bot" at bounding box center [1457, 106] width 70 height 14
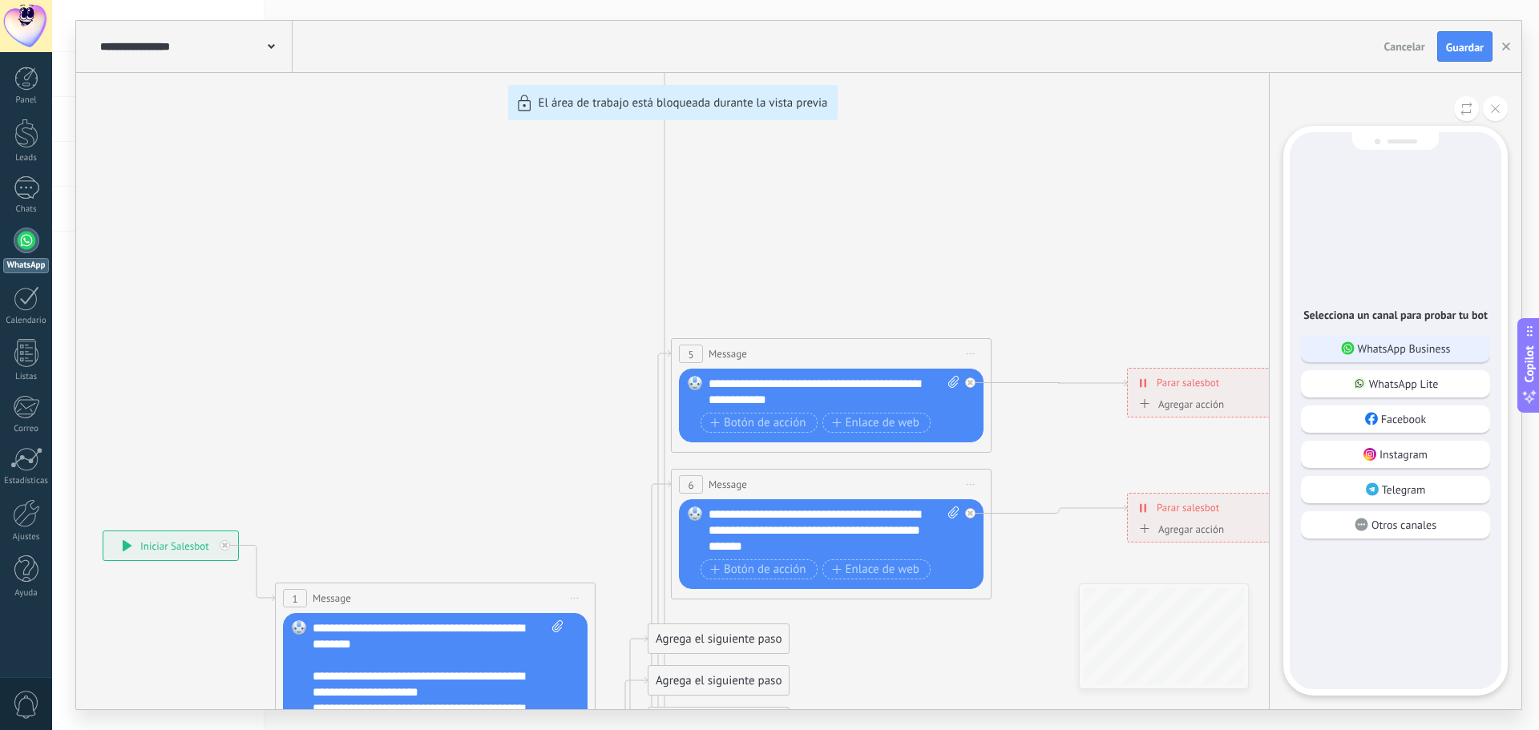
click at [1420, 349] on p "WhatsApp Business" at bounding box center [1404, 349] width 93 height 14
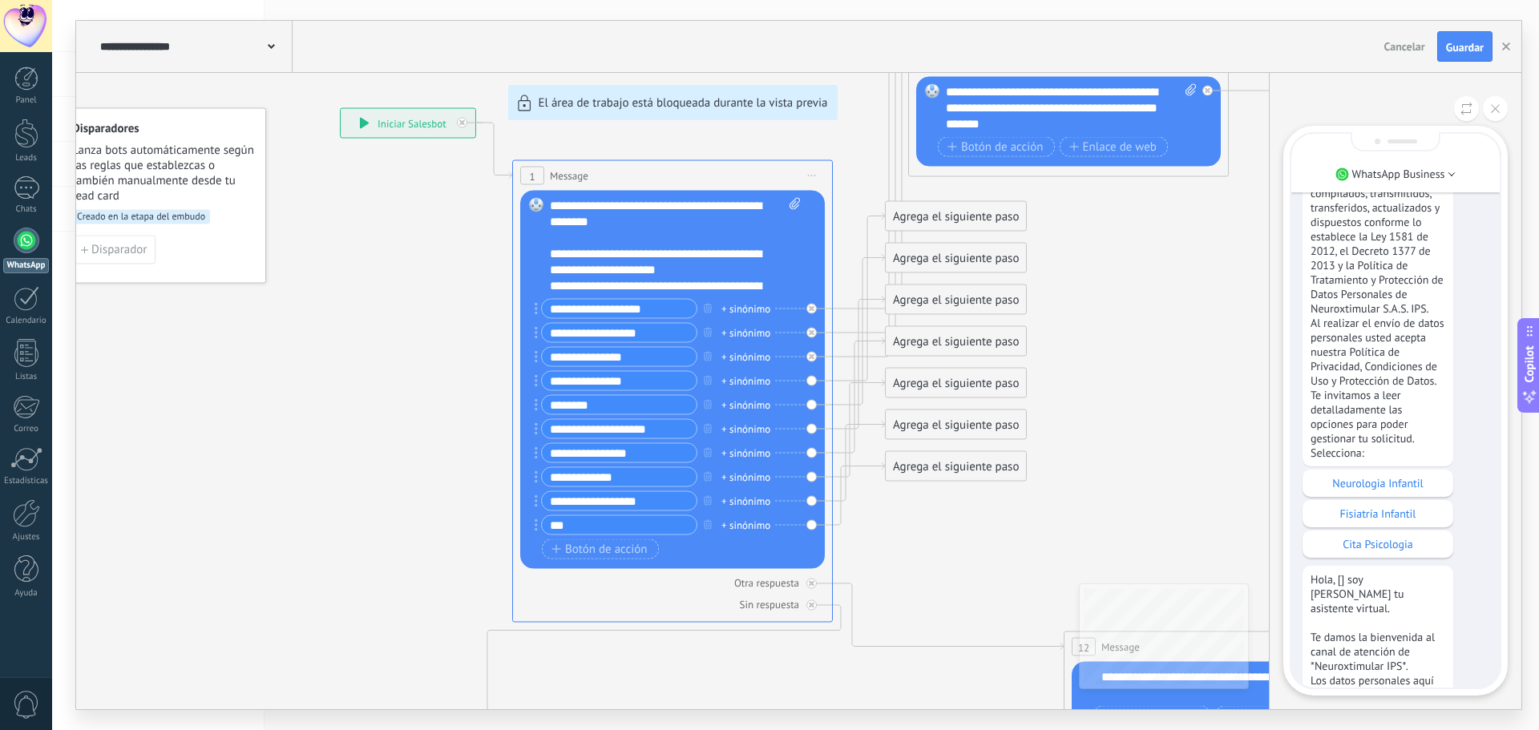
scroll to position [-1434, 0]
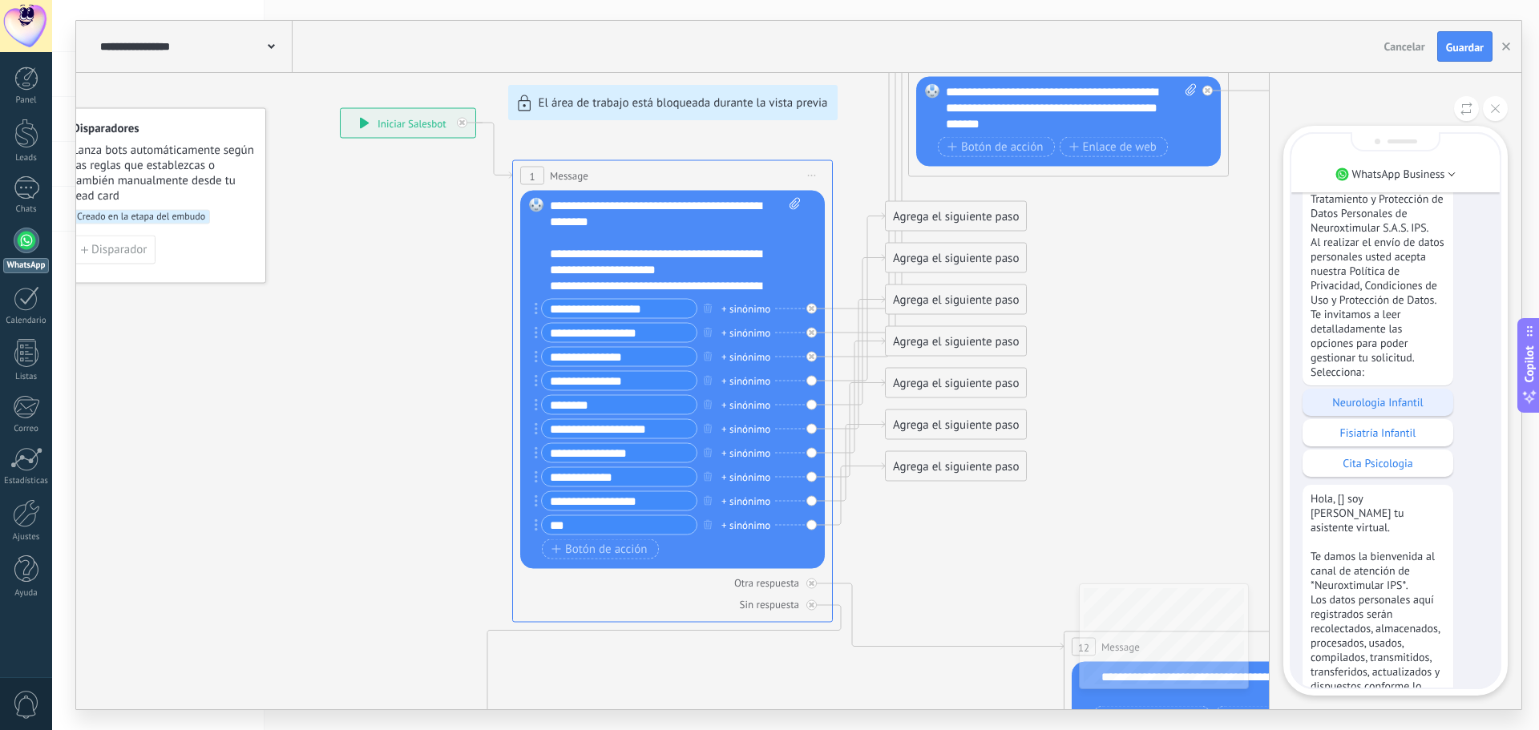
click at [1381, 410] on p "Neurologia Infantil" at bounding box center [1378, 402] width 135 height 14
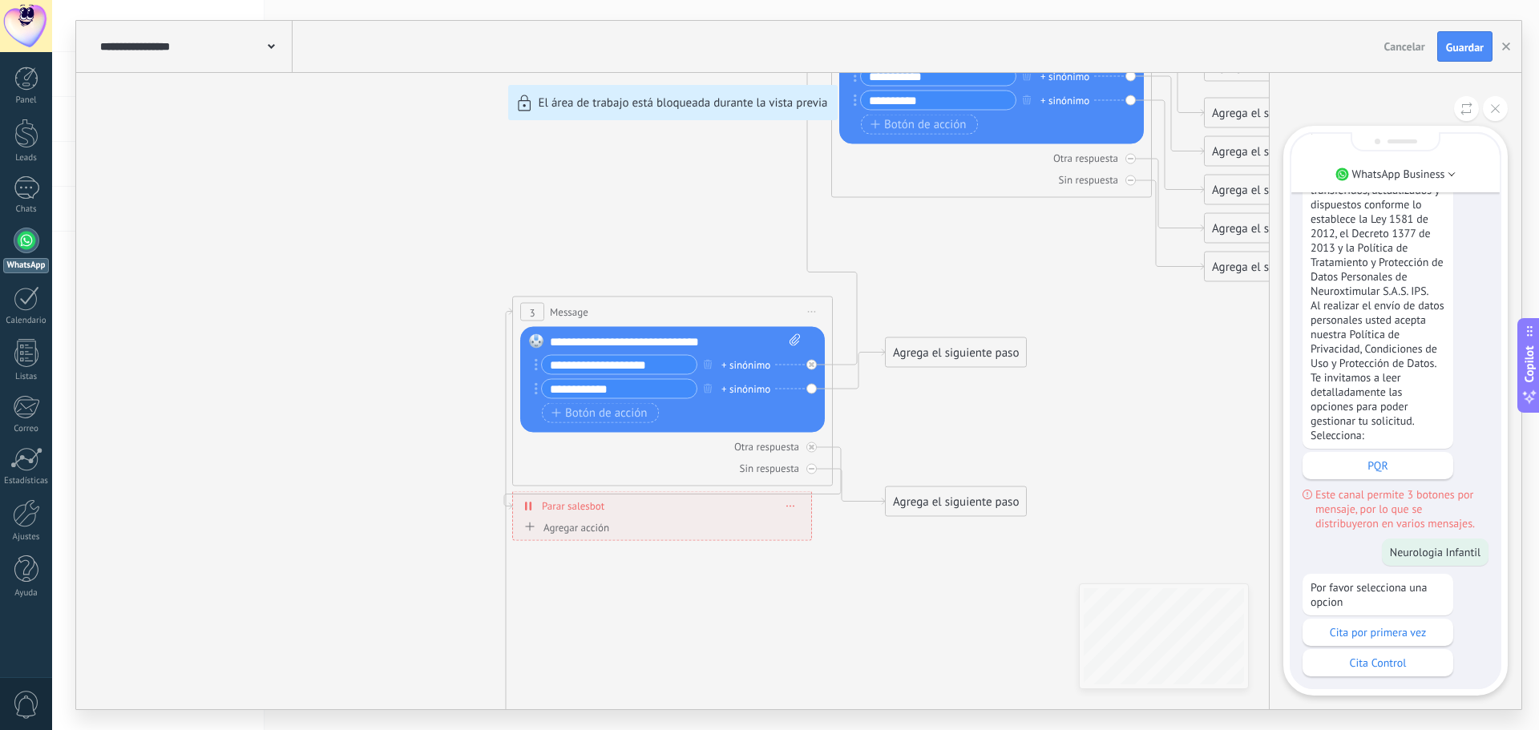
scroll to position [0, 0]
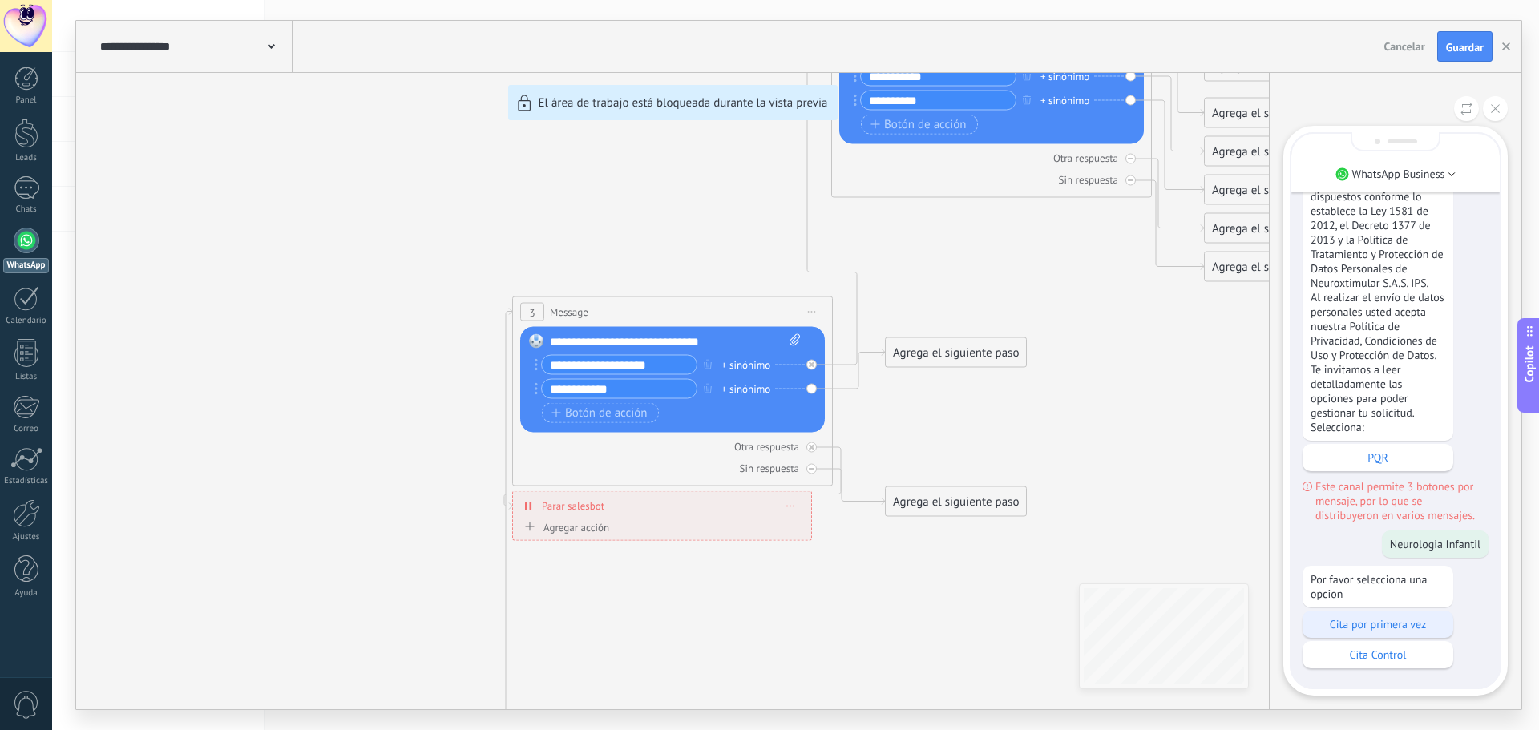
click at [1362, 621] on p "Cita por primera vez" at bounding box center [1378, 624] width 135 height 14
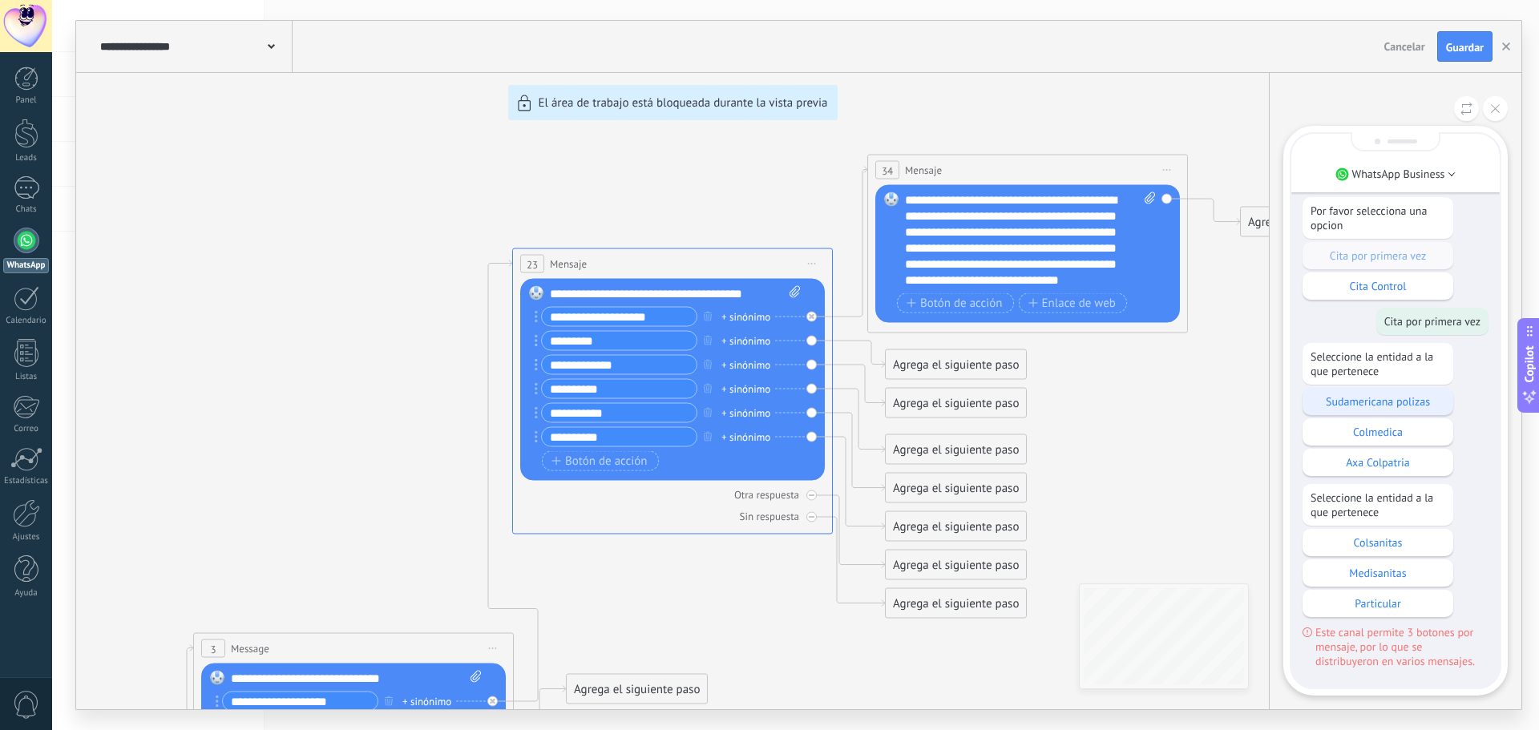
click at [1392, 406] on p "Sudamericana polizas" at bounding box center [1378, 401] width 135 height 14
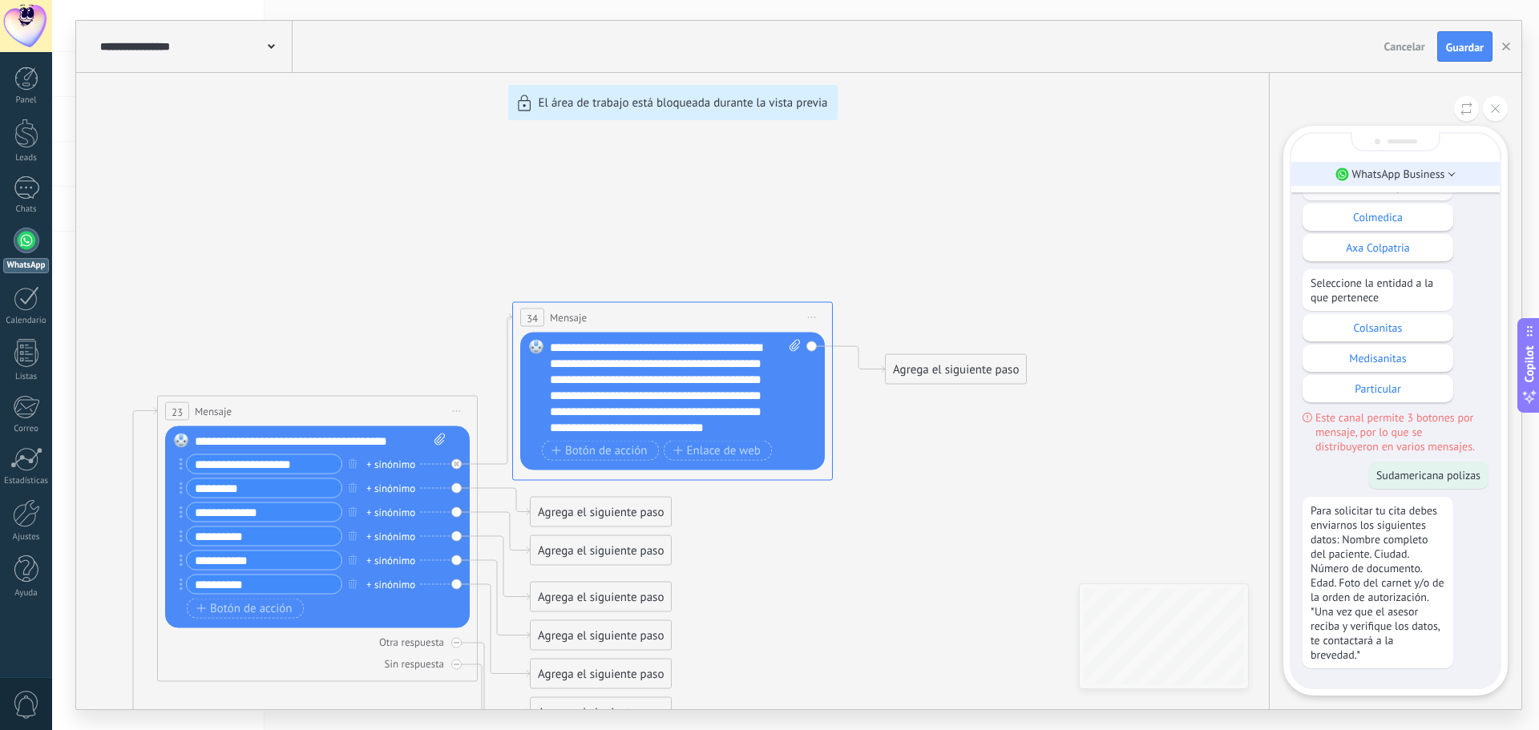
click at [1399, 173] on p "WhatsApp Business" at bounding box center [1398, 174] width 93 height 14
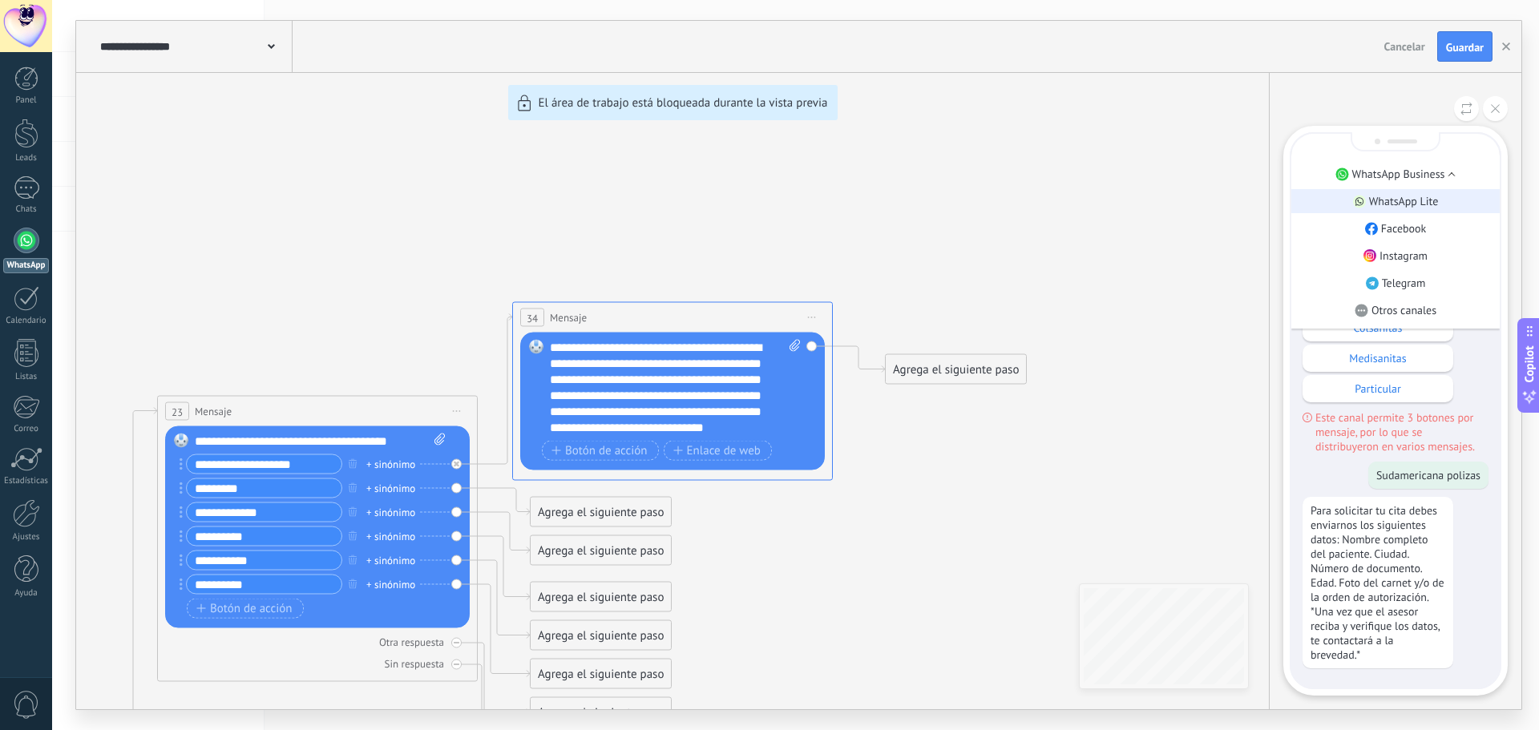
click at [1402, 195] on p "WhatsApp Lite" at bounding box center [1404, 201] width 70 height 14
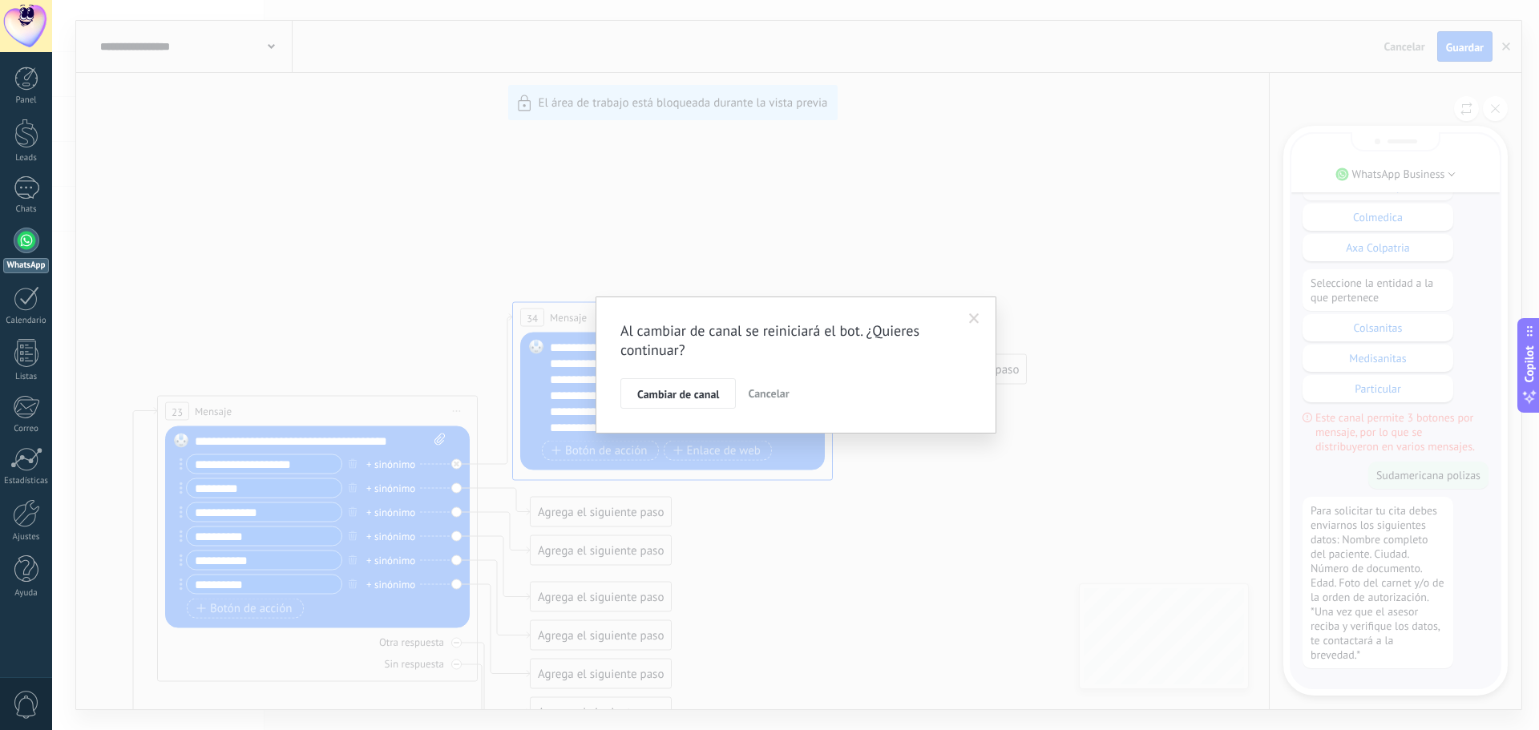
click at [983, 541] on div "Al cambiar de canal se reiniciará el bot. ¿Quieres continuar? Cambiar de canal …" at bounding box center [795, 365] width 1487 height 730
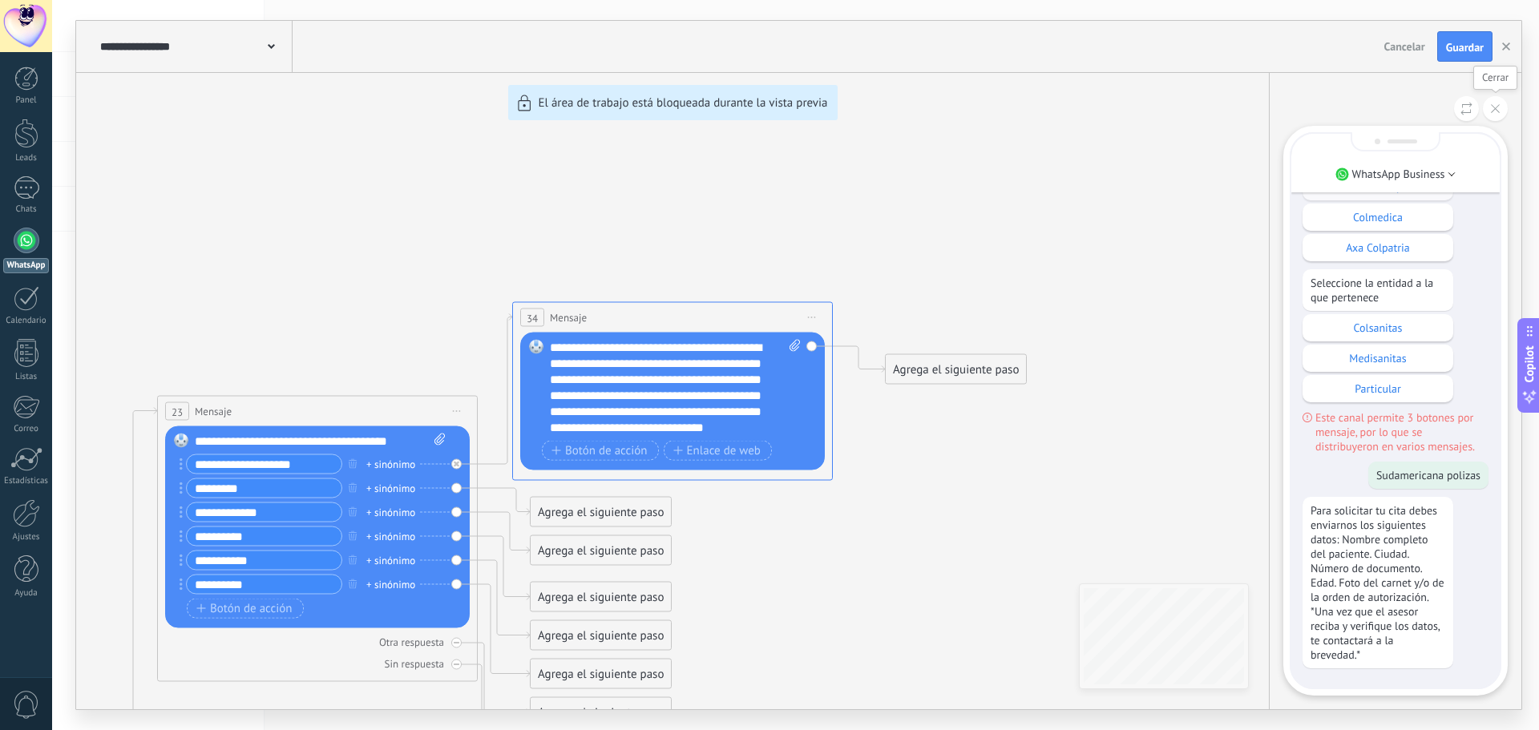
click at [1500, 109] on button at bounding box center [1495, 108] width 25 height 25
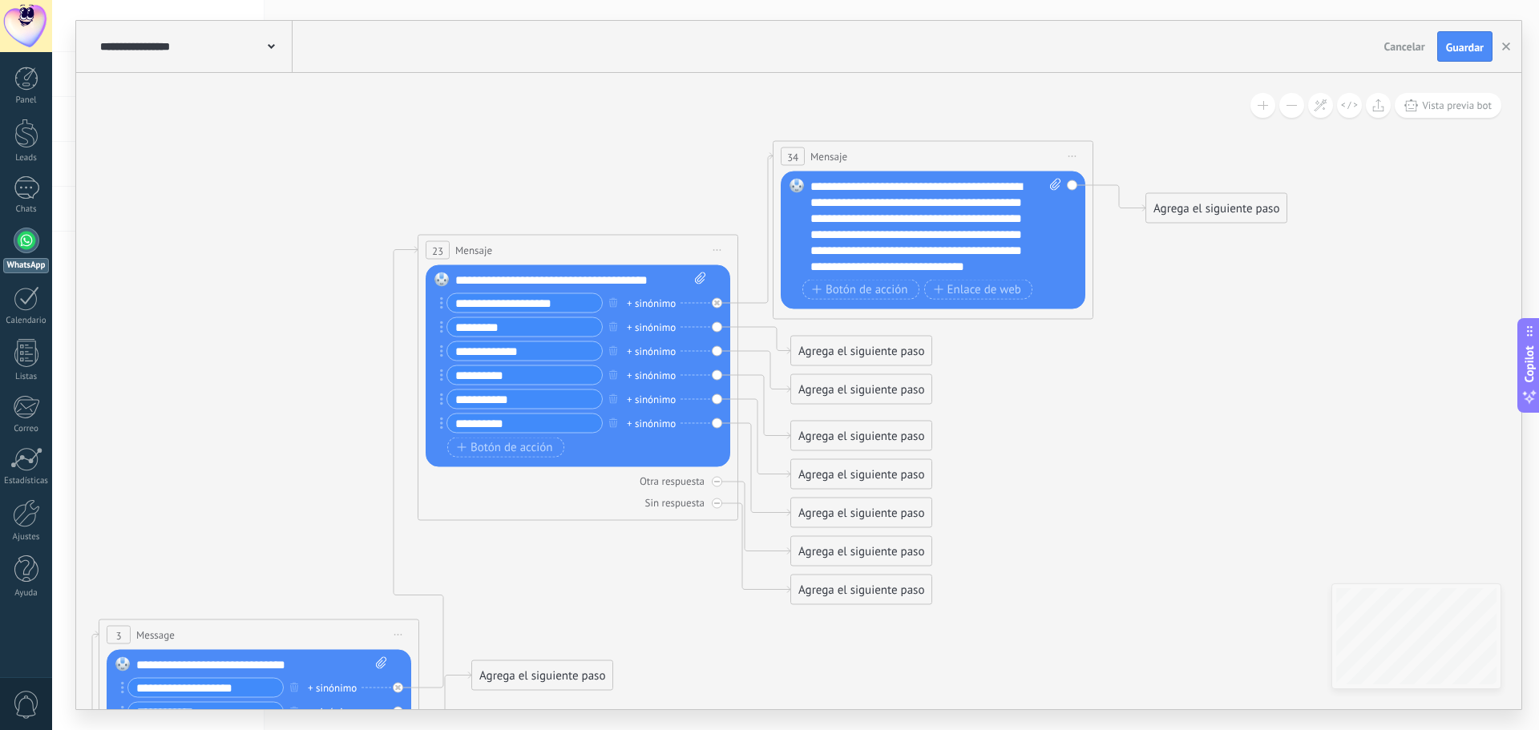
drag, startPoint x: 925, startPoint y: 548, endPoint x: 1144, endPoint y: 408, distance: 259.5
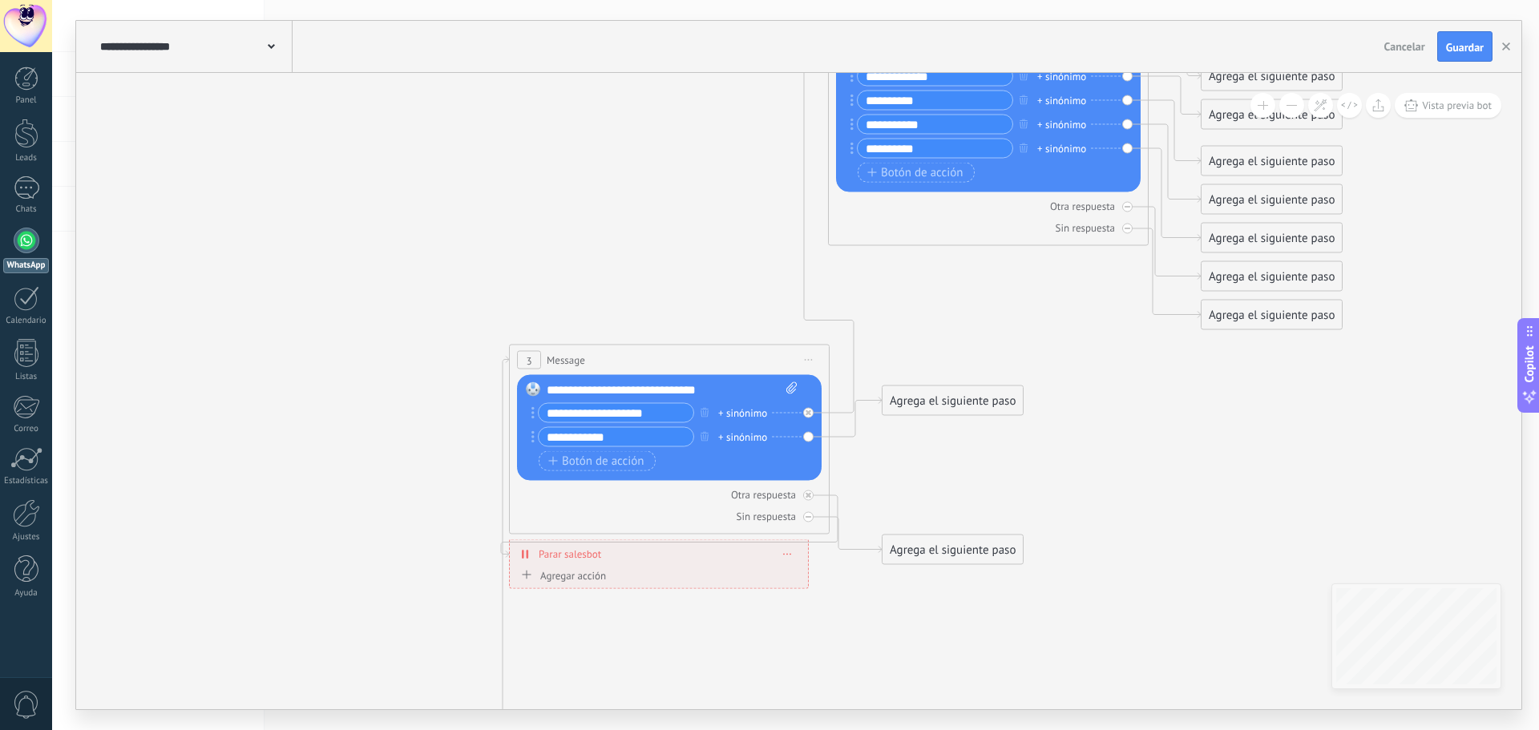
drag, startPoint x: 254, startPoint y: 370, endPoint x: 661, endPoint y: 101, distance: 488.3
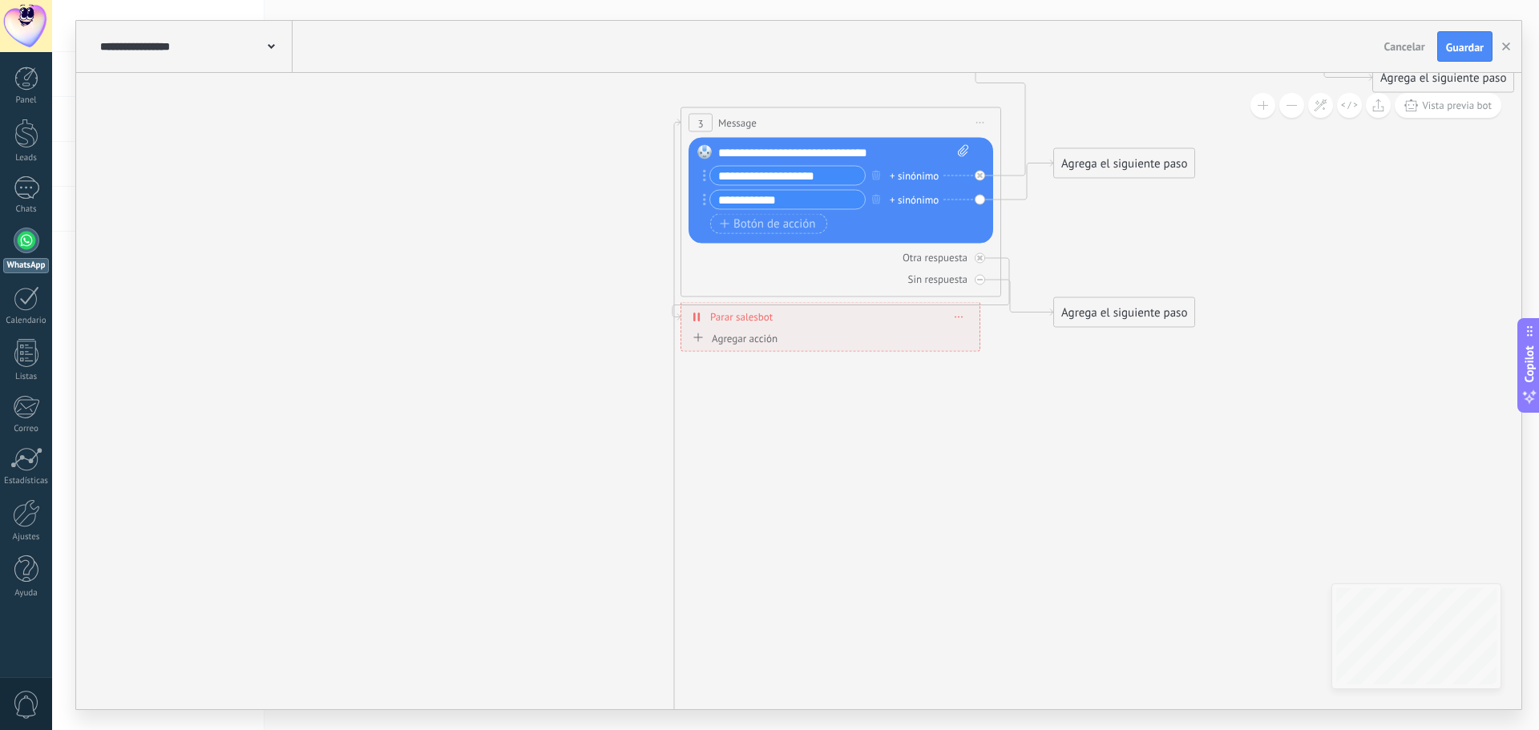
drag, startPoint x: 251, startPoint y: 350, endPoint x: 390, endPoint y: 142, distance: 250.1
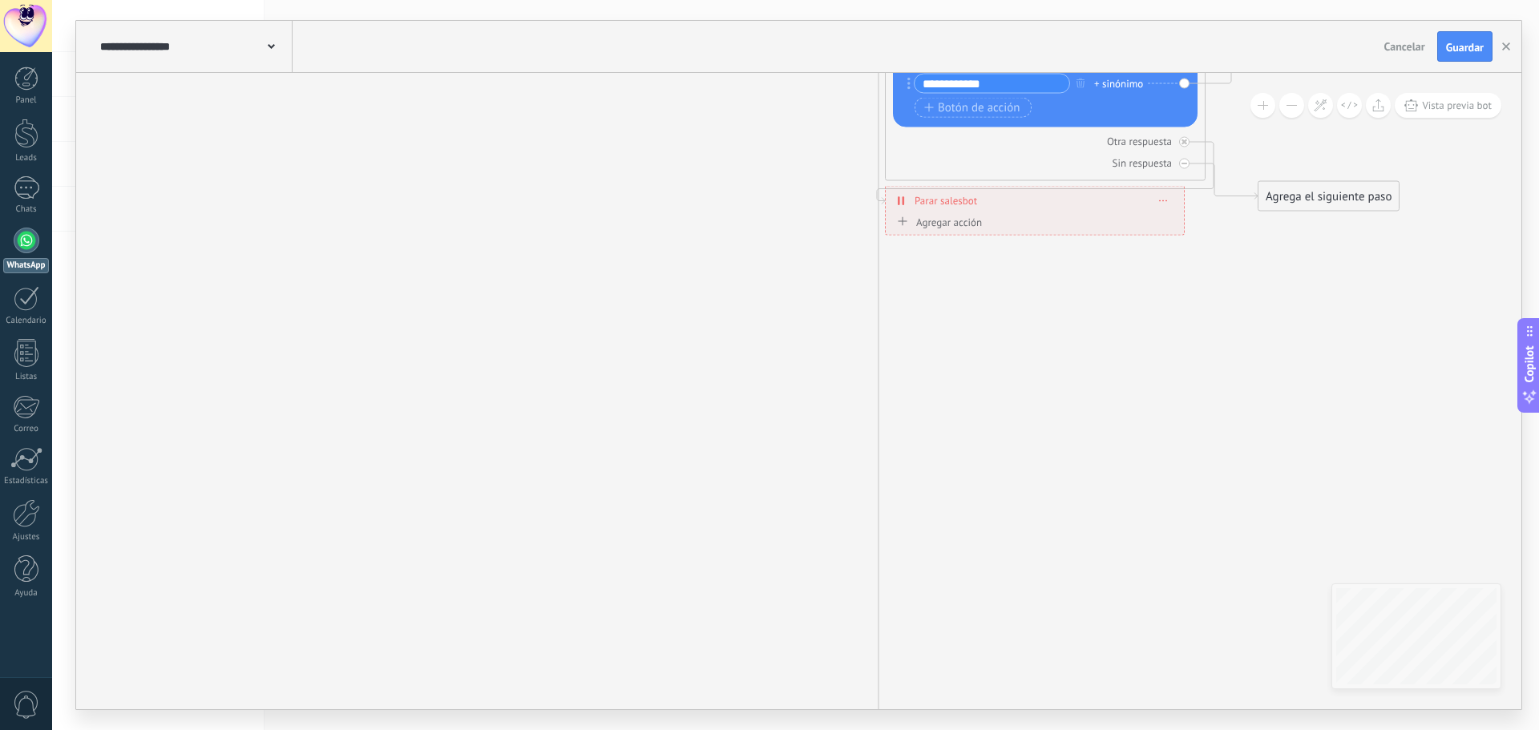
drag, startPoint x: 467, startPoint y: 245, endPoint x: 643, endPoint y: 183, distance: 187.1
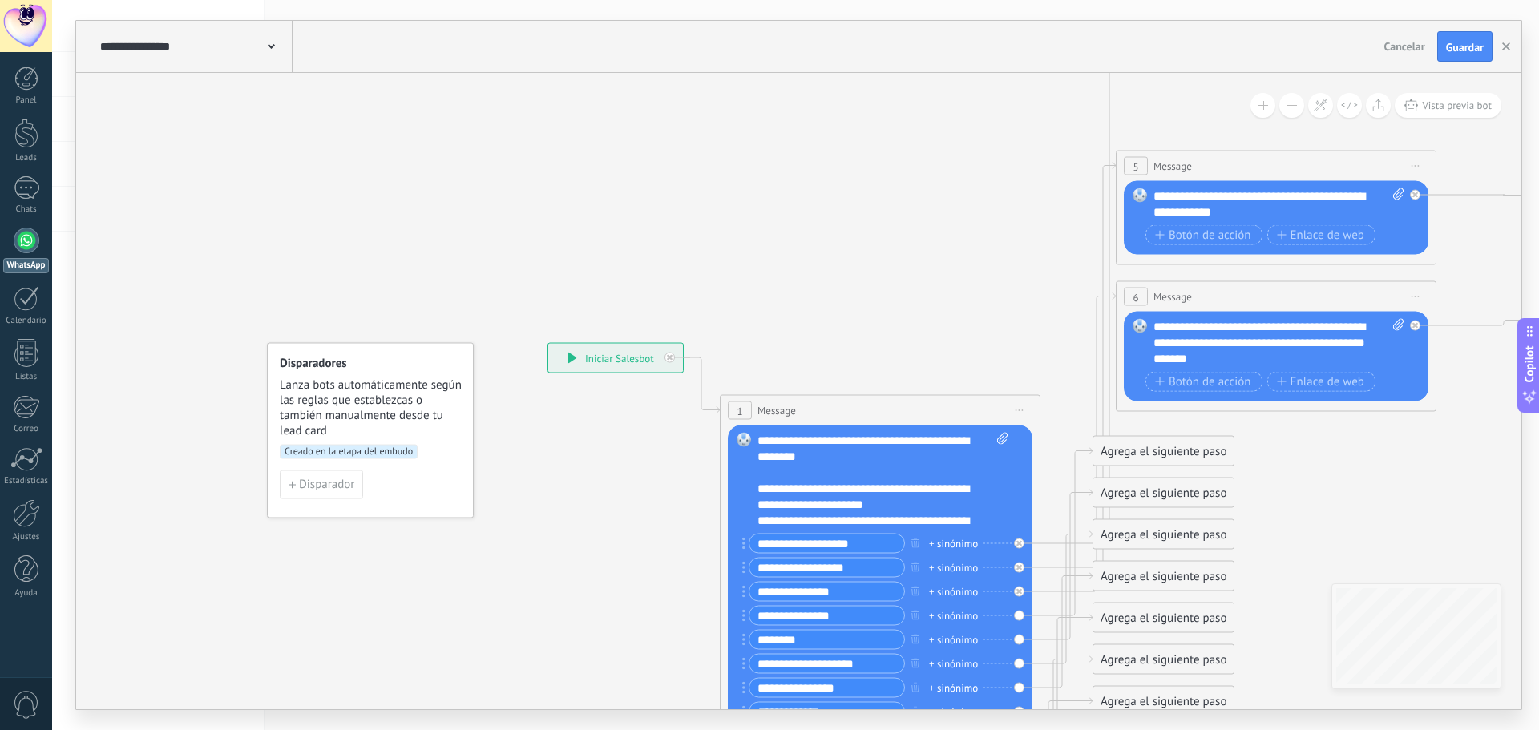
drag, startPoint x: 445, startPoint y: 361, endPoint x: 605, endPoint y: 179, distance: 242.5
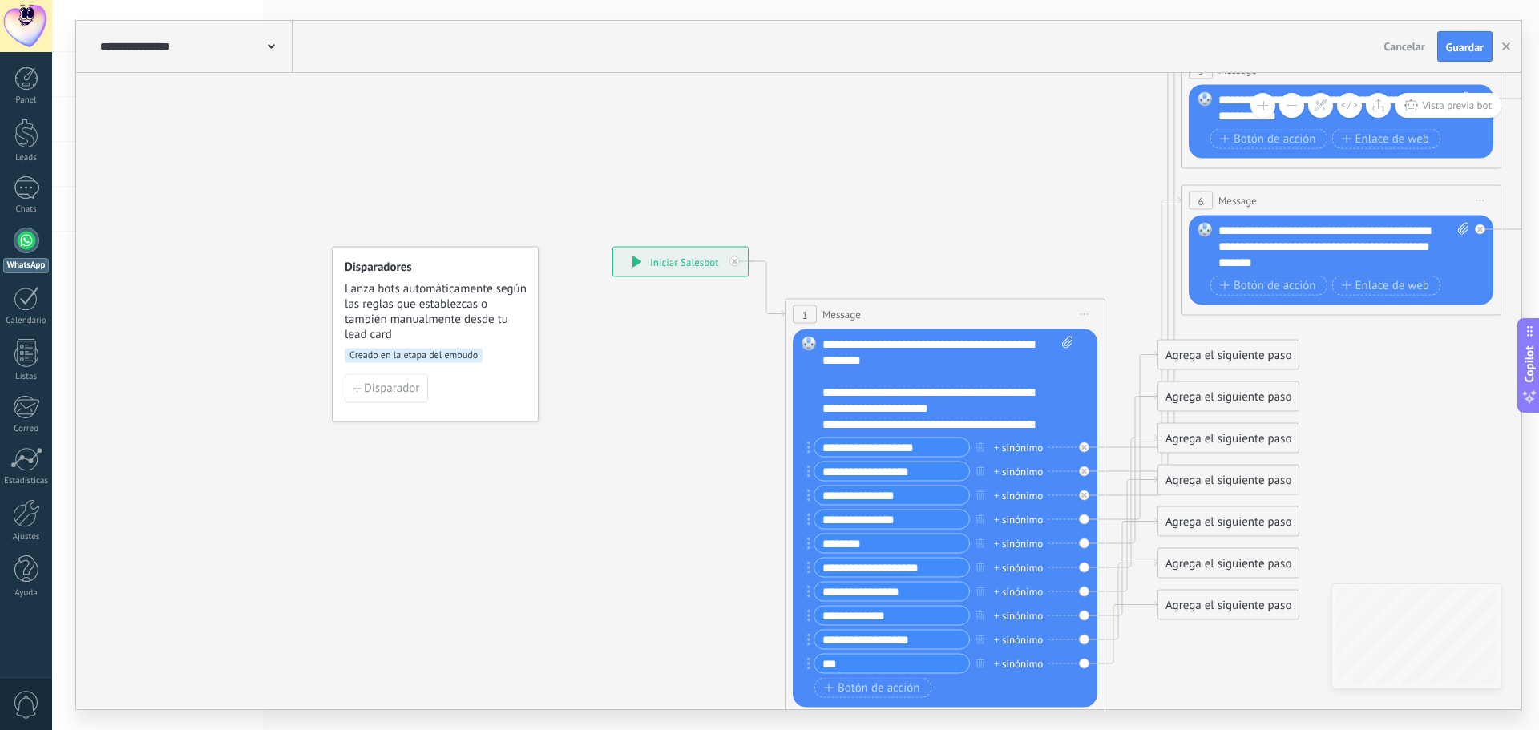
drag, startPoint x: 865, startPoint y: 194, endPoint x: 883, endPoint y: 154, distance: 43.8
